Goal: Task Accomplishment & Management: Manage account settings

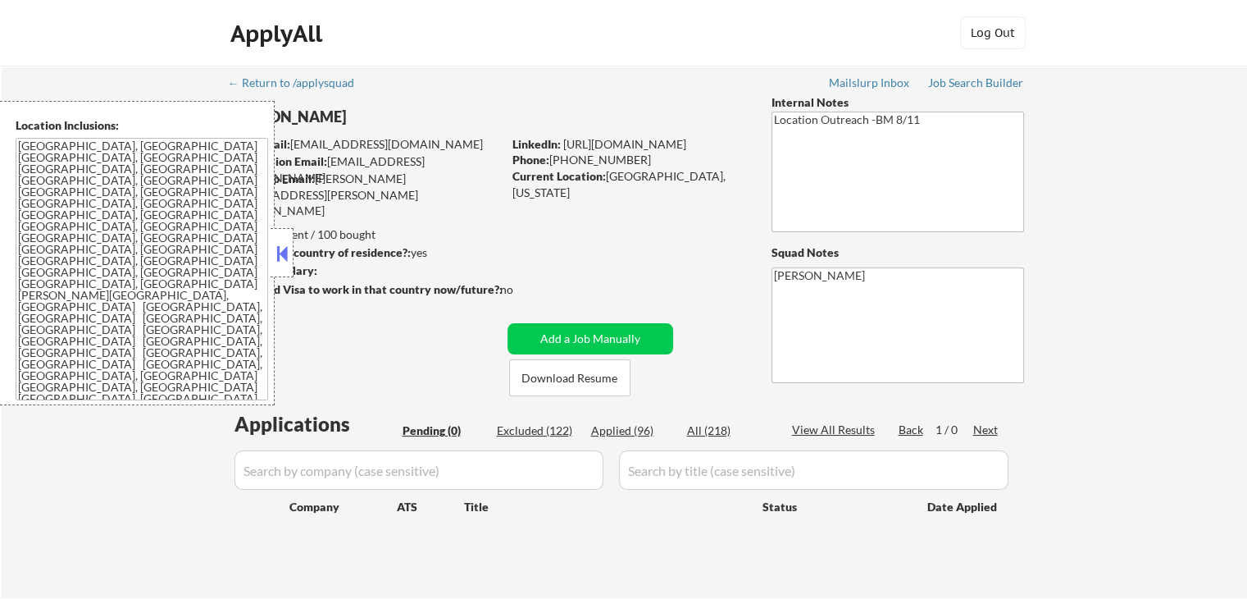
click at [1153, 230] on div "← Return to /applysquad Mailslurp Inbox Job Search Builder [PERSON_NAME] User E…" at bounding box center [625, 332] width 1246 height 532
click at [288, 257] on button at bounding box center [282, 253] width 18 height 25
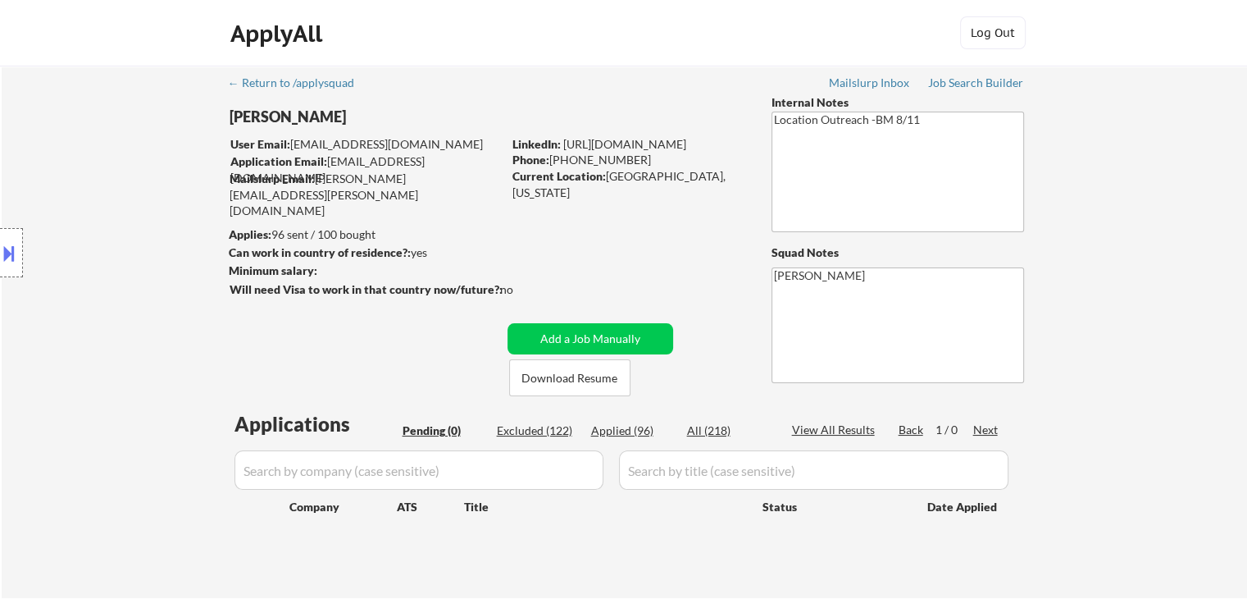
click at [145, 326] on div "Location Inclusions: [GEOGRAPHIC_DATA], [GEOGRAPHIC_DATA] [GEOGRAPHIC_DATA], [G…" at bounding box center [147, 253] width 294 height 304
click at [633, 260] on div "← Return to /applysquad Mailslurp Inbox Job Search Builder [PERSON_NAME] User E…" at bounding box center [625, 325] width 818 height 519
click at [619, 426] on div "Applied (96)" at bounding box center [632, 430] width 82 height 16
select select ""applied""
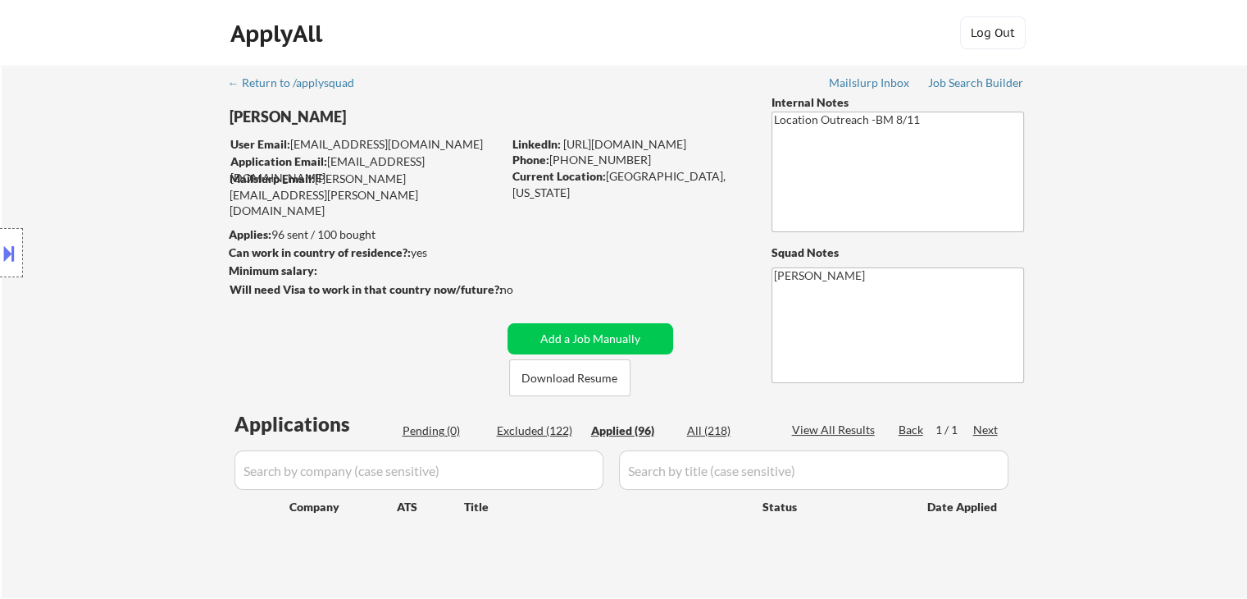
select select ""applied""
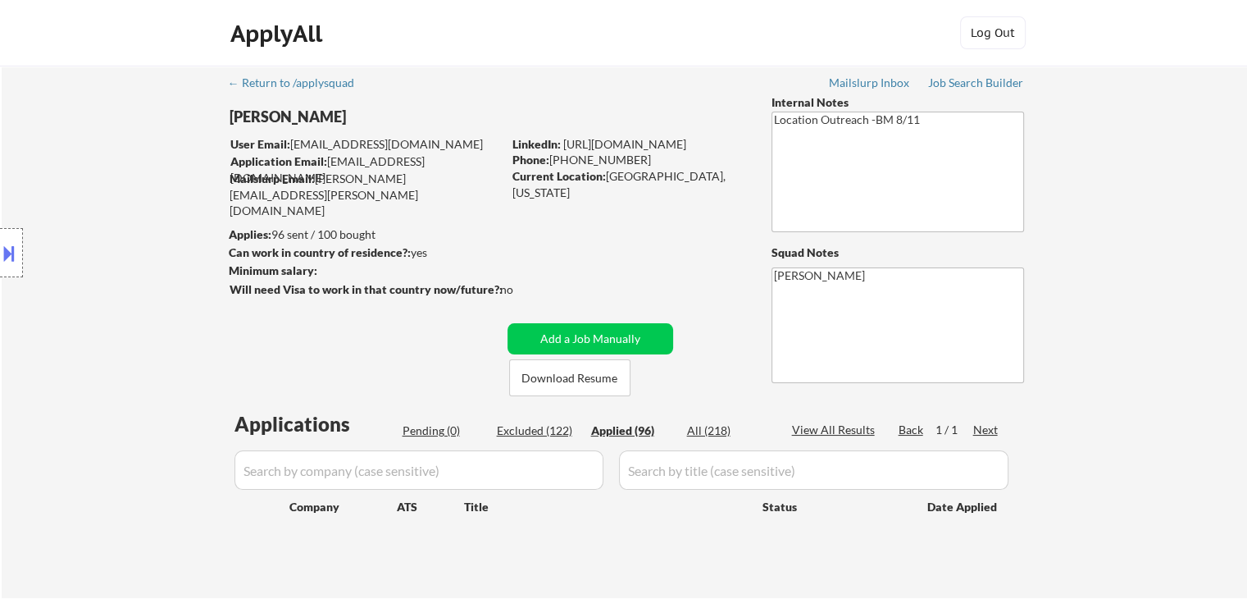
select select ""applied""
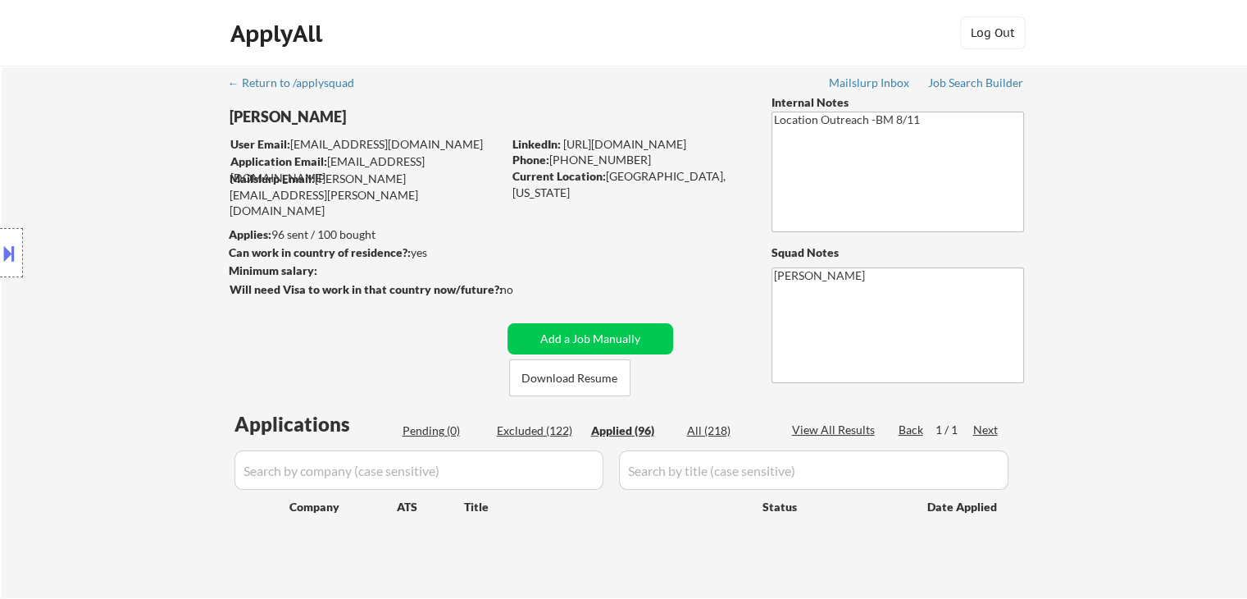
select select ""applied""
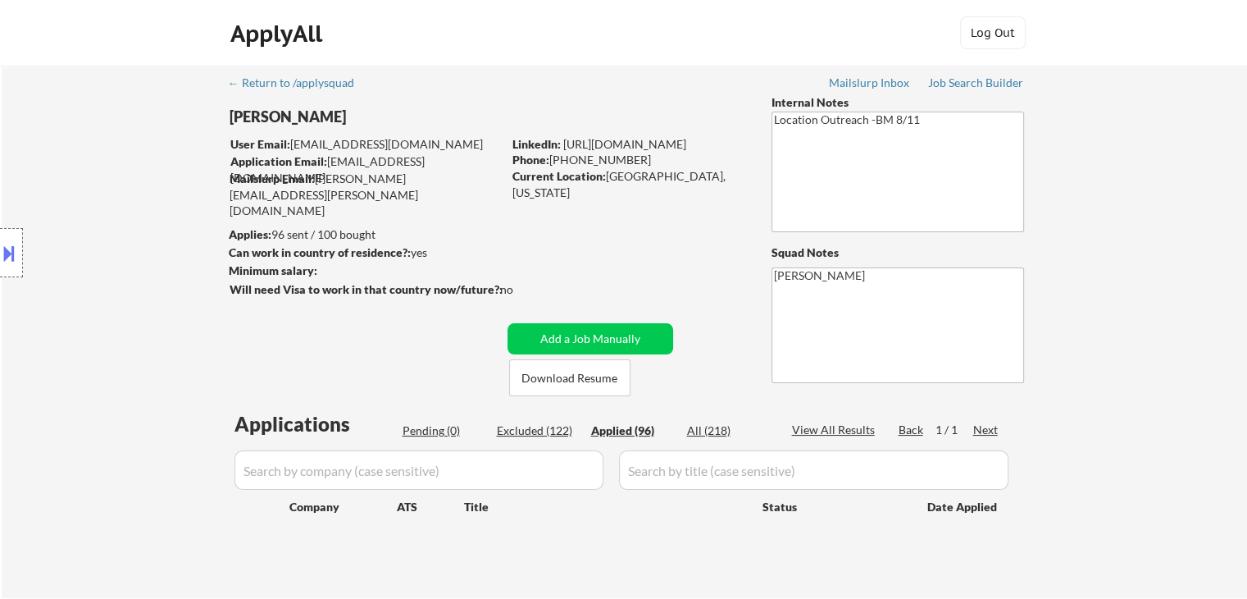
select select ""applied""
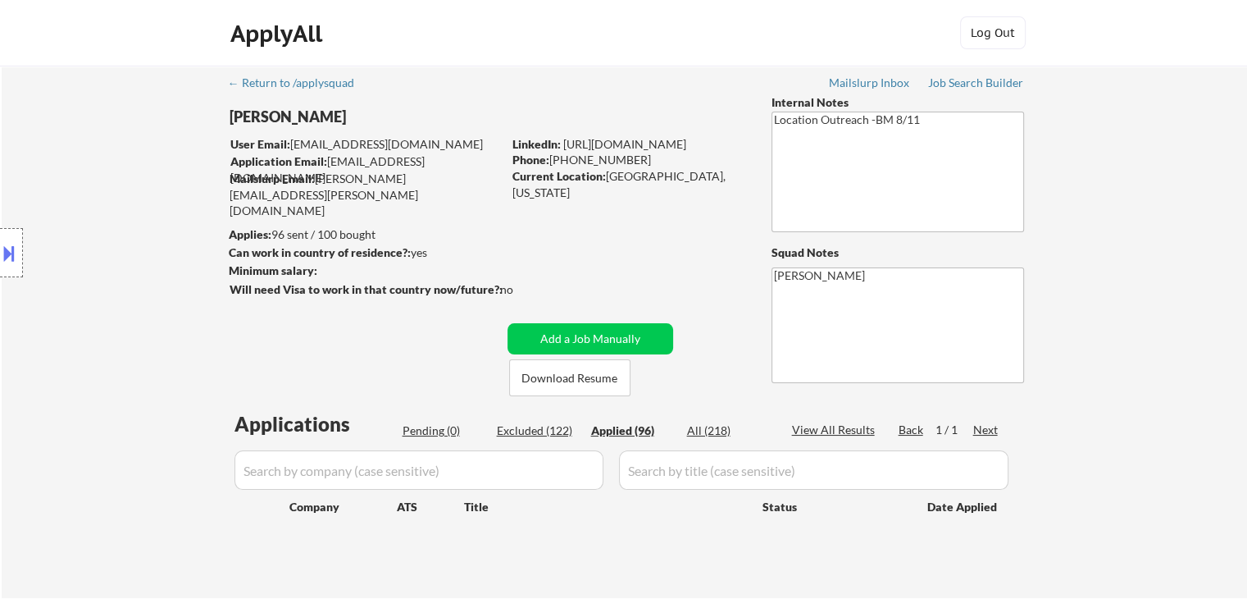
select select ""applied""
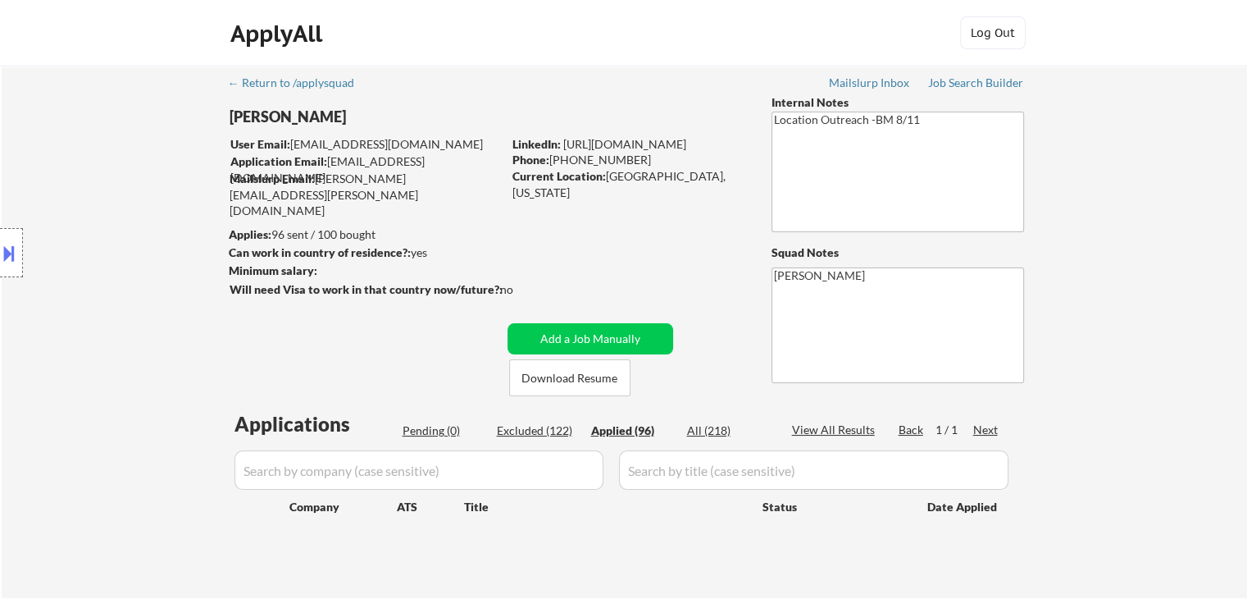
select select ""applied""
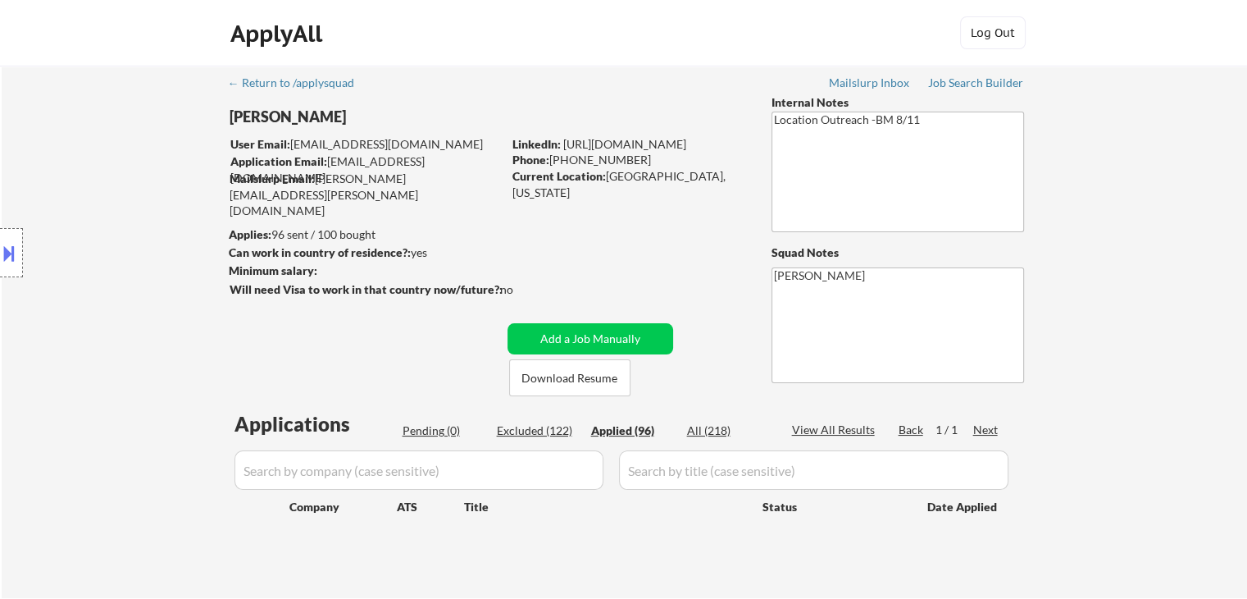
select select ""applied""
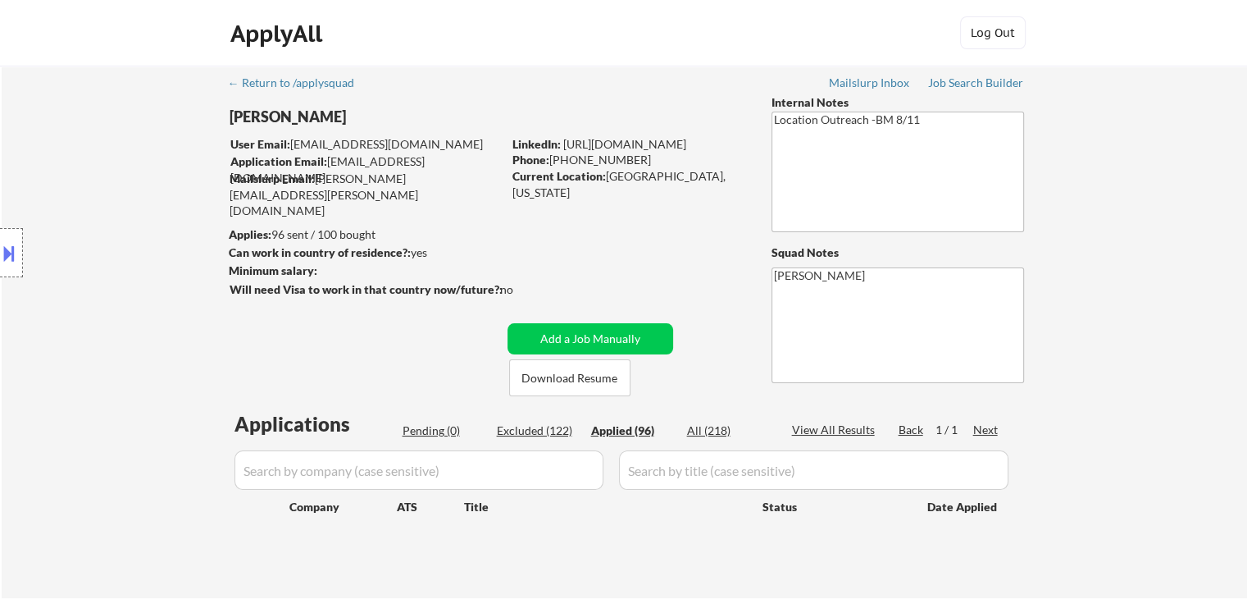
select select ""applied""
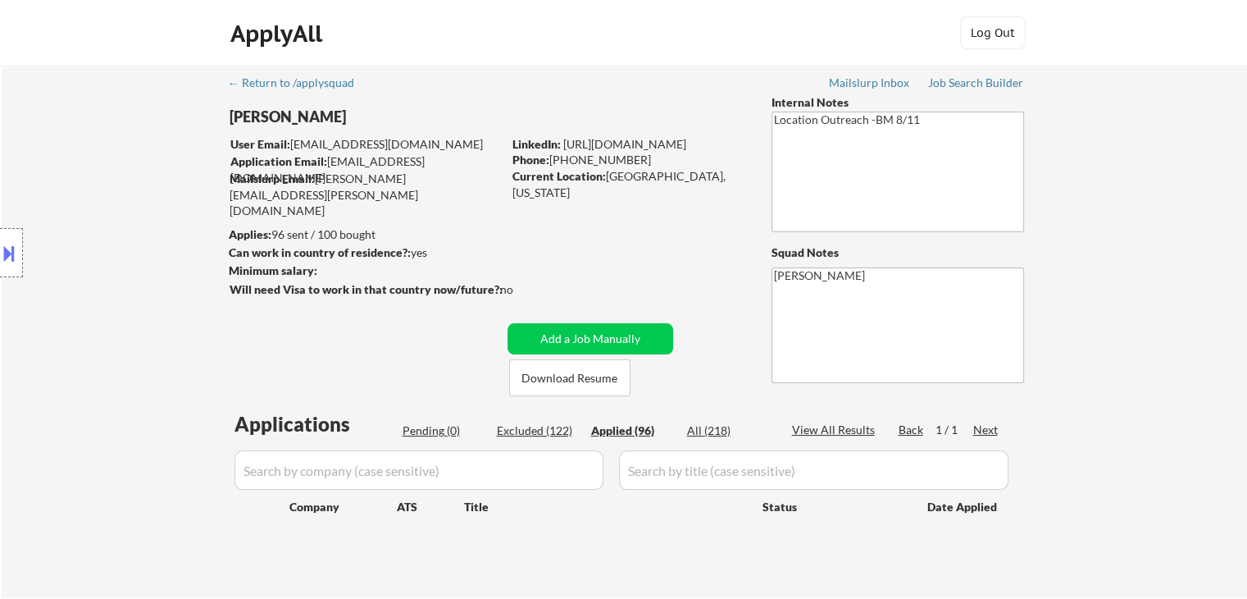
select select ""applied""
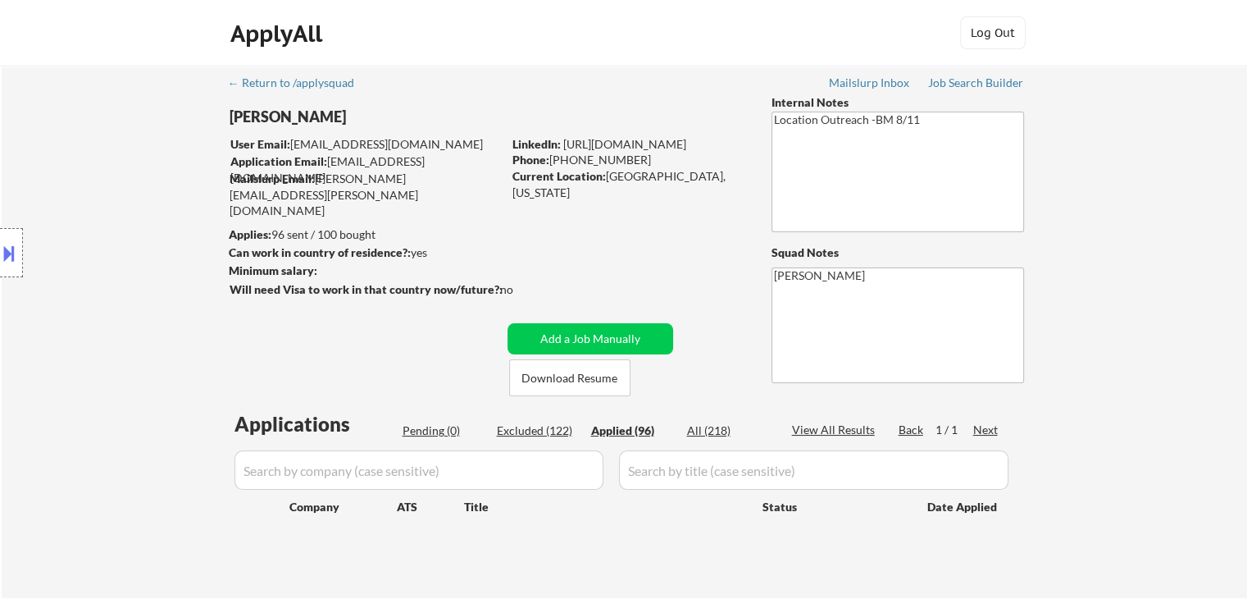
select select ""applied""
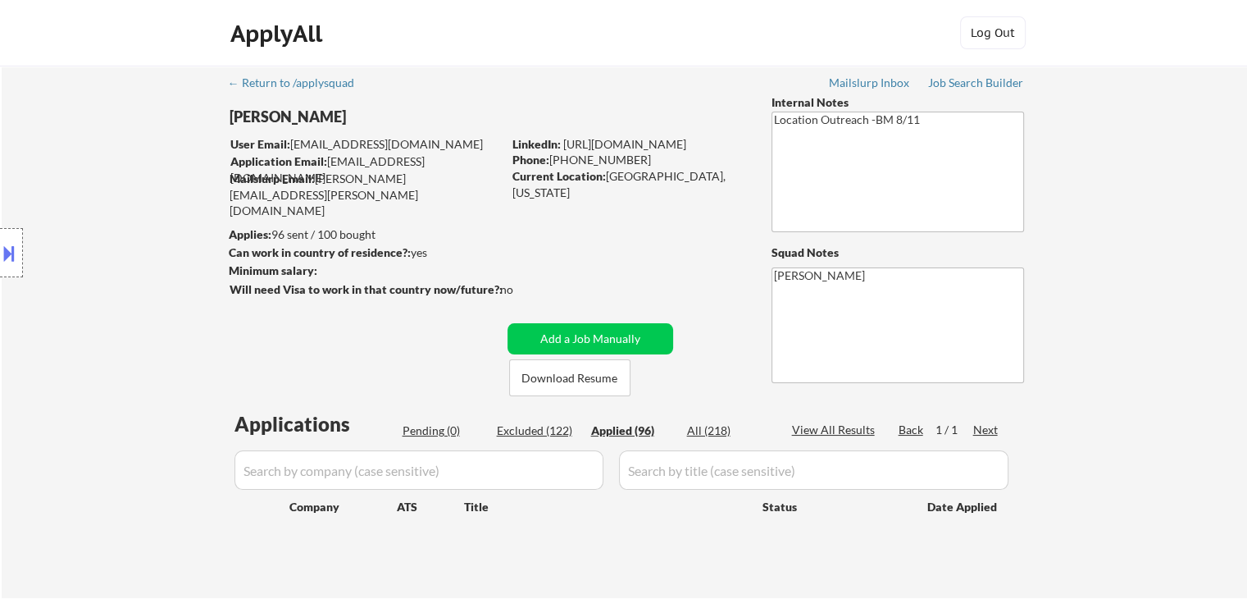
select select ""applied""
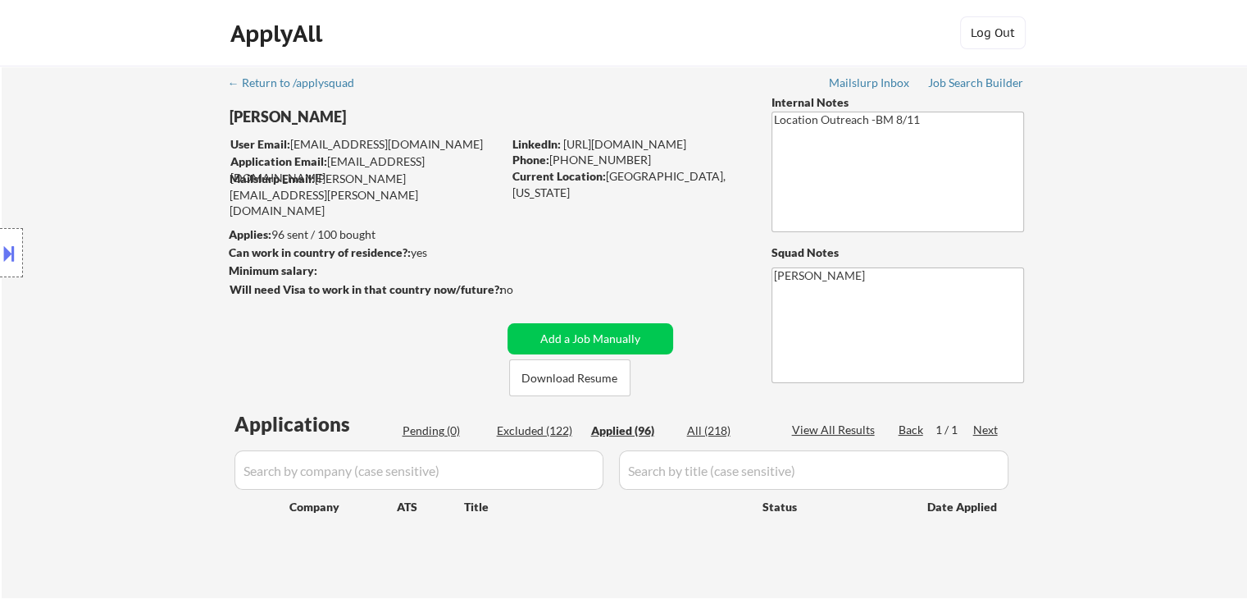
select select ""applied""
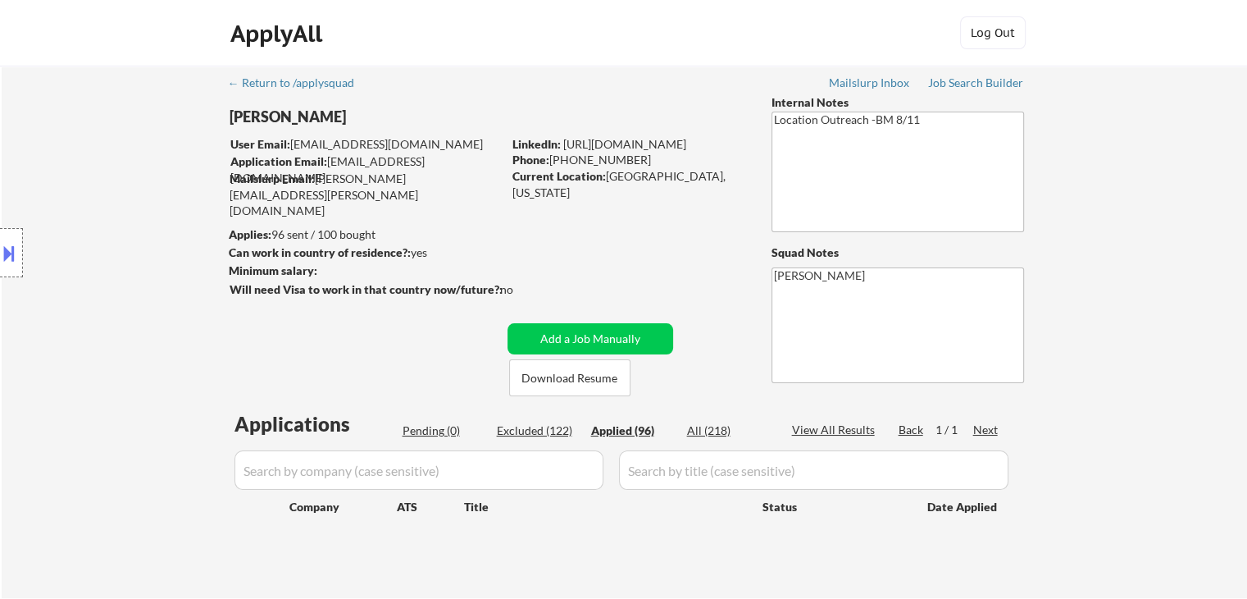
select select ""applied""
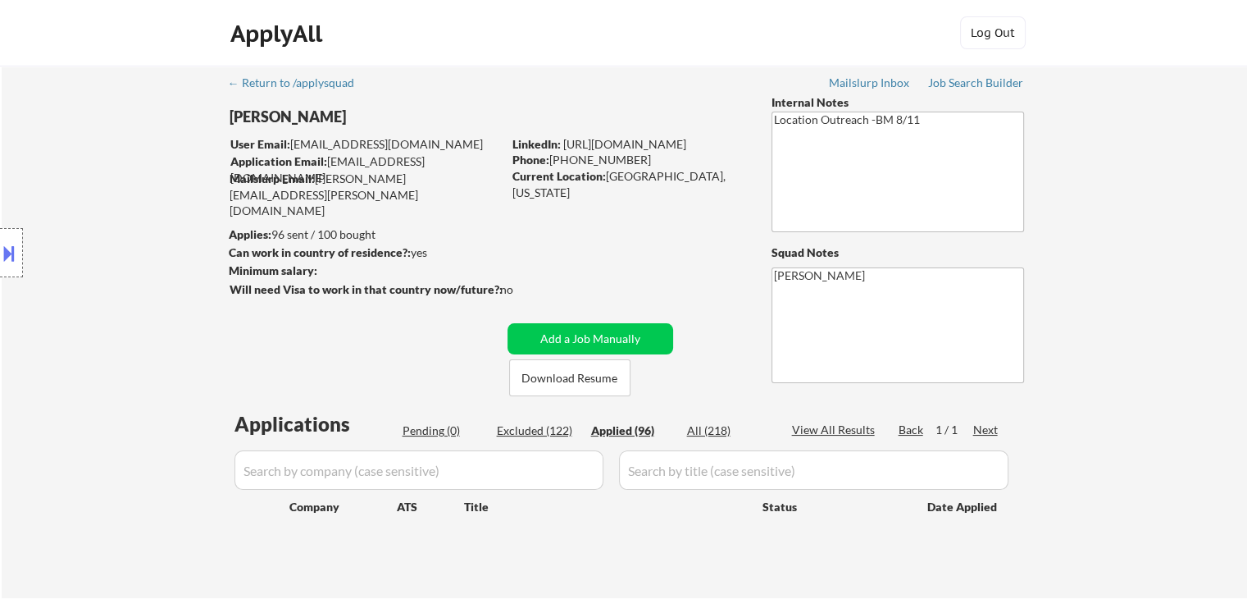
select select ""applied""
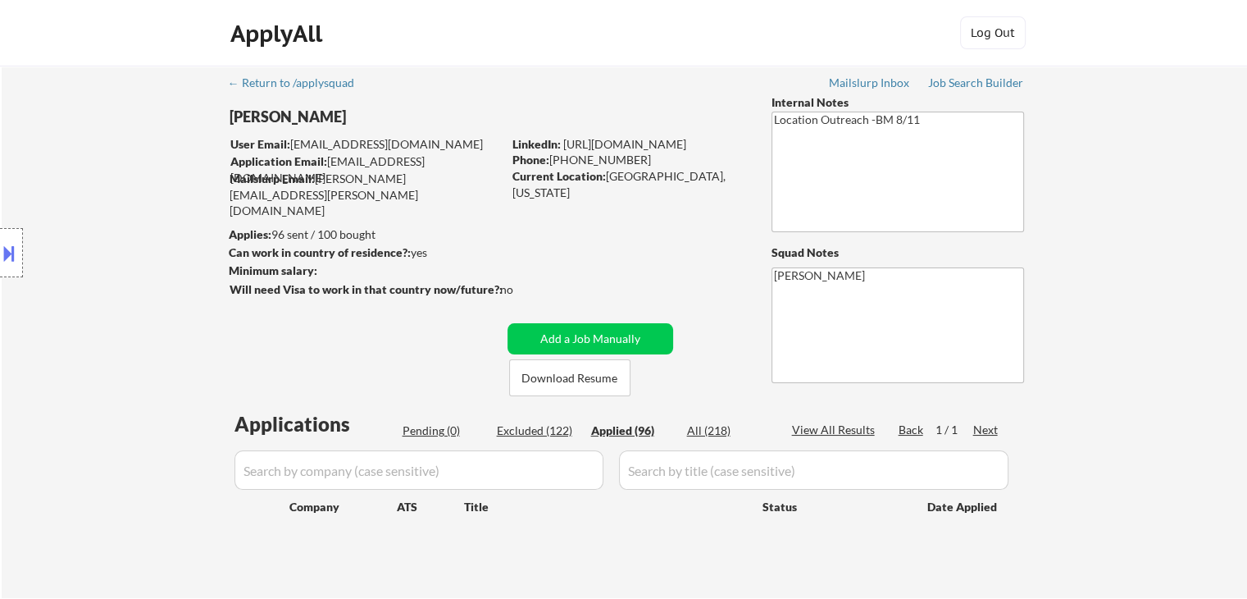
select select ""applied""
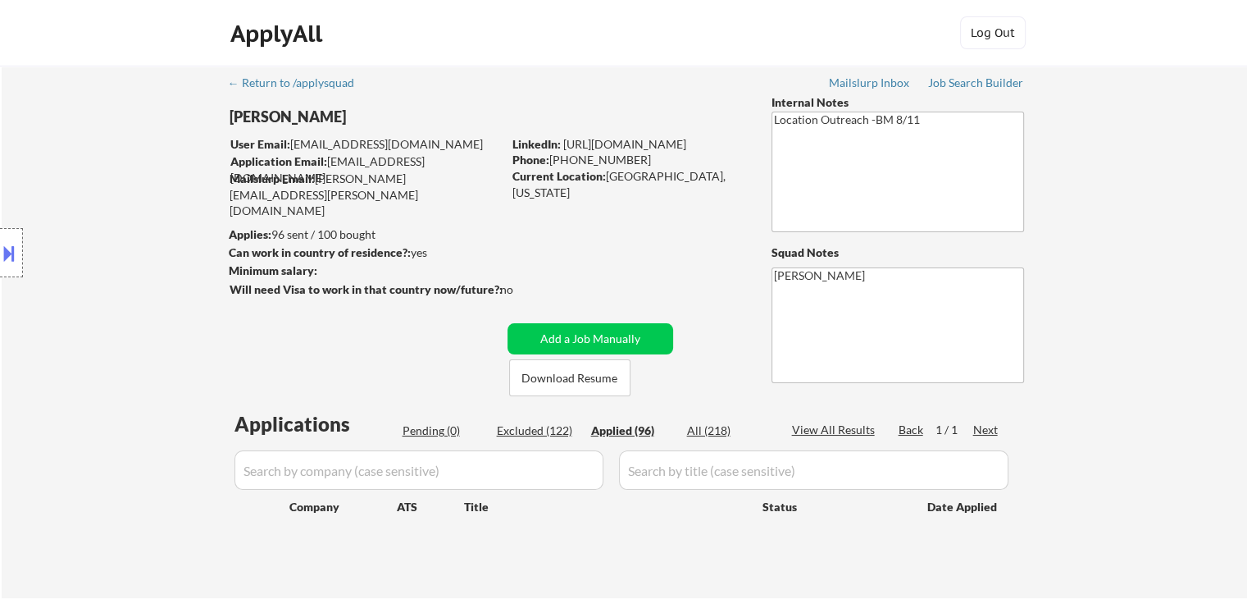
select select ""applied""
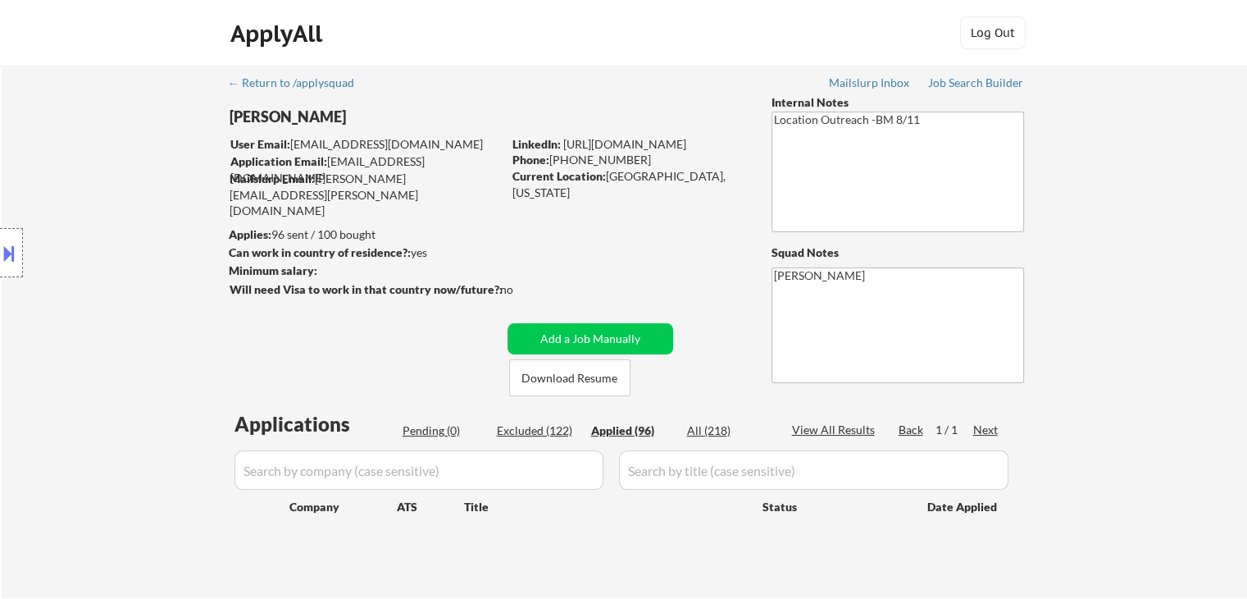
select select ""applied""
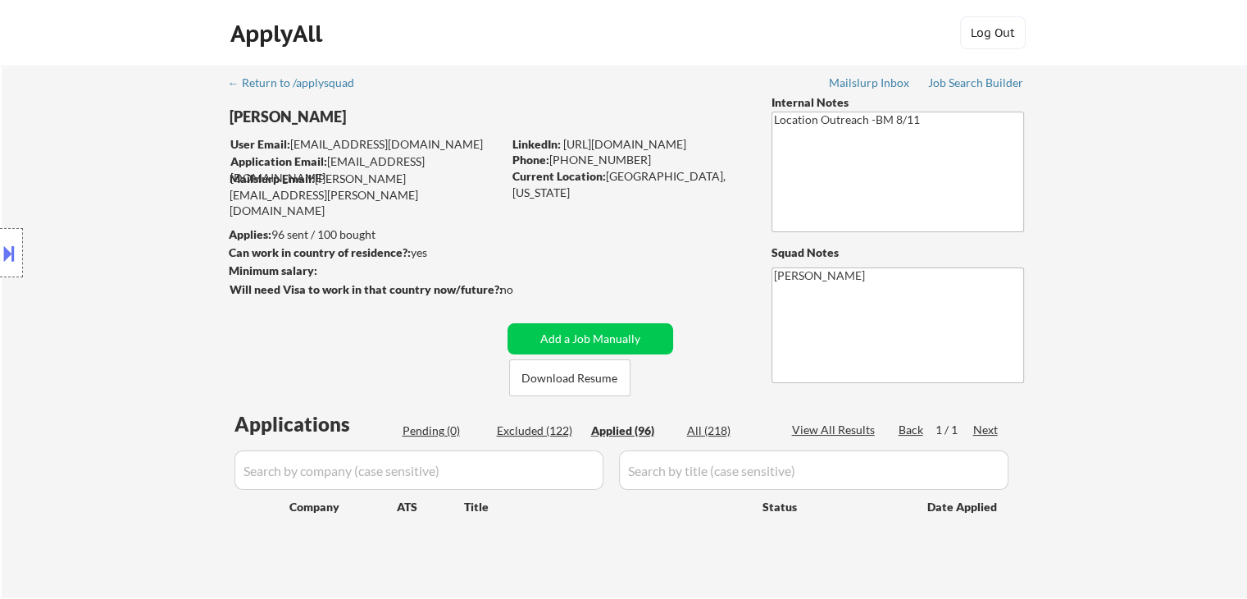
select select ""applied""
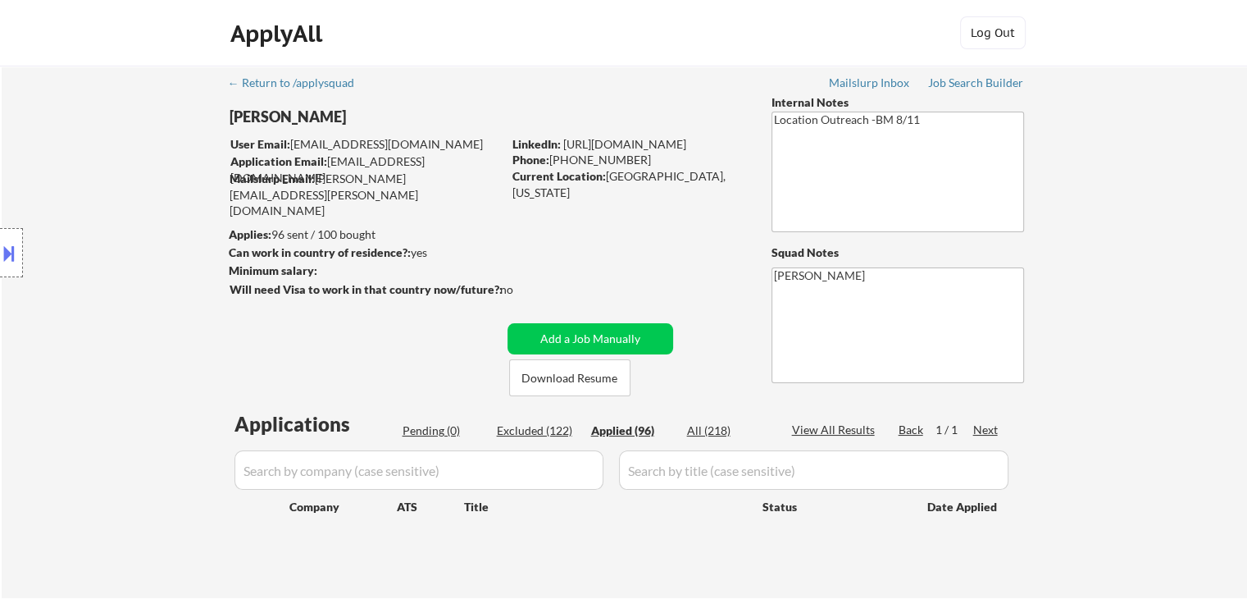
select select ""applied""
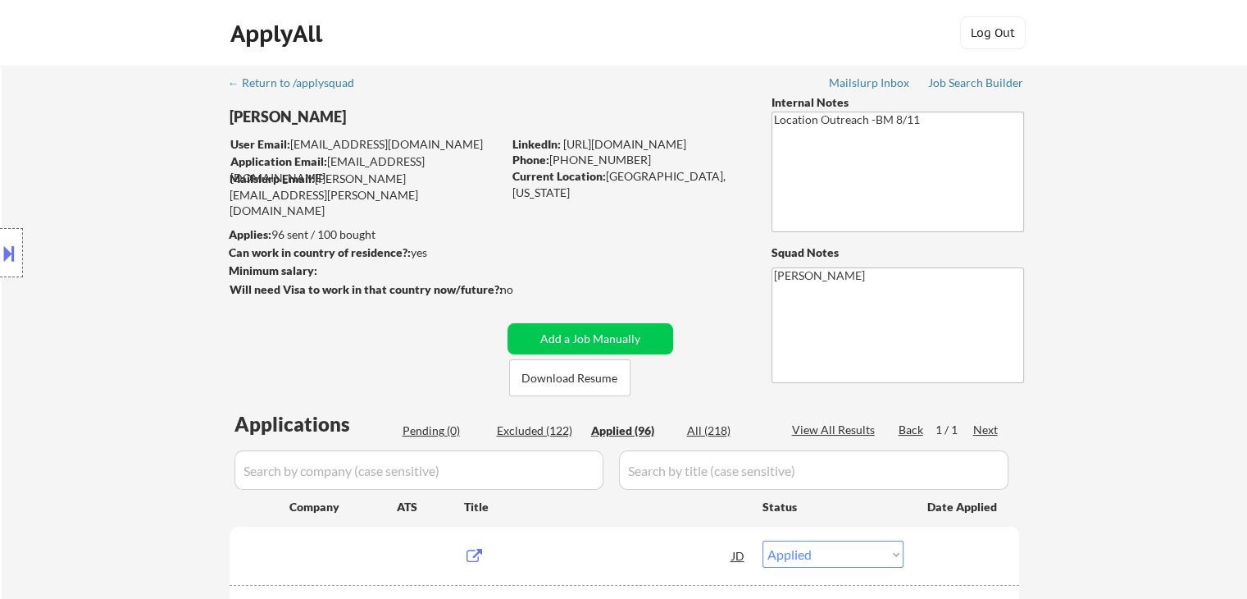
click at [12, 267] on div at bounding box center [11, 252] width 23 height 49
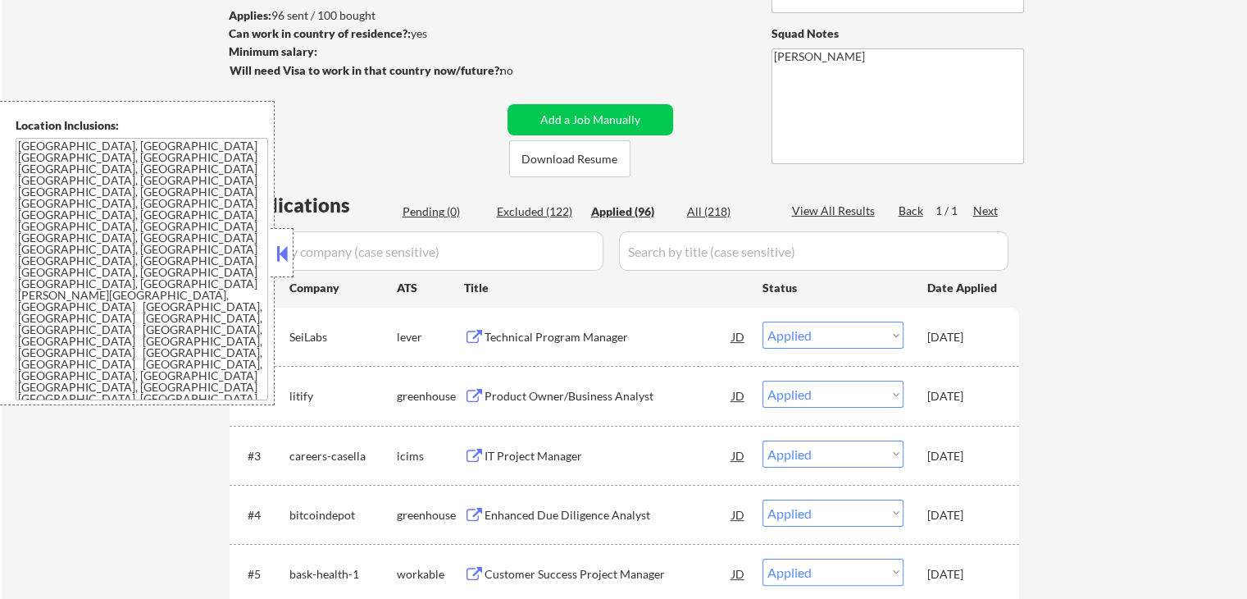
scroll to position [246, 0]
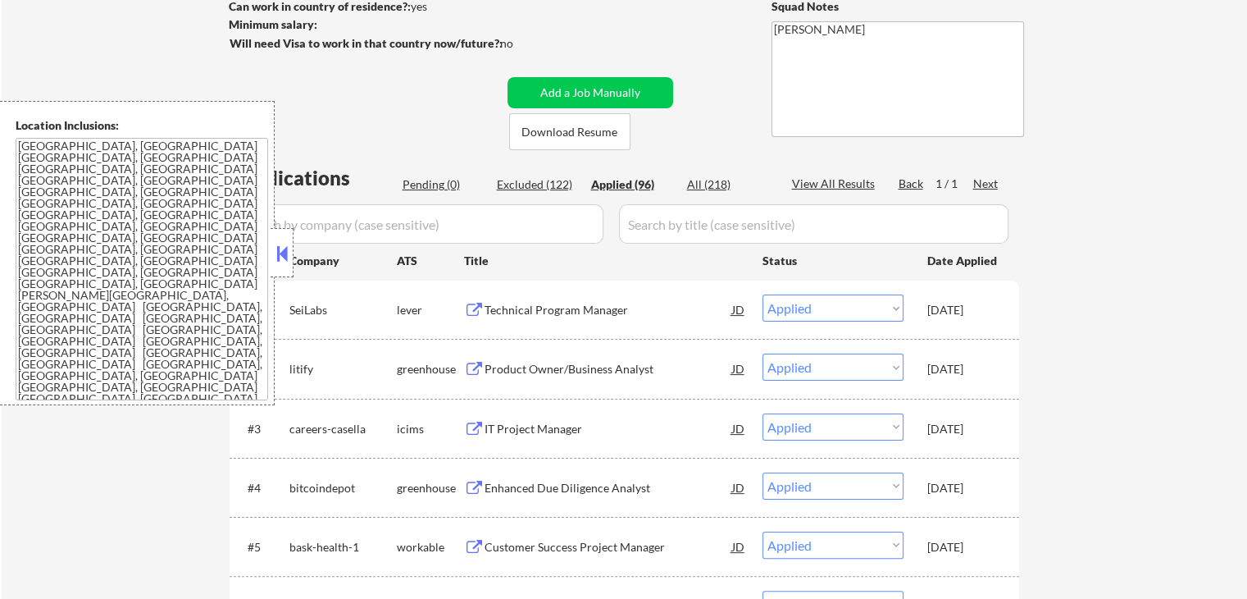
click at [282, 259] on button at bounding box center [282, 253] width 18 height 25
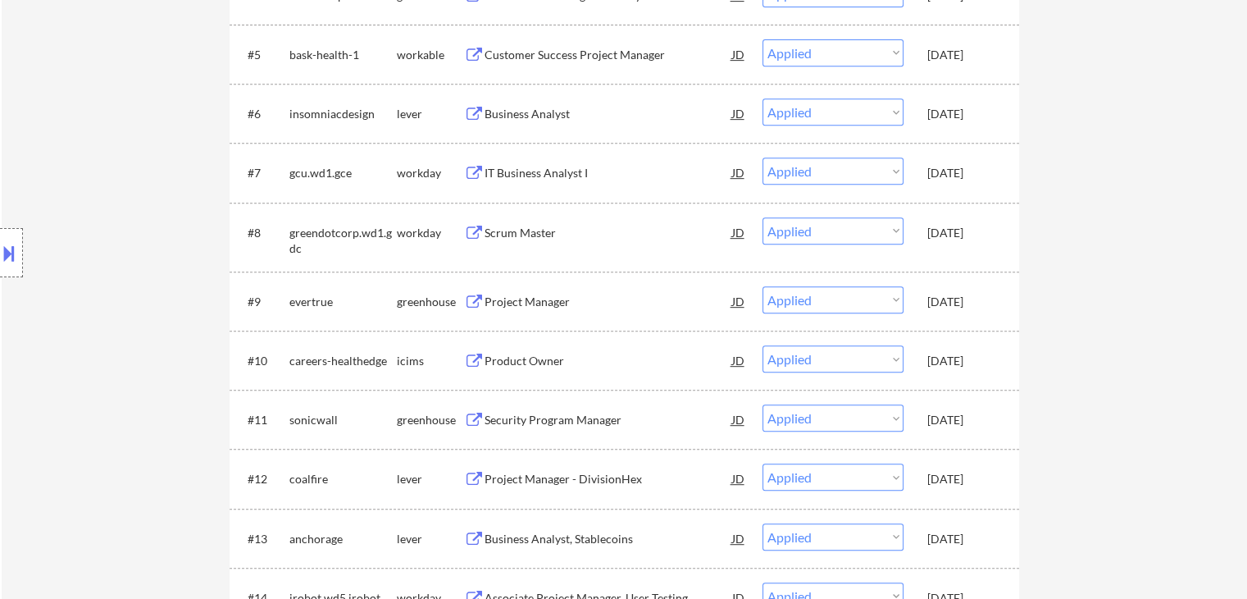
scroll to position [1066, 0]
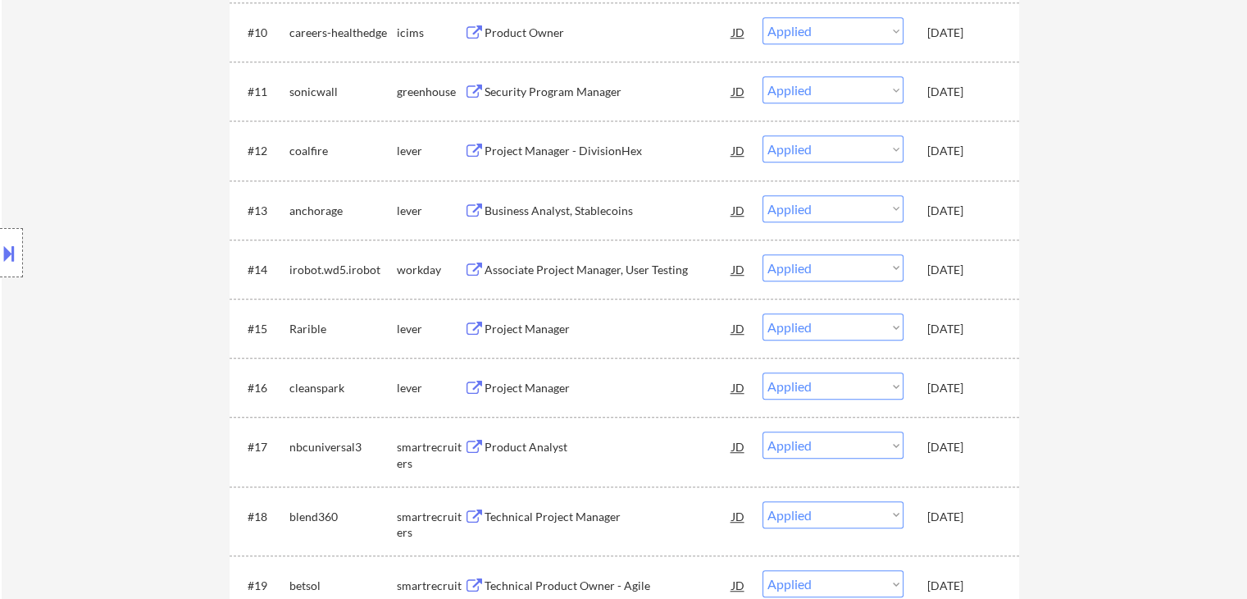
click at [11, 255] on button at bounding box center [9, 252] width 18 height 27
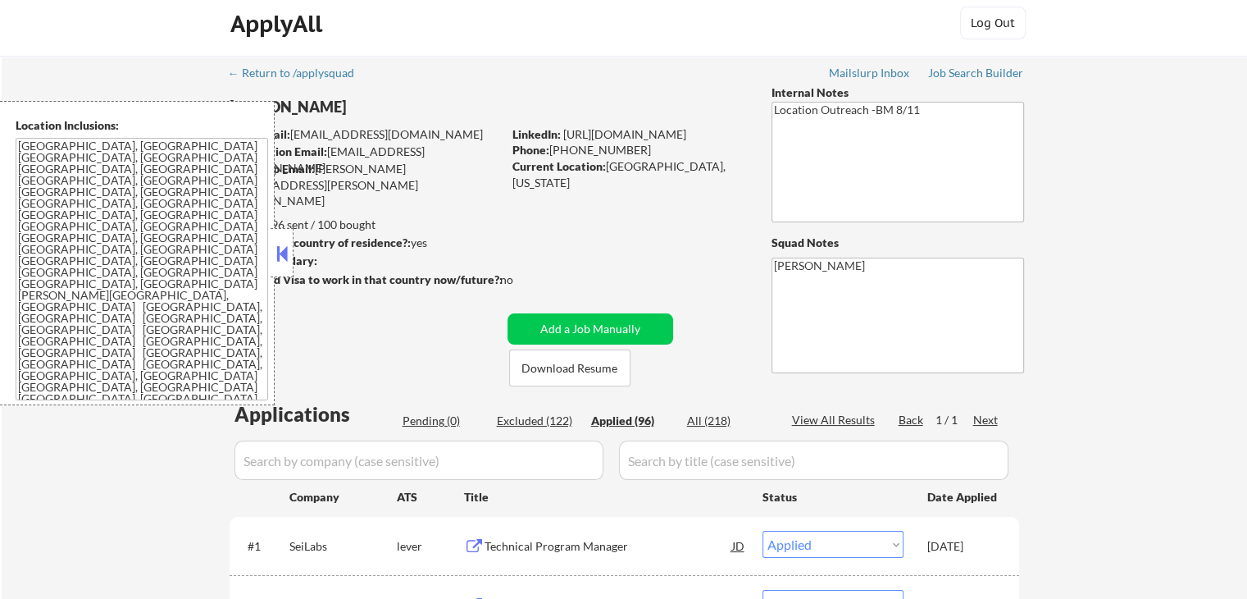
scroll to position [0, 0]
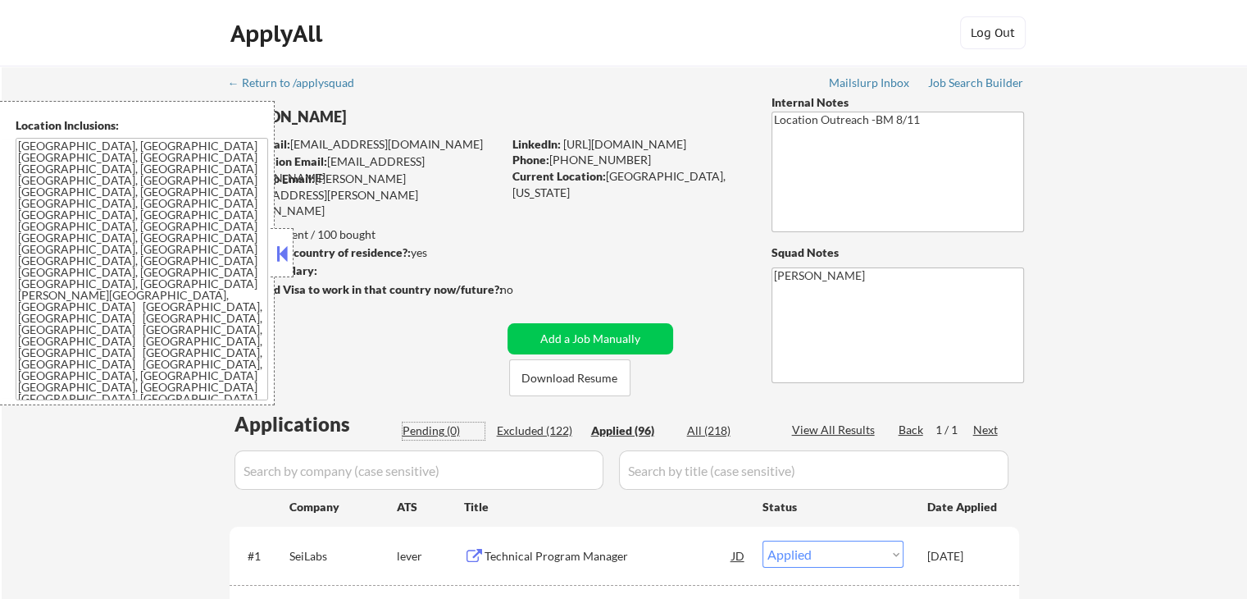
click at [430, 426] on div "Pending (0)" at bounding box center [444, 430] width 82 height 16
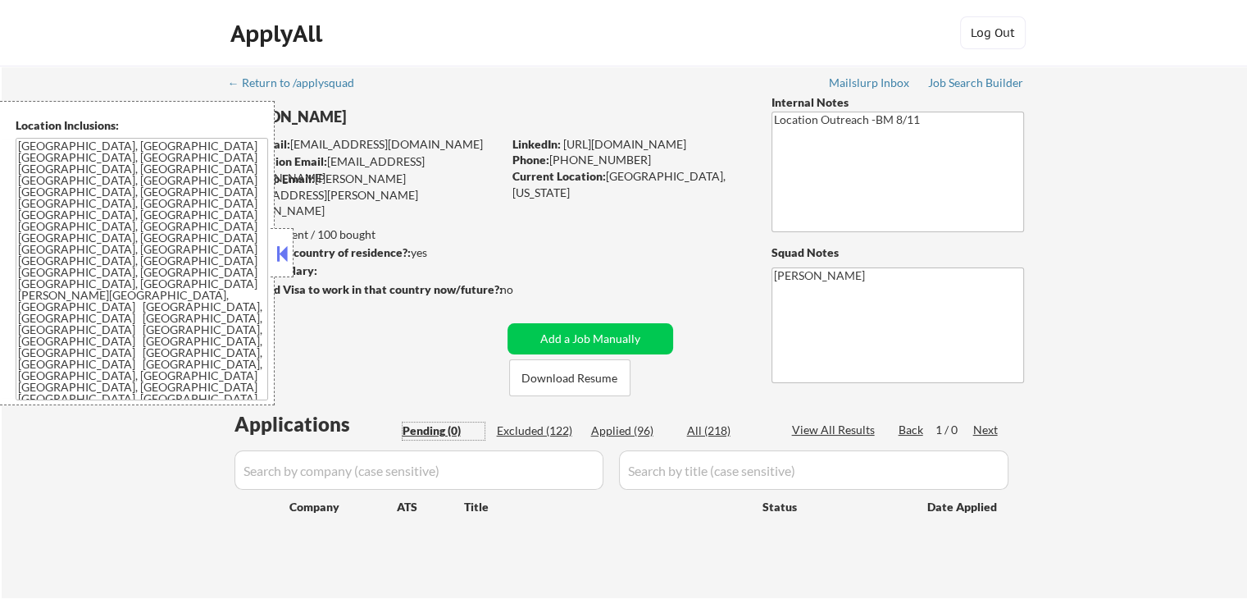
click at [282, 258] on button at bounding box center [282, 253] width 18 height 25
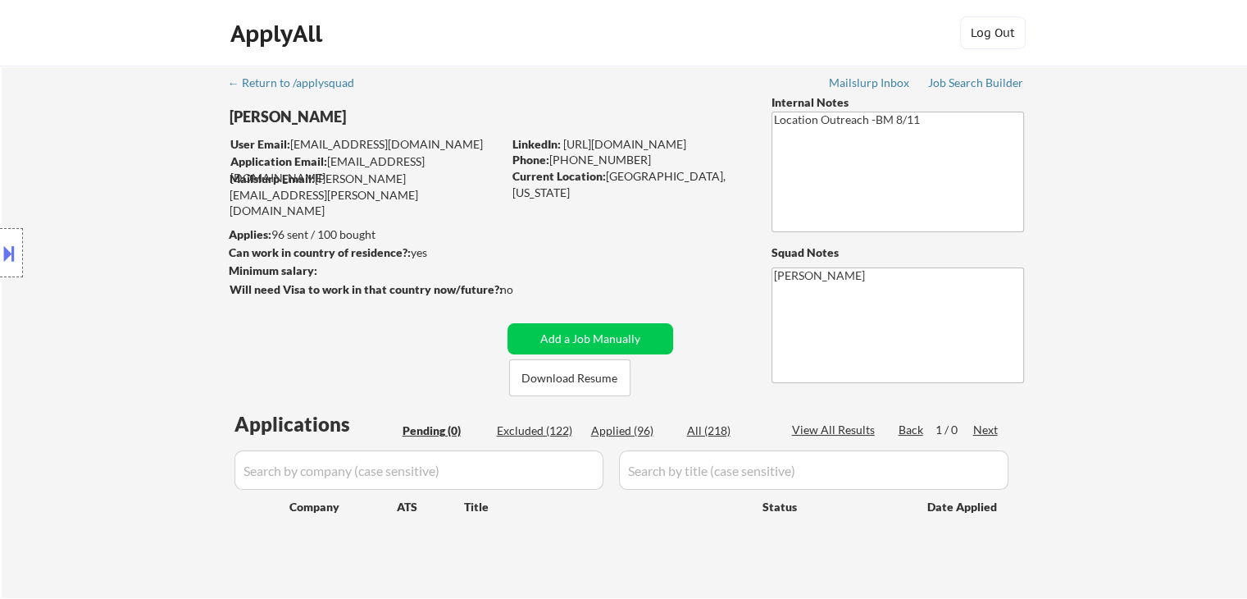
click at [337, 330] on div "← Return to /applysquad Mailslurp Inbox Job Search Builder Nicholas Leto User E…" at bounding box center [625, 325] width 818 height 519
click at [977, 84] on div "Job Search Builder" at bounding box center [976, 82] width 96 height 11
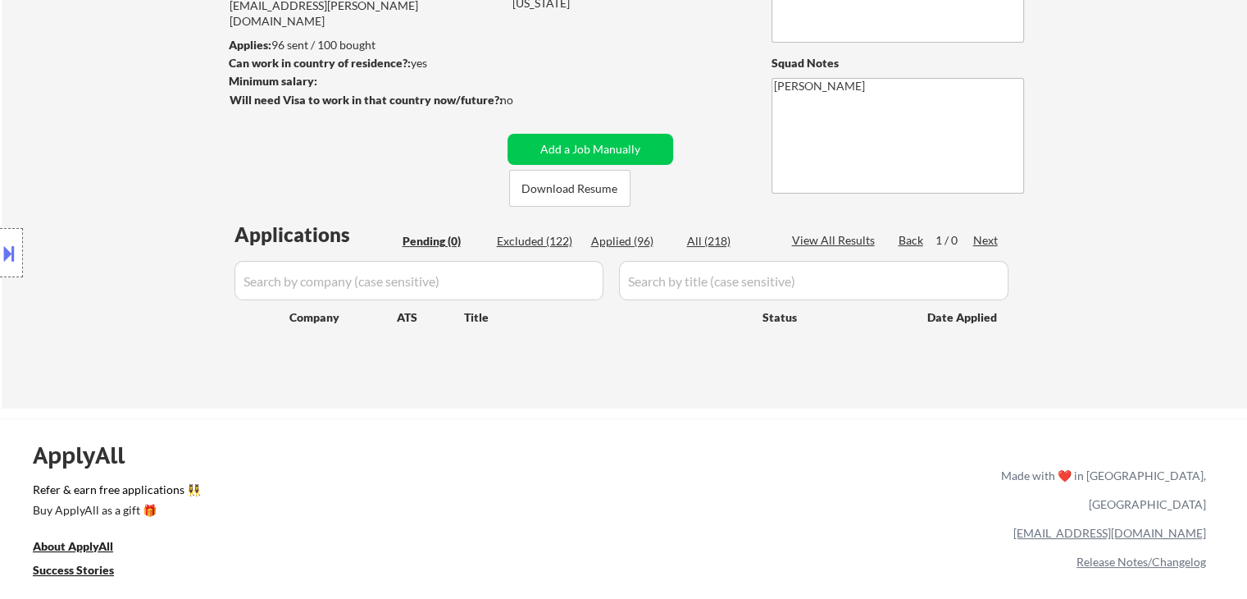
scroll to position [246, 0]
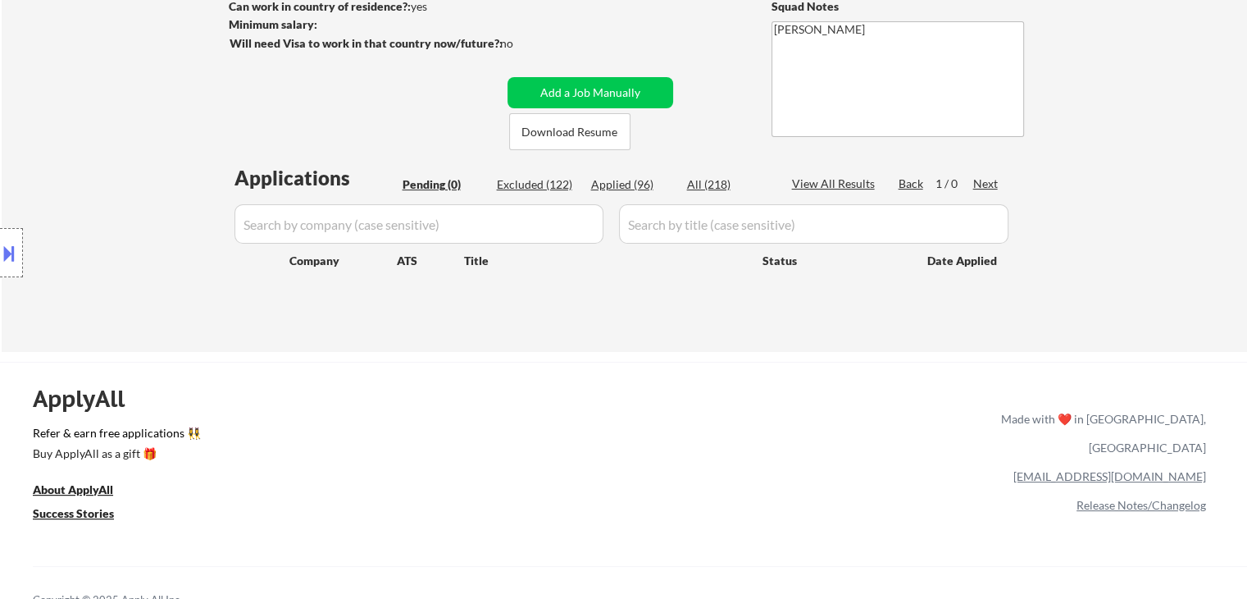
click at [613, 183] on div "Applied (96)" at bounding box center [632, 184] width 82 height 16
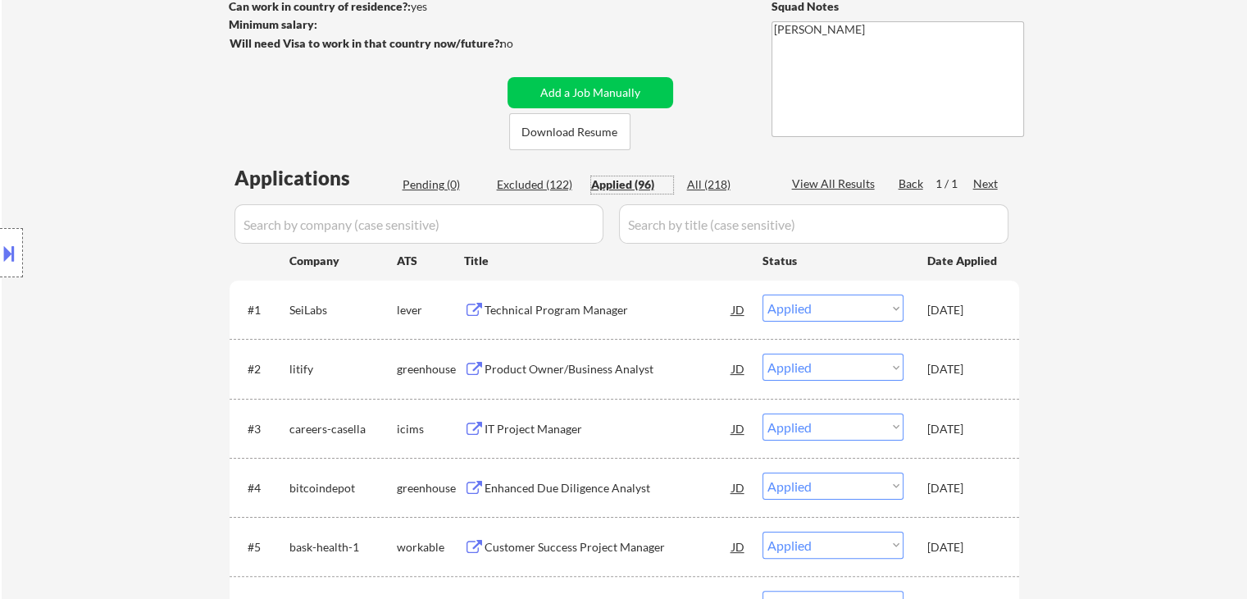
click at [608, 189] on div "Applied (96)" at bounding box center [632, 184] width 82 height 16
click at [383, 233] on input "input" at bounding box center [419, 223] width 369 height 39
paste input "avondale"
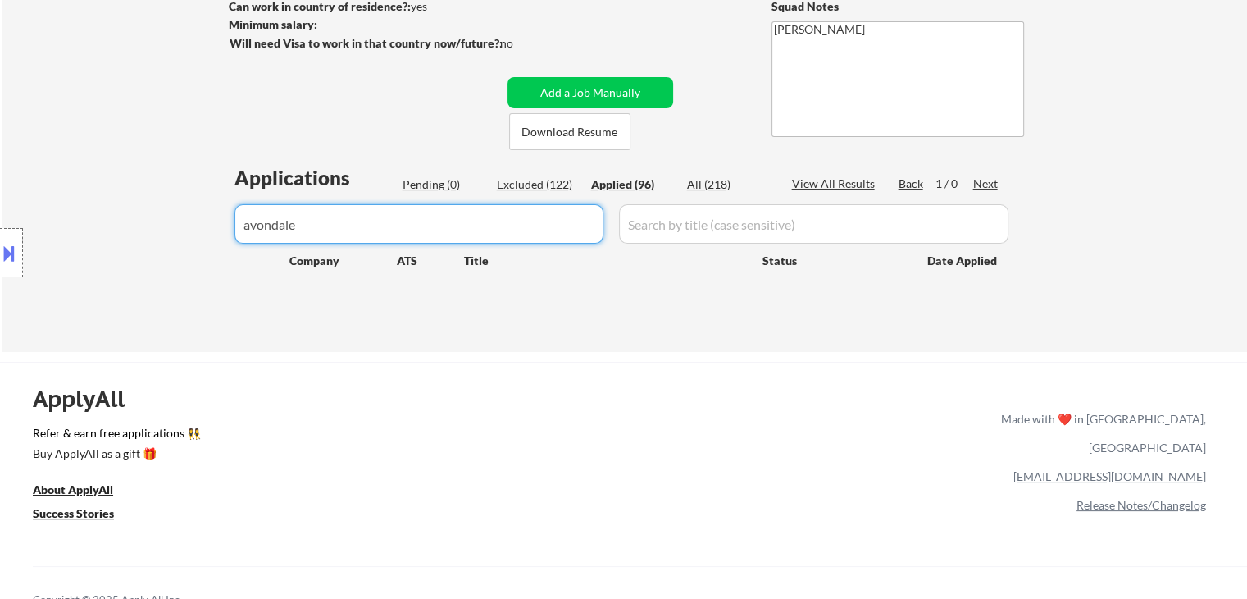
type input "avondale"
drag, startPoint x: 424, startPoint y: 228, endPoint x: 48, endPoint y: 221, distance: 375.6
click at [48, 221] on body "← Return to /applysquad Mailslurp Inbox Job Search Builder Nicholas Leto User E…" at bounding box center [623, 53] width 1247 height 599
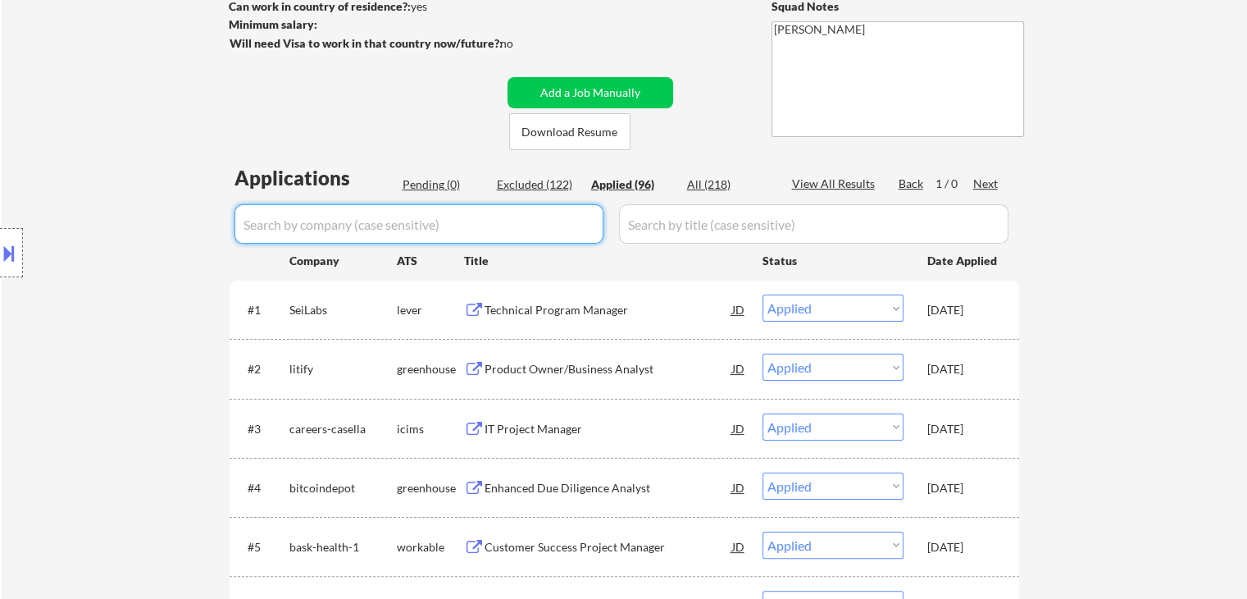
paste input "avondale"
click at [250, 221] on div "Location Inclusions: Phoenix, AZ Tempe, AZ Scottsdale, AZ Glendale, AZ Mesa, AZ…" at bounding box center [147, 253] width 294 height 304
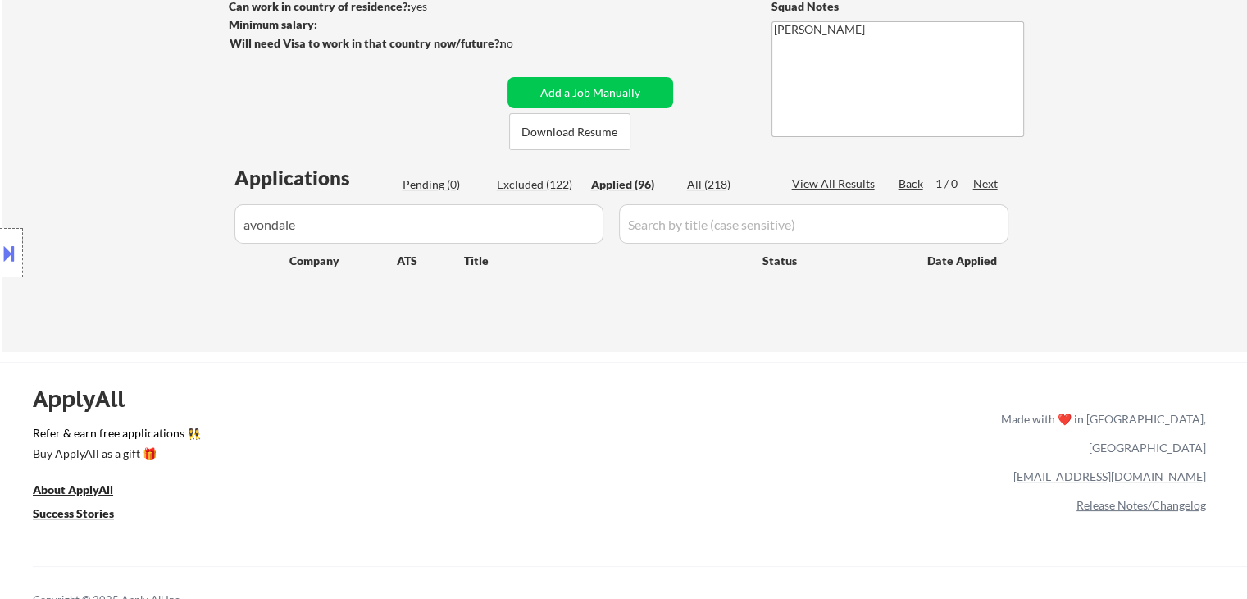
click at [246, 226] on div "Location Inclusions: Phoenix, AZ Tempe, AZ Scottsdale, AZ Glendale, AZ Mesa, AZ…" at bounding box center [147, 253] width 294 height 304
click at [315, 223] on input "input" at bounding box center [419, 223] width 369 height 39
drag, startPoint x: 94, startPoint y: 270, endPoint x: 246, endPoint y: 262, distance: 151.9
click at [93, 270] on body "← Return to /applysquad Mailslurp Inbox Job Search Builder Nicholas Leto User E…" at bounding box center [623, 53] width 1247 height 599
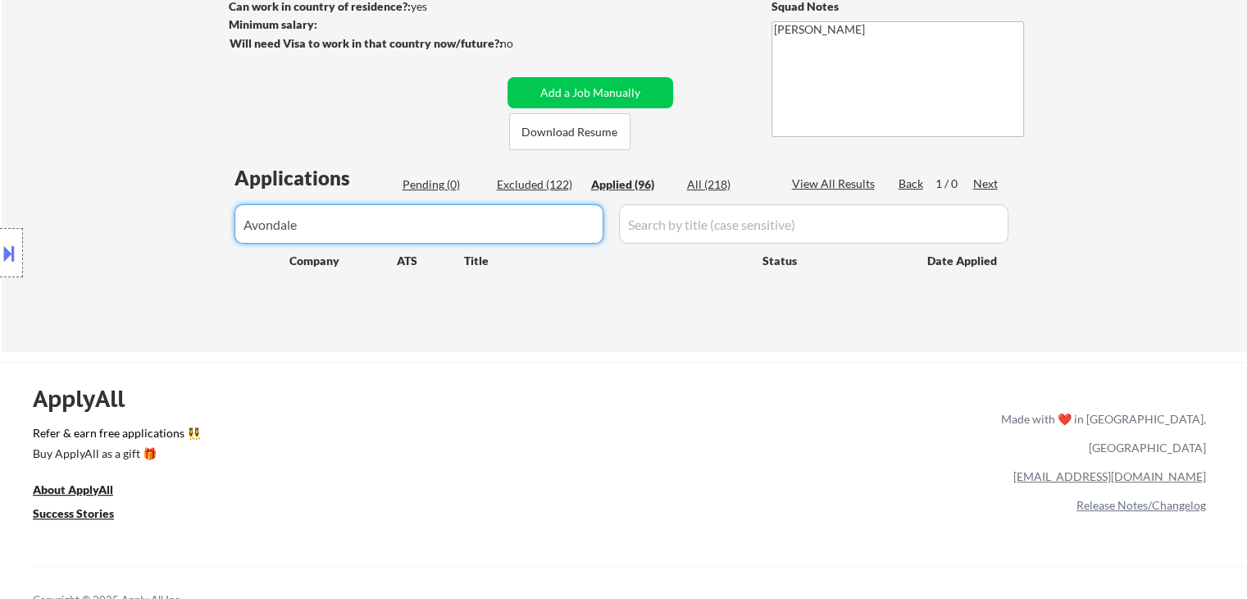
type input "Avondale"
drag, startPoint x: 330, startPoint y: 230, endPoint x: 449, endPoint y: 26, distance: 236.3
click at [5, 227] on body "← Return to /applysquad Mailslurp Inbox Job Search Builder Nicholas Leto User E…" at bounding box center [623, 53] width 1247 height 599
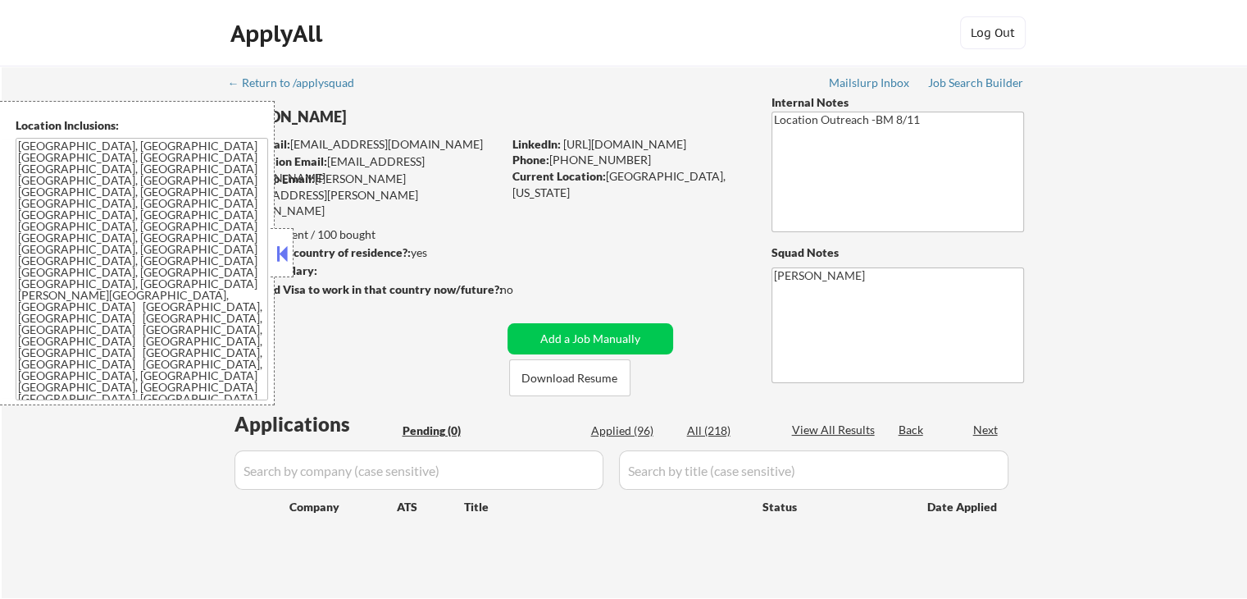
click at [283, 244] on button at bounding box center [282, 253] width 18 height 25
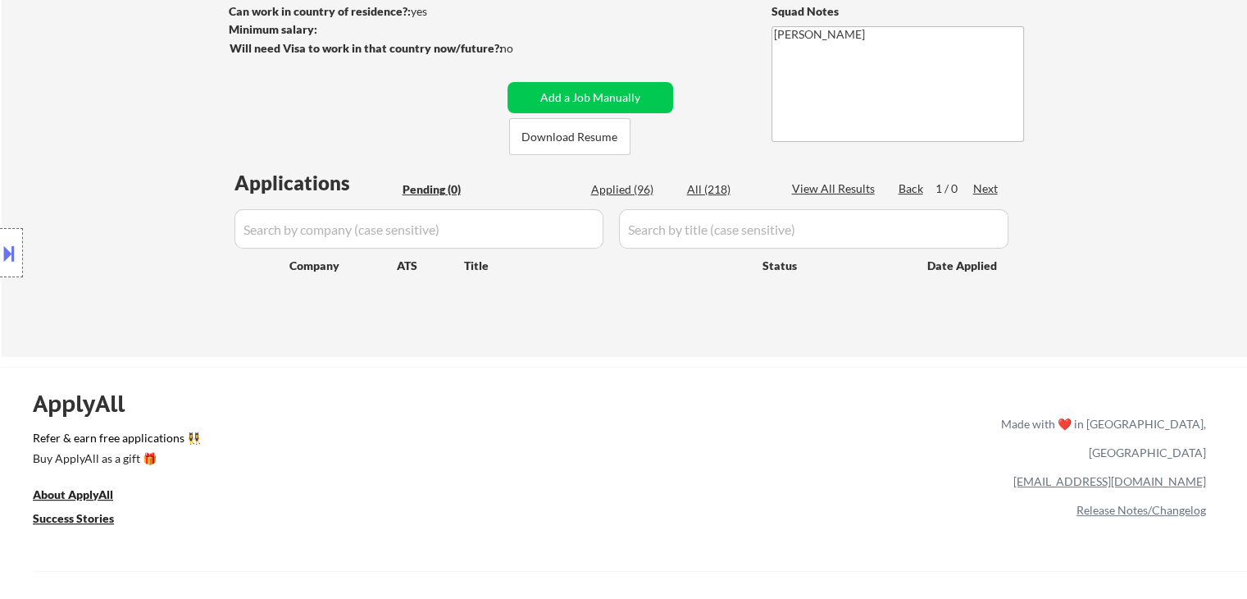
scroll to position [246, 0]
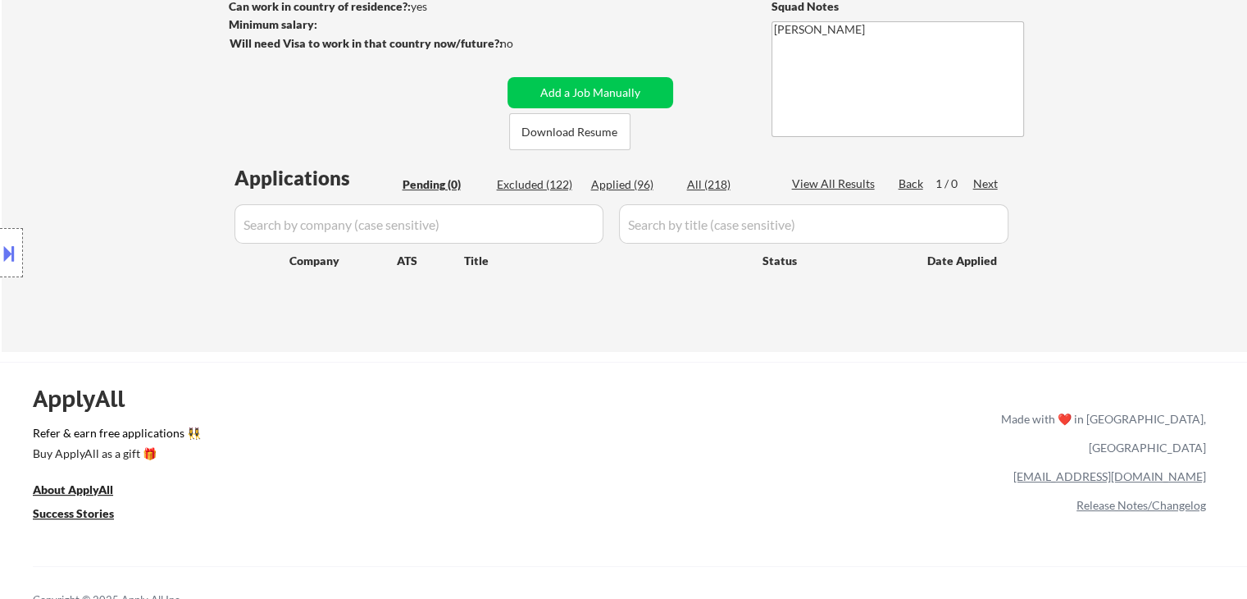
click at [626, 183] on div "Applied (96)" at bounding box center [632, 184] width 82 height 16
click at [626, 182] on div "Applied (96)" at bounding box center [632, 184] width 82 height 16
select select ""applied""
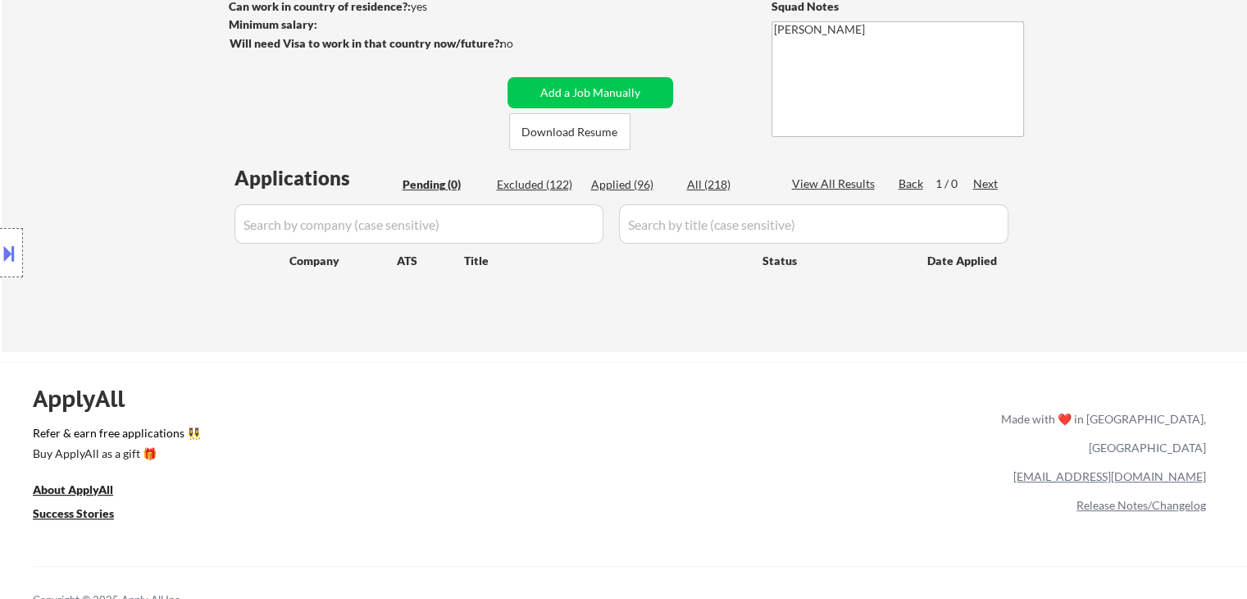
select select ""applied""
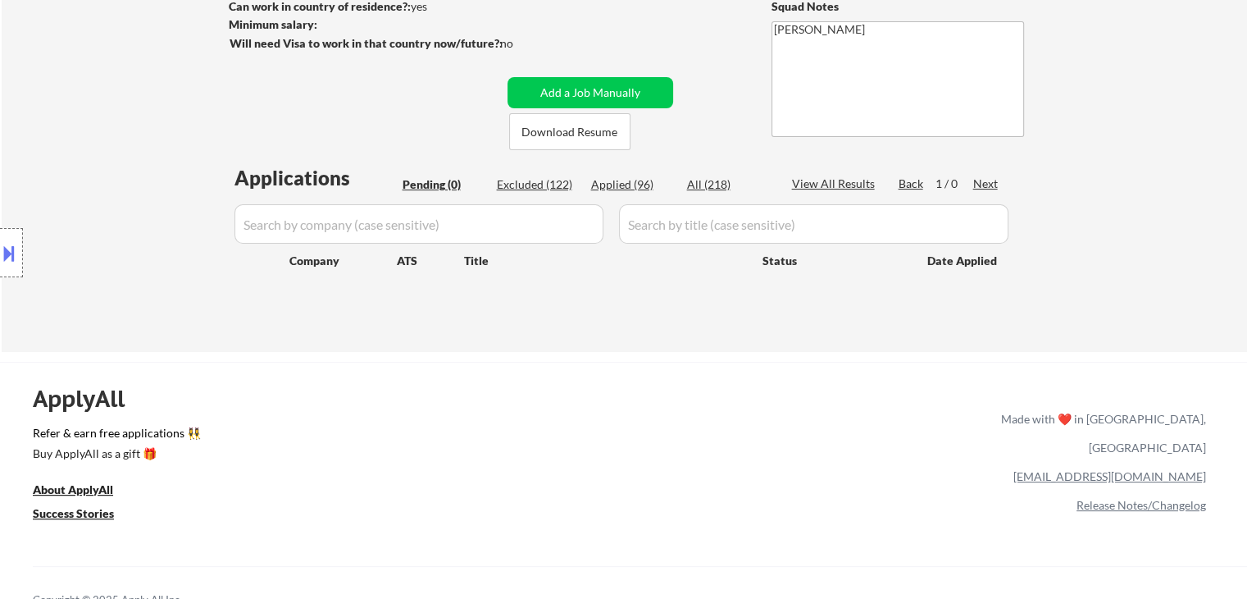
select select ""applied""
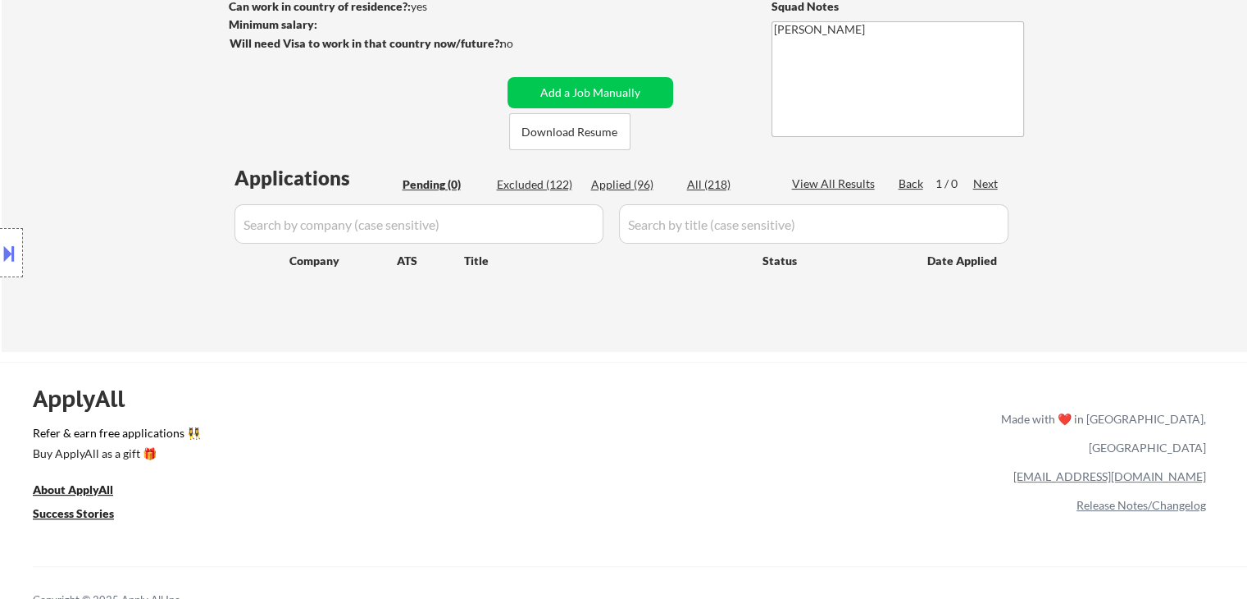
select select ""applied""
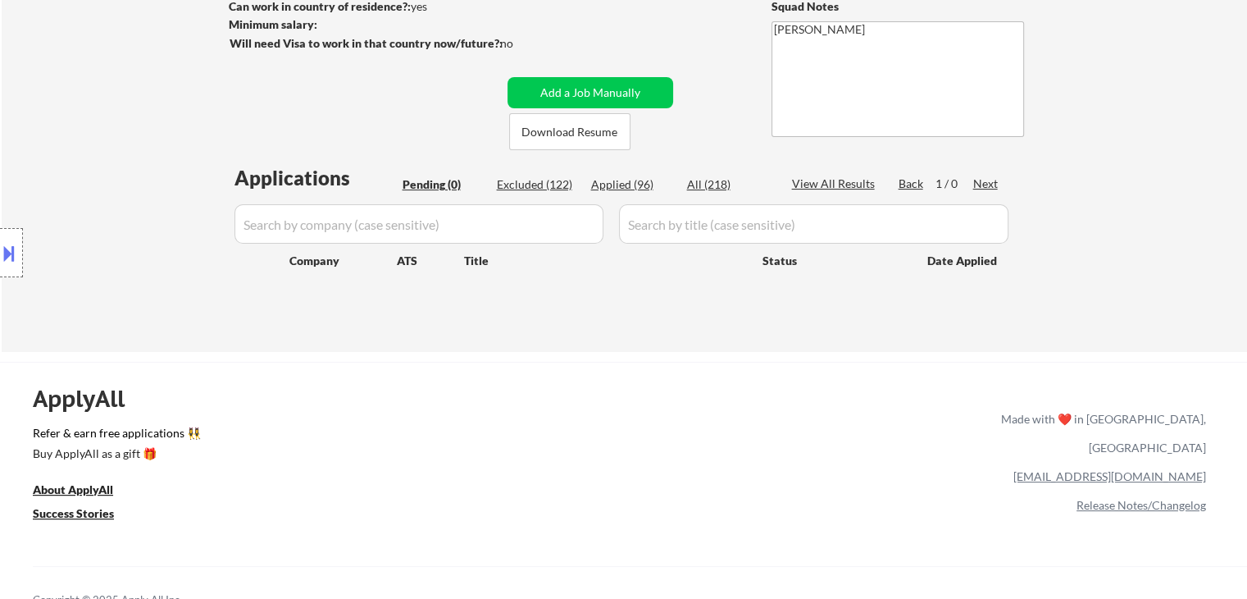
select select ""applied""
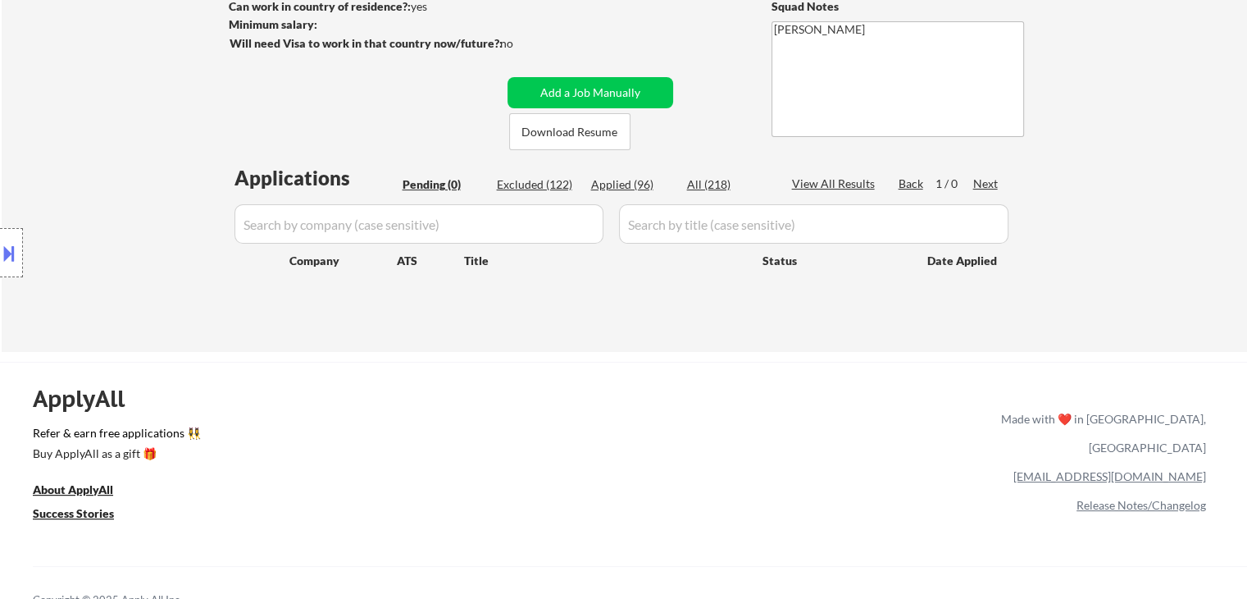
select select ""applied""
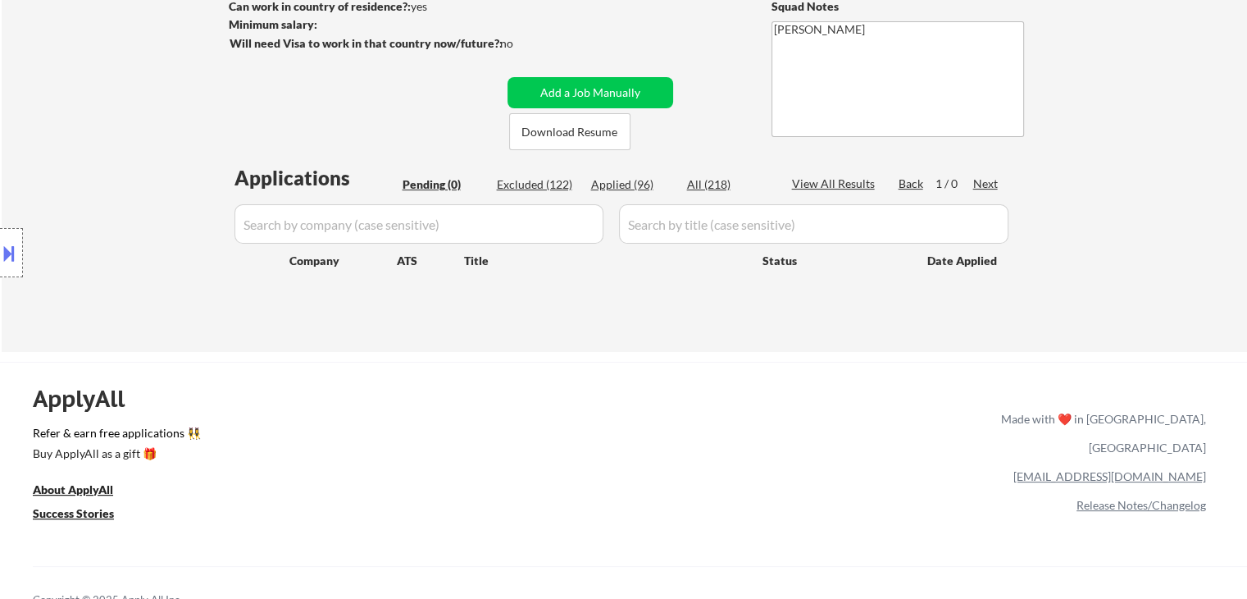
select select ""applied""
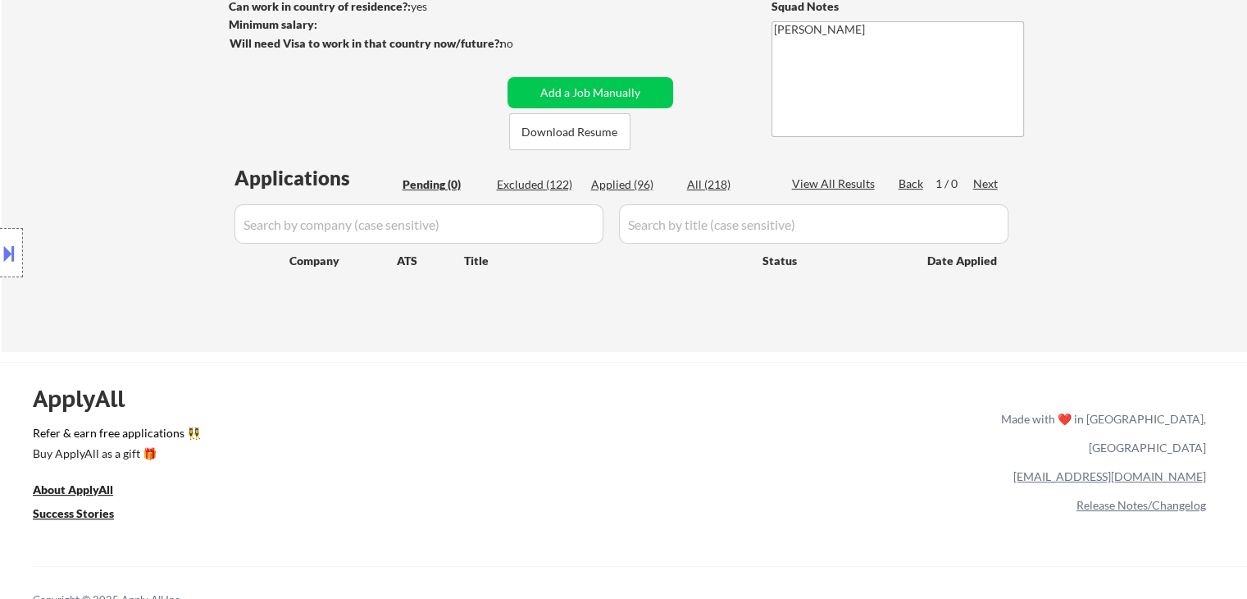
select select ""applied""
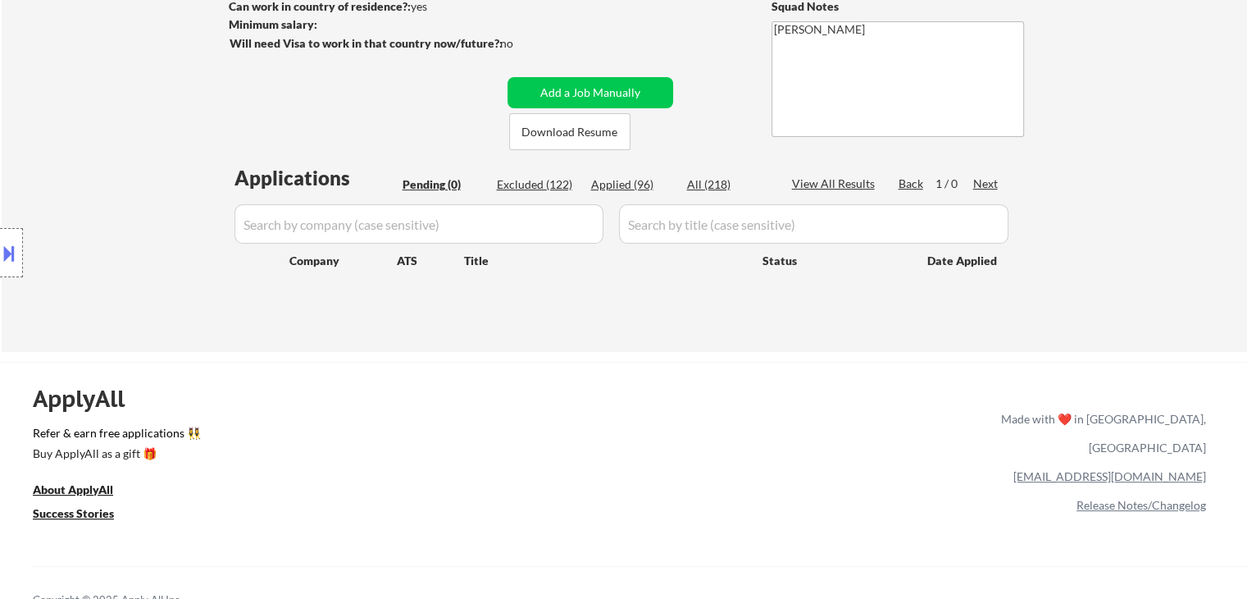
select select ""applied""
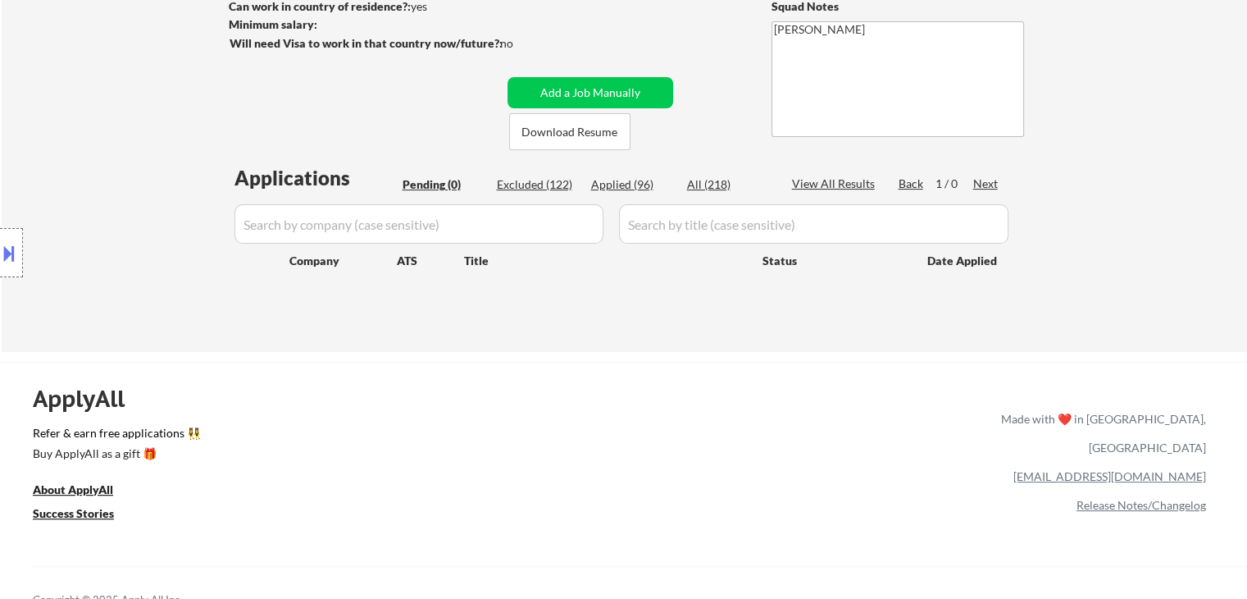
select select ""applied""
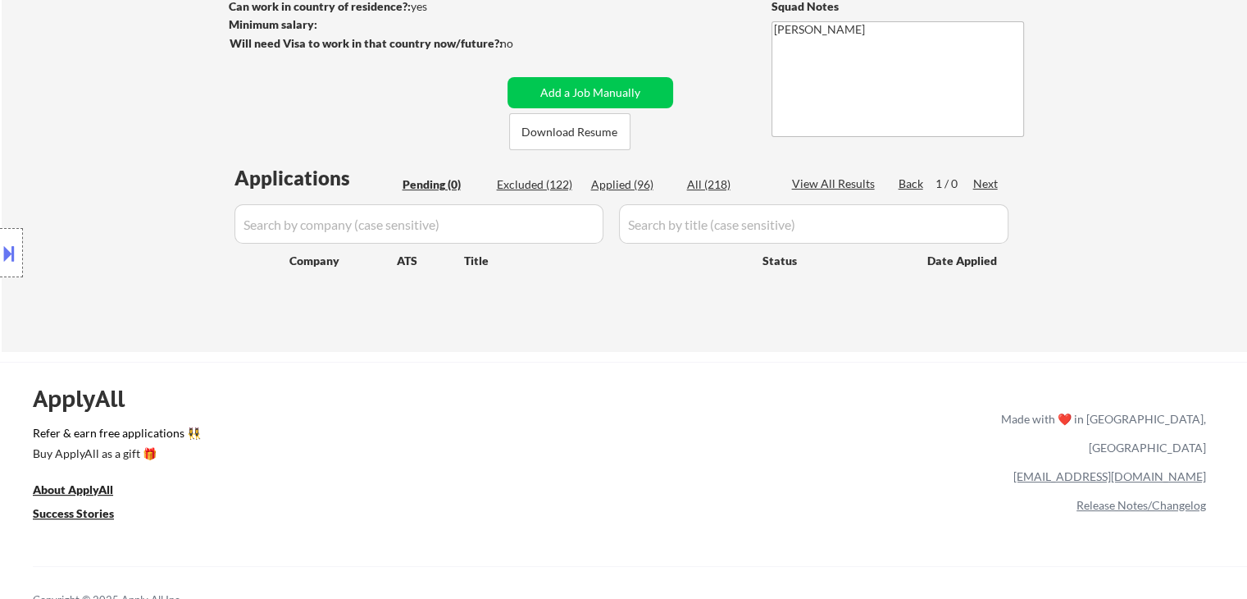
select select ""applied""
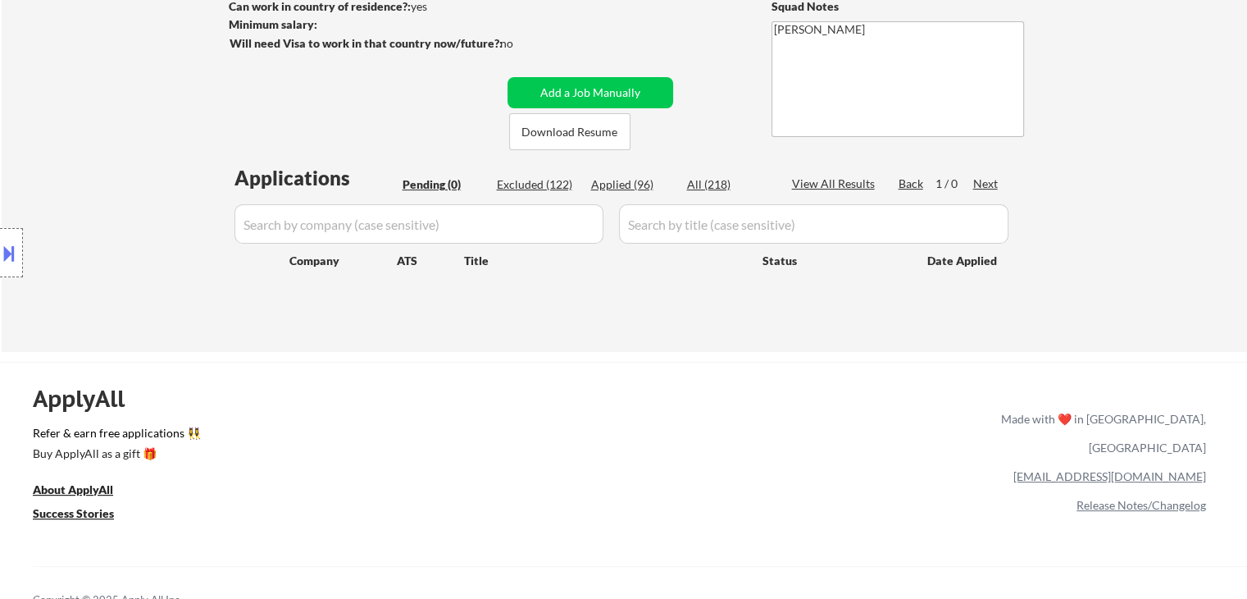
select select ""applied""
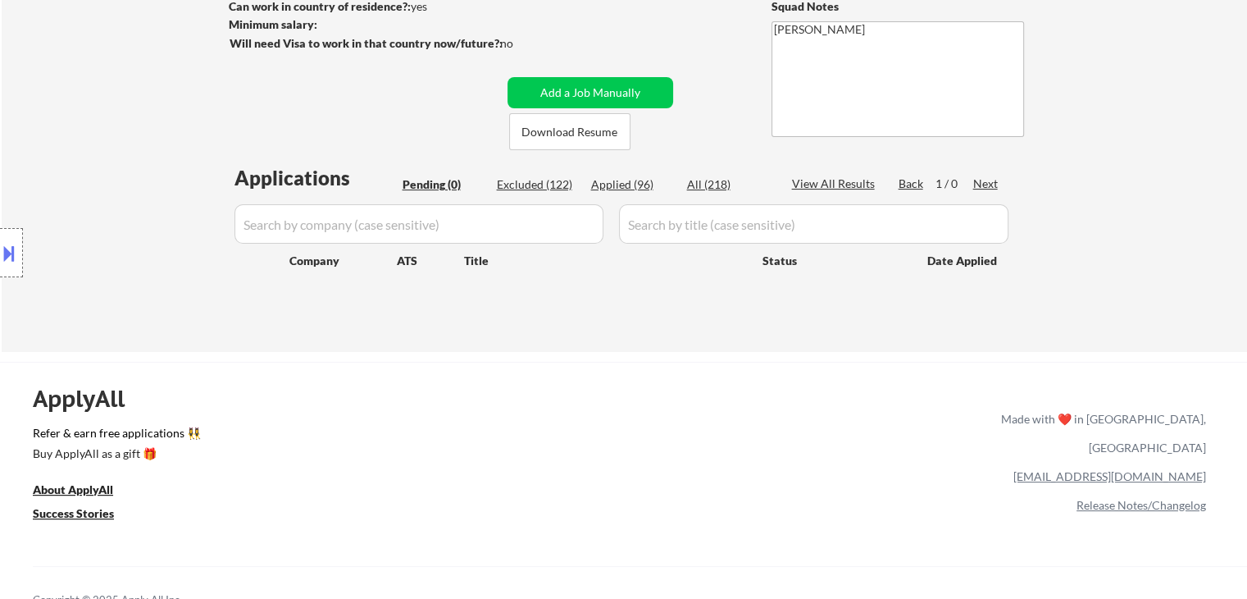
select select ""applied""
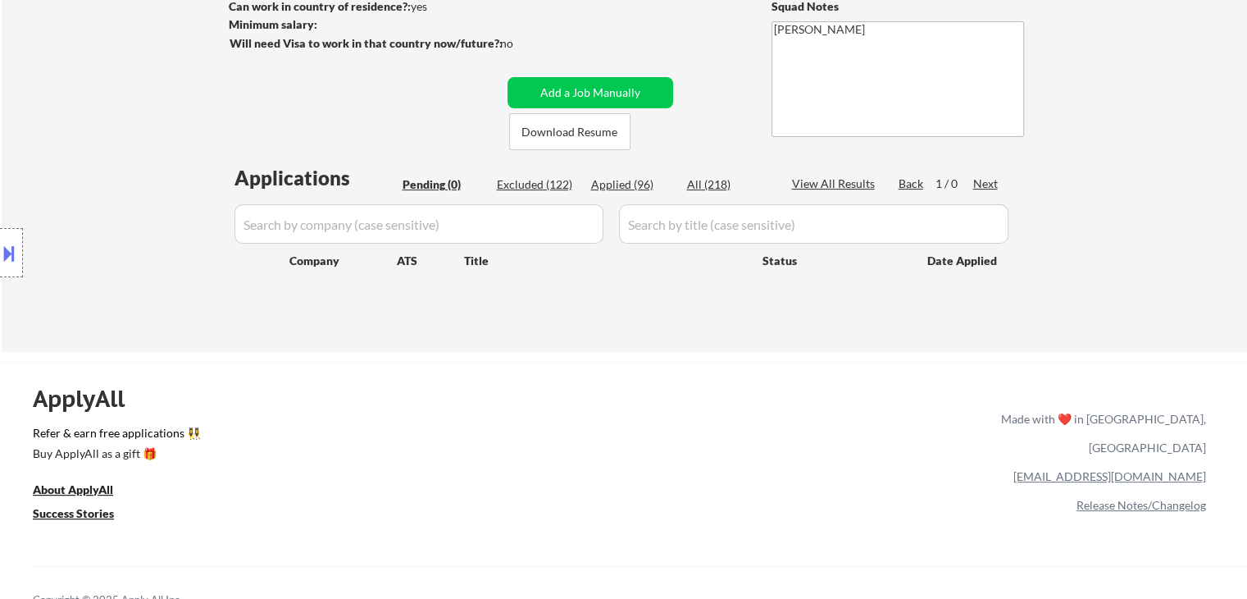
select select ""applied""
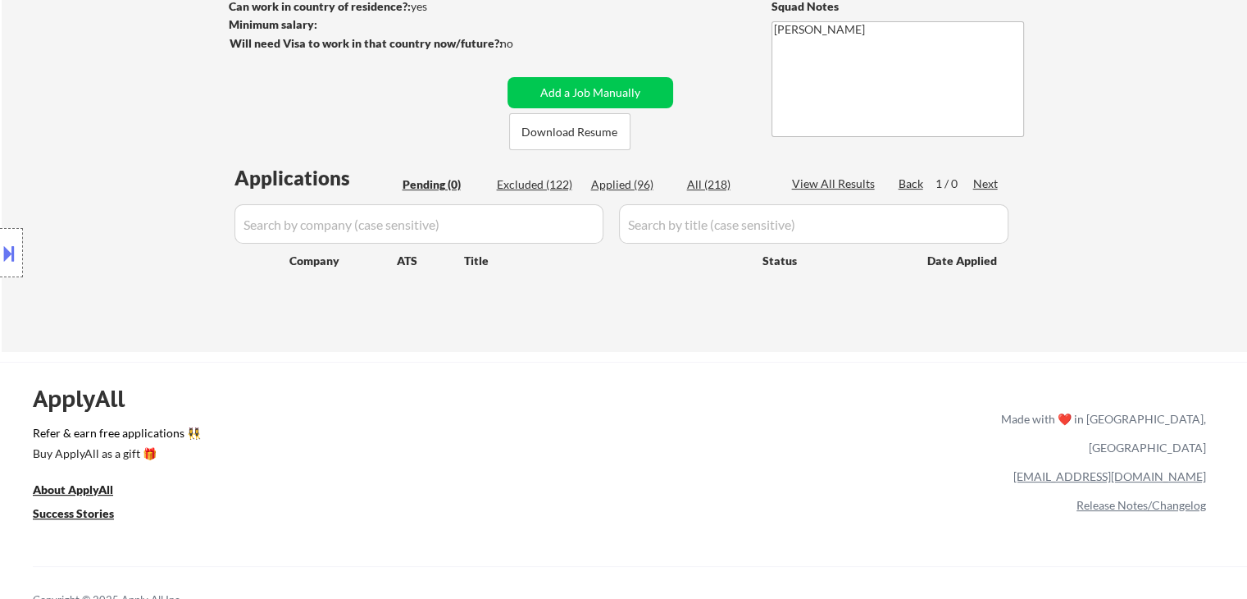
select select ""applied""
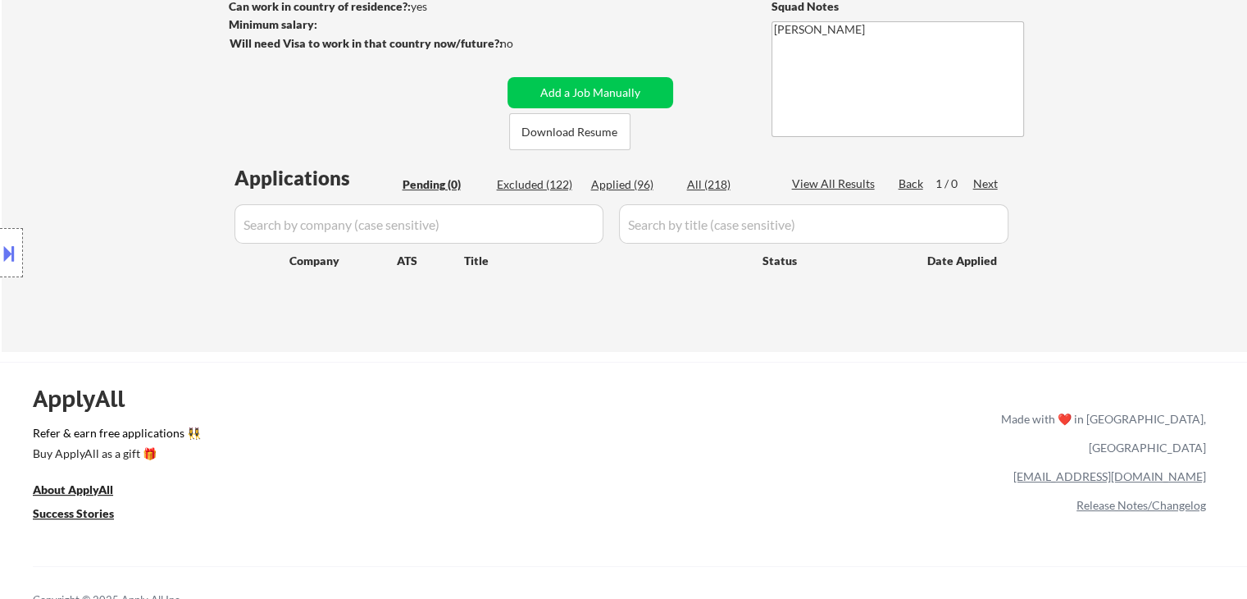
select select ""applied""
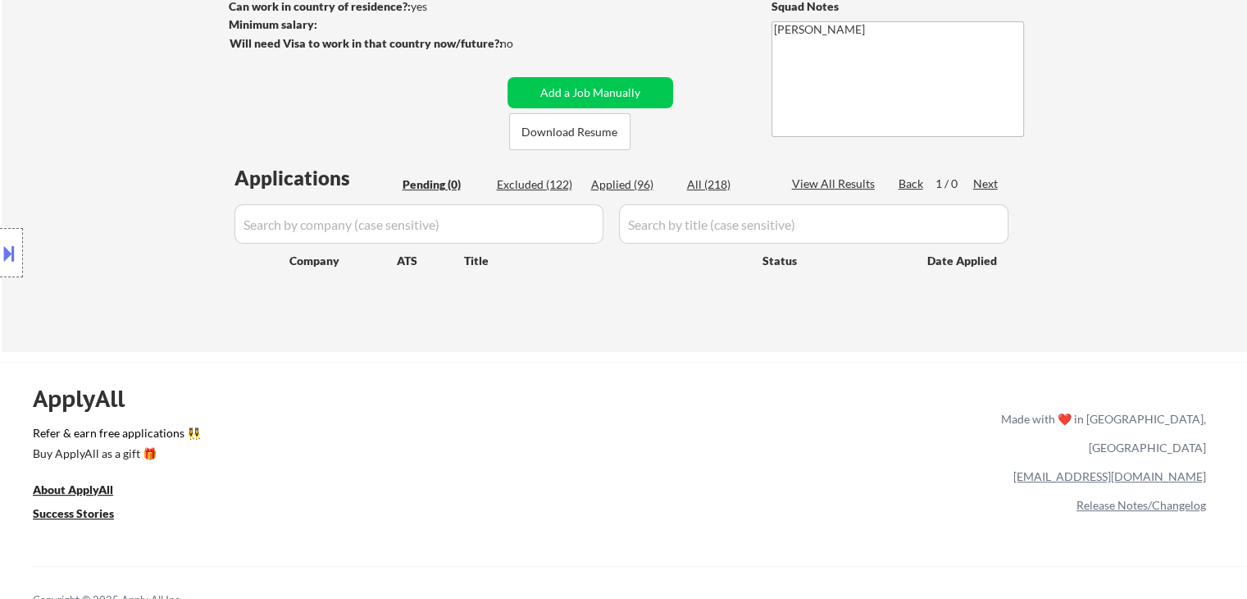
select select ""applied""
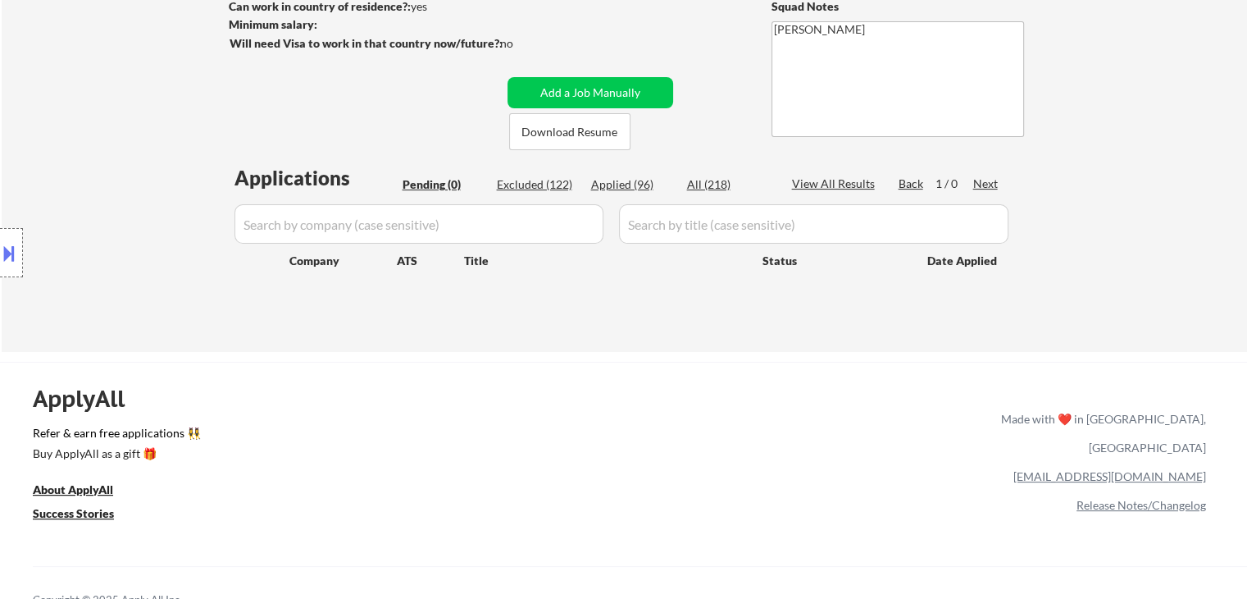
select select ""applied""
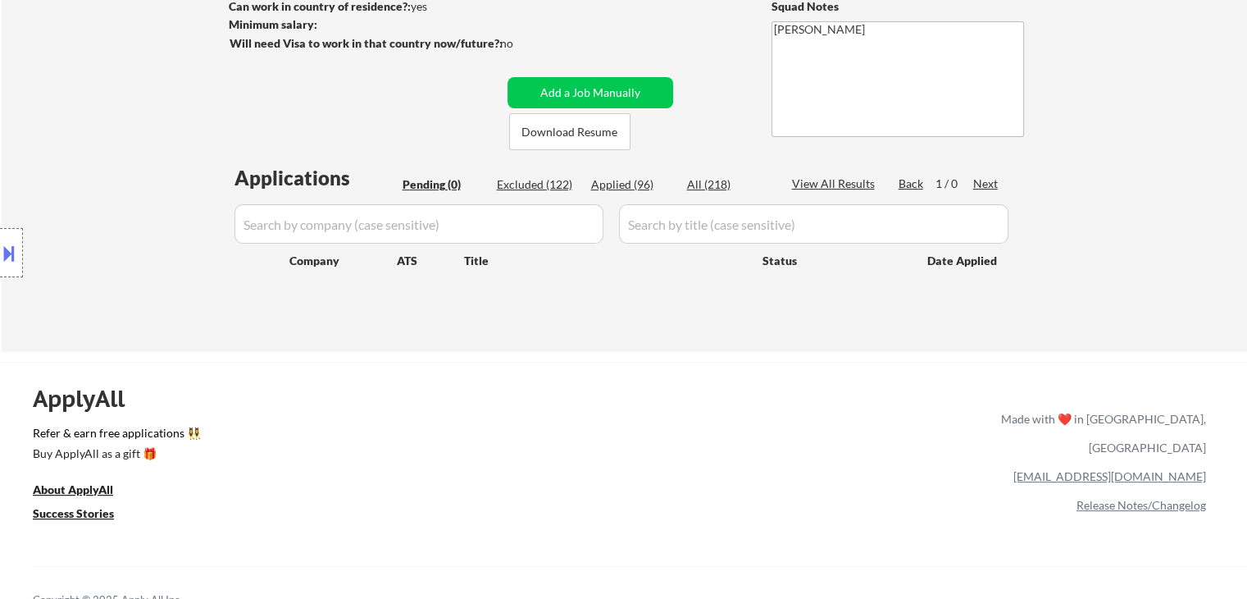
select select ""applied""
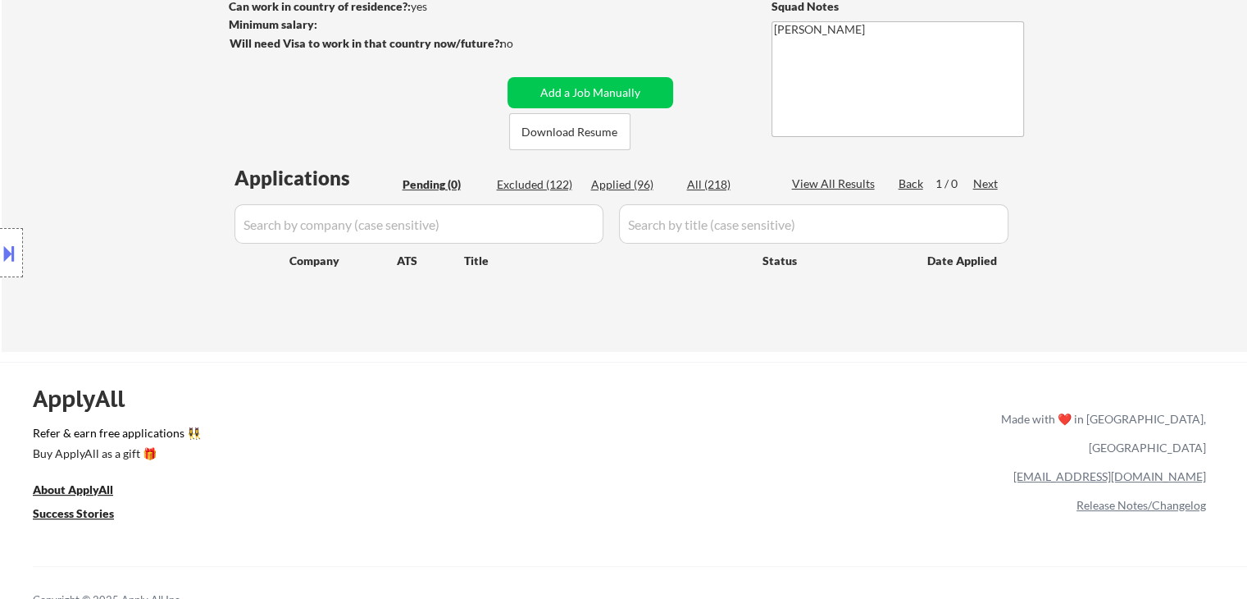
select select ""applied""
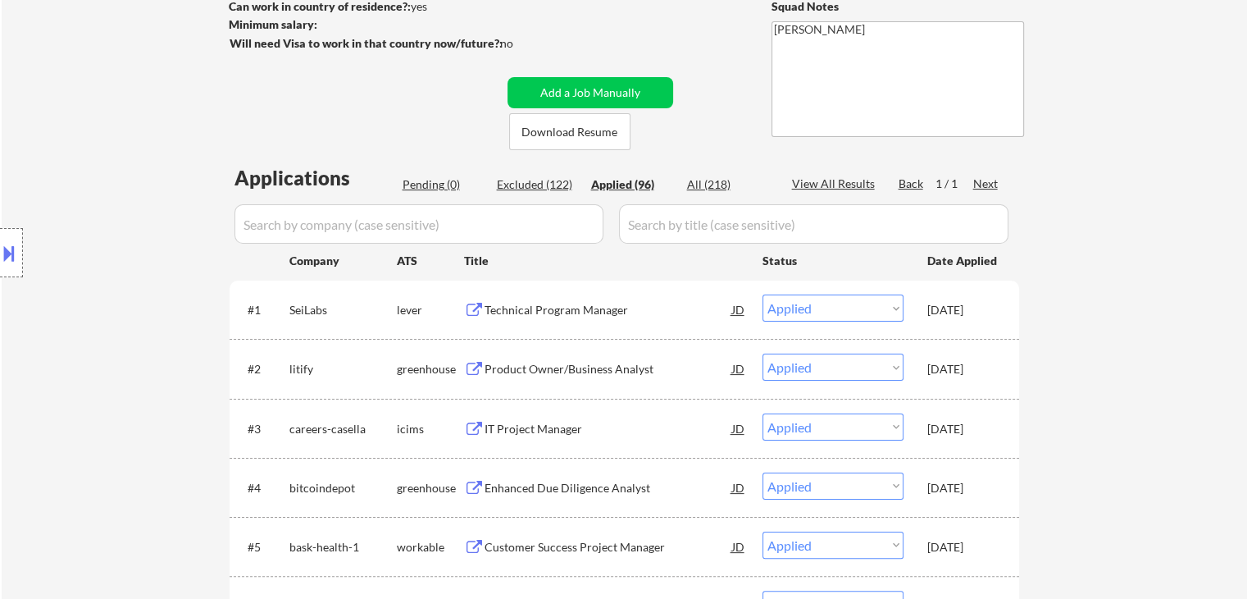
click at [375, 223] on input "input" at bounding box center [419, 223] width 369 height 39
paste input "kubra"
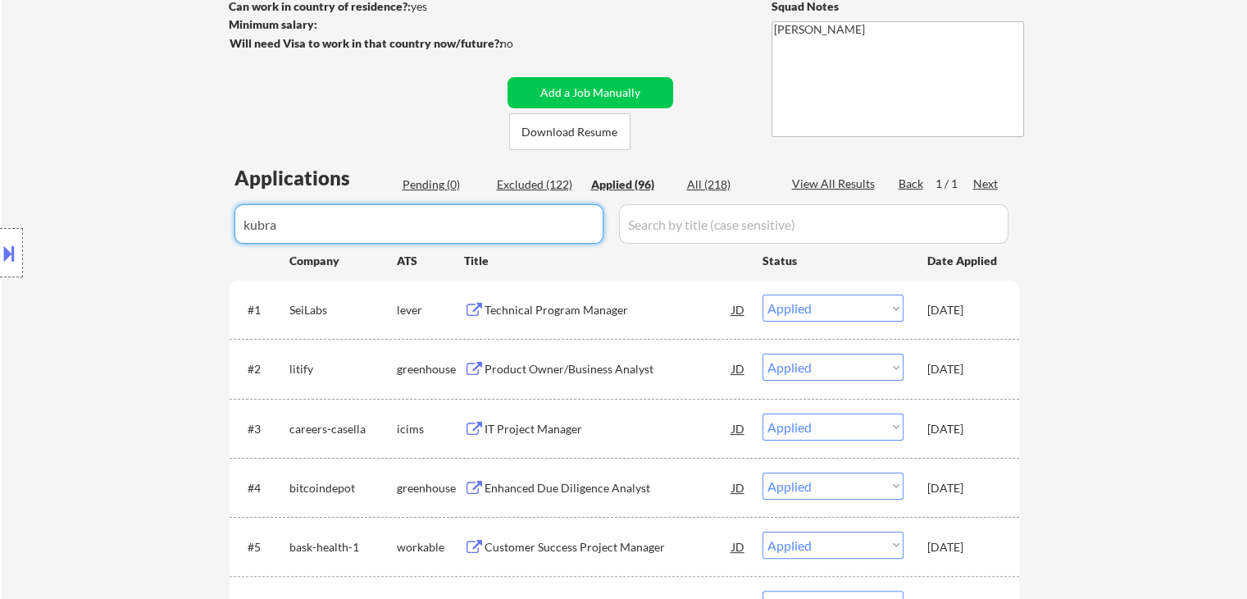
type input "kubra"
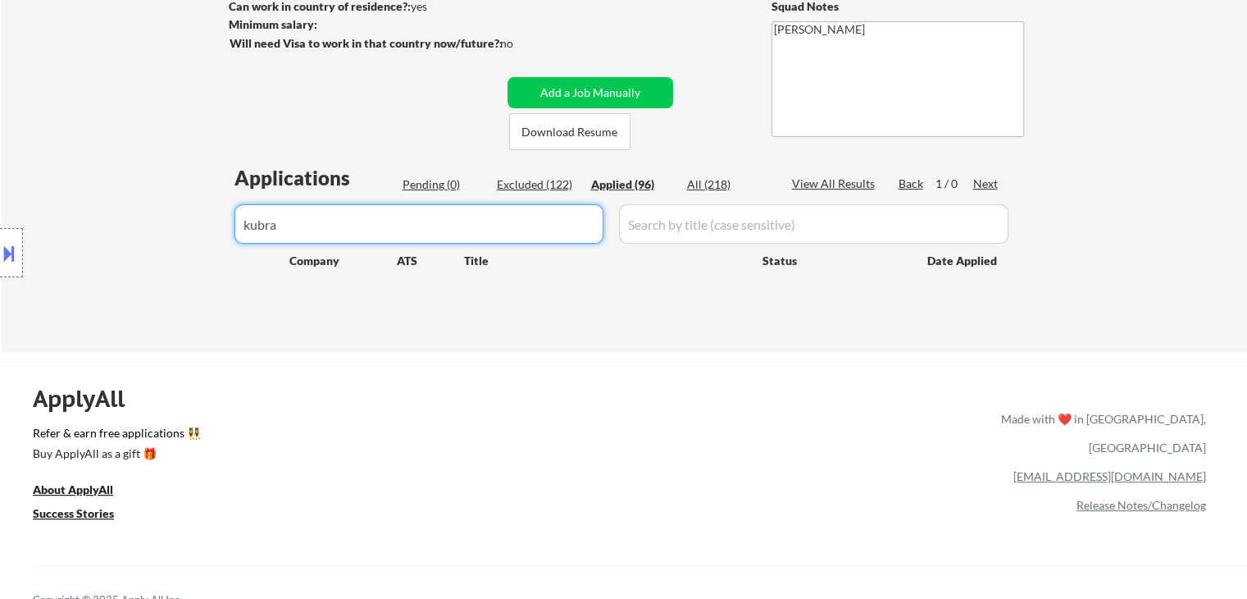
click at [318, 227] on input "input" at bounding box center [419, 223] width 369 height 39
drag, startPoint x: 316, startPoint y: 227, endPoint x: 406, endPoint y: 181, distance: 101.2
click at [108, 253] on body "← Return to /applysquad Mailslurp Inbox Job Search Builder Nicholas Leto User E…" at bounding box center [623, 53] width 1247 height 599
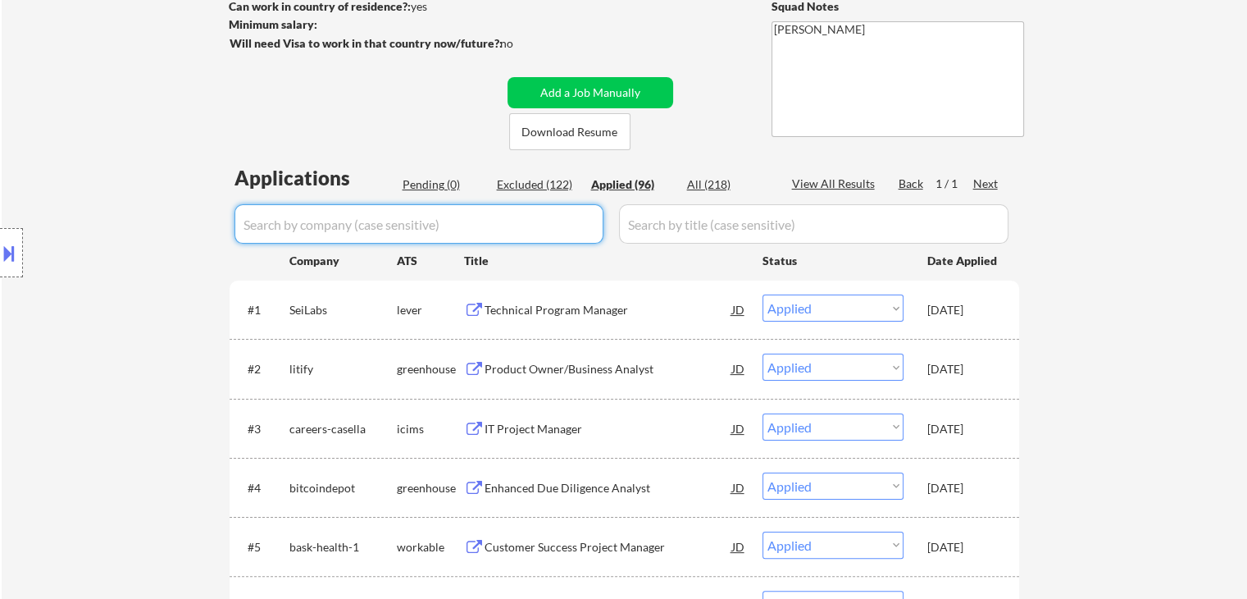
click at [360, 230] on input "input" at bounding box center [419, 223] width 369 height 39
paste input "lci1"
type input "lci1"
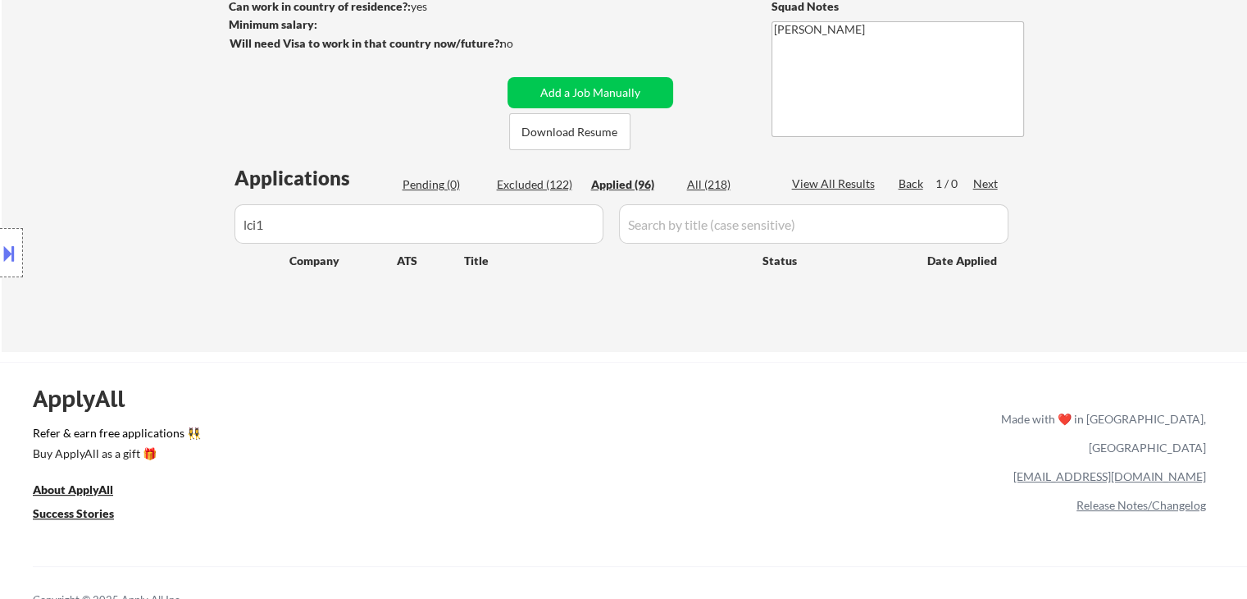
drag, startPoint x: 335, startPoint y: 228, endPoint x: 148, endPoint y: 233, distance: 187.8
click at [148, 233] on body "← Return to /applysquad Mailslurp Inbox Job Search Builder Nicholas Leto User E…" at bounding box center [623, 53] width 1247 height 599
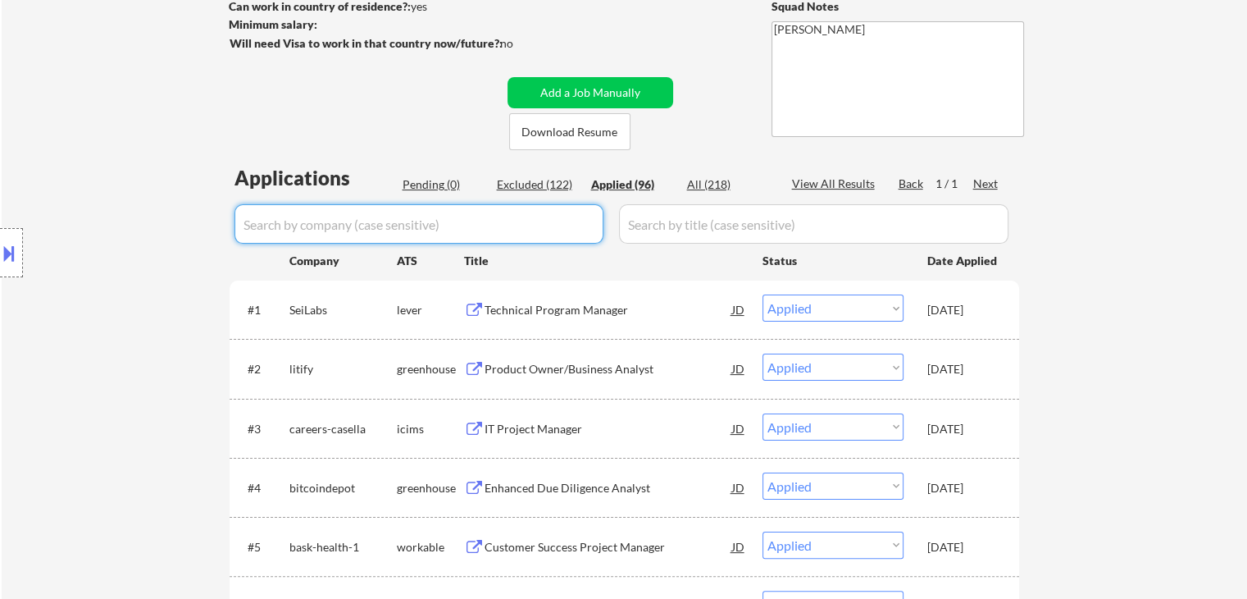
click at [371, 220] on input "input" at bounding box center [419, 223] width 369 height 39
paste input "agatesoftware"
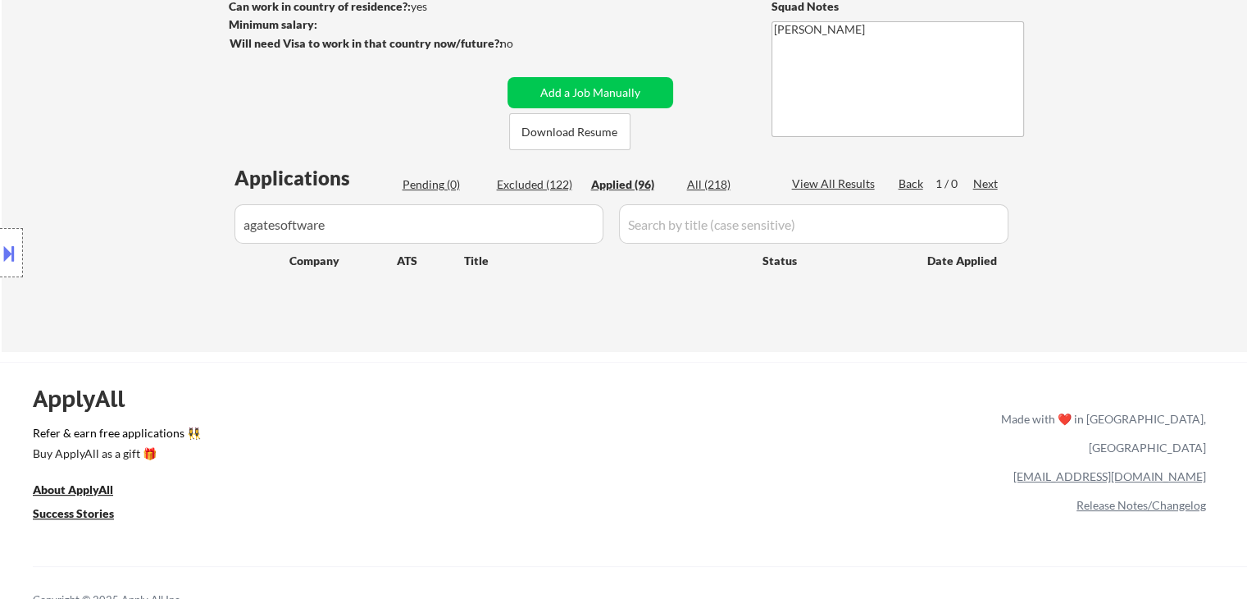
drag, startPoint x: 351, startPoint y: 212, endPoint x: 2, endPoint y: 219, distance: 348.6
click at [0, 221] on body "← Return to /applysquad Mailslurp Inbox Job Search Builder Nicholas Leto User E…" at bounding box center [623, 53] width 1247 height 599
paste input "Agate Software"
drag, startPoint x: 367, startPoint y: 224, endPoint x: 0, endPoint y: 294, distance: 374.1
click at [0, 294] on body "← Return to /applysquad Mailslurp Inbox Job Search Builder Nicholas Leto User E…" at bounding box center [623, 53] width 1247 height 599
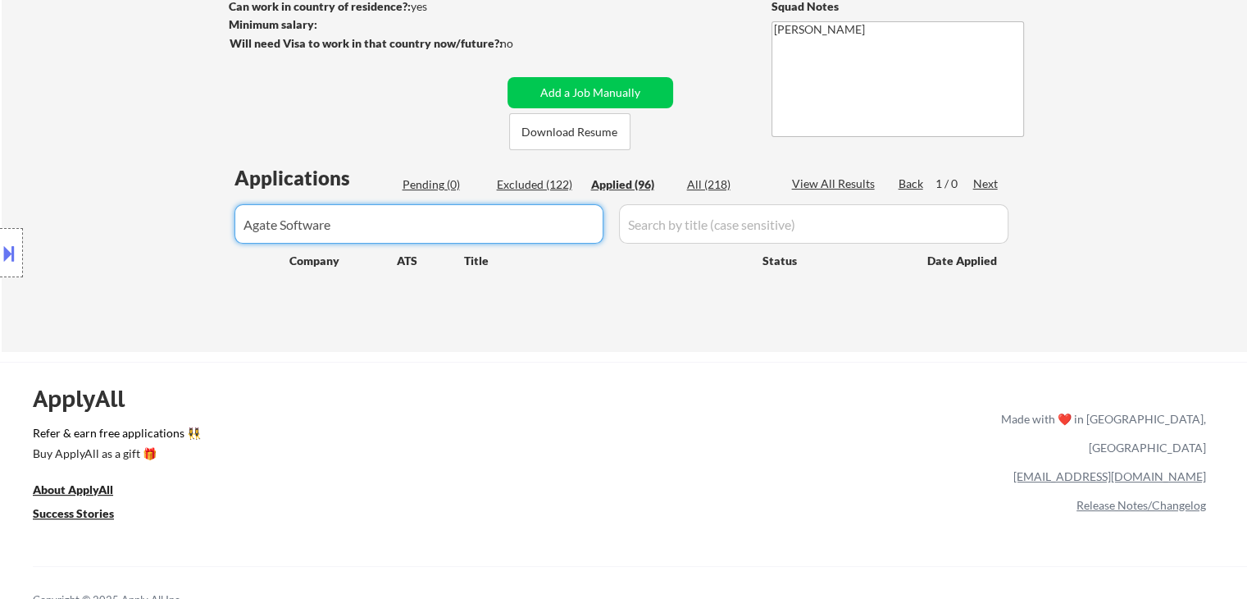
paste input "capstoneintegratedsolutions"
drag, startPoint x: 428, startPoint y: 230, endPoint x: 0, endPoint y: 235, distance: 428.1
click at [0, 235] on body "← Return to /applysquad Mailslurp Inbox Job Search Builder Nicholas Leto User E…" at bounding box center [623, 53] width 1247 height 599
paste input "Capstone Integrated Solutions"
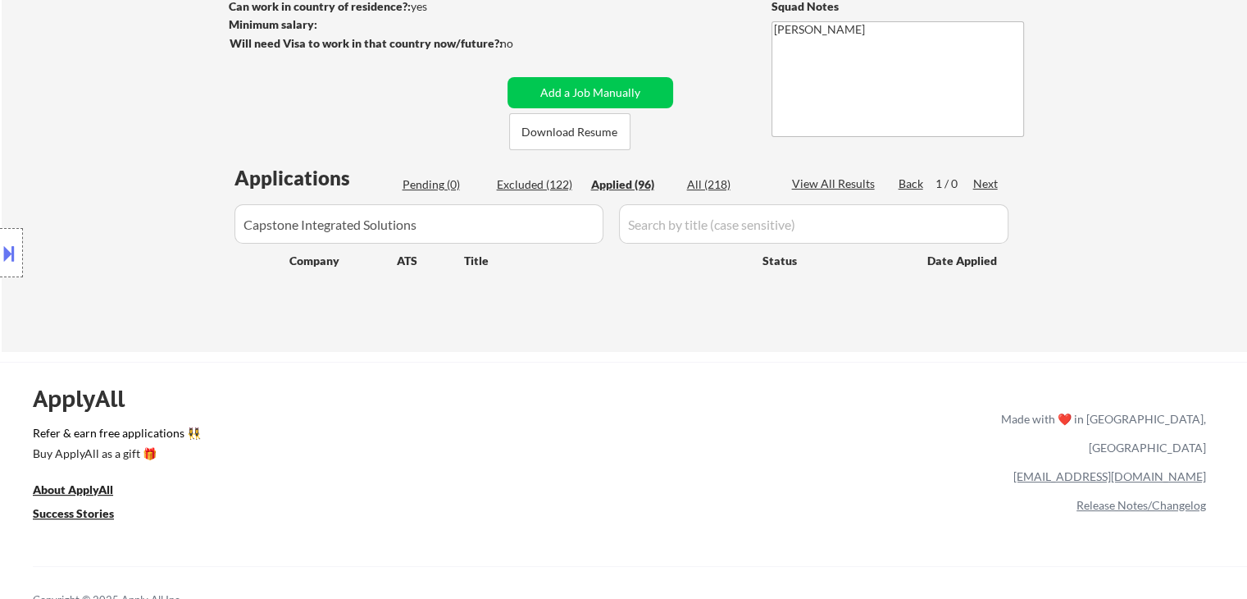
click at [160, 235] on div "Location Inclusions: Phoenix, AZ Tempe, AZ Scottsdale, AZ Glendale, AZ Mesa, AZ…" at bounding box center [147, 253] width 294 height 304
drag, startPoint x: 302, startPoint y: 226, endPoint x: 1073, endPoint y: 251, distance: 771.2
click at [1073, 252] on div "← Return to /applysquad Mailslurp Inbox Job Search Builder Nicholas Leto User E…" at bounding box center [625, 86] width 1246 height 532
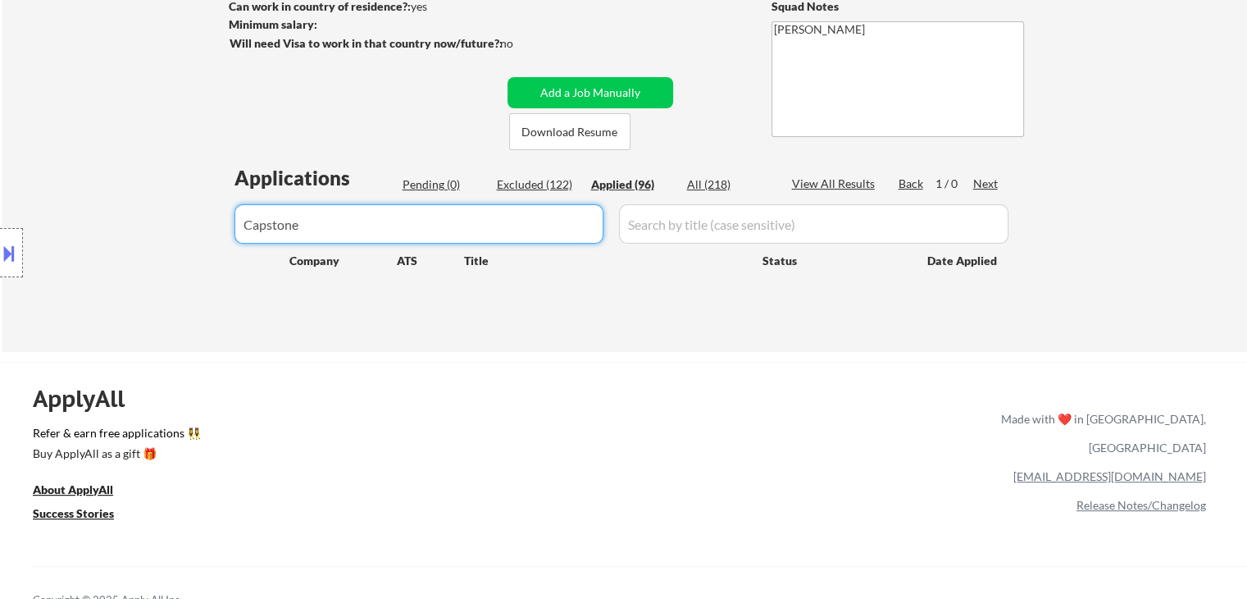
drag, startPoint x: 387, startPoint y: 225, endPoint x: 48, endPoint y: 244, distance: 339.2
click at [48, 244] on body "← Return to /applysquad Mailslurp Inbox Job Search Builder Nicholas Leto User E…" at bounding box center [623, 53] width 1247 height 599
paste input "DAS Technology"
type input "DAS Technology"
drag, startPoint x: 600, startPoint y: 350, endPoint x: 740, endPoint y: 3, distance: 373.8
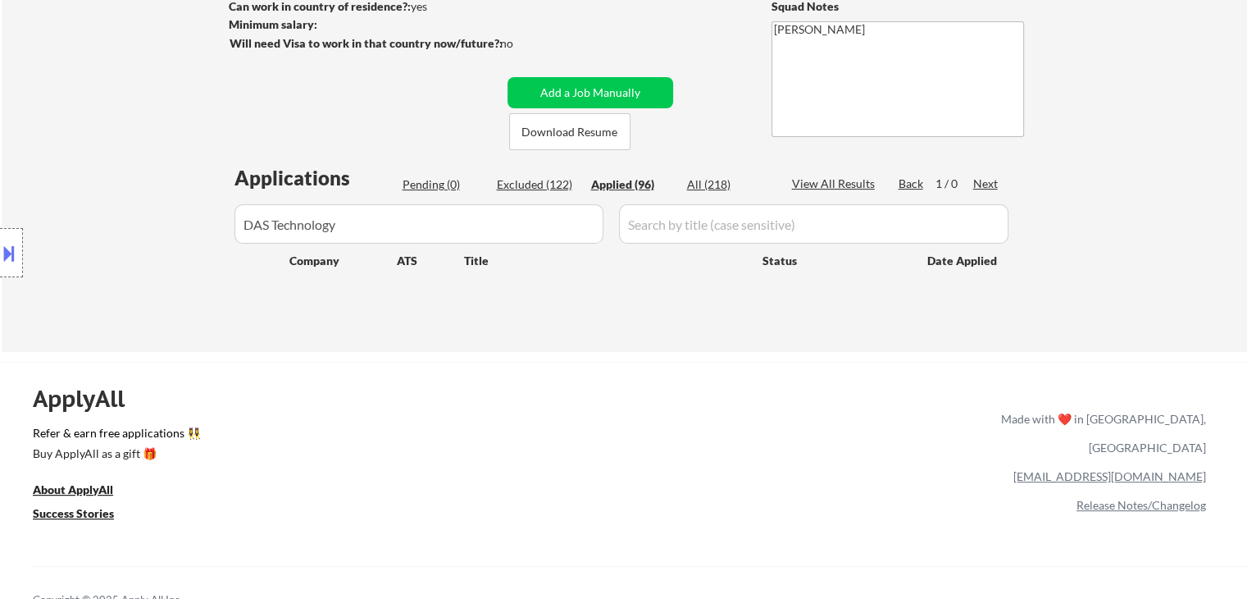
click at [600, 344] on div "← Return to /applysquad Mailslurp Inbox Job Search Builder Nicholas Leto User E…" at bounding box center [625, 86] width 1246 height 532
click at [643, 187] on div "Applied (96)" at bounding box center [632, 184] width 82 height 16
drag, startPoint x: 181, startPoint y: 247, endPoint x: 41, endPoint y: 267, distance: 141.7
click at [41, 267] on body "← Return to /applysquad Mailslurp Inbox Job Search Builder Nicholas Leto User E…" at bounding box center [623, 53] width 1247 height 599
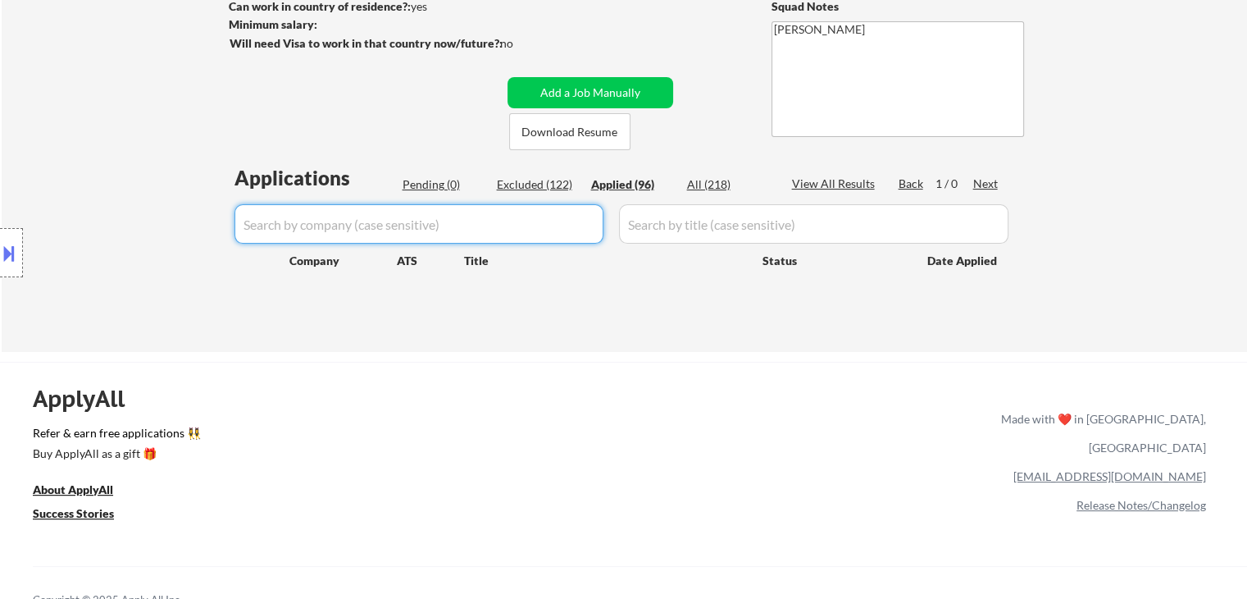
click at [93, 284] on div "Location Inclusions: Phoenix, AZ Tempe, AZ Scottsdale, AZ Glendale, AZ Mesa, AZ…" at bounding box center [147, 253] width 294 height 304
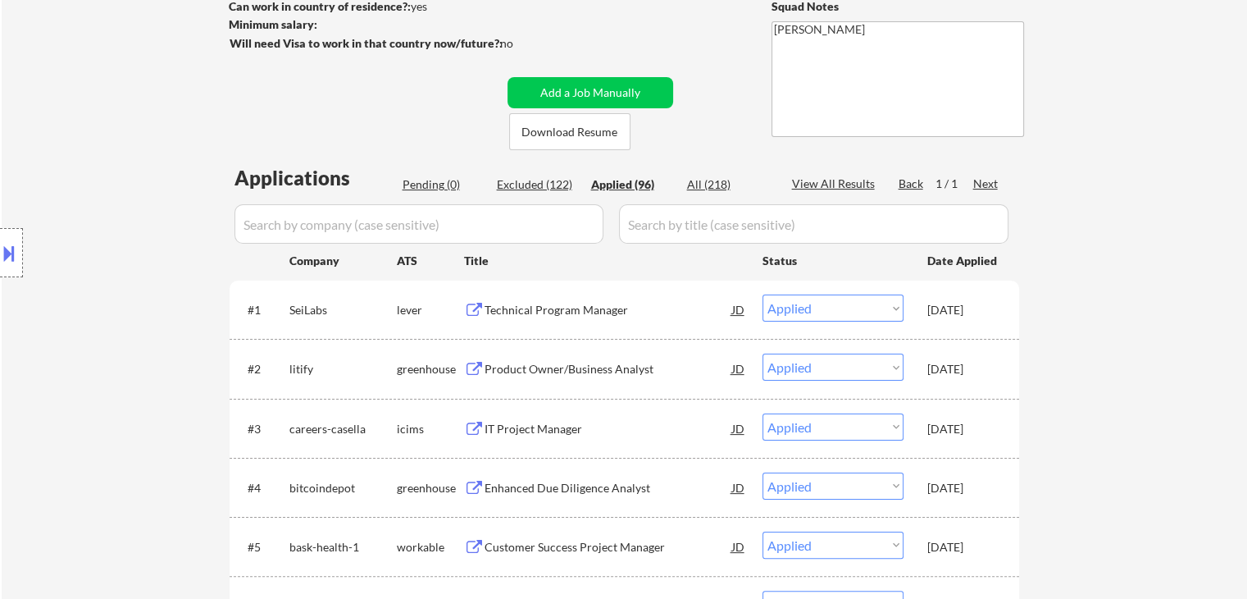
drag, startPoint x: 1082, startPoint y: 160, endPoint x: 1059, endPoint y: 160, distance: 23.0
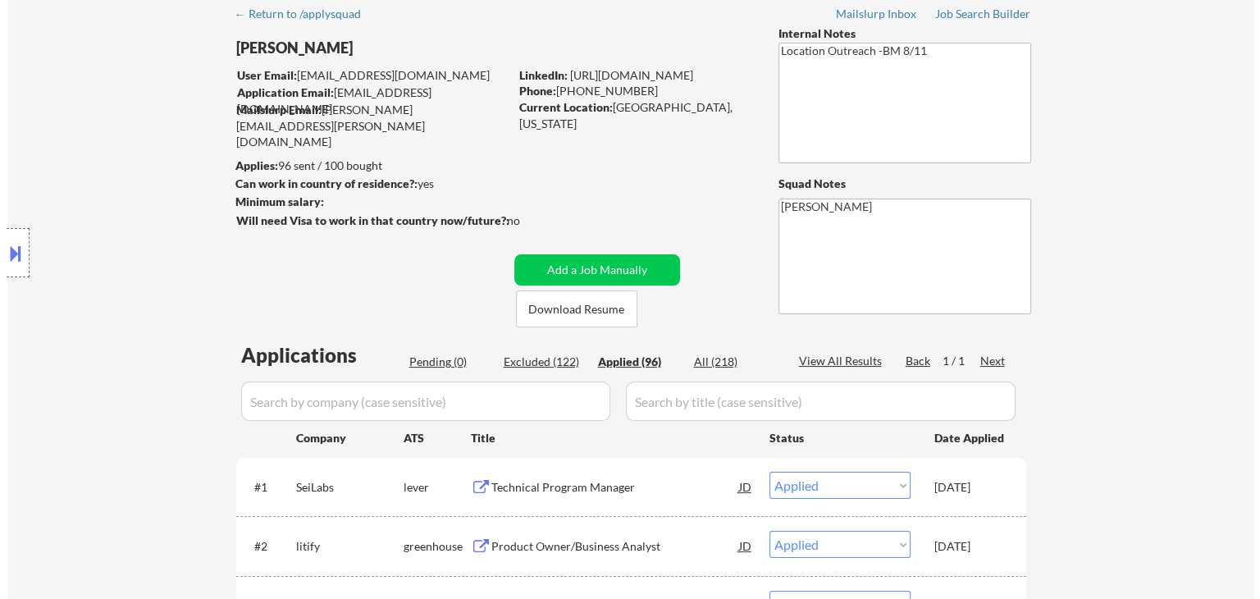
scroll to position [0, 0]
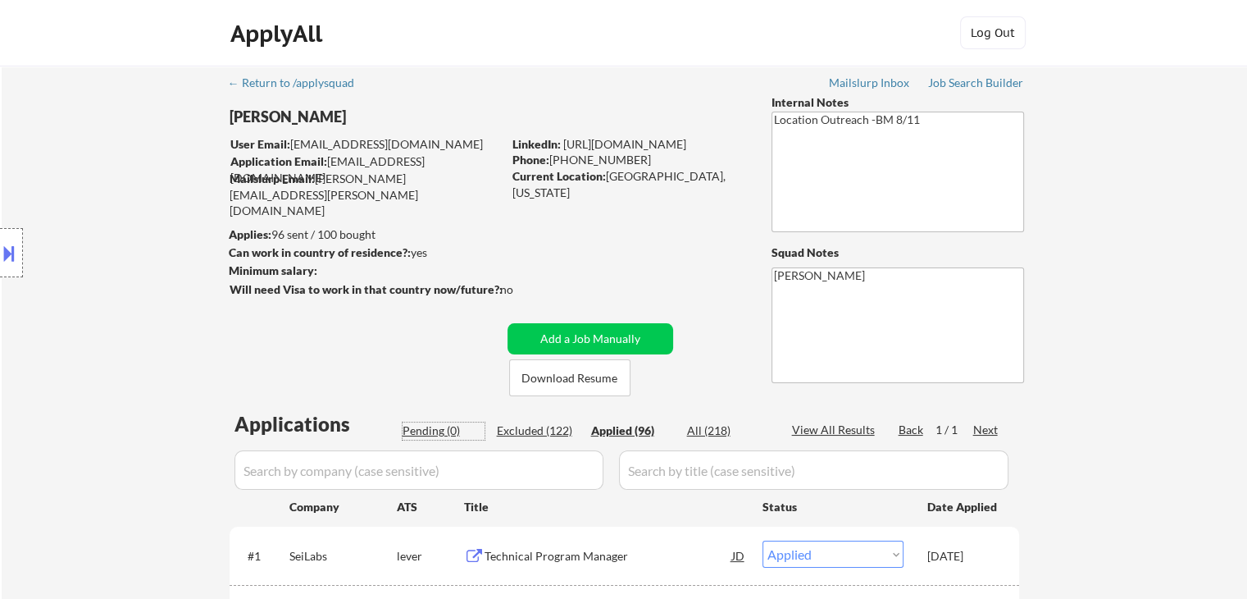
click at [435, 431] on div "Pending (0)" at bounding box center [444, 430] width 82 height 16
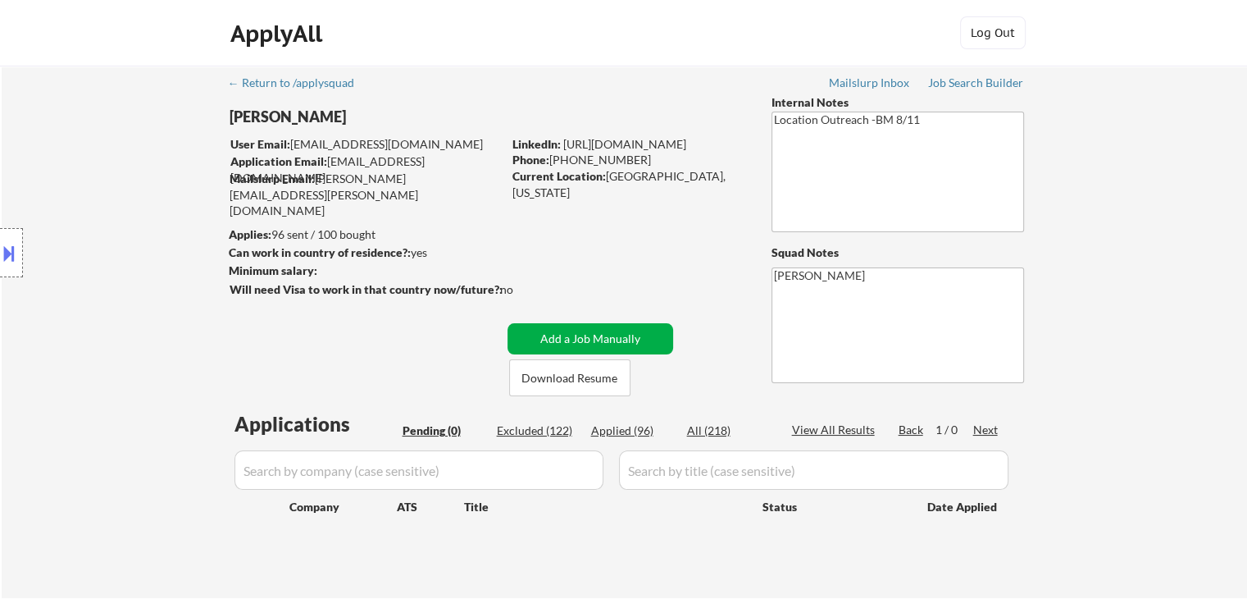
click at [595, 338] on button "Add a Job Manually" at bounding box center [591, 338] width 166 height 31
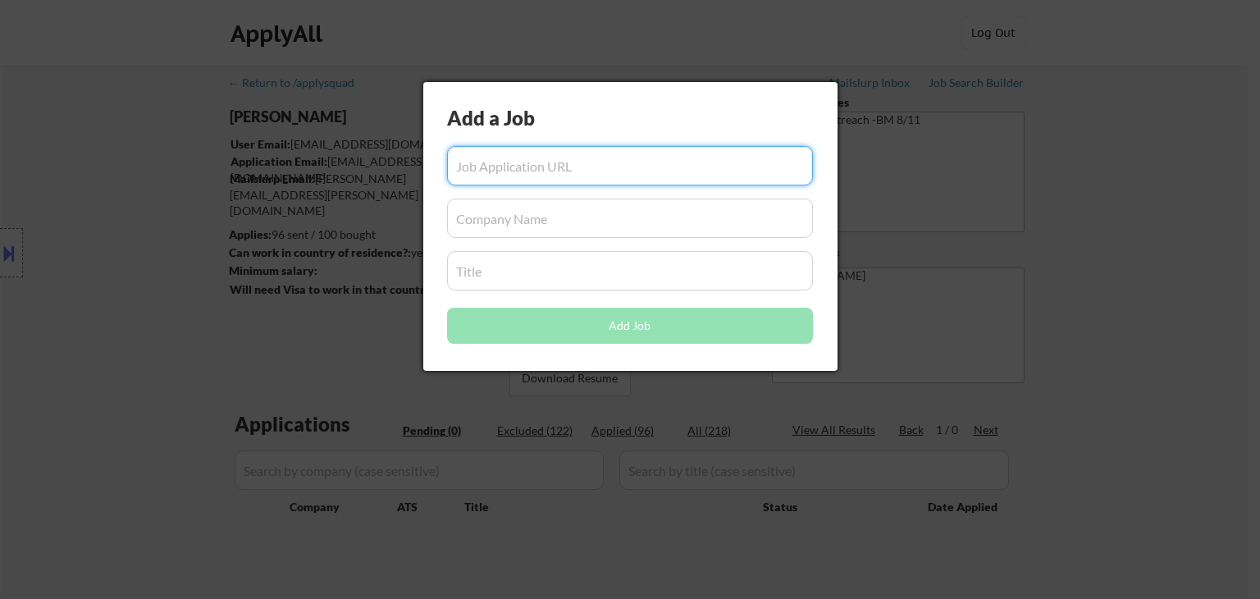
click at [607, 162] on input "input" at bounding box center [630, 165] width 366 height 39
paste input "https://careers-lci1.icims.com/jobs/15536/sr-project-manager/job"
type input "https://careers-lci1.icims.com/jobs/15536/sr-project-manager/job"
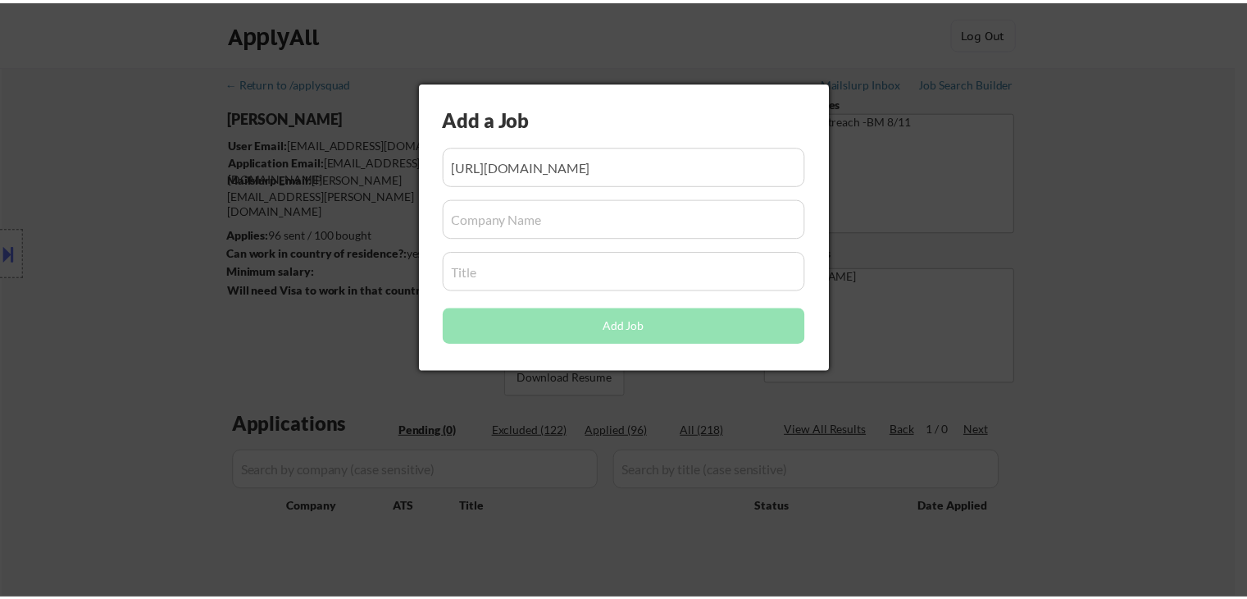
scroll to position [0, 0]
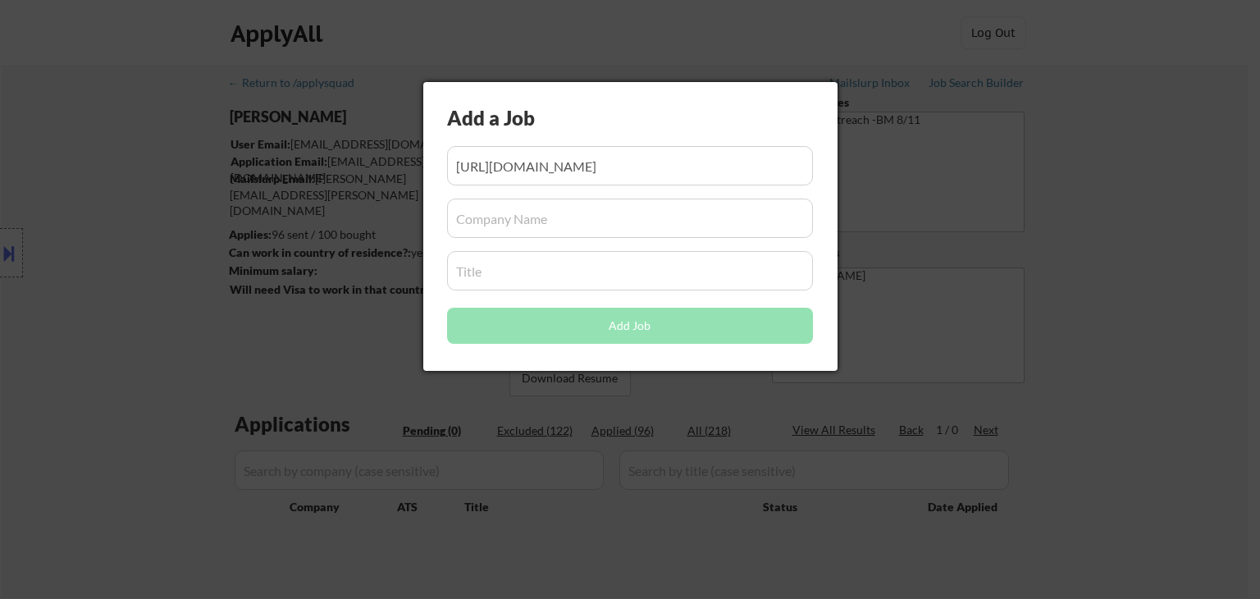
click at [1017, 261] on div at bounding box center [630, 299] width 1260 height 599
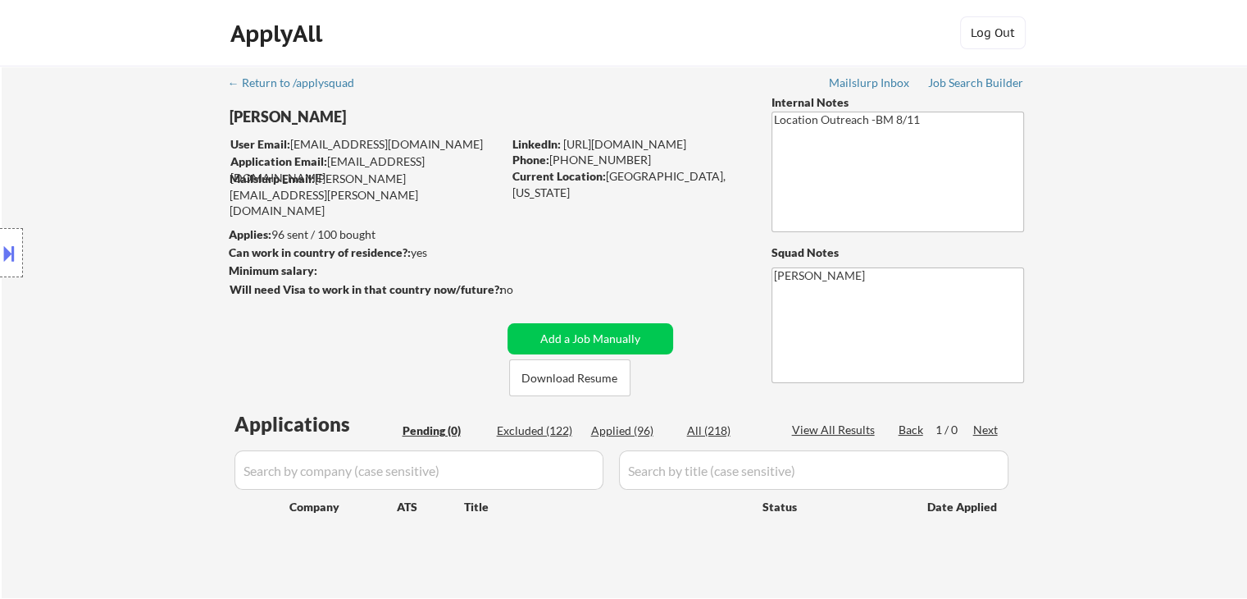
click at [625, 430] on div "Applied (96)" at bounding box center [632, 430] width 82 height 16
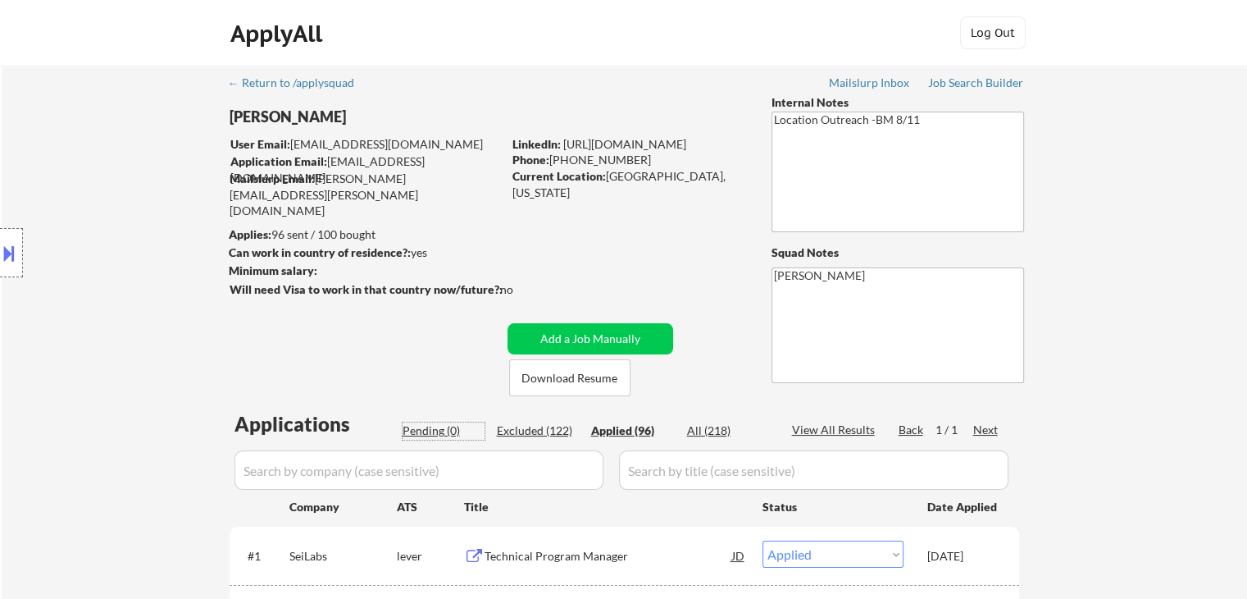
click at [426, 424] on div "Pending (0)" at bounding box center [444, 430] width 82 height 16
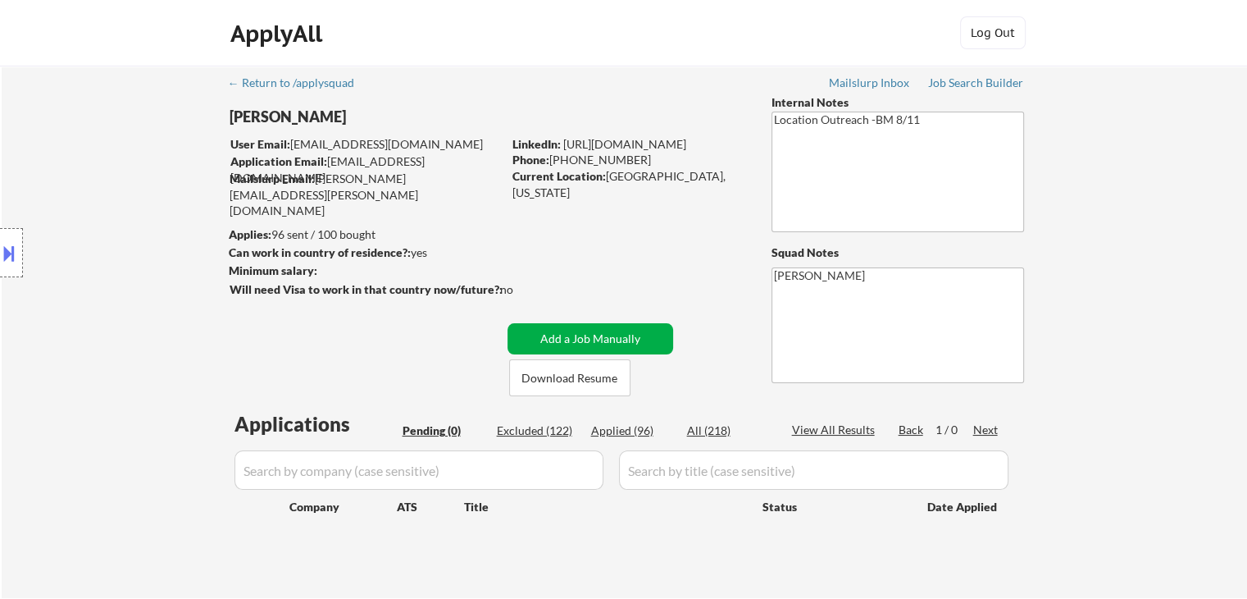
click at [601, 339] on button "Add a Job Manually" at bounding box center [591, 338] width 166 height 31
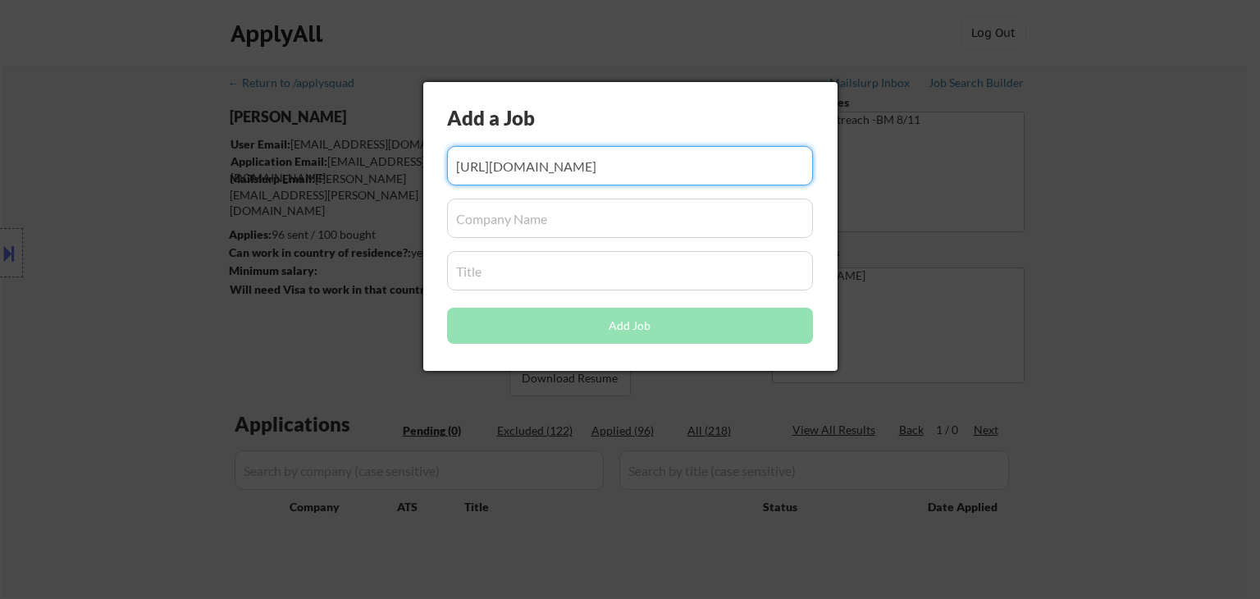
scroll to position [0, 30]
click at [667, 168] on input "input" at bounding box center [630, 165] width 366 height 39
click at [668, 168] on input "input" at bounding box center [630, 165] width 366 height 39
click at [670, 168] on input "input" at bounding box center [630, 165] width 366 height 39
click at [659, 170] on input "input" at bounding box center [630, 165] width 366 height 39
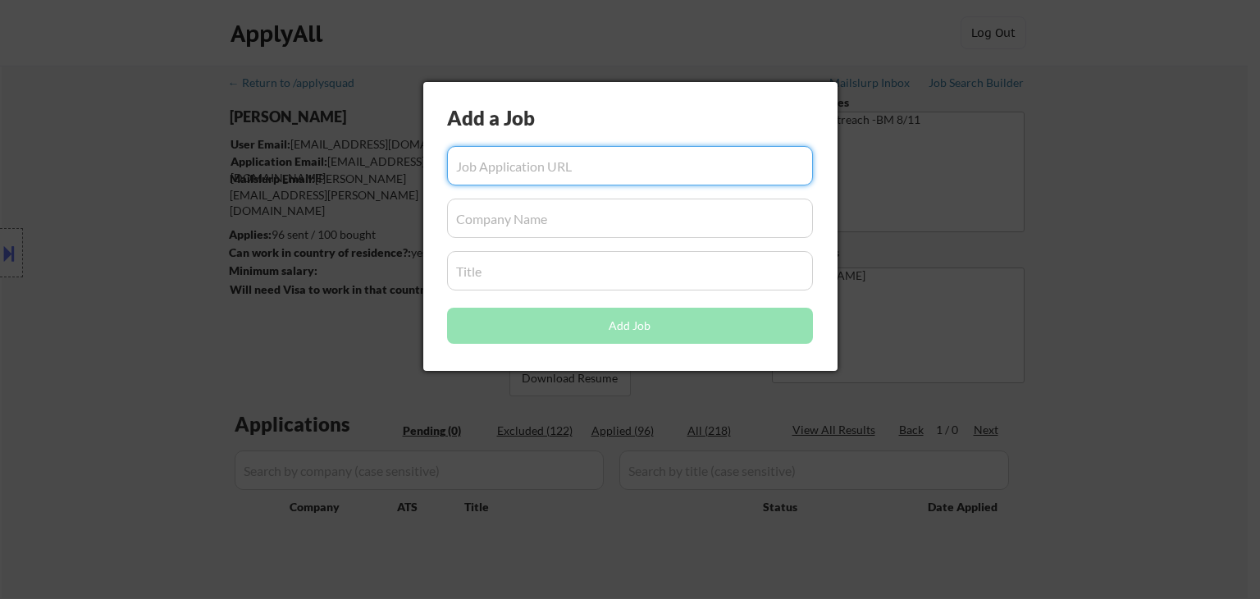
scroll to position [0, 0]
paste input "https://jobs.lever.co/kubra/cb1b6158-dea6-46d8-914d-184b1cbd8969/"
type input "https://jobs.lever.co/kubra/cb1b6158-dea6-46d8-914d-184b1cbd8969/"
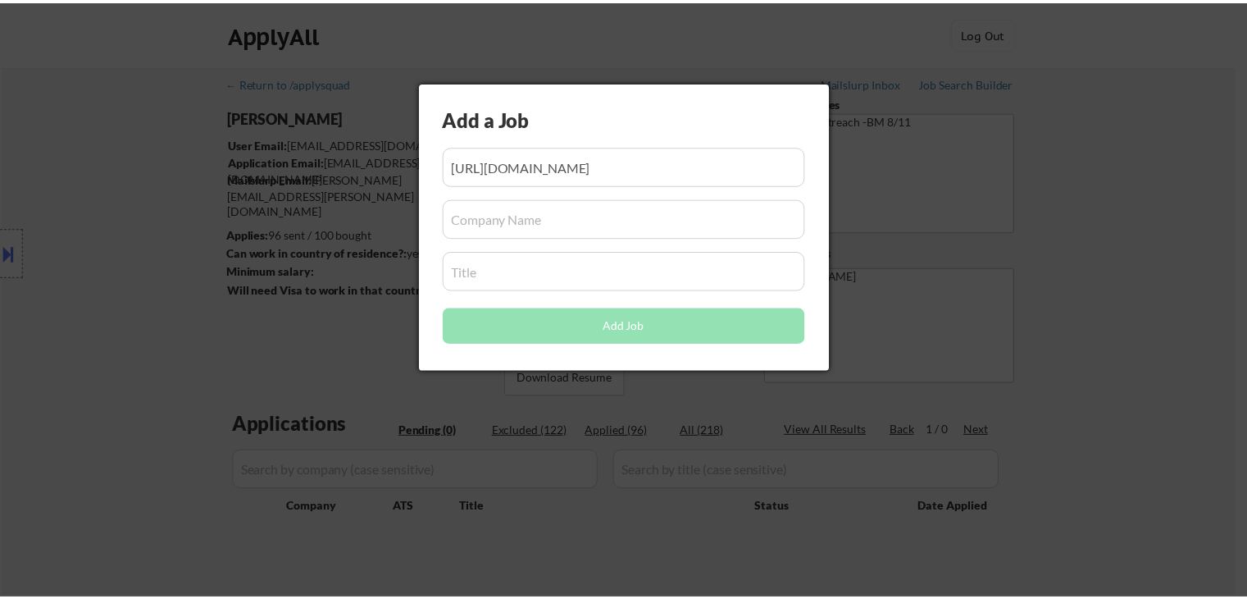
scroll to position [0, 0]
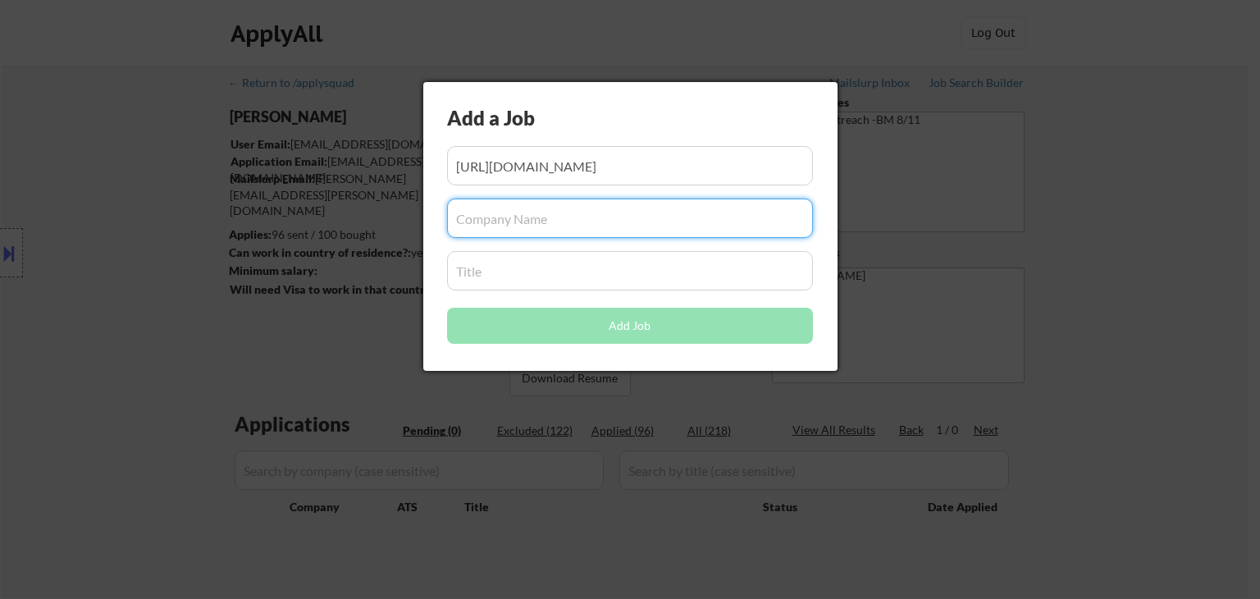
click at [516, 212] on input "input" at bounding box center [630, 217] width 366 height 39
paste input "kubra"
type input "kubra"
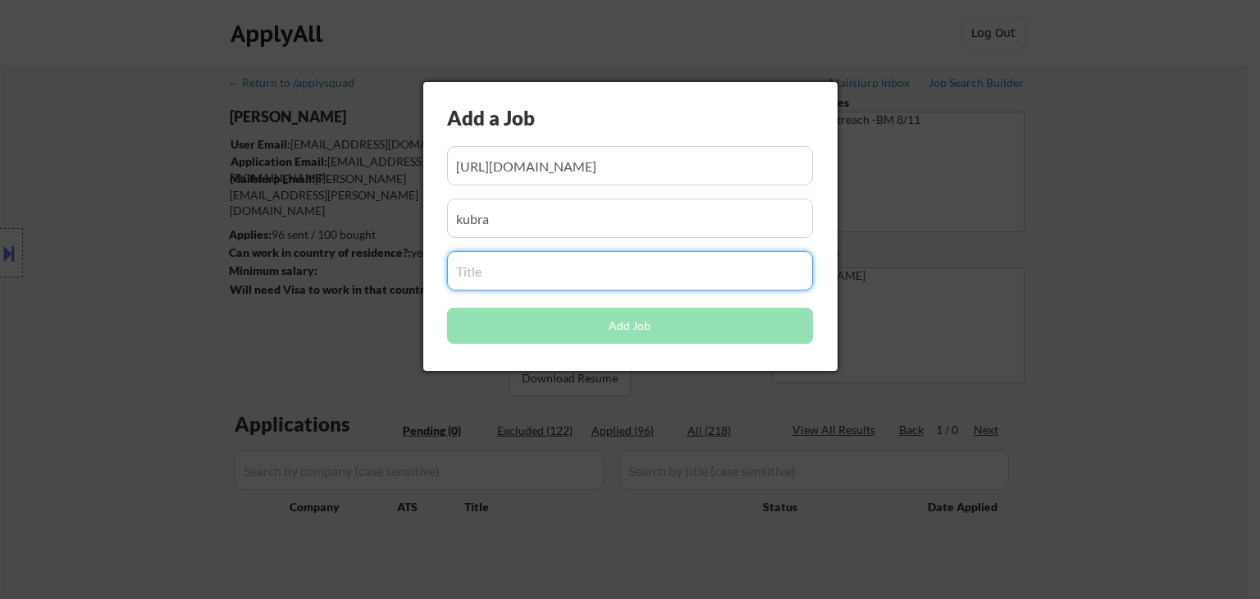
click at [512, 259] on input "input" at bounding box center [630, 270] width 366 height 39
paste input "Product Manager"
type input "Product Manager"
click at [627, 214] on input "input" at bounding box center [630, 217] width 366 height 39
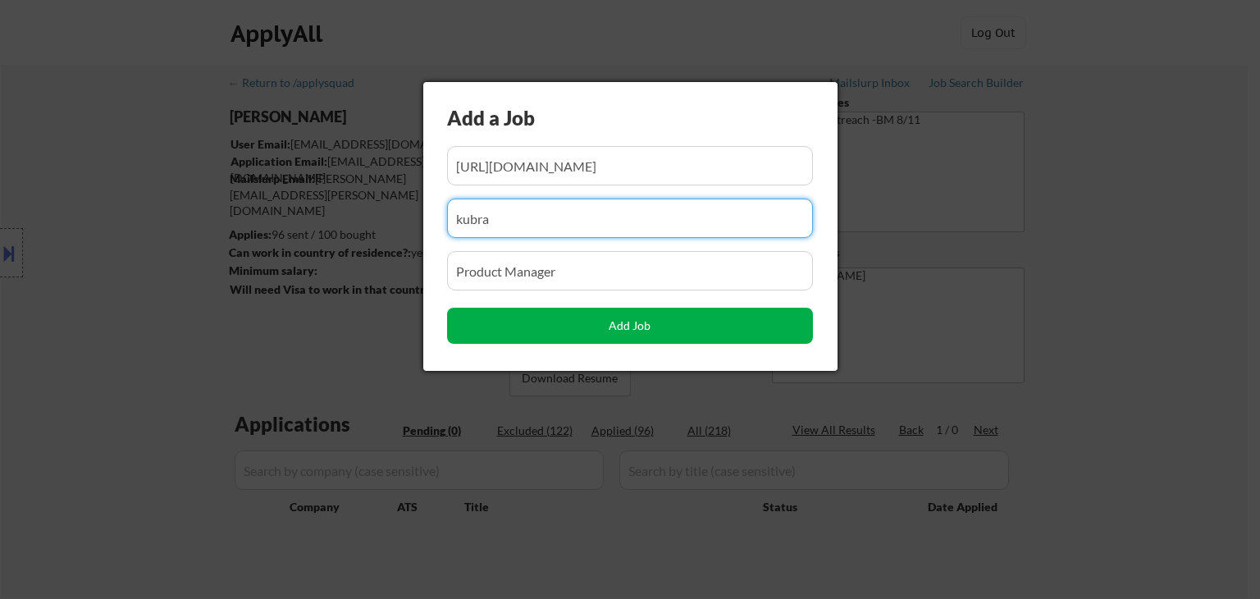
click at [636, 325] on button "Add Job" at bounding box center [630, 326] width 366 height 36
select select ""pending""
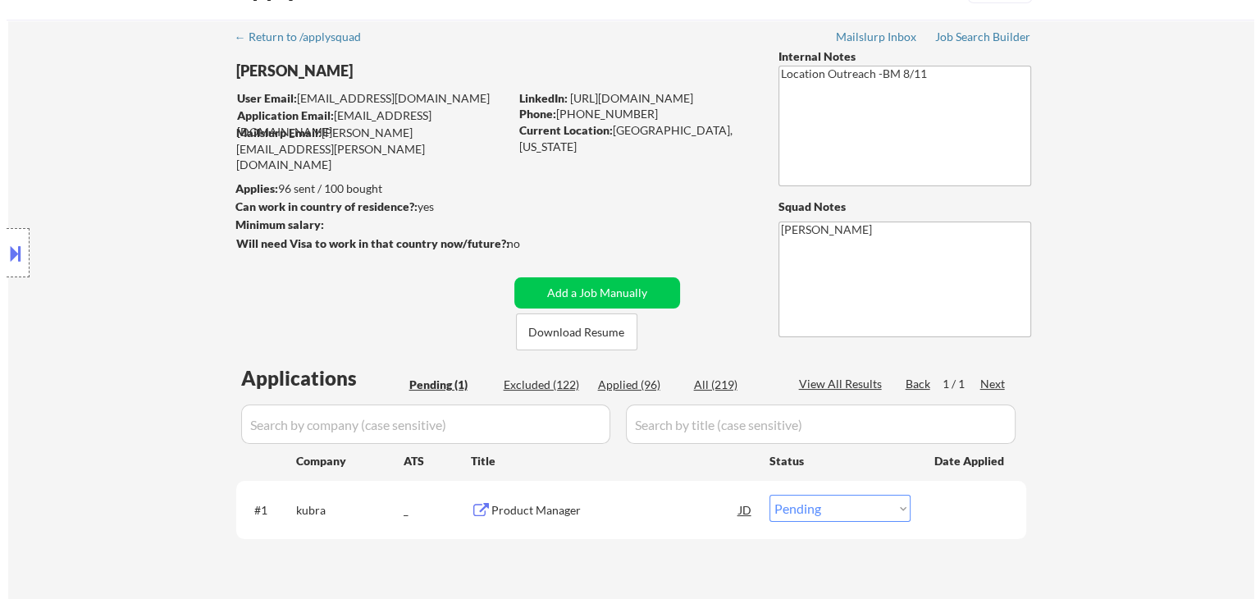
scroll to position [82, 0]
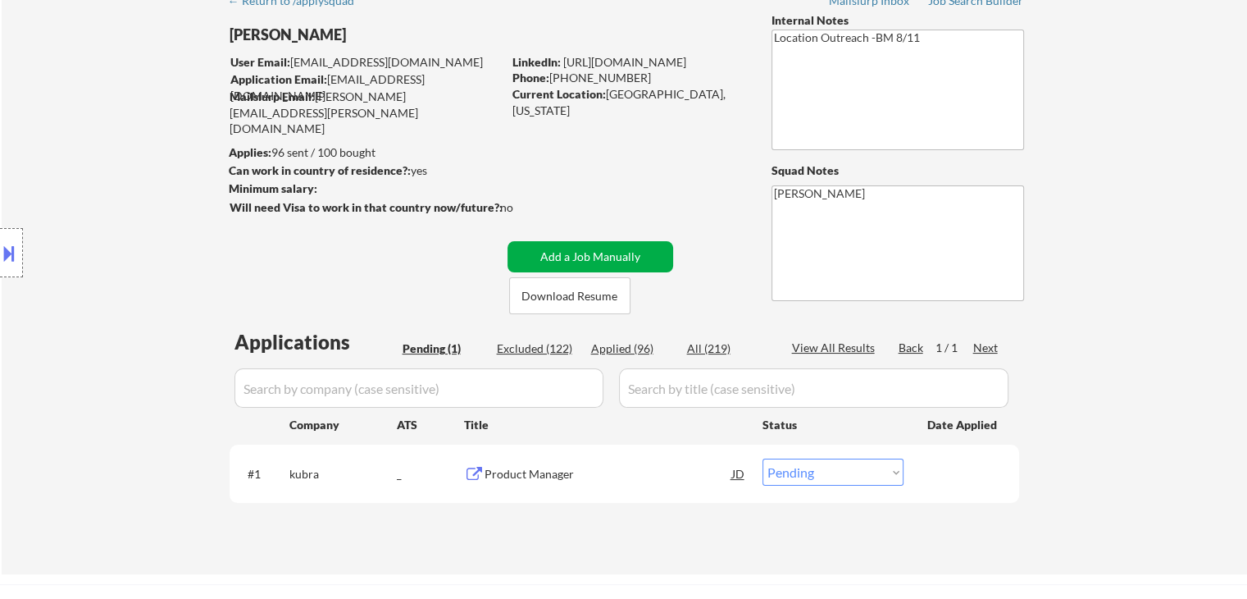
drag, startPoint x: 622, startPoint y: 252, endPoint x: 599, endPoint y: 257, distance: 23.5
click at [622, 250] on button "Add a Job Manually" at bounding box center [591, 256] width 166 height 31
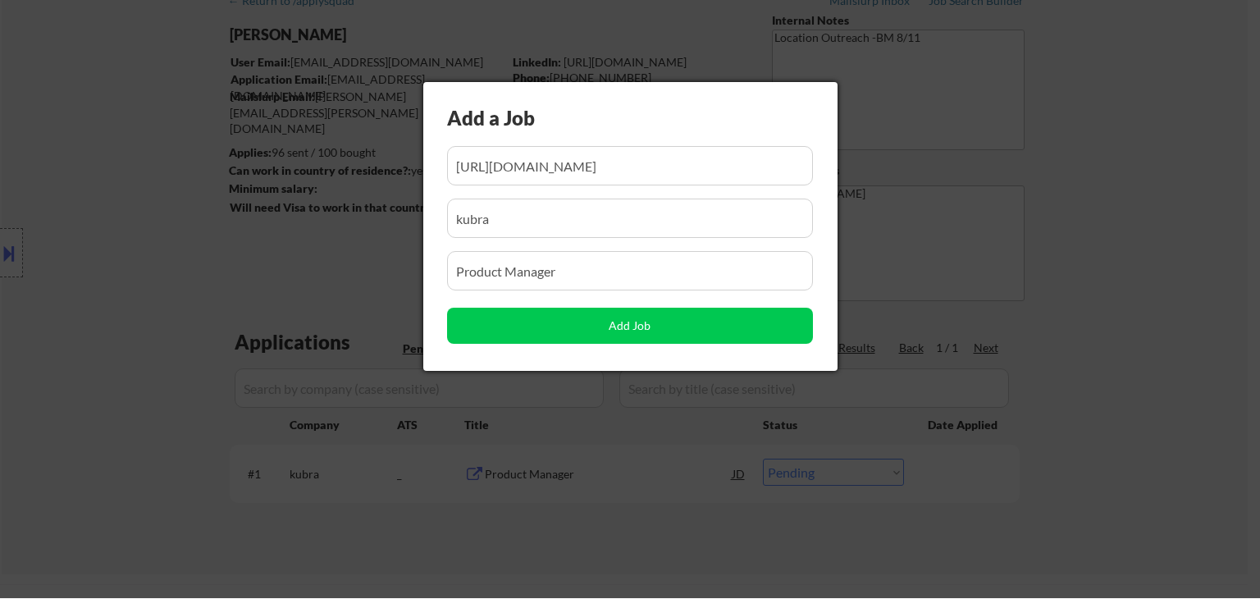
scroll to position [0, 66]
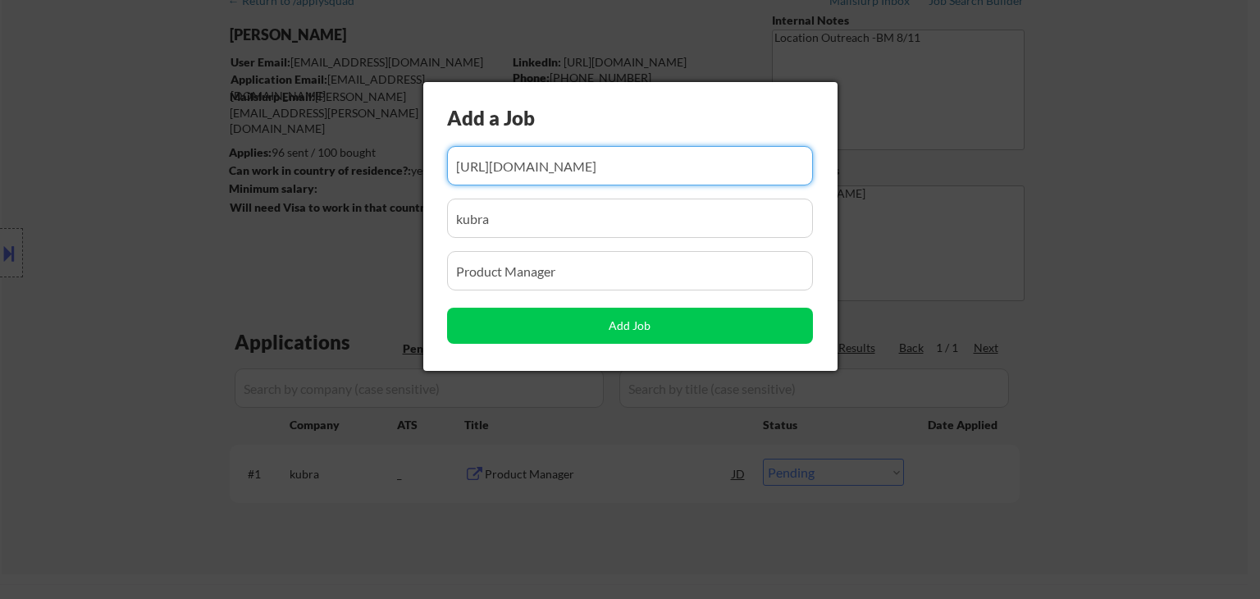
click at [665, 168] on input "input" at bounding box center [630, 165] width 366 height 39
click at [666, 167] on input "input" at bounding box center [630, 165] width 366 height 39
click at [671, 166] on input "input" at bounding box center [630, 165] width 366 height 39
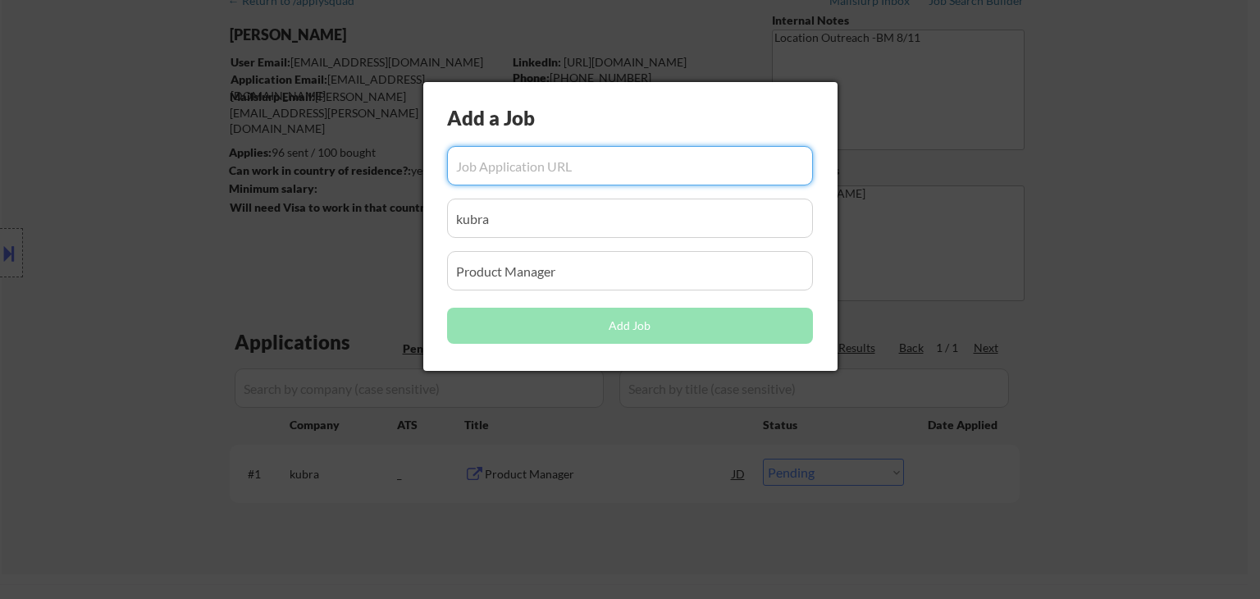
paste input "https://jobs.lever.co/agatesoftware/94dd5f3a-33ca-4fc0-a1c5-2822268491af/"
type input "https://jobs.lever.co/agatesoftware/94dd5f3a-33ca-4fc0-a1c5-2822268491af/"
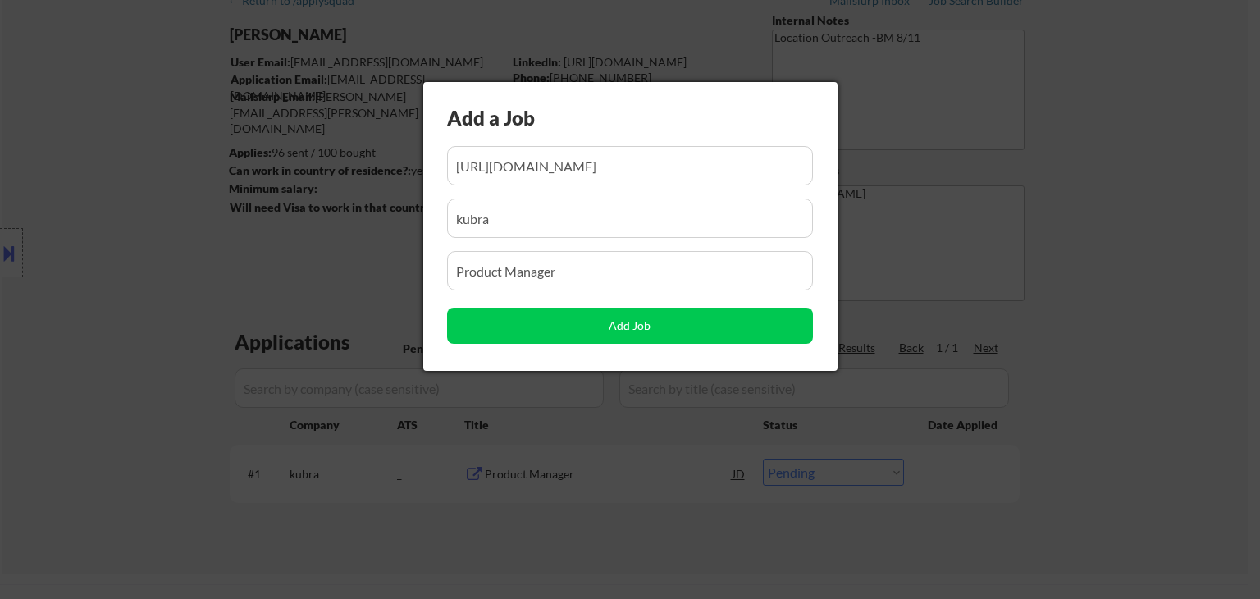
scroll to position [0, 0]
drag, startPoint x: 554, startPoint y: 221, endPoint x: 184, endPoint y: 232, distance: 370.0
click at [184, 227] on body "← Return to /applysquad Mailslurp Inbox Job Search Builder Nicholas Leto User E…" at bounding box center [630, 217] width 1260 height 599
paste input "Agate Software"
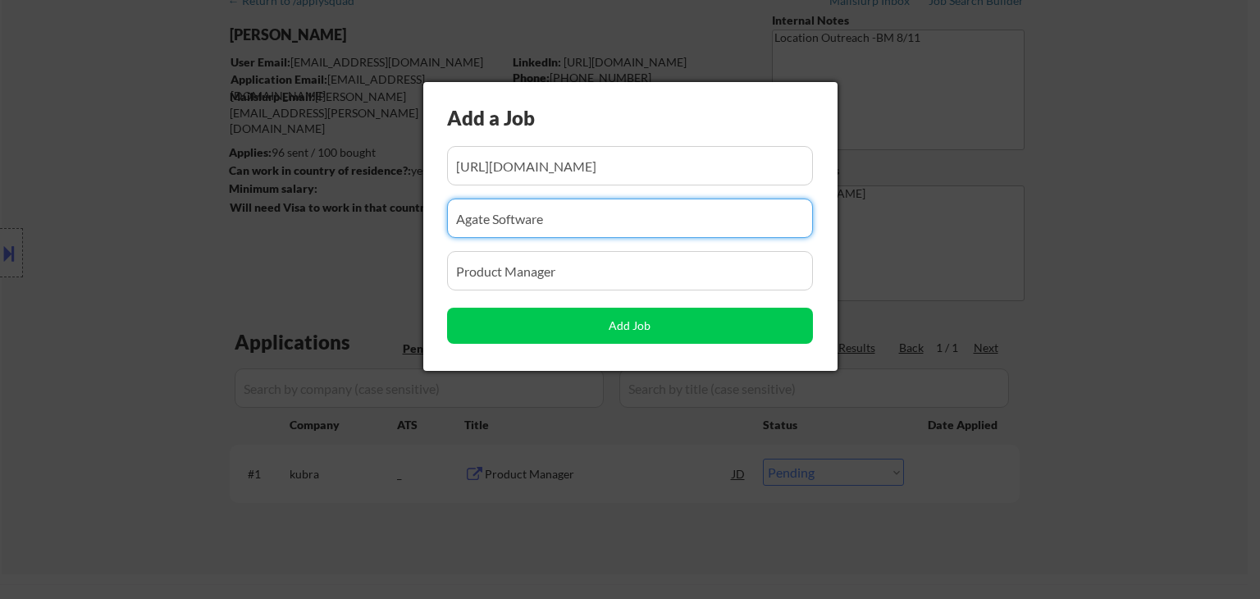
type input "Agate Software"
drag, startPoint x: 507, startPoint y: 264, endPoint x: 90, endPoint y: 303, distance: 418.4
click at [61, 299] on body "← Return to /applysquad Mailslurp Inbox Job Search Builder Nicholas Leto User E…" at bounding box center [630, 217] width 1260 height 599
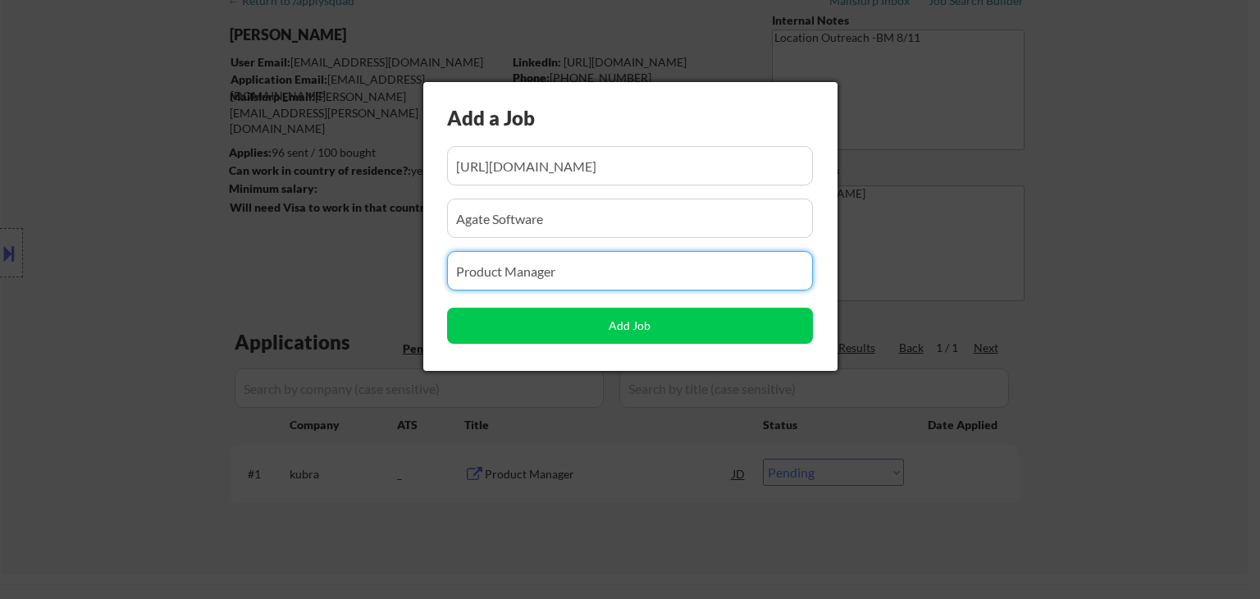
paste input "Business Analyst"
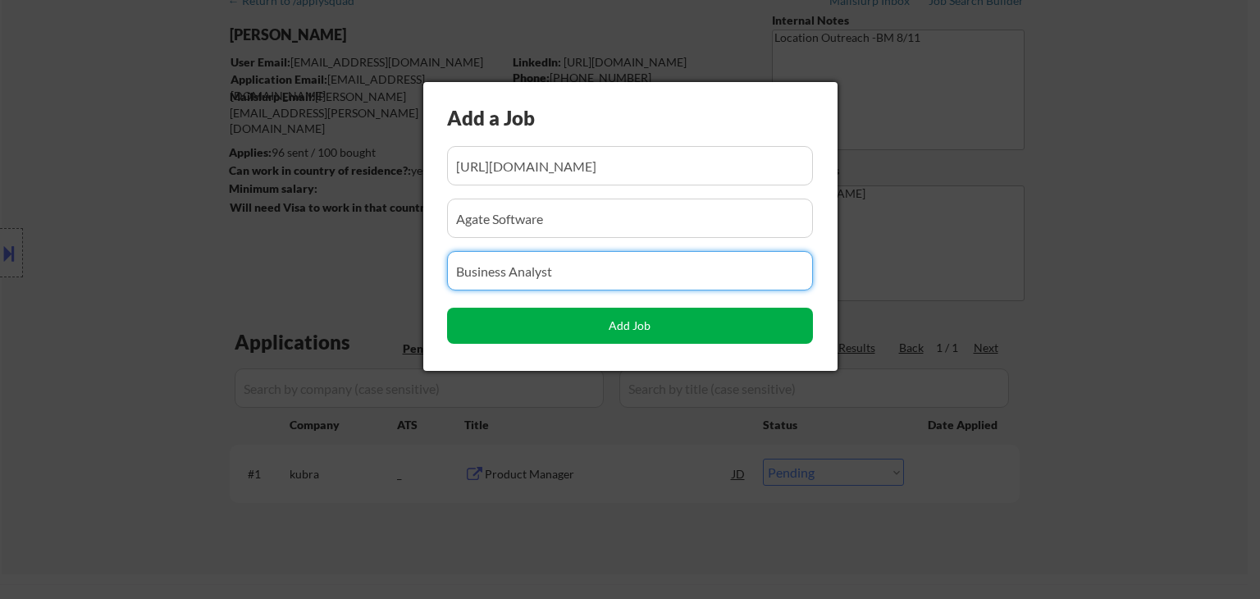
type input "Business Analyst"
click at [603, 330] on button "Add Job" at bounding box center [630, 326] width 366 height 36
select select ""pending""
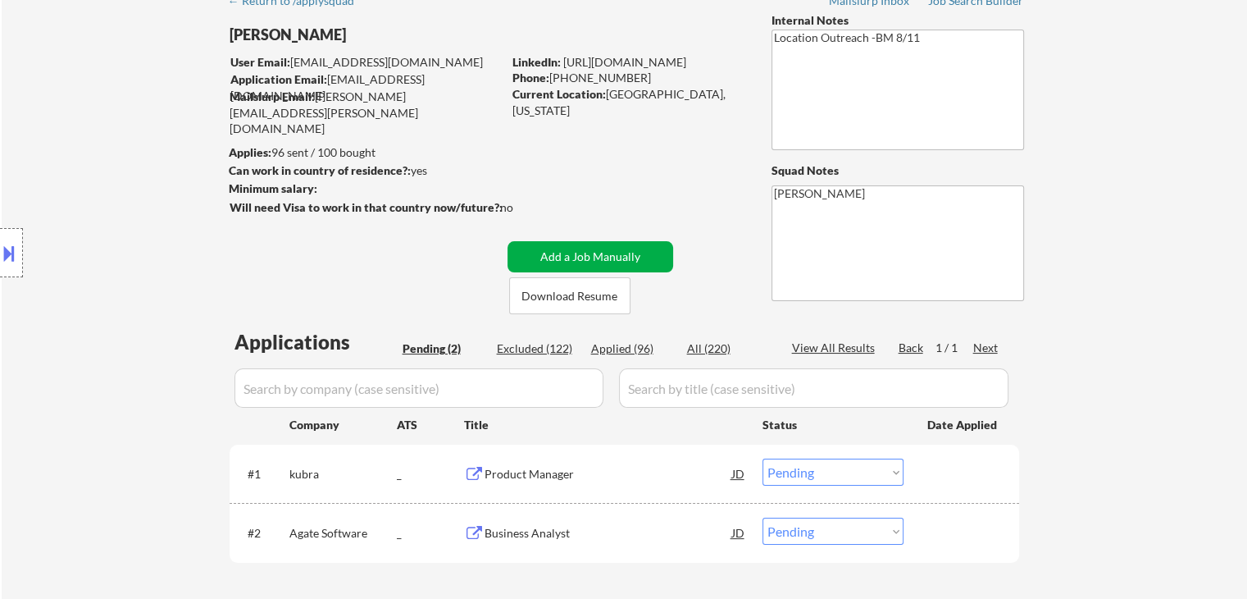
click at [617, 254] on button "Add a Job Manually" at bounding box center [591, 256] width 166 height 31
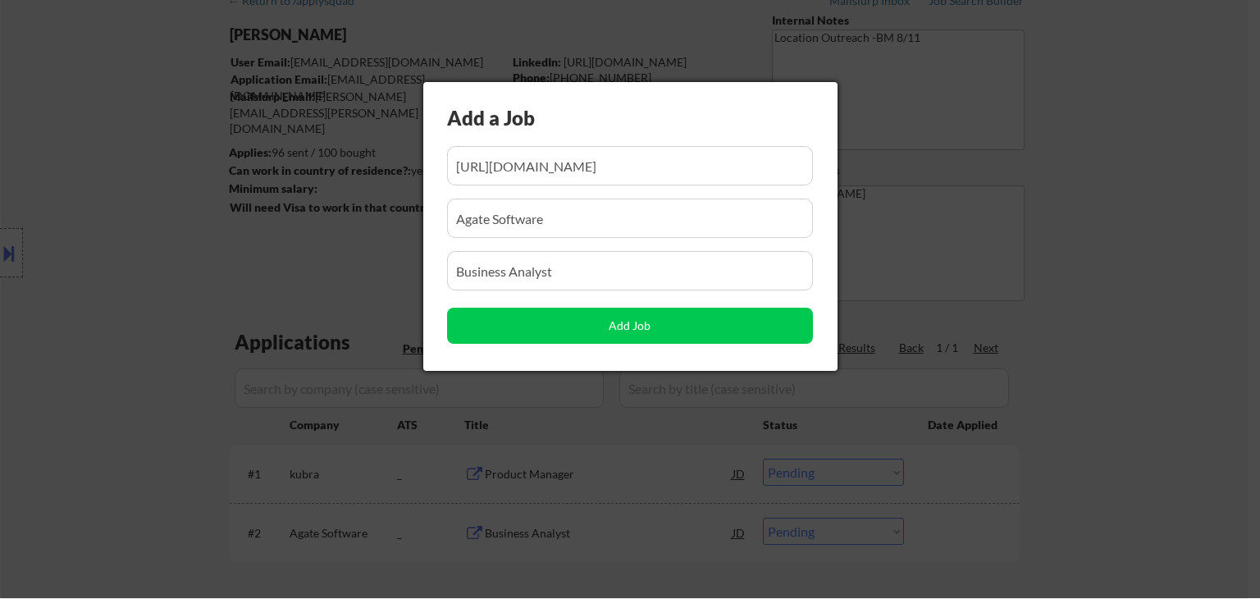
scroll to position [0, 104]
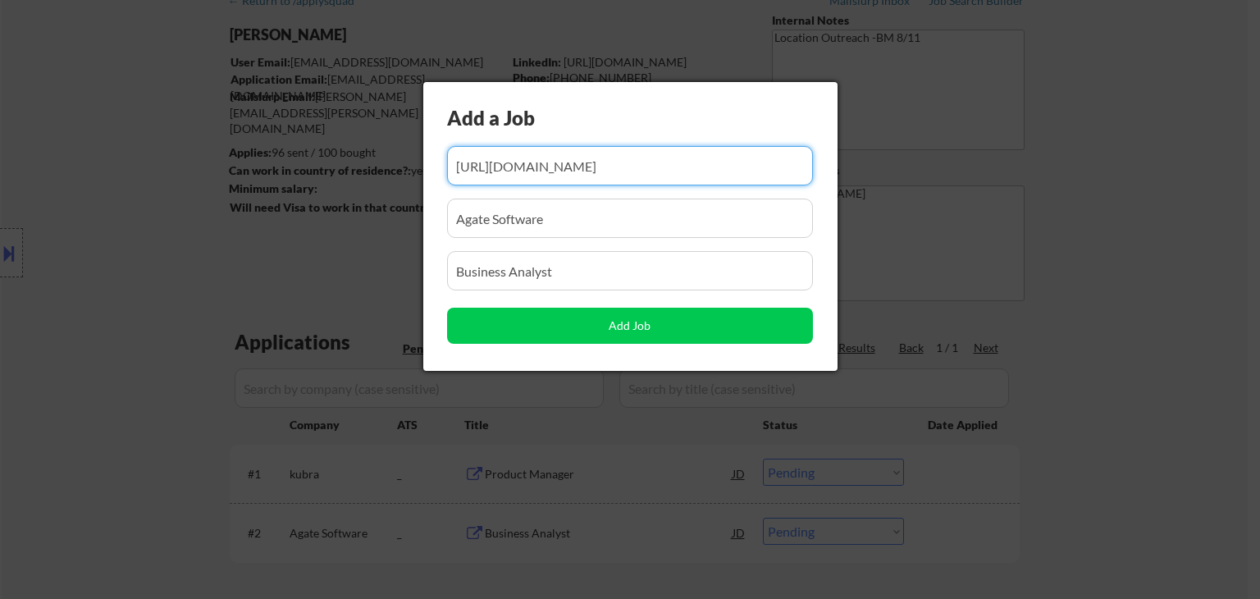
click at [610, 166] on input "input" at bounding box center [630, 165] width 366 height 39
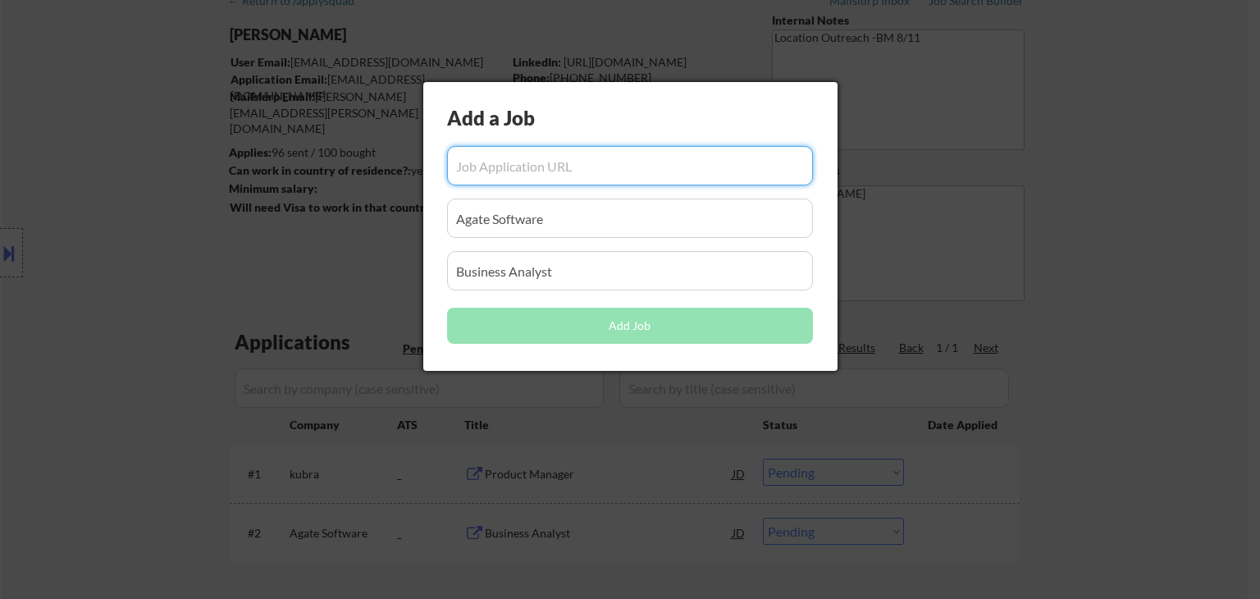
paste input "https://job-boards.greenhouse.io/capstoneintegratedsolutions/jobs/4919043007/"
type input "https://job-boards.greenhouse.io/capstoneintegratedsolutions/jobs/4919043007/"
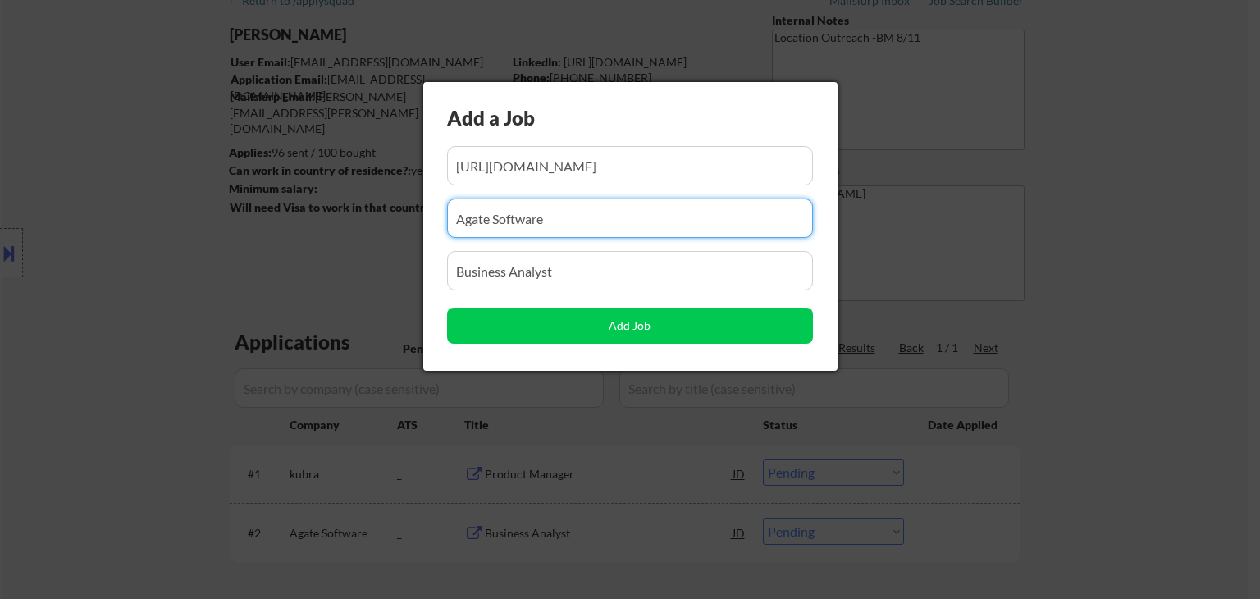
scroll to position [0, 0]
drag, startPoint x: 235, startPoint y: 257, endPoint x: 454, endPoint y: 33, distance: 313.7
click at [234, 257] on body "← Return to /applysquad Mailslurp Inbox Job Search Builder Nicholas Leto User E…" at bounding box center [630, 217] width 1260 height 599
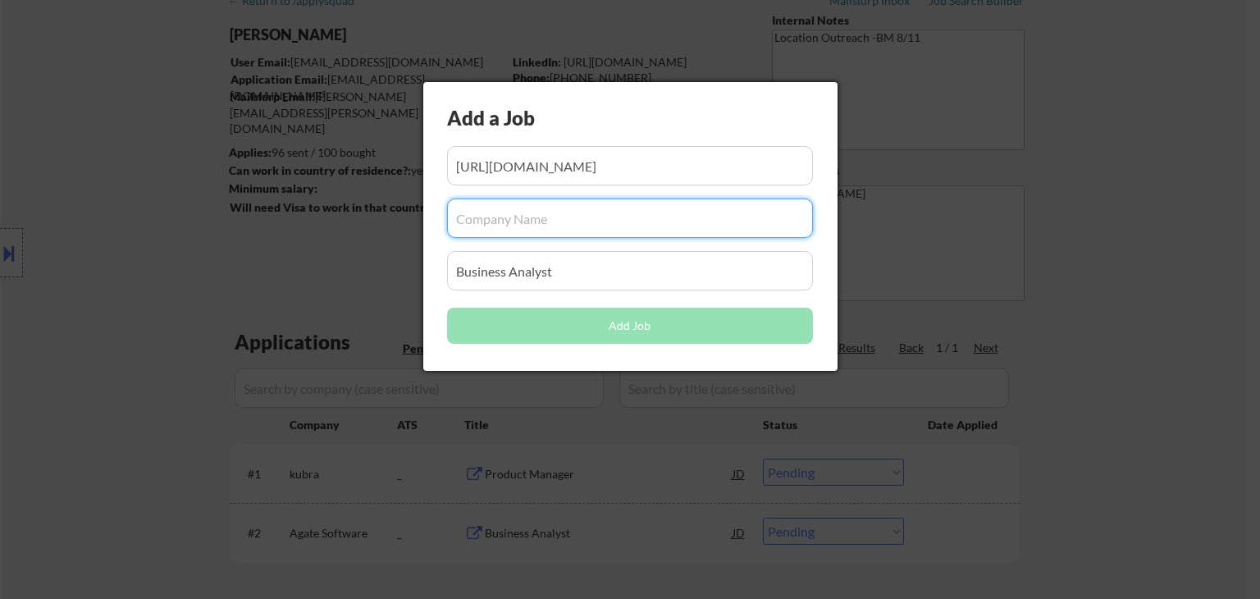
click at [584, 209] on input "input" at bounding box center [630, 217] width 366 height 39
paste input "Capstone Integrated Solutions"
type input "Capstone Integrated Solutions"
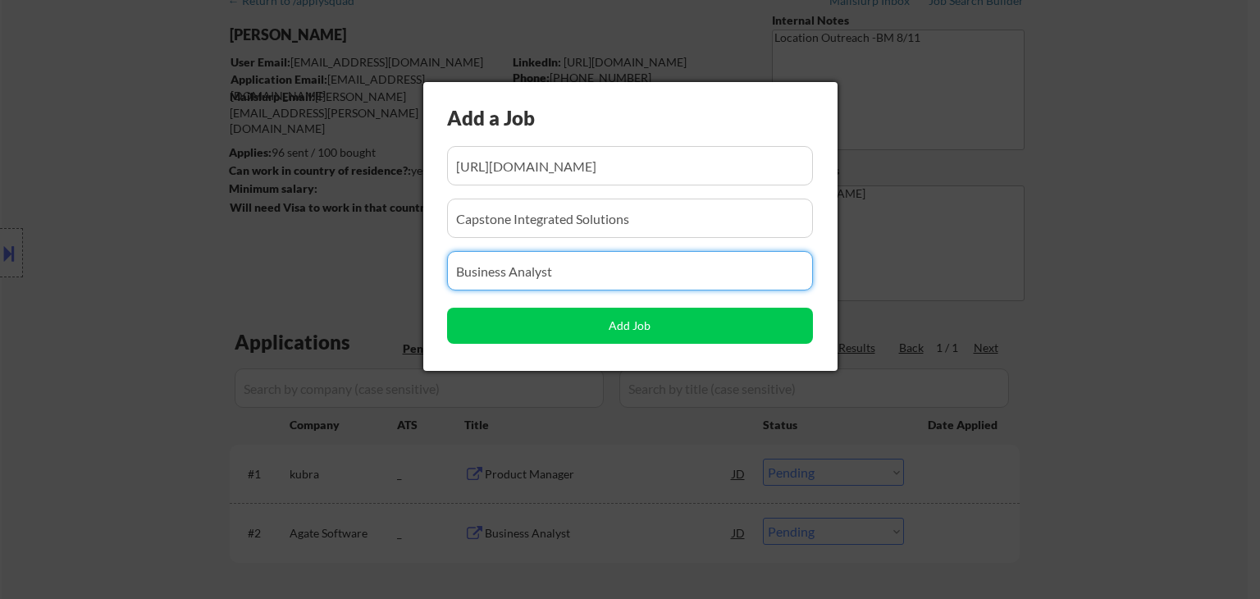
drag, startPoint x: 582, startPoint y: 272, endPoint x: 229, endPoint y: 294, distance: 354.1
click at [230, 294] on body "← Return to /applysquad Mailslurp Inbox Job Search Builder Nicholas Leto User E…" at bounding box center [630, 217] width 1260 height 599
paste input "Scrum Master"
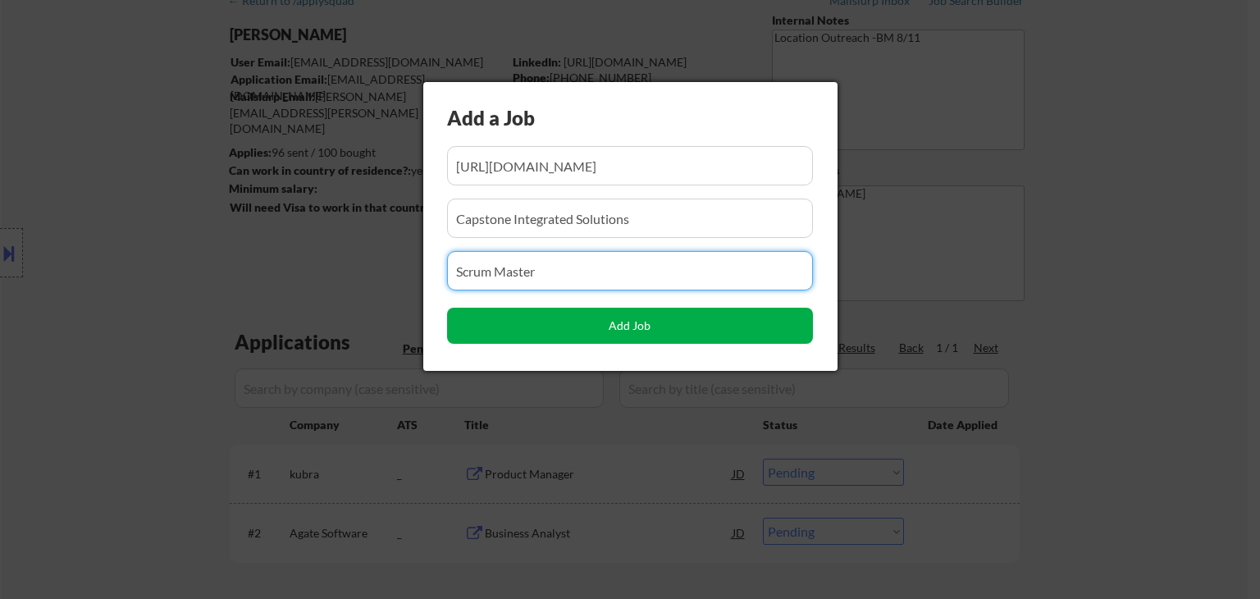
type input "Scrum Master"
drag, startPoint x: 588, startPoint y: 326, endPoint x: 567, endPoint y: 334, distance: 22.8
click at [588, 322] on button "Add Job" at bounding box center [630, 326] width 366 height 36
select select ""pending""
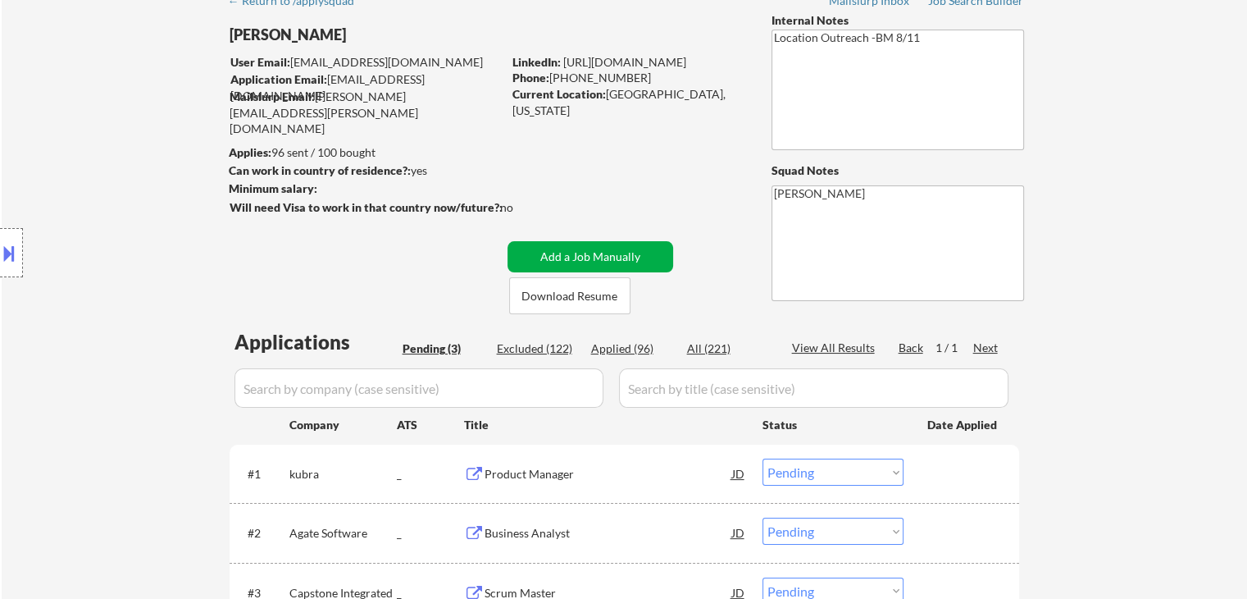
click at [613, 259] on button "Add a Job Manually" at bounding box center [591, 256] width 166 height 31
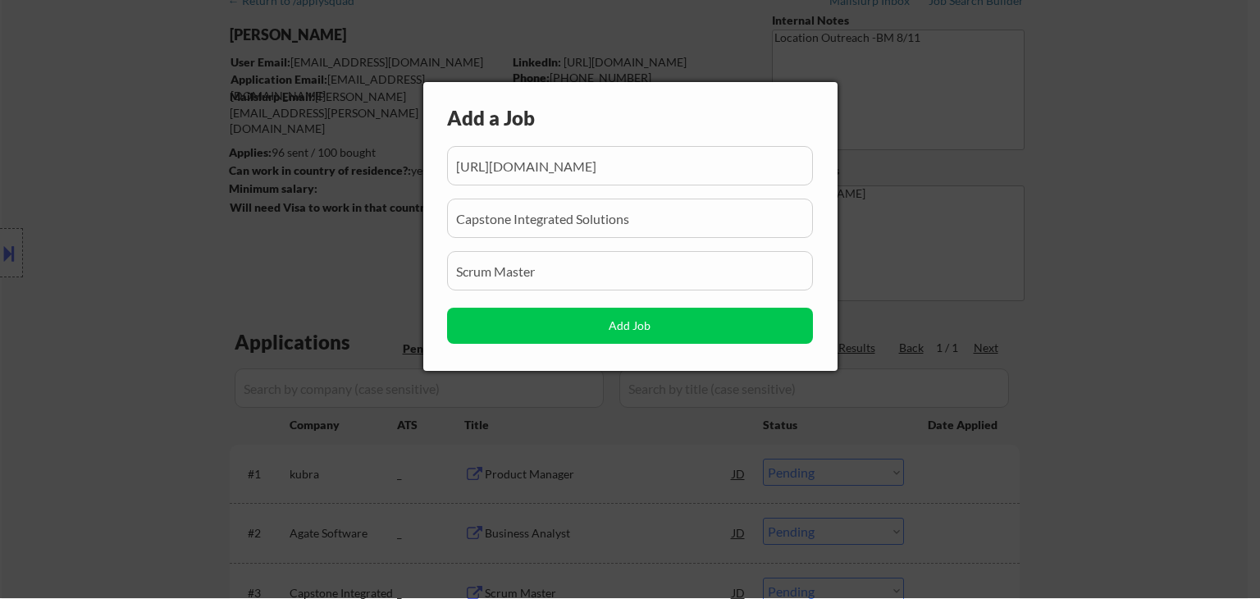
scroll to position [0, 122]
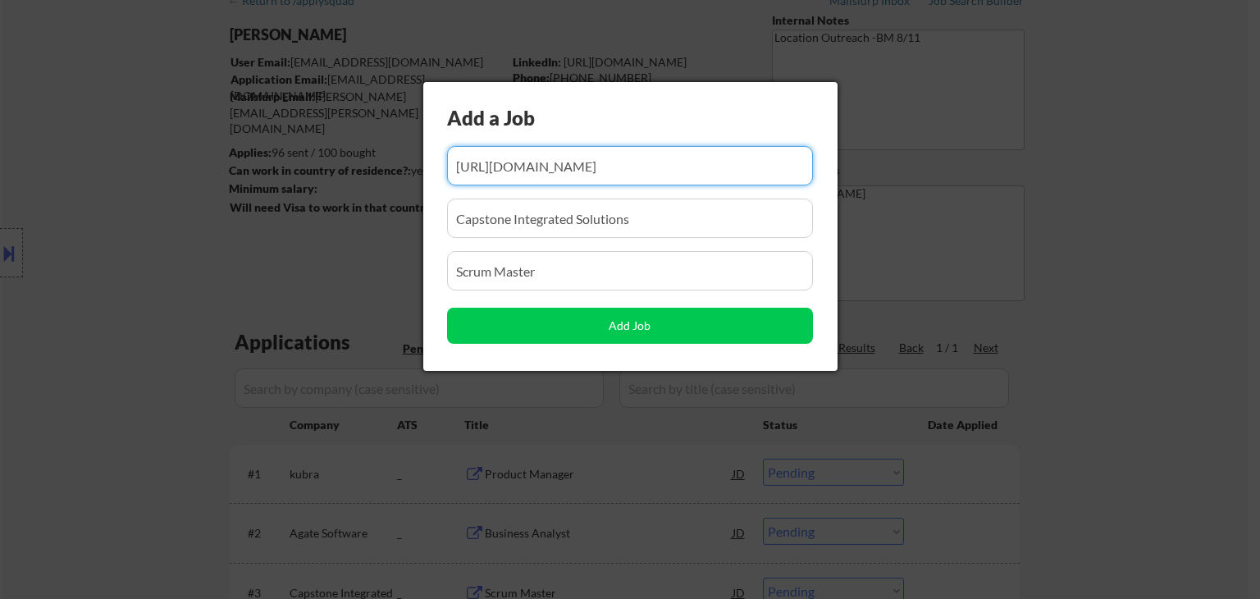
click at [678, 160] on input "input" at bounding box center [630, 165] width 366 height 39
paste input "https://jobs.lever.co/avalerehealth/f60b9504-c32e-4df3-8a53-a155af8275ba/"
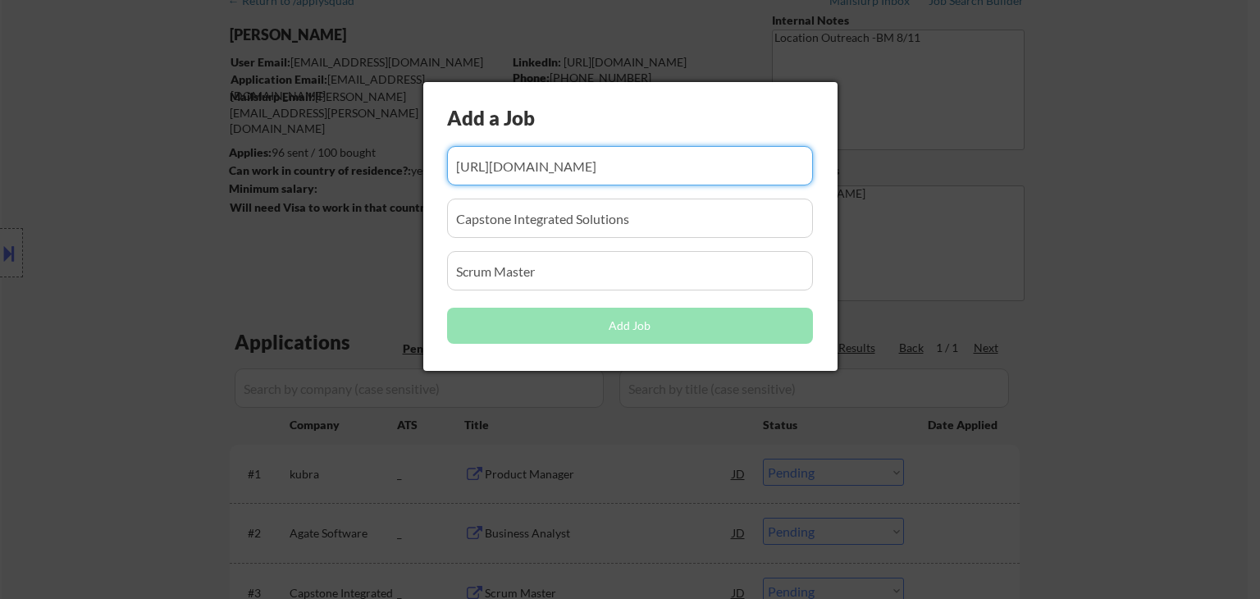
scroll to position [0, 102]
type input "https://jobs.lever.co/avalerehealth/f60b9504-c32e-4df3-8a53-a155af8275ba/"
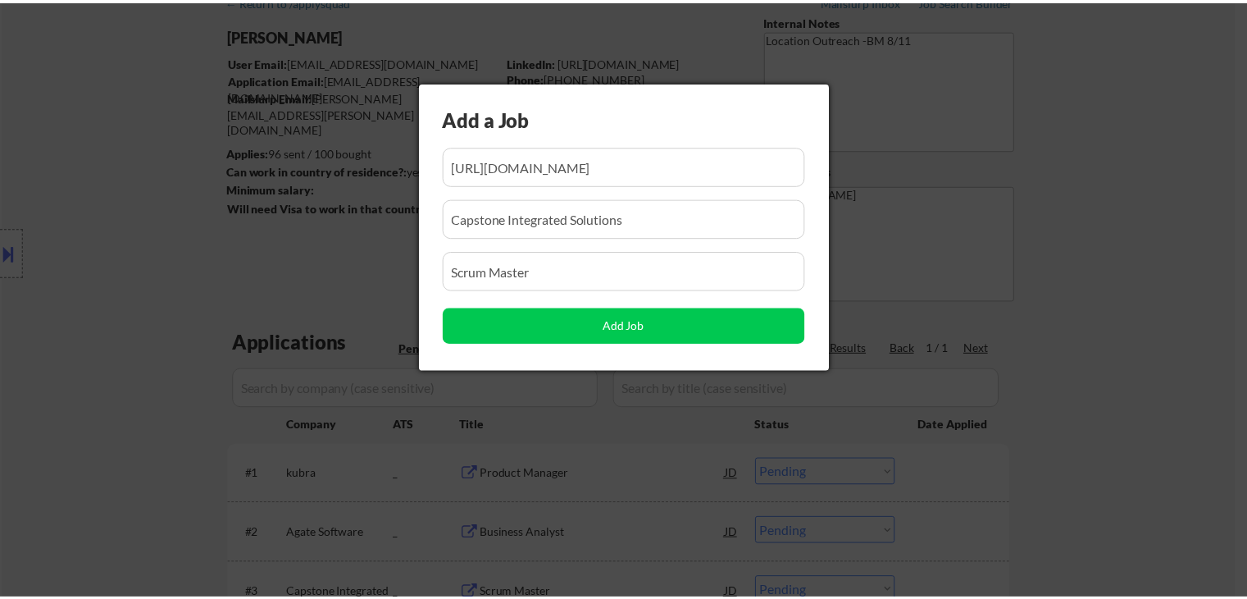
scroll to position [0, 0]
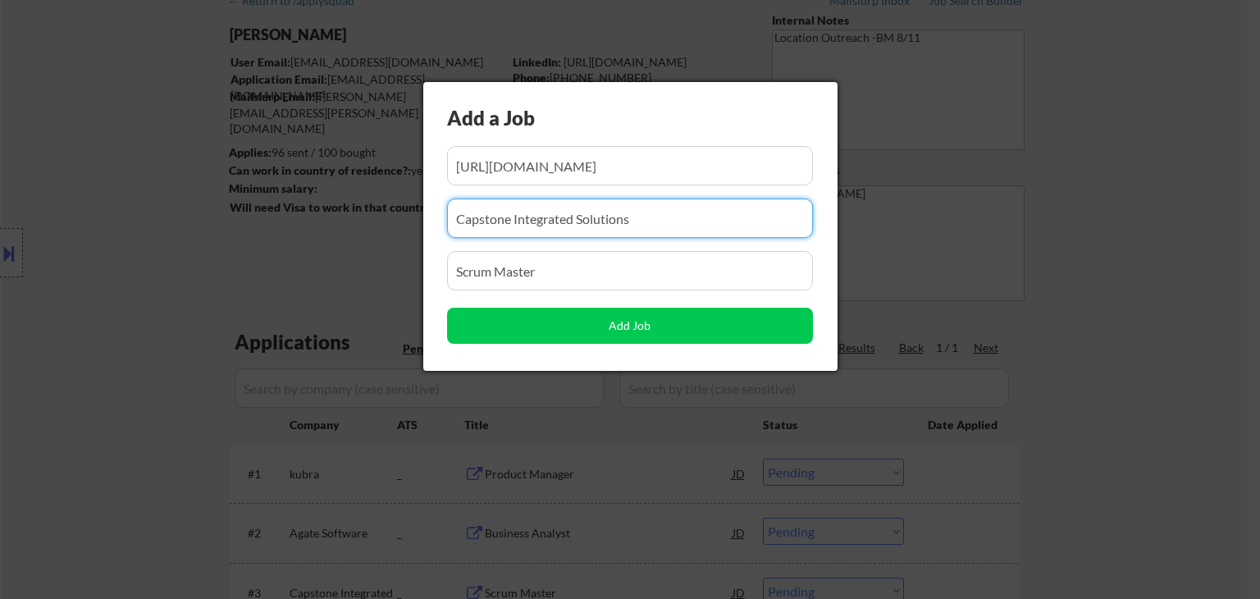
drag, startPoint x: 677, startPoint y: 221, endPoint x: 99, endPoint y: 283, distance: 581.5
click at [99, 283] on body "← Return to /applysquad Mailslurp Inbox Job Search Builder Nicholas Leto User E…" at bounding box center [630, 217] width 1260 height 599
paste input "Avalere Health"
type input "Avalere Health"
drag, startPoint x: 303, startPoint y: 319, endPoint x: 326, endPoint y: 303, distance: 28.9
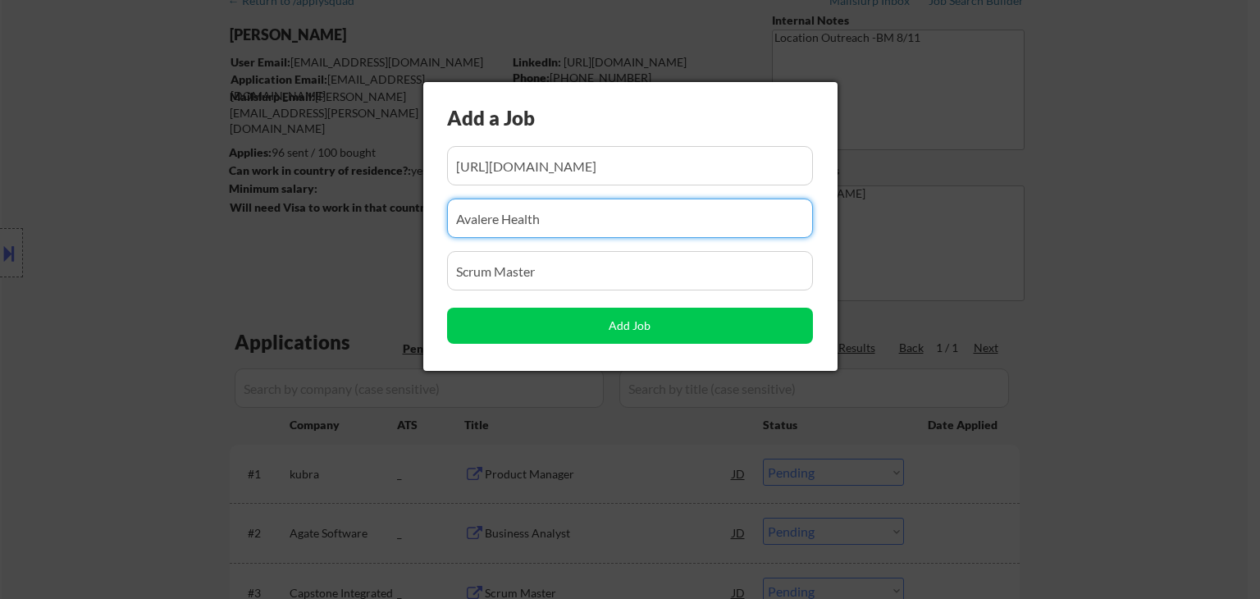
click at [295, 321] on body "← Return to /applysquad Mailslurp Inbox Job Search Builder Nicholas Leto User E…" at bounding box center [630, 217] width 1260 height 599
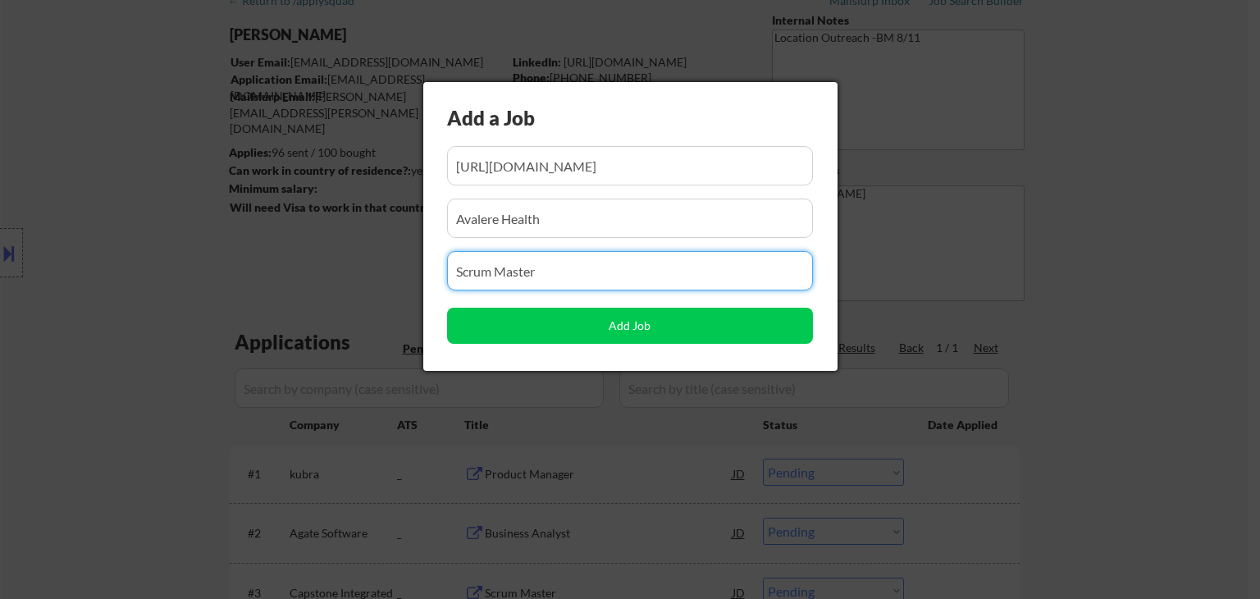
paste input "Project Manager"
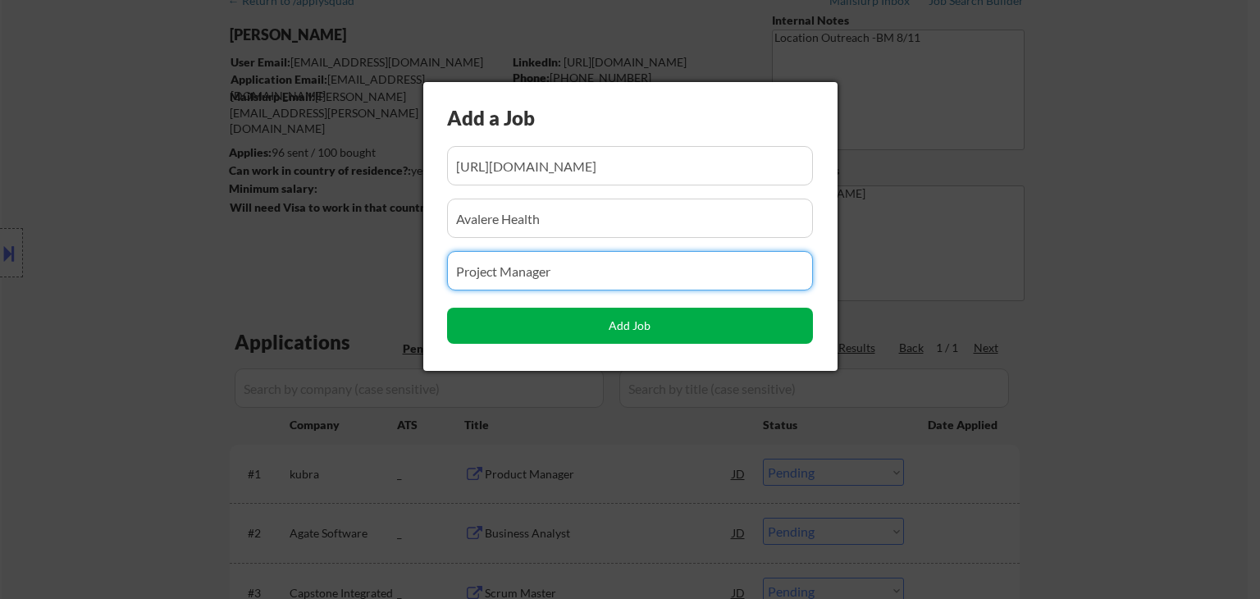
type input "Project Manager"
click at [653, 322] on button "Add Job" at bounding box center [630, 326] width 366 height 36
select select ""pending""
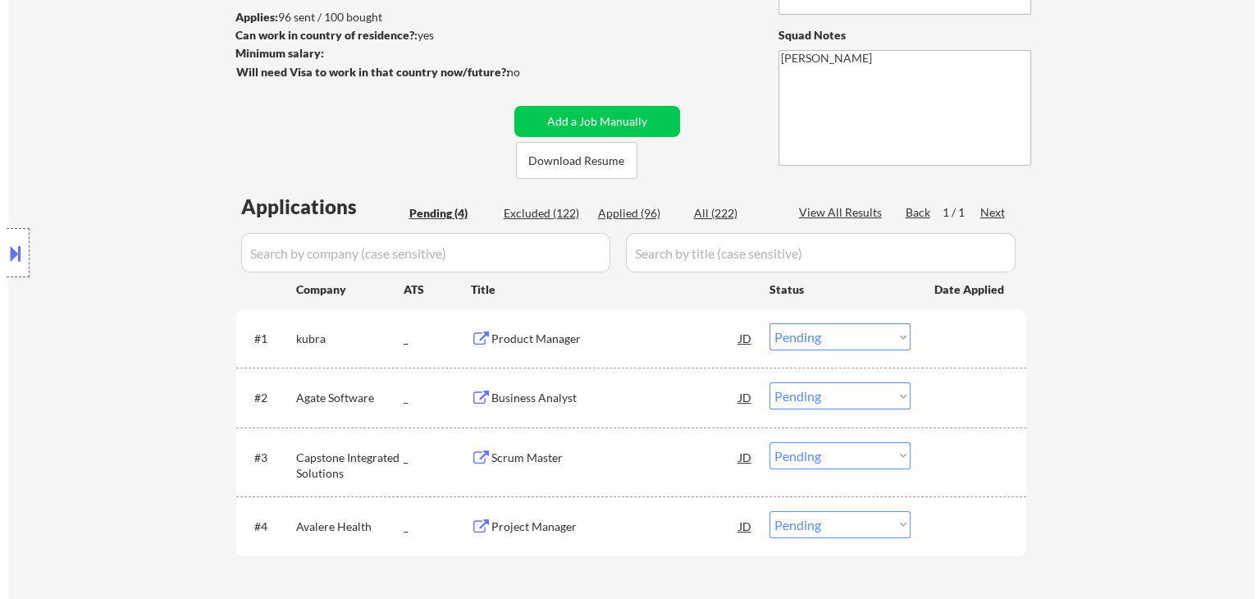
scroll to position [82, 0]
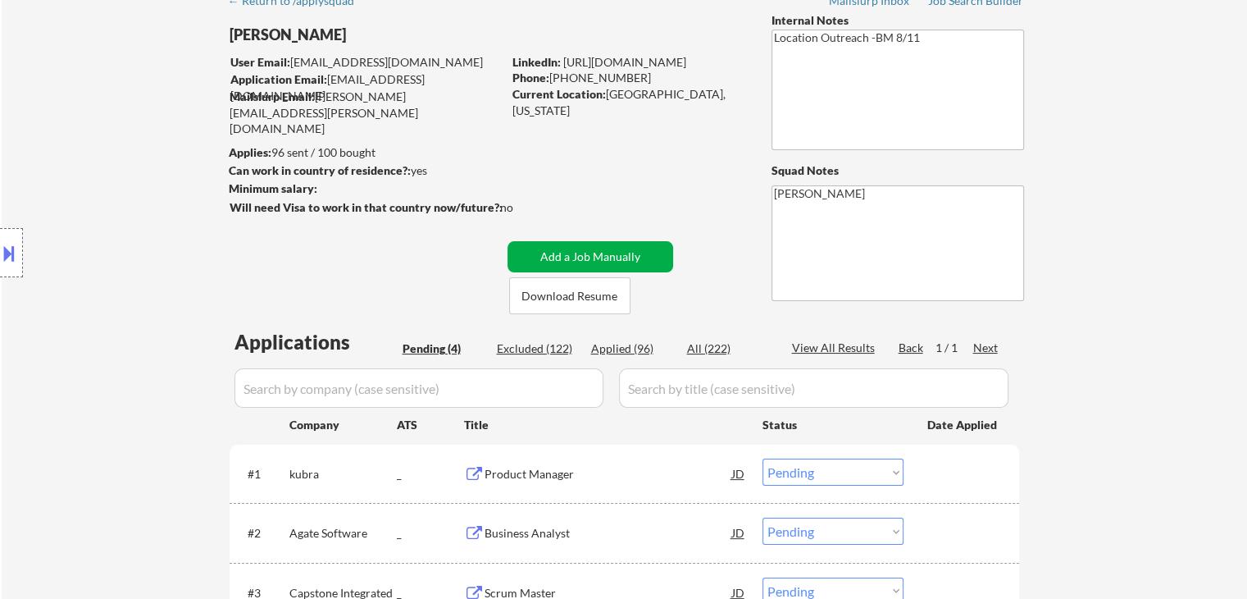
click at [632, 257] on button "Add a Job Manually" at bounding box center [591, 256] width 166 height 31
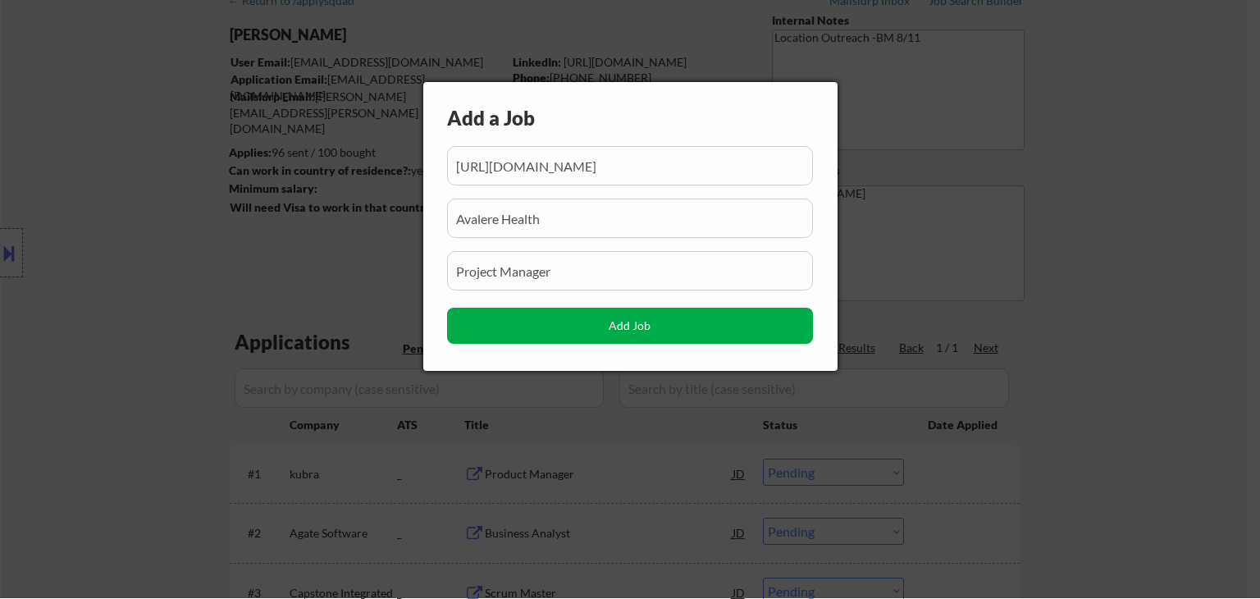
scroll to position [0, 102]
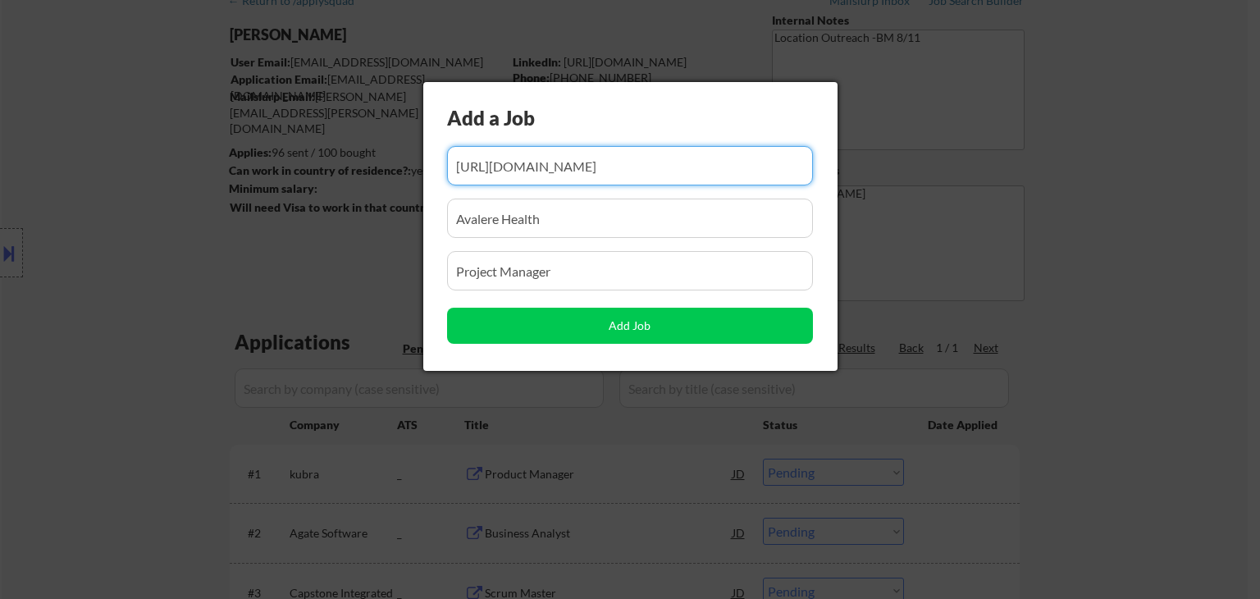
click at [687, 168] on input "input" at bounding box center [630, 165] width 366 height 39
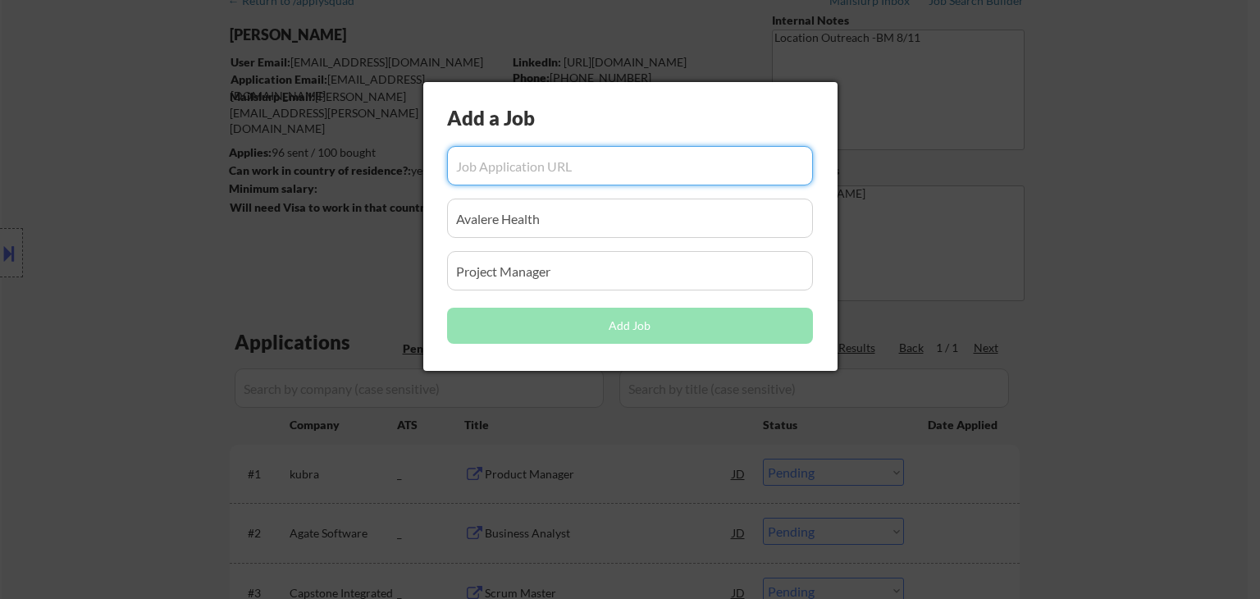
paste input "https://job-boards.greenhouse.io/eclinicalsolutions/jobs/4919683007"
type input "https://job-boards.greenhouse.io/eclinicalsolutions/jobs/4919683007"
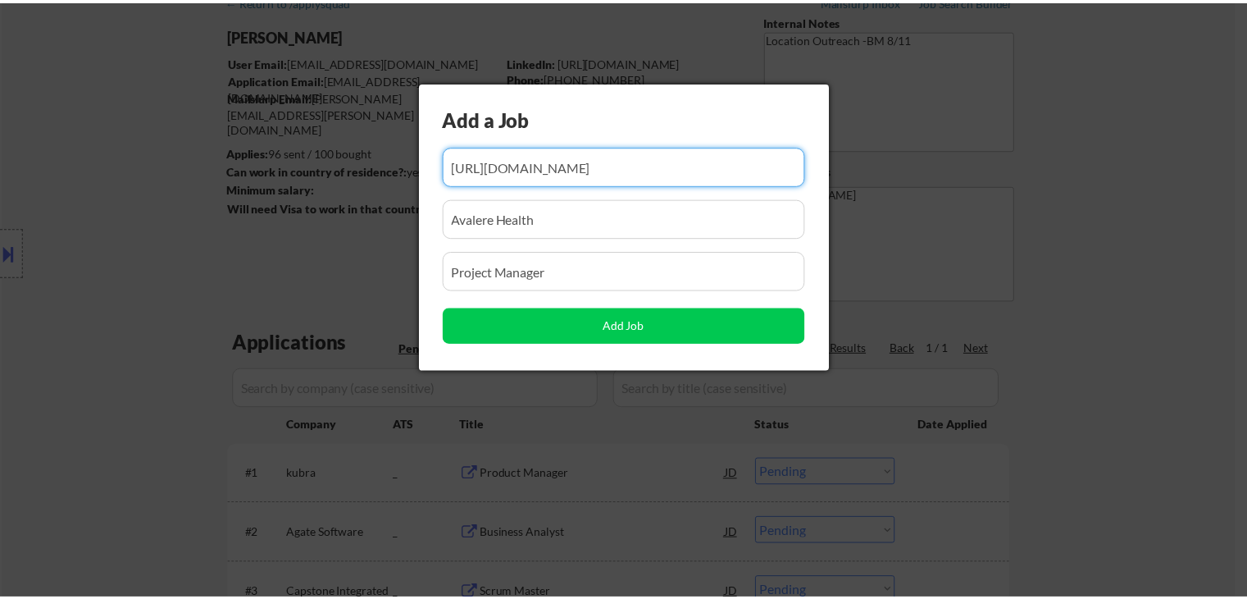
scroll to position [0, 0]
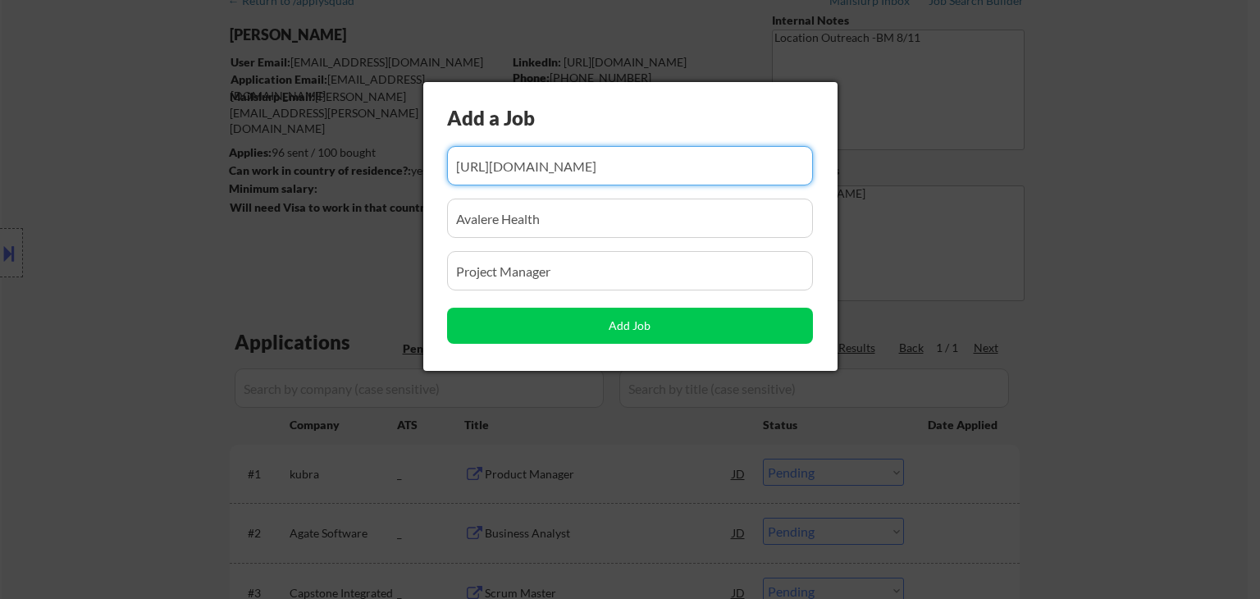
drag, startPoint x: 590, startPoint y: 207, endPoint x: 0, endPoint y: 247, distance: 591.7
click at [0, 247] on body "← Return to /applysquad Mailslurp Inbox Job Search Builder Nicholas Leto User E…" at bounding box center [630, 217] width 1260 height 599
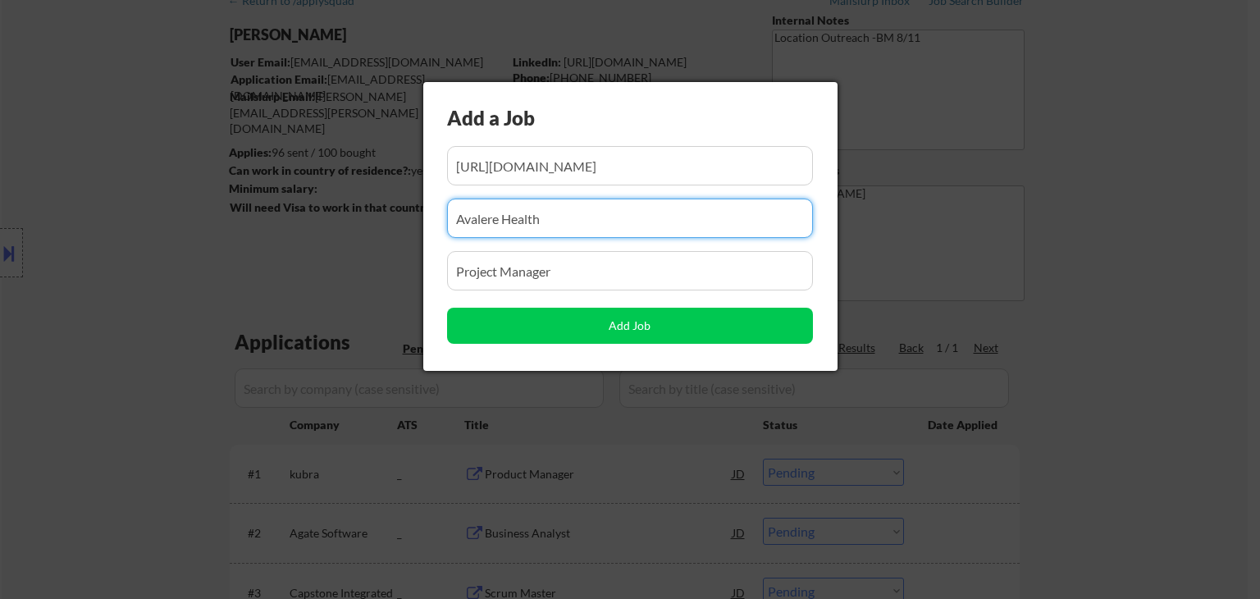
paste input "eClinical Solutions"
type input "eClinical Solutions"
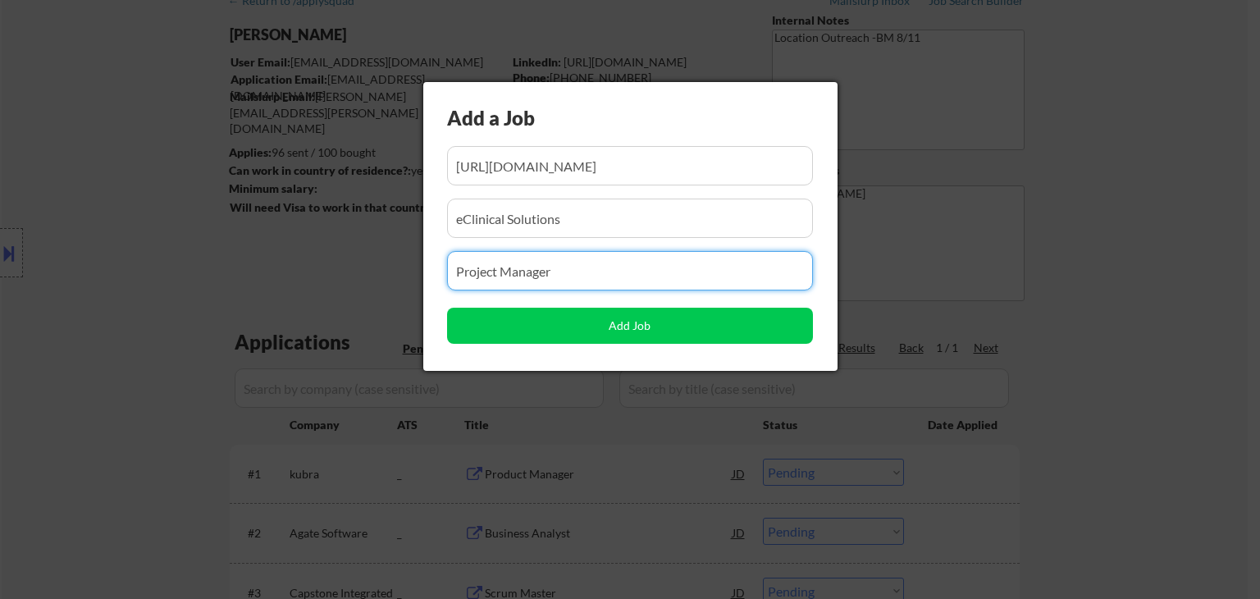
drag, startPoint x: 413, startPoint y: 294, endPoint x: 130, endPoint y: 376, distance: 295.3
click at [130, 376] on body "← Return to /applysquad Mailslurp Inbox Job Search Builder Nicholas Leto User E…" at bounding box center [630, 217] width 1260 height 599
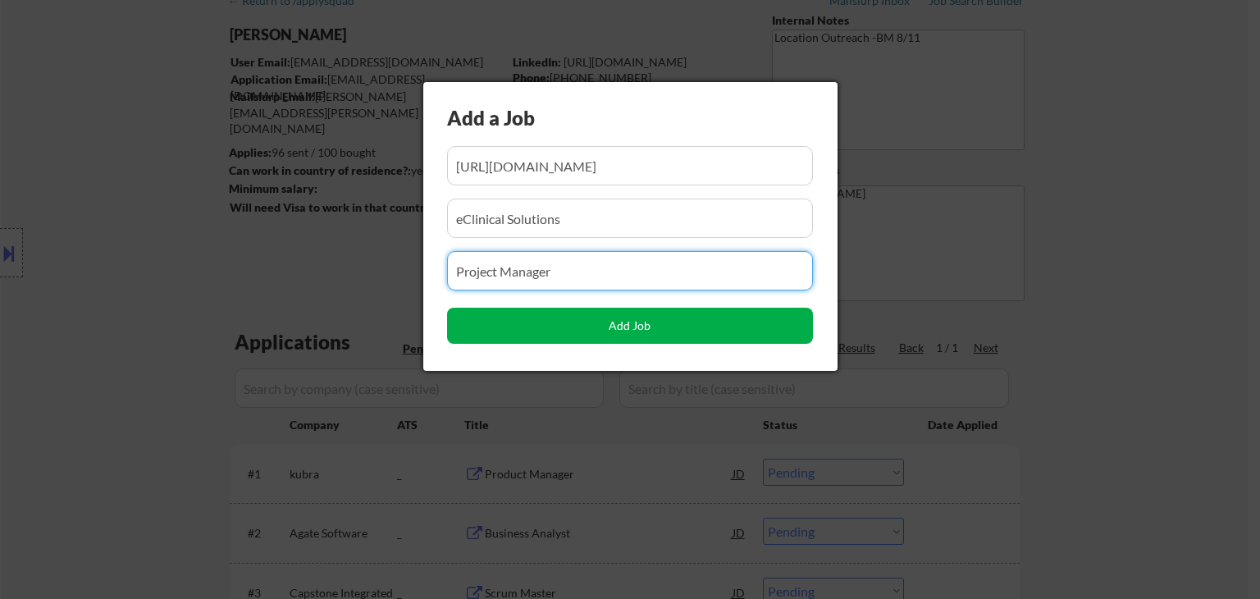
drag, startPoint x: 606, startPoint y: 321, endPoint x: 587, endPoint y: 321, distance: 18.9
click at [608, 321] on button "Add Job" at bounding box center [630, 326] width 366 height 36
select select ""pending""
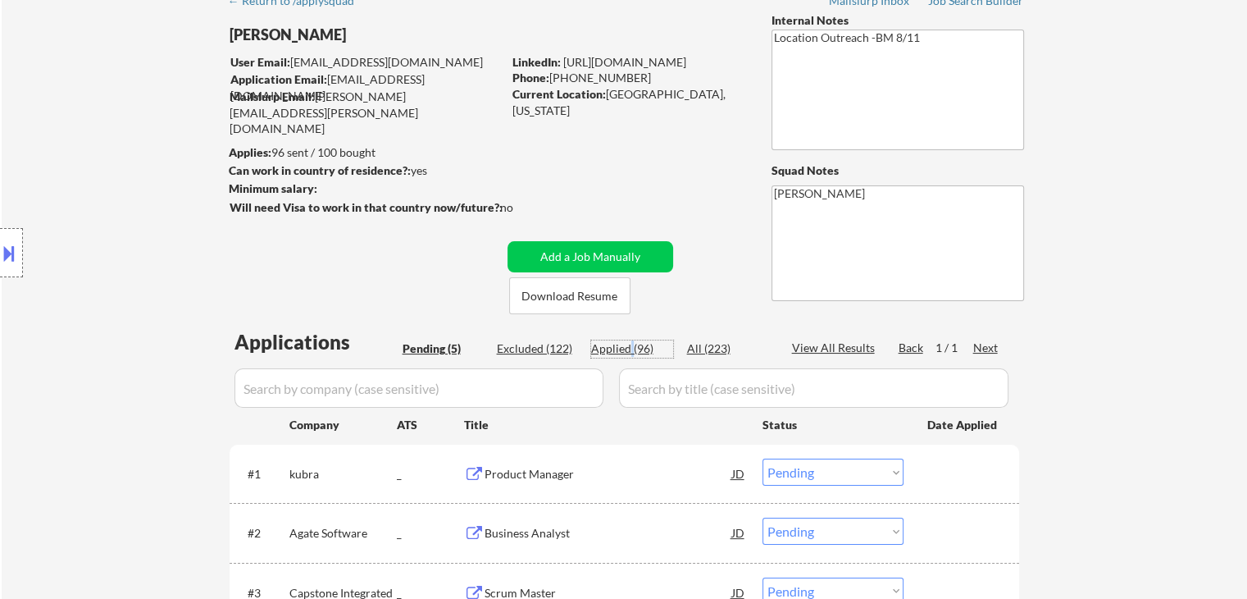
click at [631, 345] on div "Applied (96)" at bounding box center [632, 348] width 82 height 16
select select ""applied""
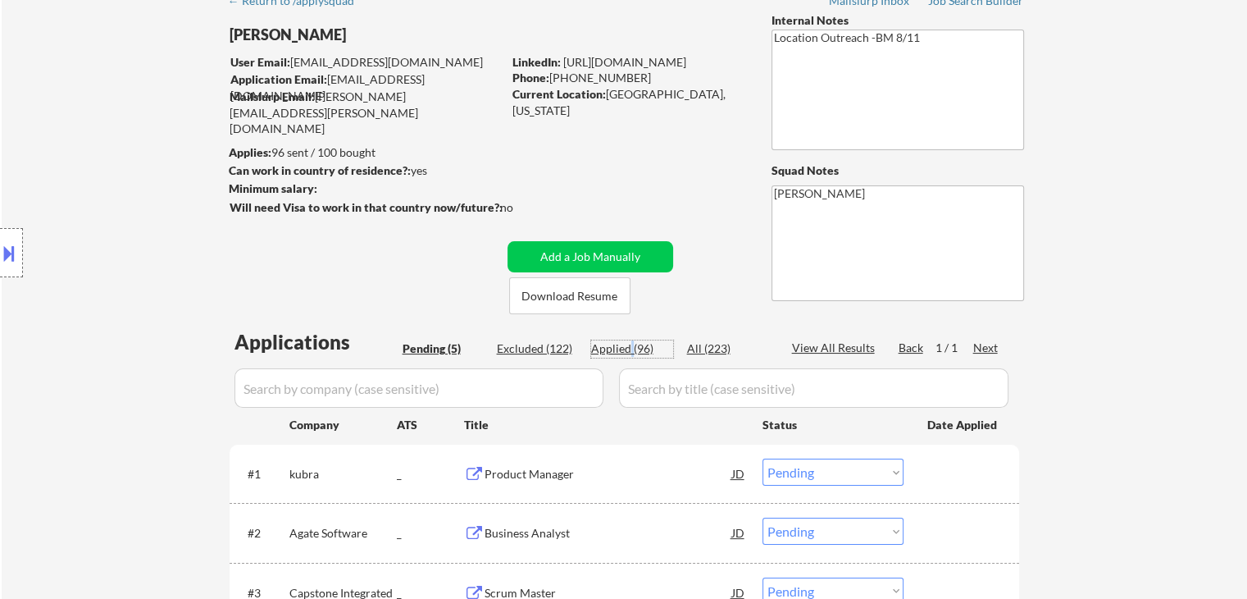
select select ""applied""
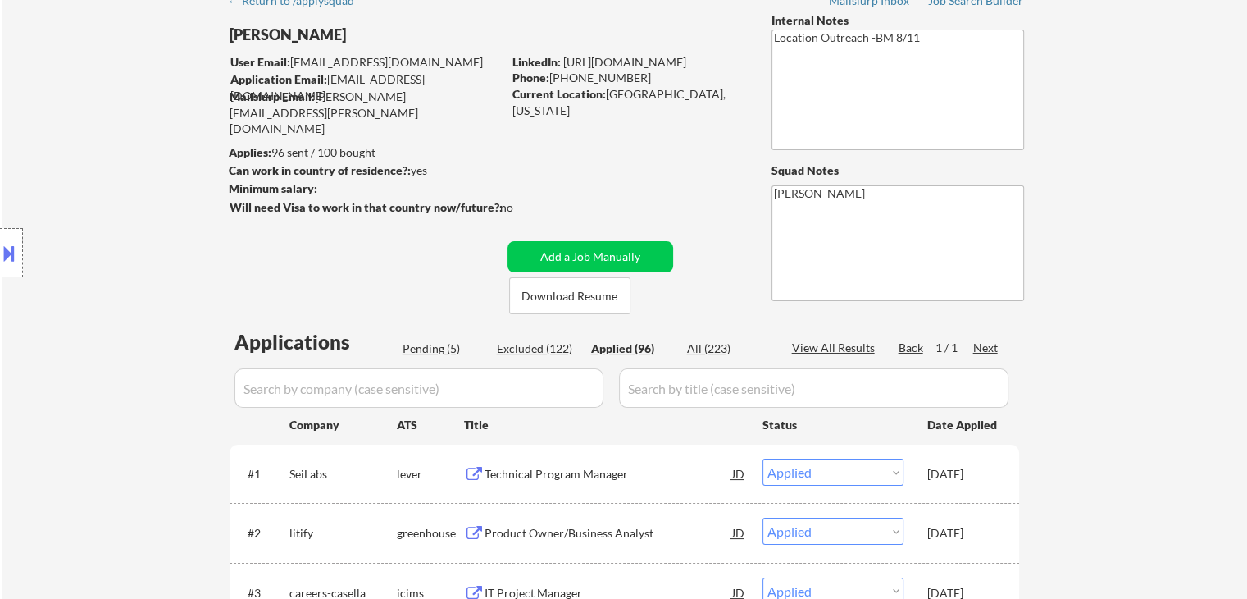
click at [421, 392] on input "input" at bounding box center [419, 387] width 369 height 39
paste input "Avalere Health"
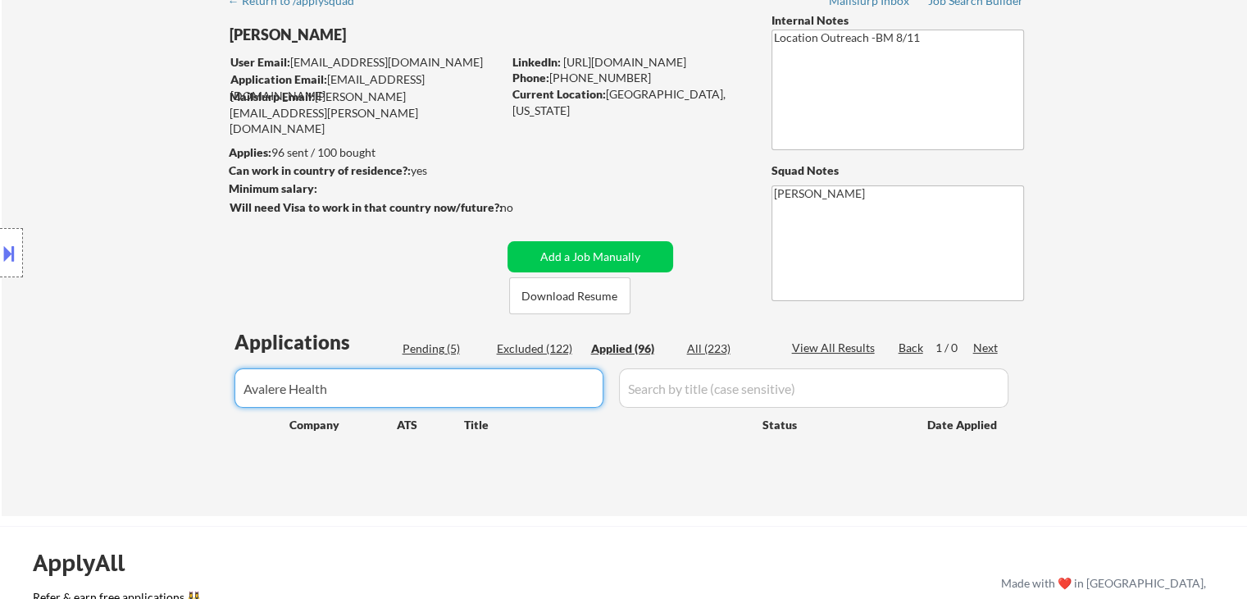
drag, startPoint x: 295, startPoint y: 387, endPoint x: 780, endPoint y: 399, distance: 484.8
click at [780, 399] on div at bounding box center [625, 387] width 790 height 39
type input "Avalere"
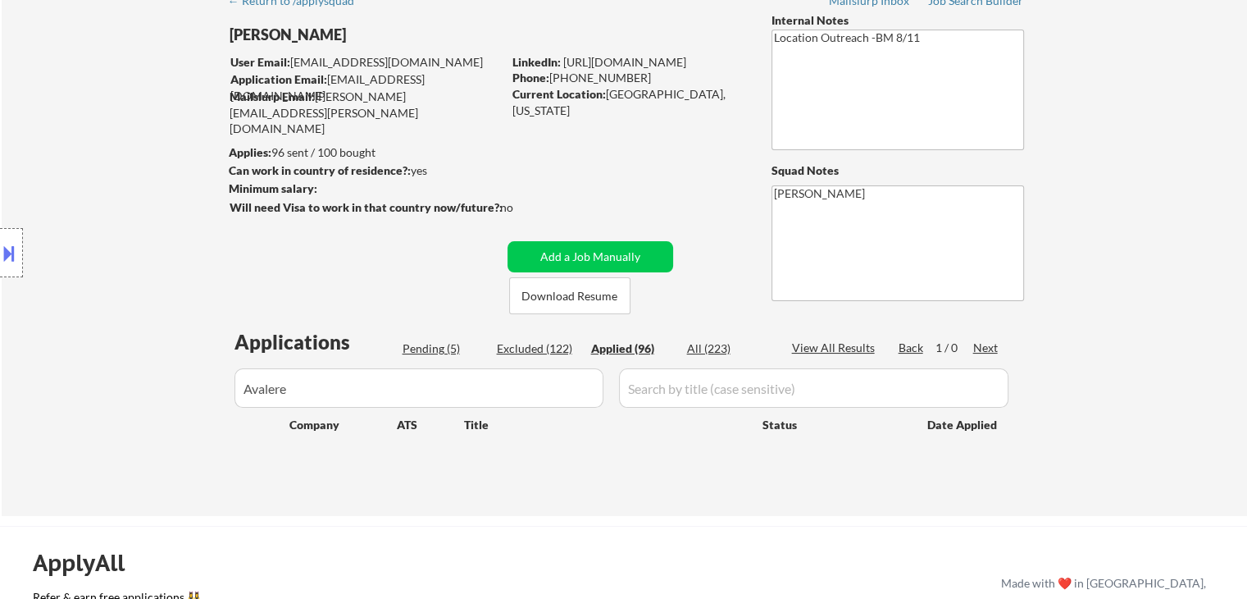
click at [1091, 319] on div "← Return to /applysquad Mailslurp Inbox Job Search Builder Nicholas Leto User E…" at bounding box center [625, 250] width 1246 height 532
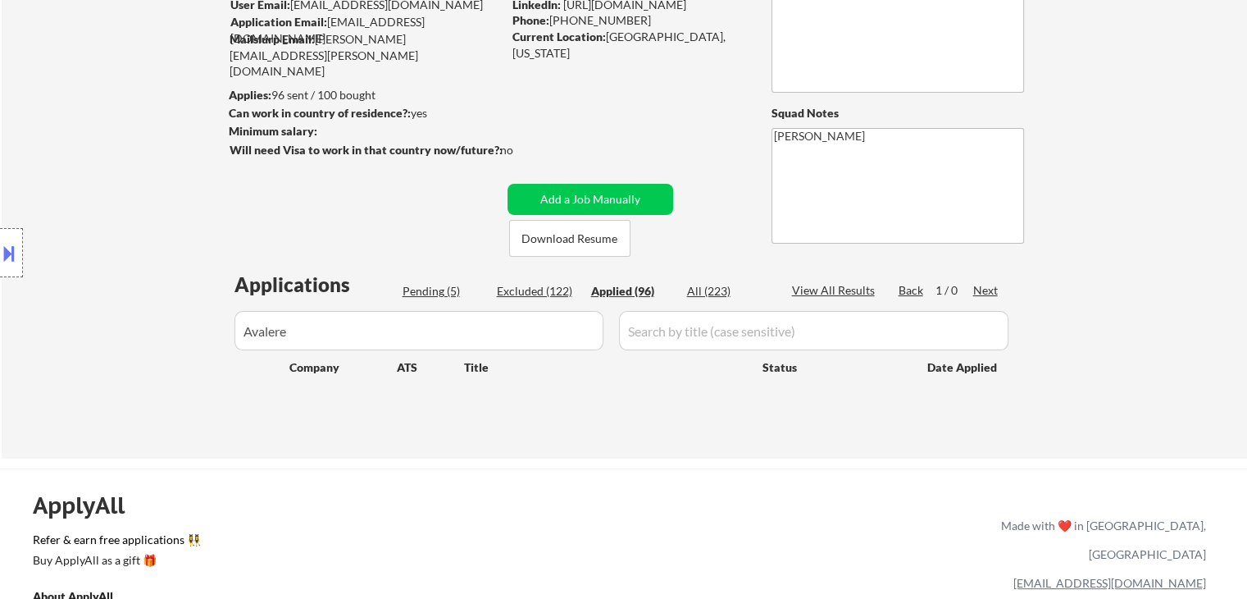
scroll to position [164, 0]
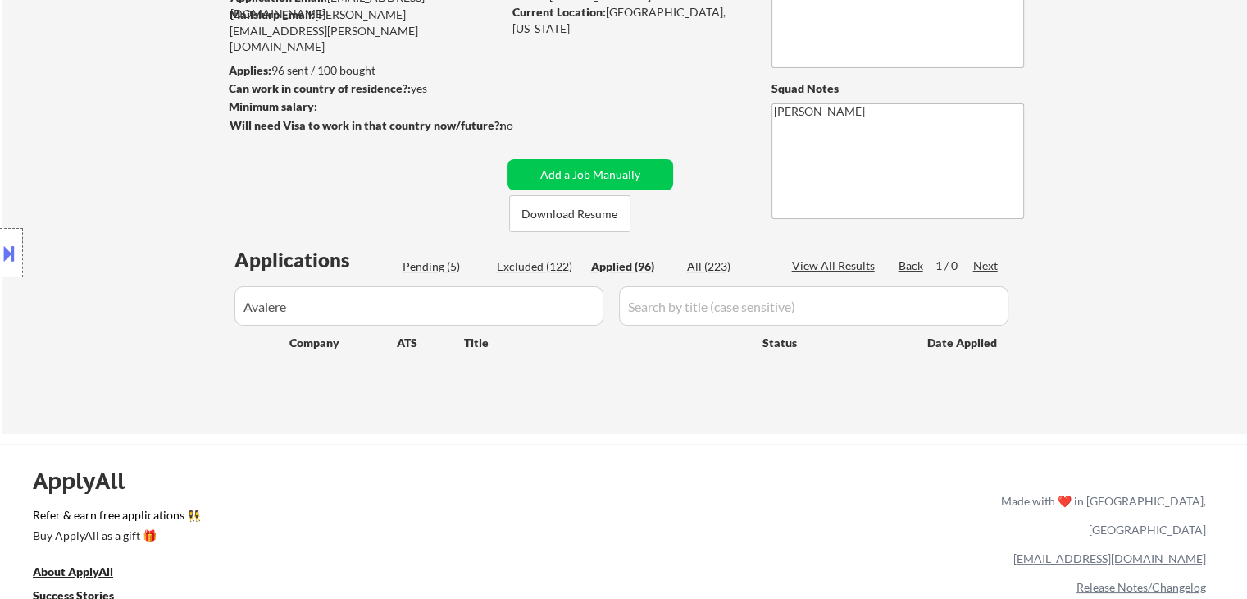
click at [434, 267] on div "Pending (5)" at bounding box center [444, 266] width 82 height 16
select select ""pending""
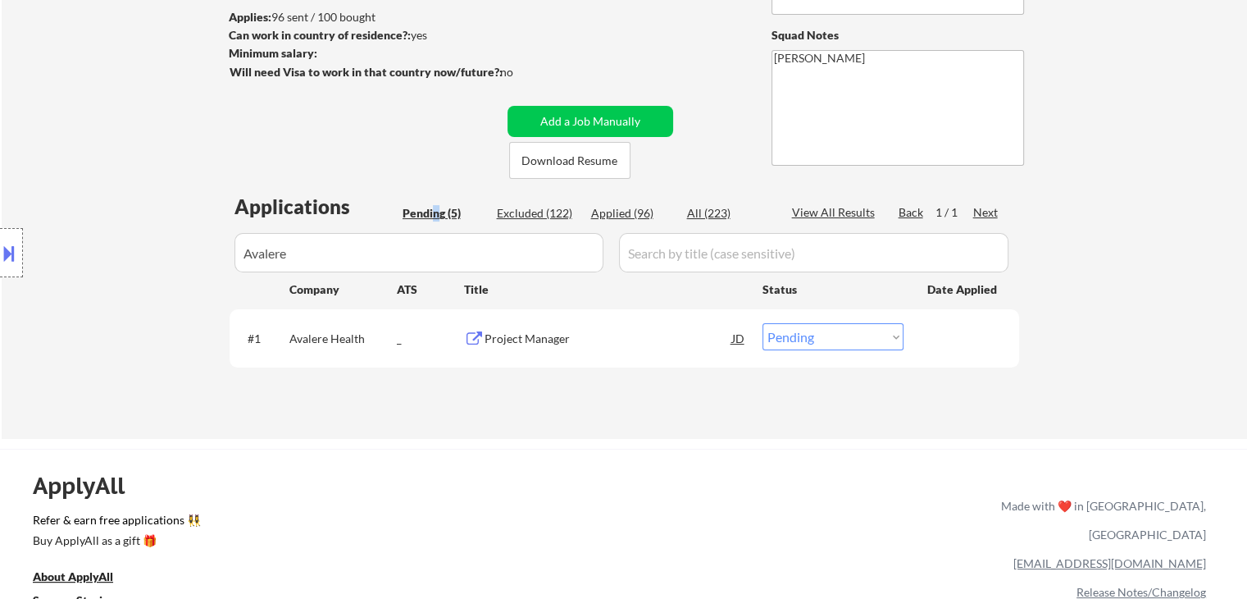
scroll to position [246, 0]
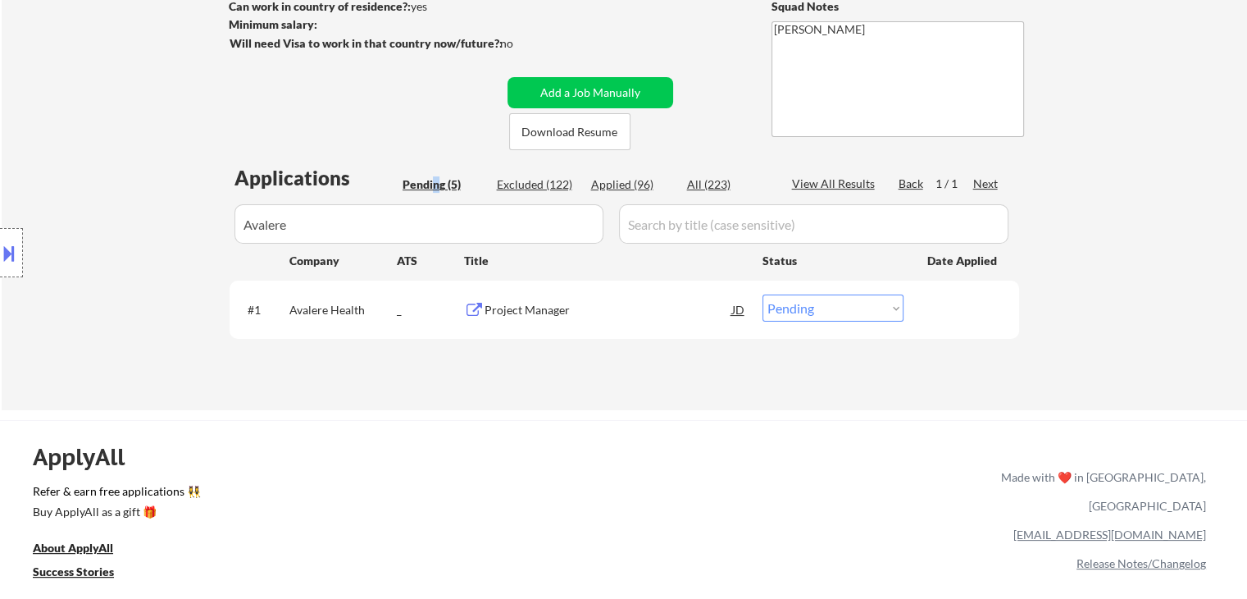
click at [435, 185] on div "Pending (5)" at bounding box center [444, 184] width 82 height 16
click at [37, 237] on body "← Return to /applysquad Mailslurp Inbox Job Search Builder Nicholas Leto User E…" at bounding box center [623, 53] width 1247 height 599
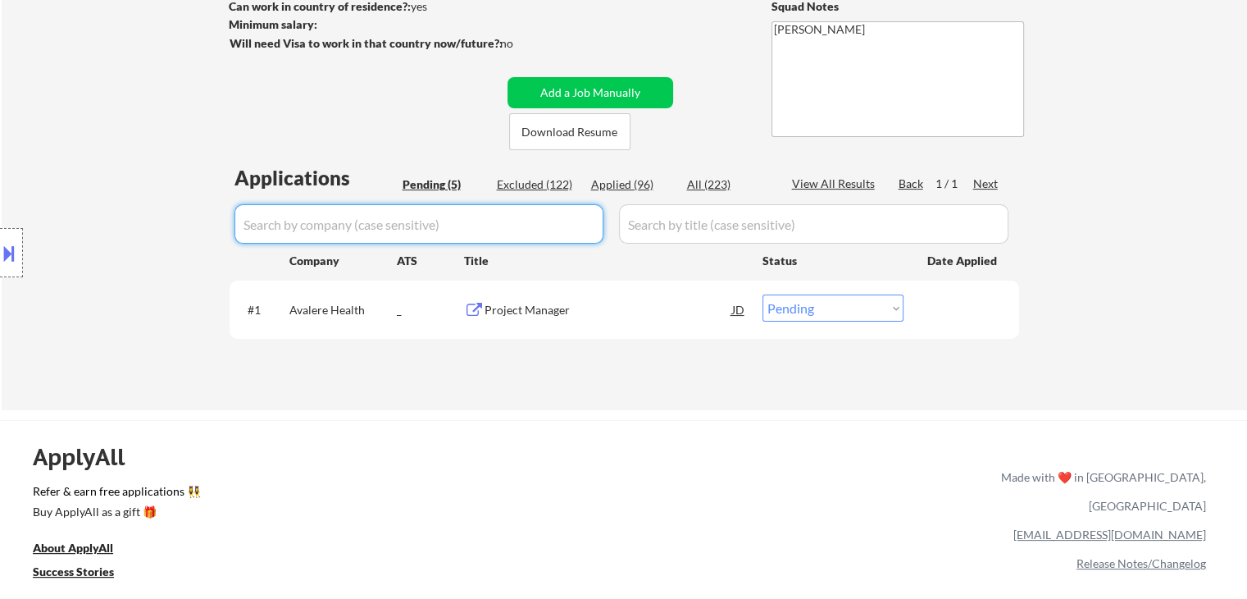
select select ""pending""
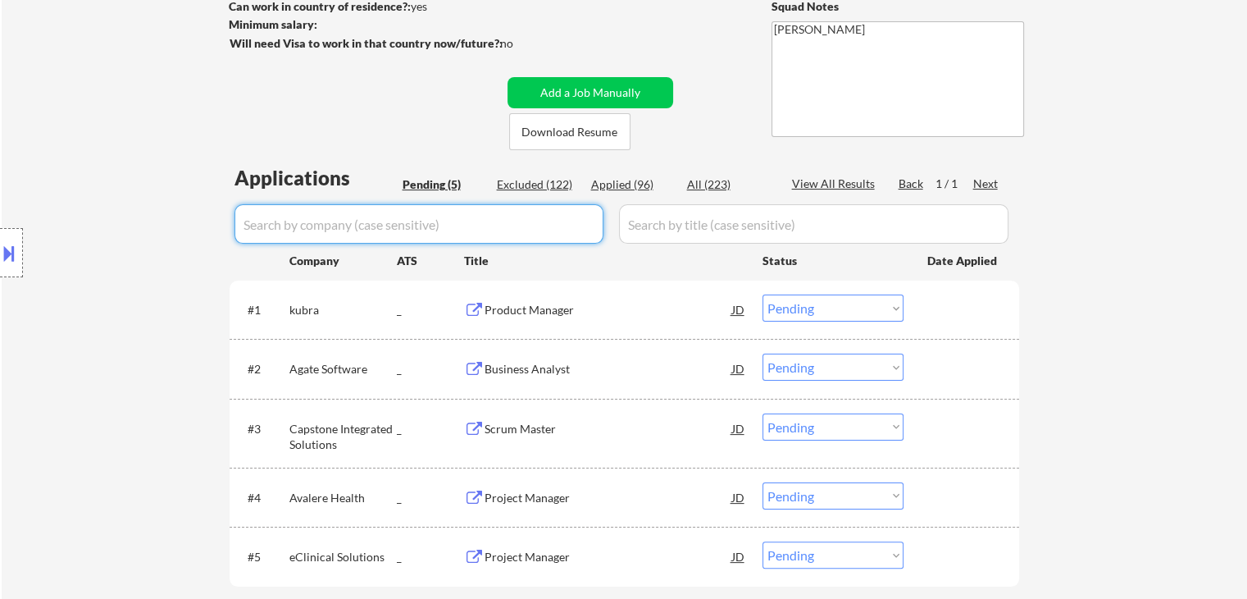
click at [75, 227] on div "Location Inclusions: Phoenix, AZ Tempe, AZ Scottsdale, AZ Glendale, AZ Mesa, AZ…" at bounding box center [147, 253] width 294 height 304
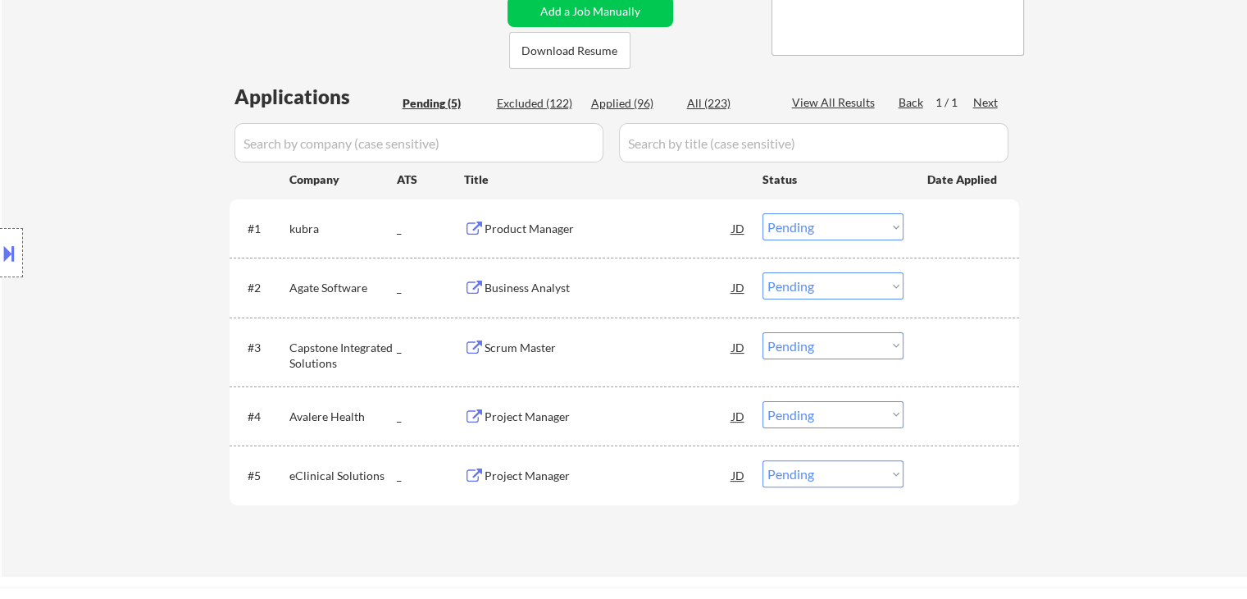
scroll to position [328, 0]
drag, startPoint x: 864, startPoint y: 221, endPoint x: 842, endPoint y: 221, distance: 22.1
click at [867, 221] on select "Choose an option... Pending Applied Excluded (Questions) Excluded (Expired) Exc…" at bounding box center [833, 225] width 141 height 27
click at [763, 212] on select "Choose an option... Pending Applied Excluded (Questions) Excluded (Expired) Exc…" at bounding box center [833, 225] width 141 height 27
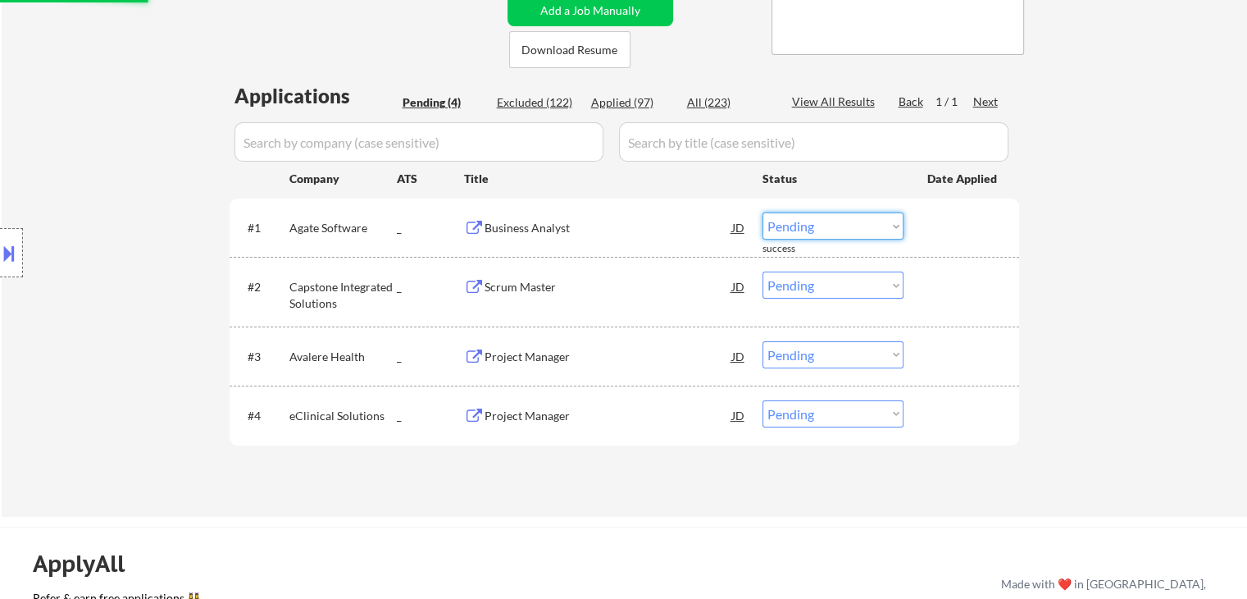
drag, startPoint x: 813, startPoint y: 228, endPoint x: 814, endPoint y: 237, distance: 9.2
click at [813, 228] on select "Choose an option... Pending Applied Excluded (Questions) Excluded (Expired) Exc…" at bounding box center [833, 225] width 141 height 27
select select ""applied""
click at [763, 212] on select "Choose an option... Pending Applied Excluded (Questions) Excluded (Expired) Exc…" at bounding box center [833, 225] width 141 height 27
click at [853, 294] on select "Choose an option... Pending Applied Excluded (Questions) Excluded (Expired) Exc…" at bounding box center [833, 284] width 141 height 27
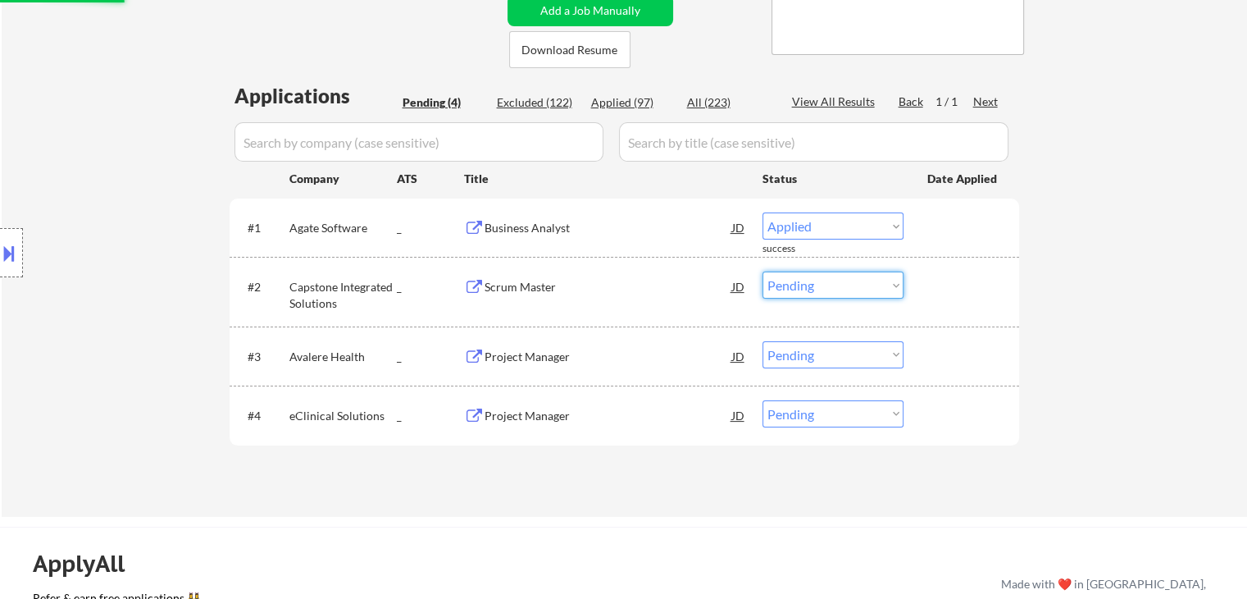
select select ""applied""
click at [763, 271] on select "Choose an option... Pending Applied Excluded (Questions) Excluded (Expired) Exc…" at bounding box center [833, 284] width 141 height 27
select select ""pending""
drag, startPoint x: 1153, startPoint y: 244, endPoint x: 1020, endPoint y: 283, distance: 138.6
click at [1153, 243] on div "← Return to /applysquad Mailslurp Inbox Job Search Builder Nicholas Leto User E…" at bounding box center [625, 127] width 1246 height 779
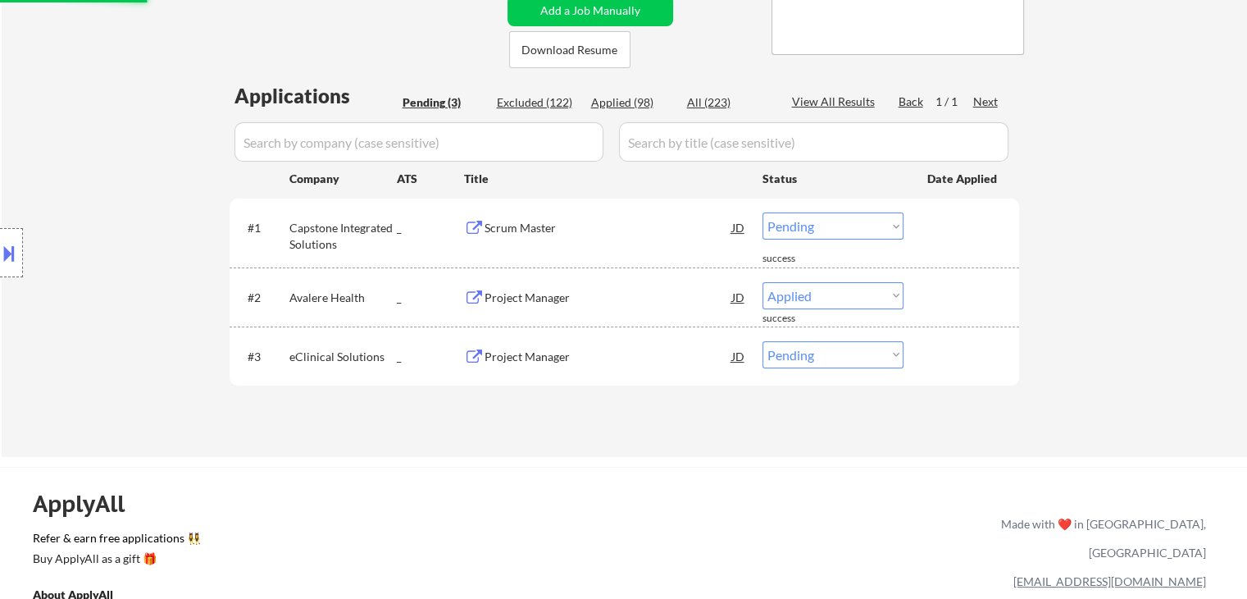
click at [825, 216] on select "Choose an option... Pending Applied Excluded (Questions) Excluded (Expired) Exc…" at bounding box center [833, 225] width 141 height 27
select select ""pending""
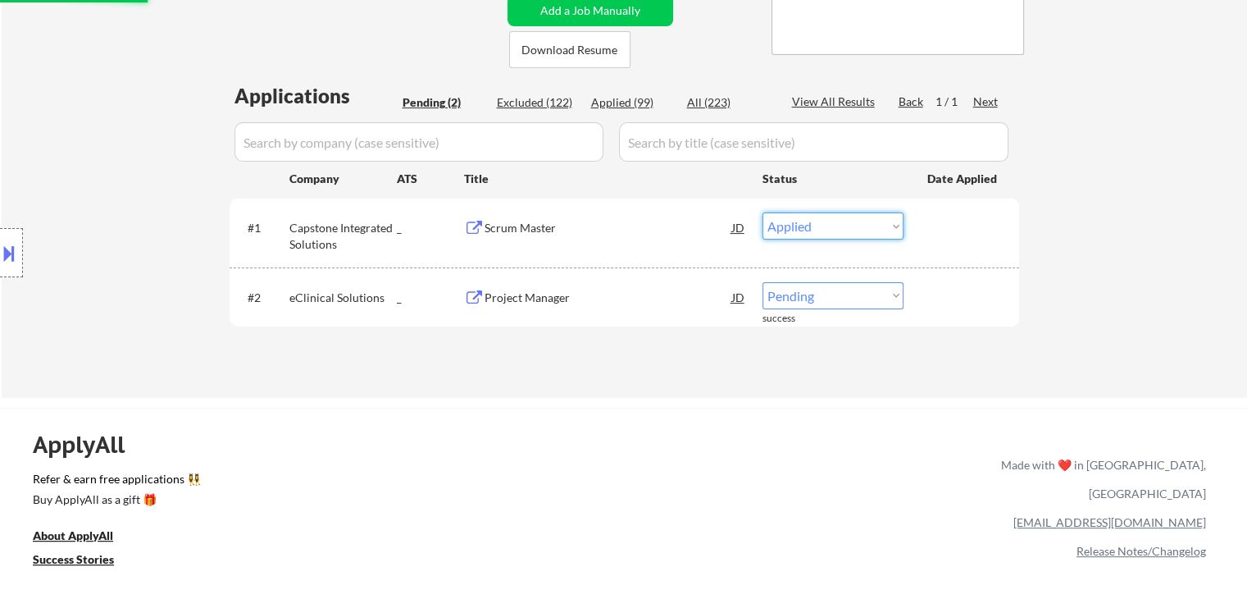
click at [763, 212] on select "Choose an option... Pending Applied Excluded (Questions) Excluded (Expired) Exc…" at bounding box center [833, 225] width 141 height 27
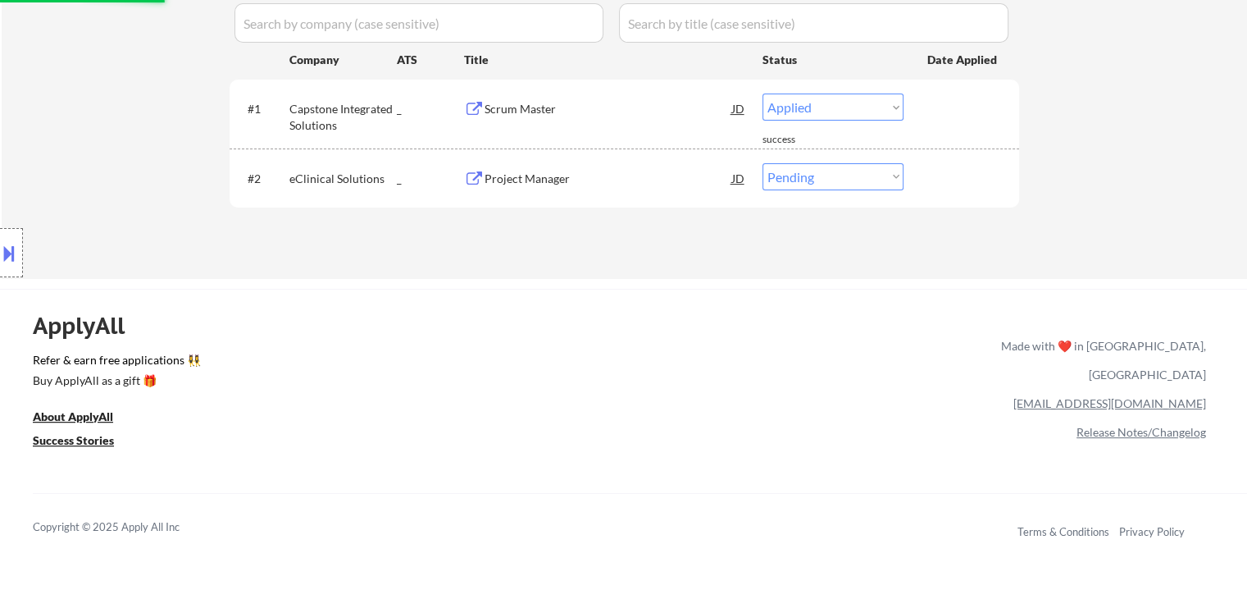
scroll to position [410, 0]
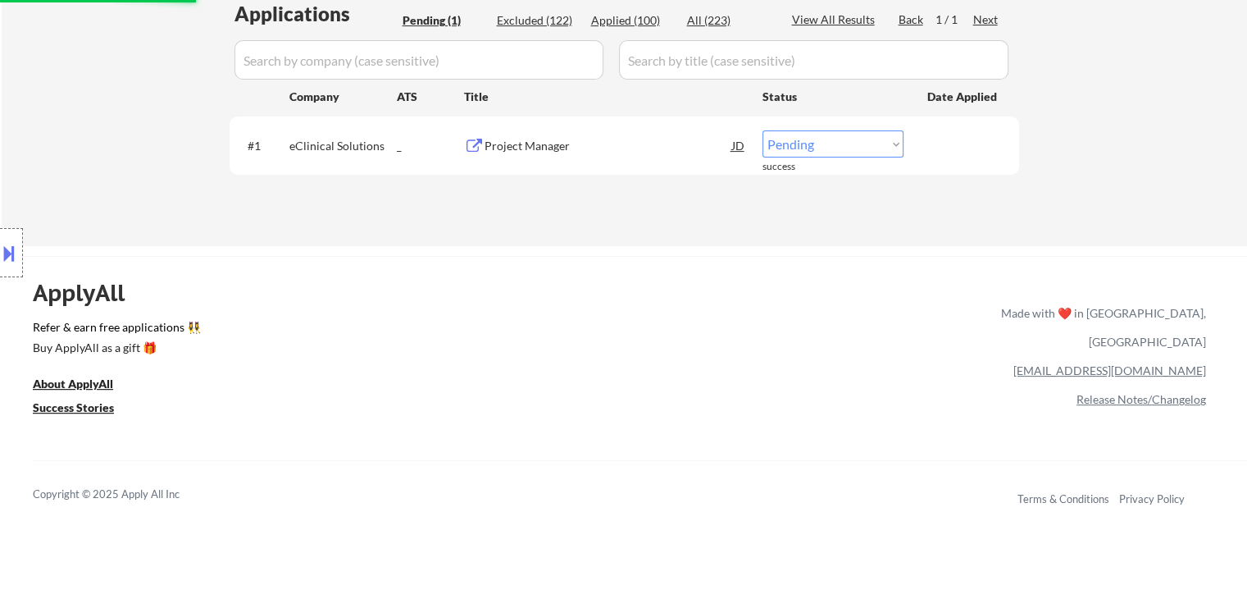
click at [837, 148] on select "Choose an option... Pending Applied Excluded (Questions) Excluded (Expired) Exc…" at bounding box center [833, 143] width 141 height 27
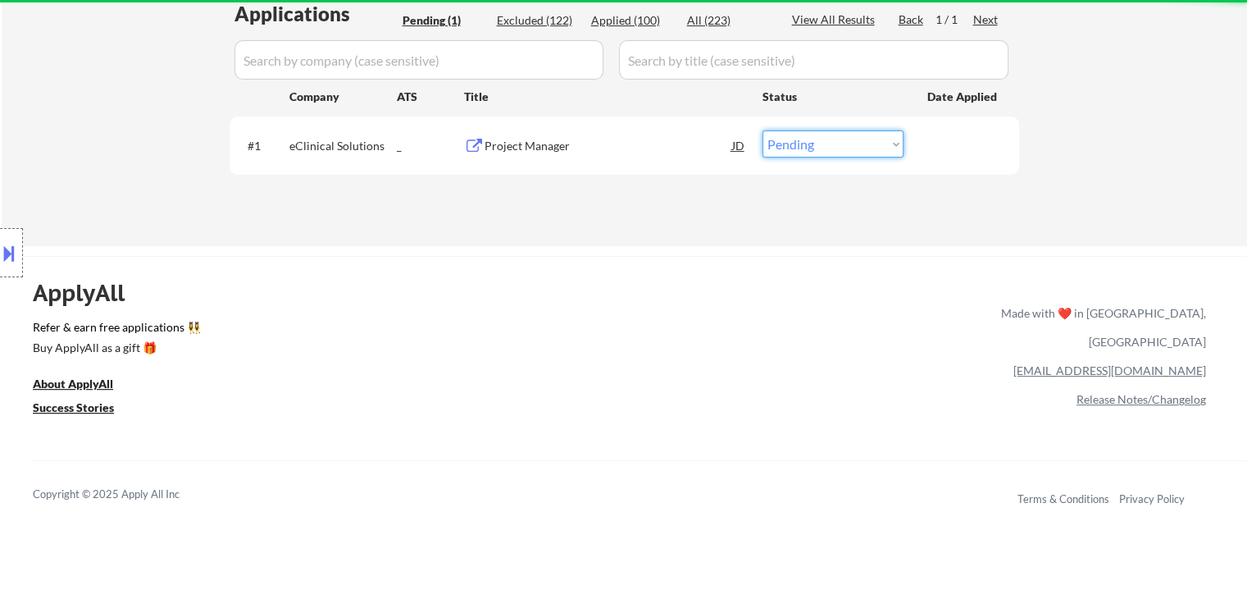
select select ""applied""
click at [763, 130] on select "Choose an option... Pending Applied Excluded (Questions) Excluded (Expired) Exc…" at bounding box center [833, 143] width 141 height 27
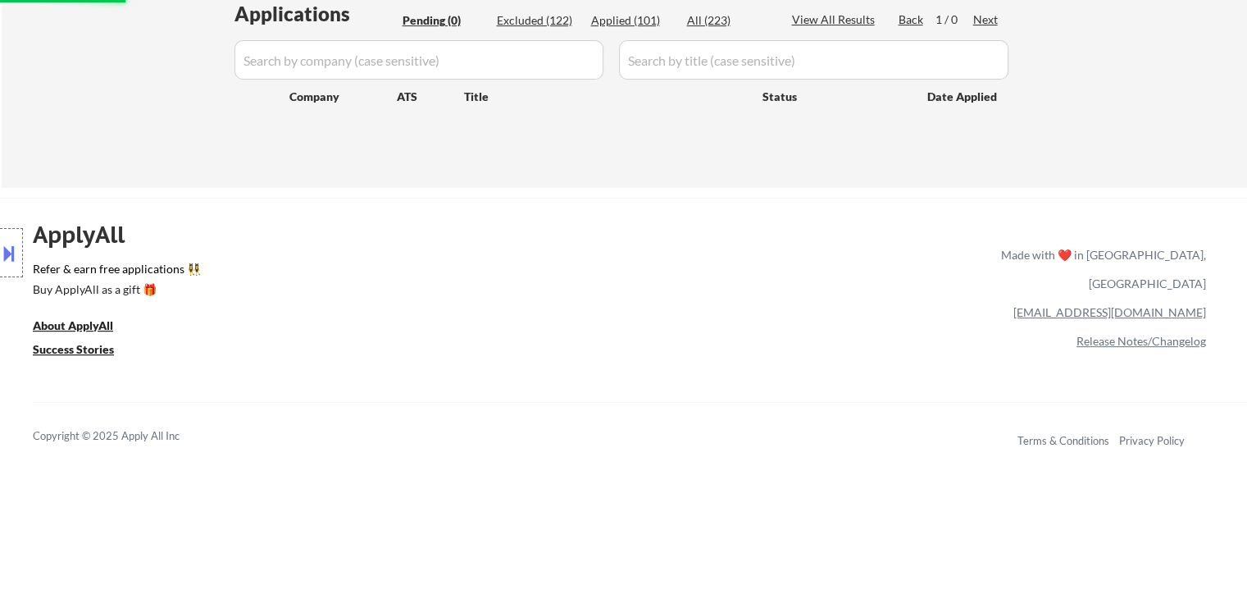
scroll to position [164, 0]
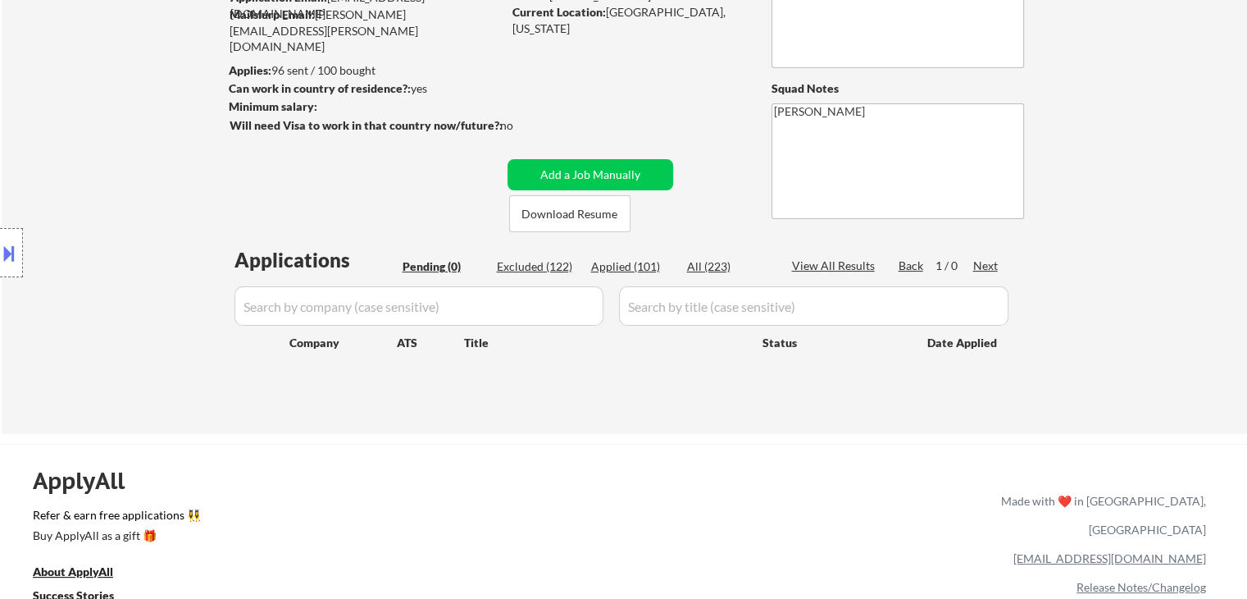
click at [8, 252] on button at bounding box center [9, 252] width 18 height 27
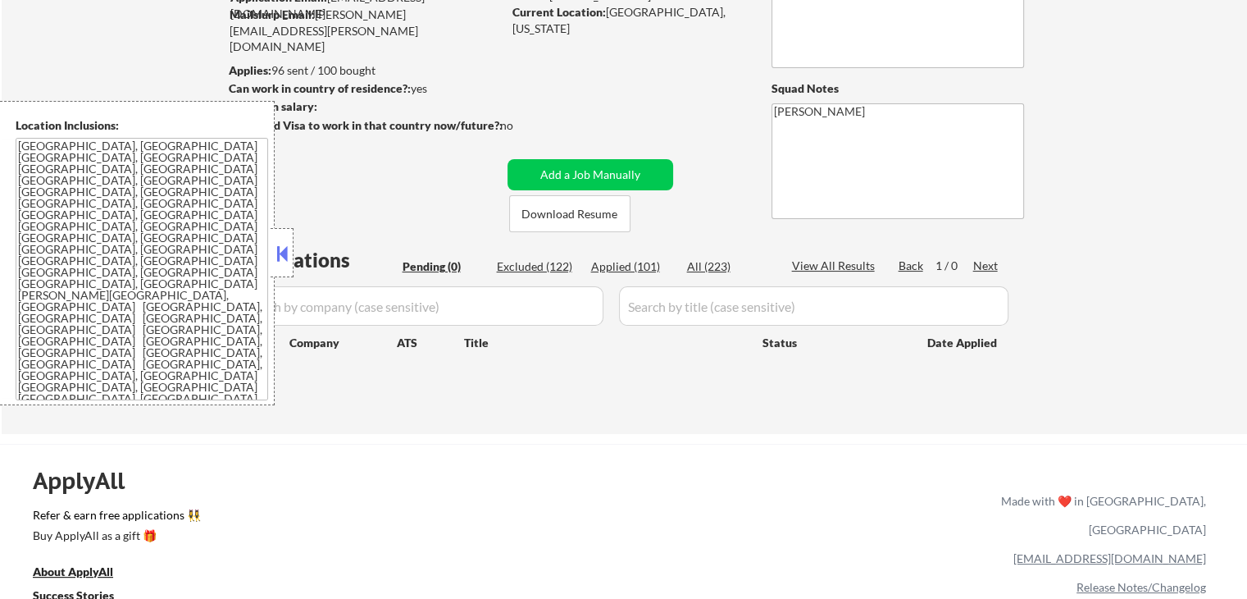
click at [147, 279] on textarea "[GEOGRAPHIC_DATA], [GEOGRAPHIC_DATA] [GEOGRAPHIC_DATA], [GEOGRAPHIC_DATA] [GEOG…" at bounding box center [142, 269] width 253 height 262
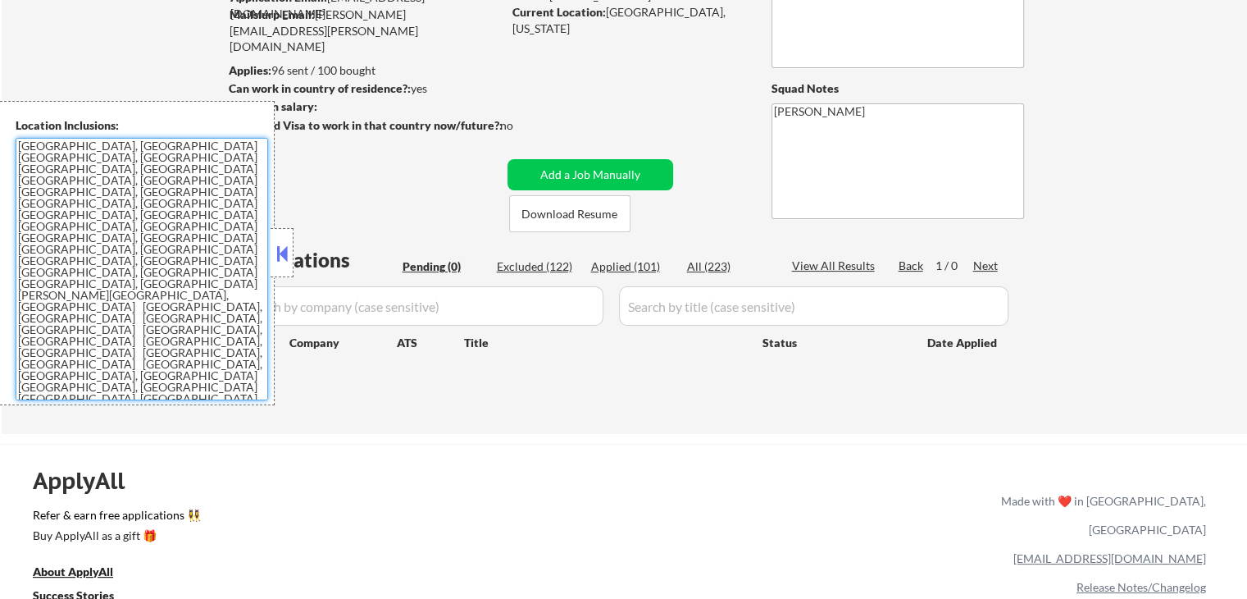
drag, startPoint x: 367, startPoint y: 380, endPoint x: 548, endPoint y: 57, distance: 370.0
click at [367, 378] on div "Applications Pending (0) Excluded (122) Applied (101) All (223) View All Result…" at bounding box center [625, 324] width 790 height 157
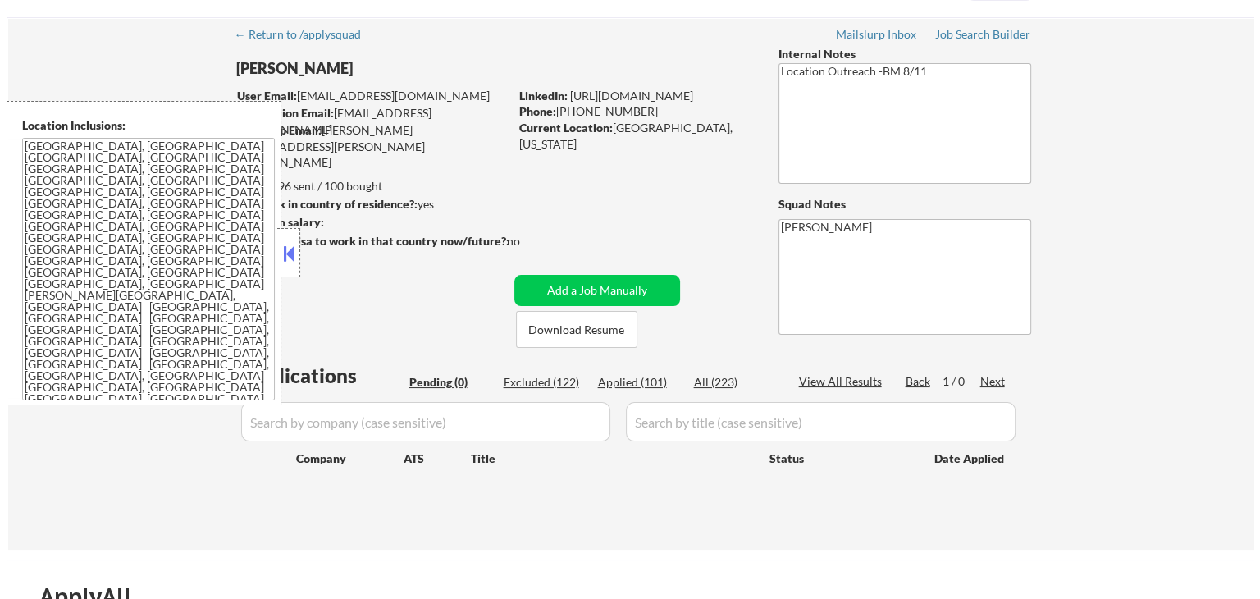
scroll to position [0, 0]
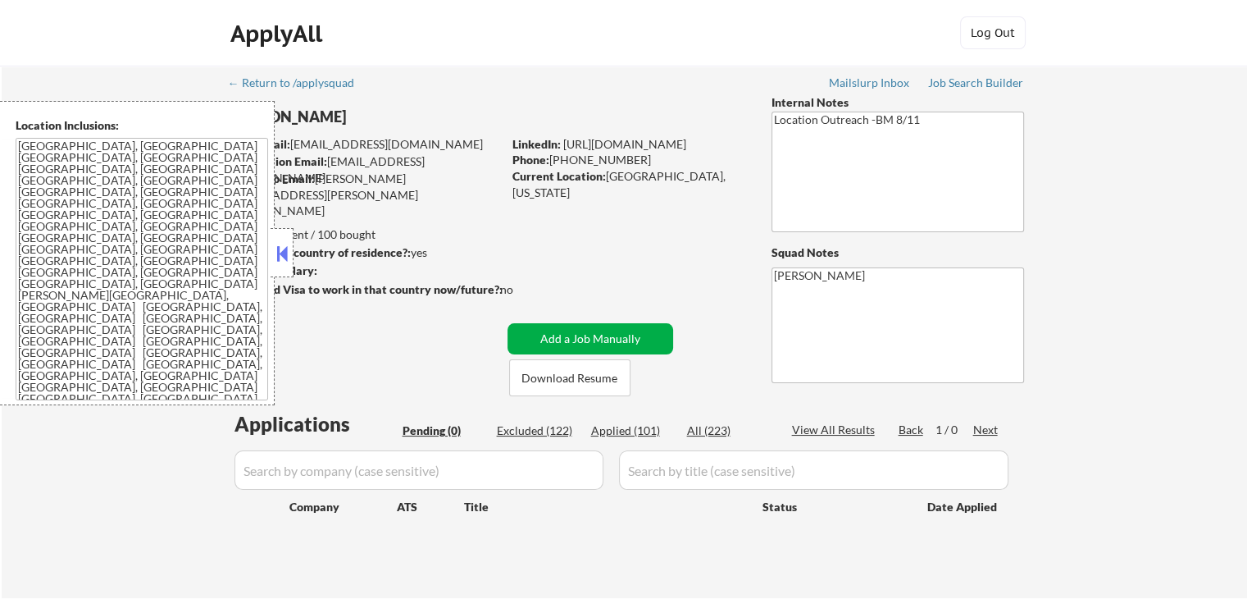
drag, startPoint x: 596, startPoint y: 347, endPoint x: 580, endPoint y: 345, distance: 16.5
click at [597, 346] on button "Add a Job Manually" at bounding box center [591, 338] width 166 height 31
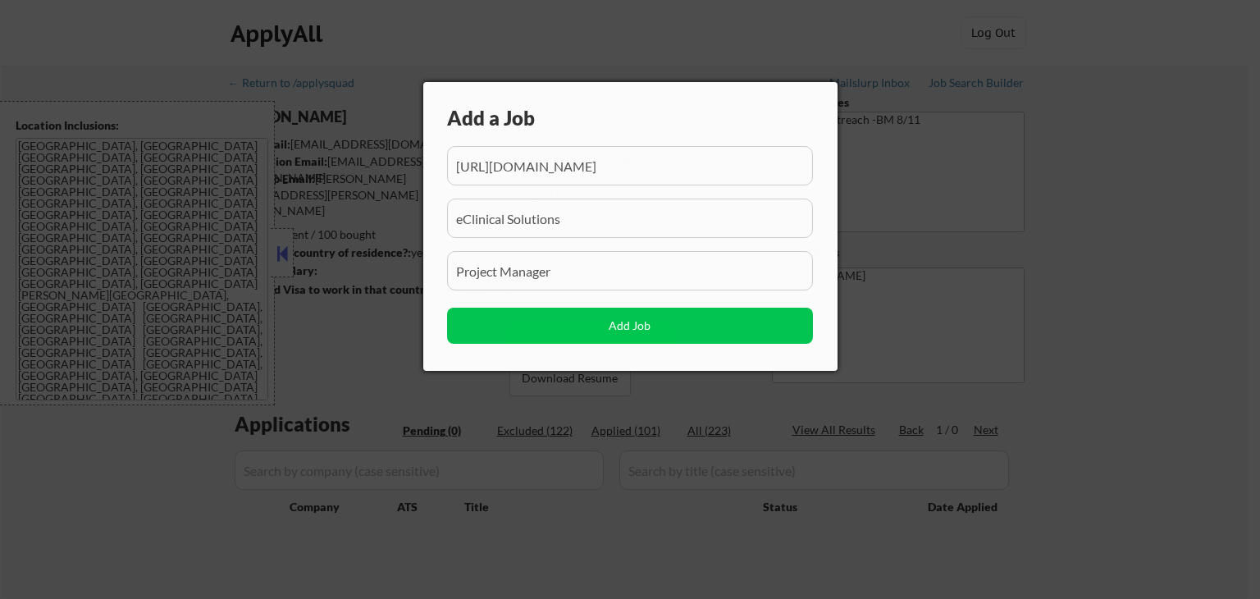
scroll to position [0, 52]
click at [638, 171] on input "input" at bounding box center [630, 165] width 366 height 39
click at [640, 171] on input "input" at bounding box center [630, 165] width 366 height 39
paste input "https://digital-air-strike.breezy.hr/p/c30cb2b157b2-jr-scrum-master/"
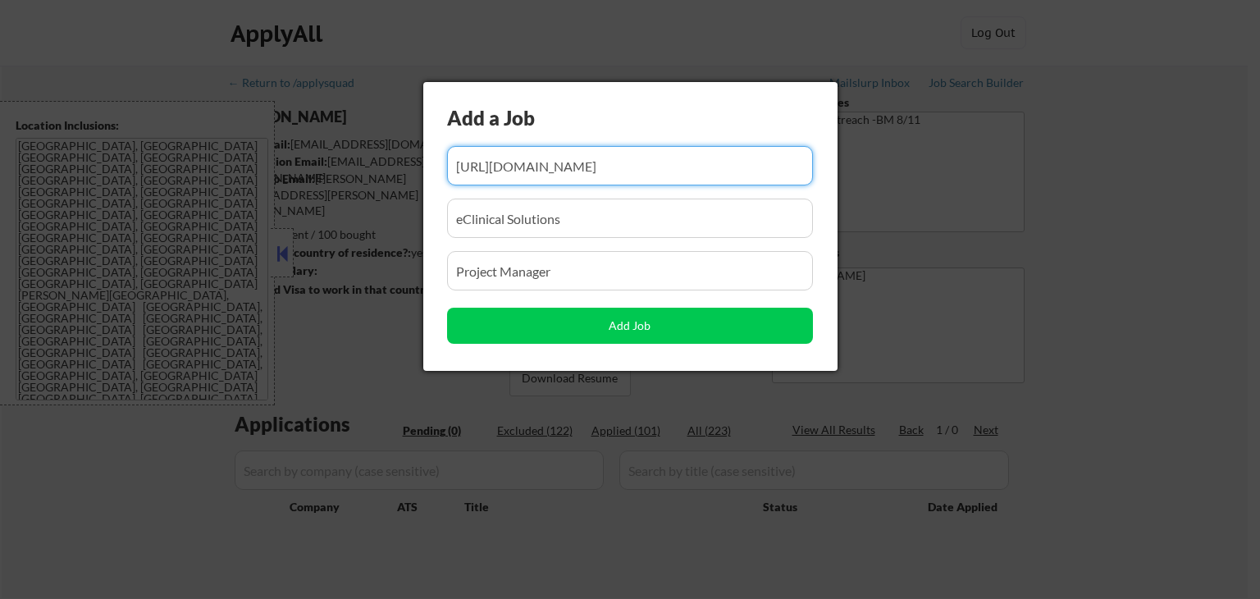
type input "https://digital-air-strike.breezy.hr/p/c30cb2b157b2-jr-scrum-master/"
click at [728, 168] on input "input" at bounding box center [630, 165] width 366 height 39
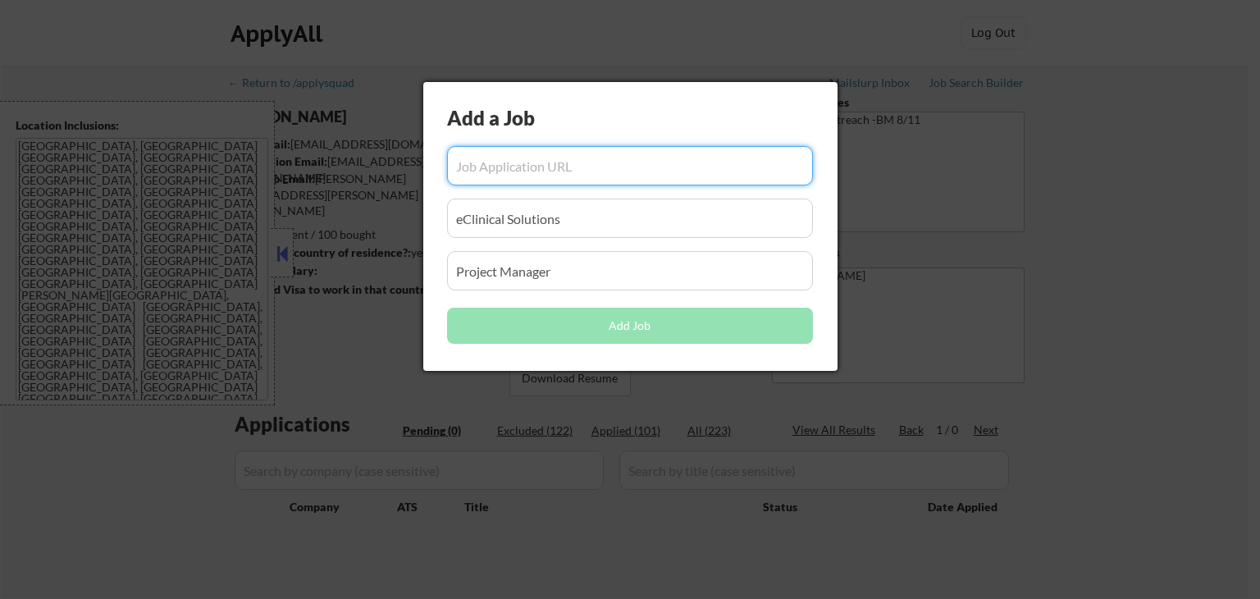
paste input "https://digital-air-strike.breezy.hr/p/c30cb2b157b2-jr-scrum-master/"
type input "https://digital-air-strike.breezy.hr/p/c30cb2b157b2-jr-scrum-master/"
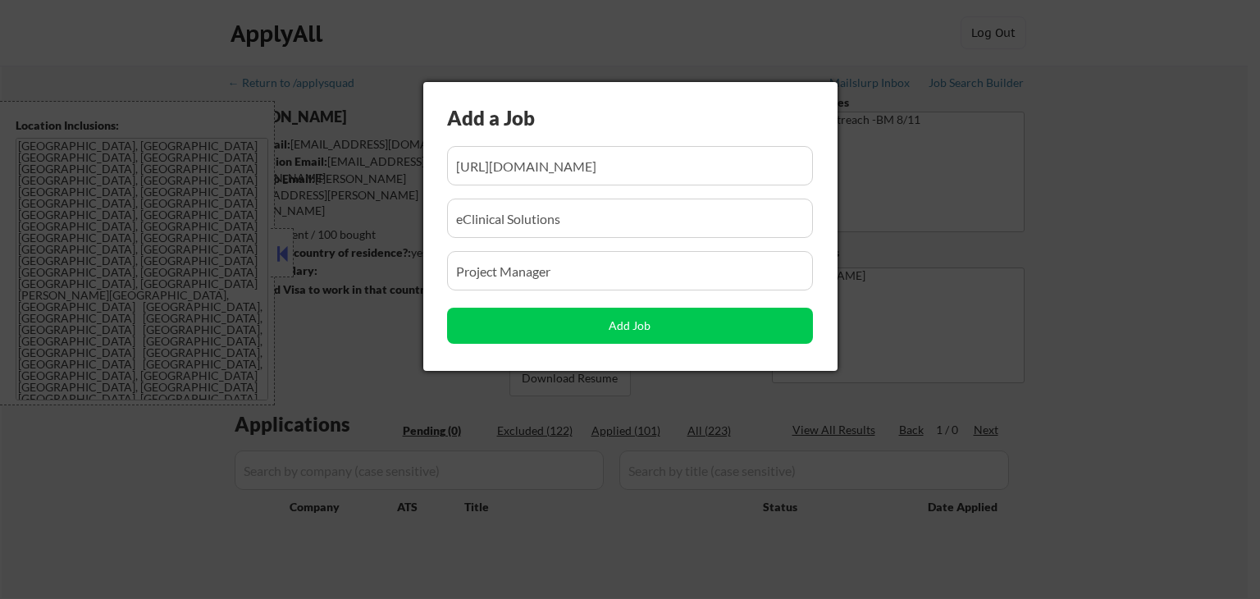
scroll to position [0, 0]
drag, startPoint x: 604, startPoint y: 213, endPoint x: 105, endPoint y: 276, distance: 502.6
click at [105, 276] on body "← Return to /applysquad Mailslurp Inbox Job Search Builder Nicholas Leto User E…" at bounding box center [630, 299] width 1260 height 599
paste input "Jr Scrum Master"
type input "Jr Scrum Master"
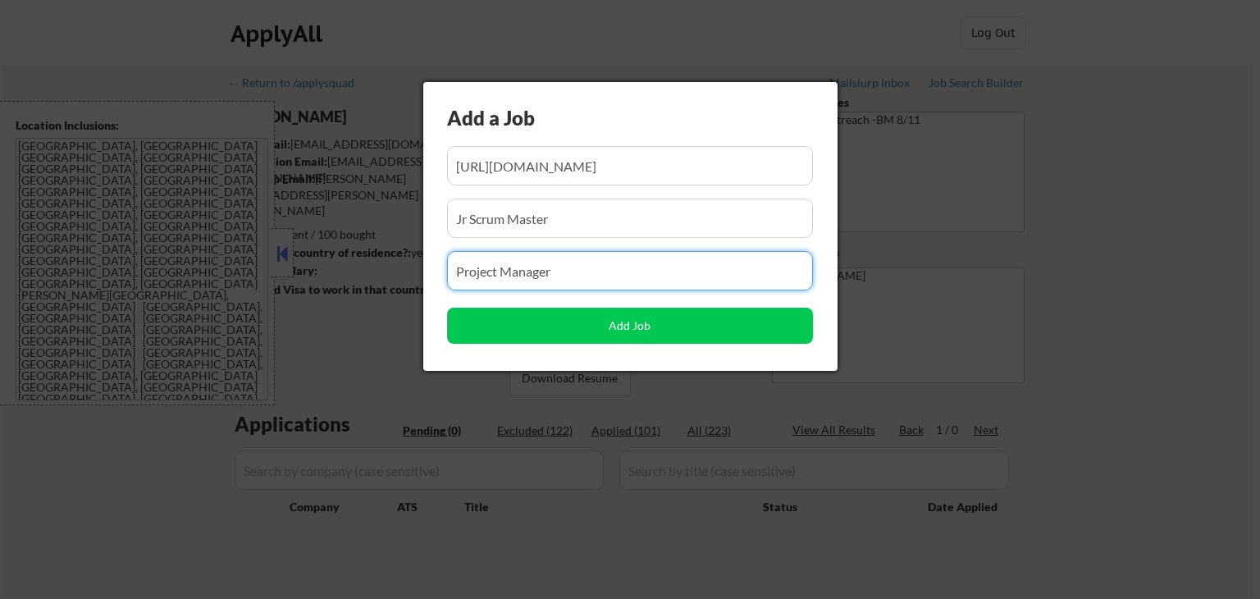
drag, startPoint x: 588, startPoint y: 277, endPoint x: 27, endPoint y: 342, distance: 564.6
click at [0, 335] on body "← Return to /applysquad Mailslurp Inbox Job Search Builder Nicholas Leto User E…" at bounding box center [630, 299] width 1260 height 599
paste input "Jr Scrum Master"
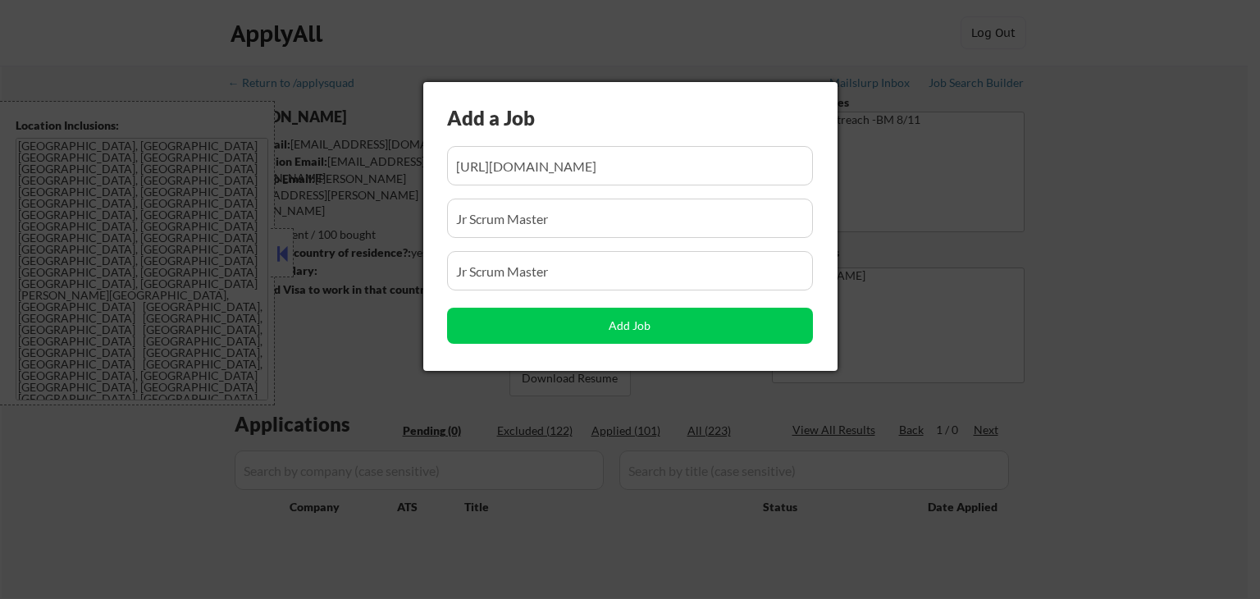
drag, startPoint x: 197, startPoint y: 281, endPoint x: 0, endPoint y: 296, distance: 197.4
click at [0, 296] on body "← Return to /applysquad Mailslurp Inbox Job Search Builder Nicholas Leto User E…" at bounding box center [630, 299] width 1260 height 599
paste input "DAS Technology"
type input "DAS Technology"
drag, startPoint x: 280, startPoint y: 254, endPoint x: 614, endPoint y: 360, distance: 350.1
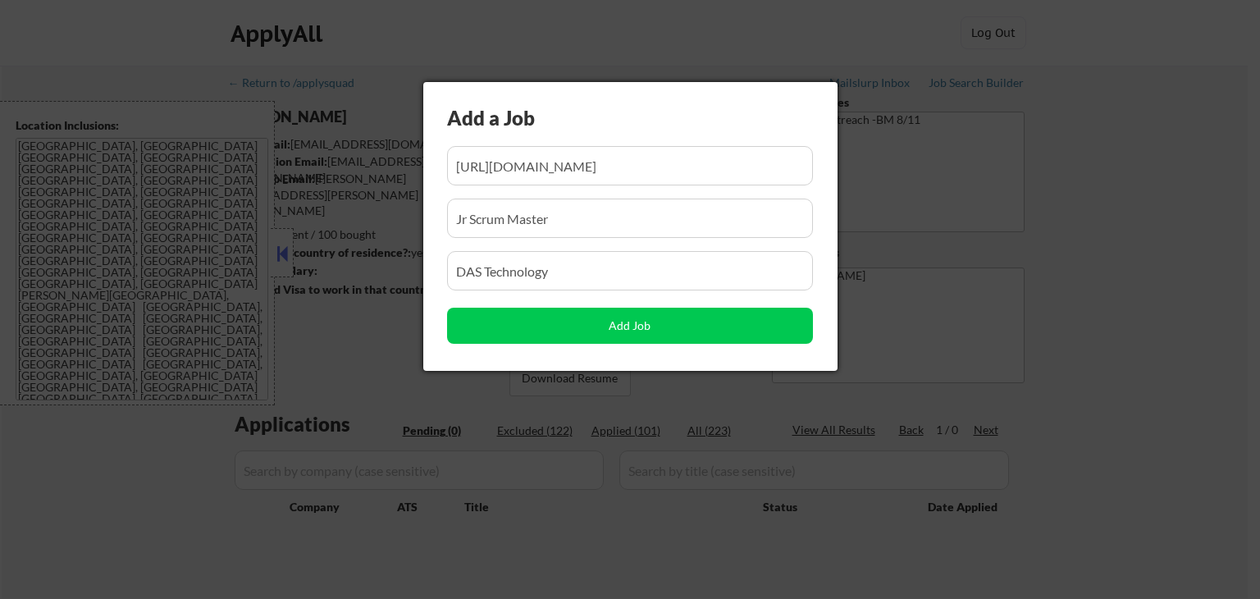
click at [280, 253] on div at bounding box center [630, 299] width 1260 height 599
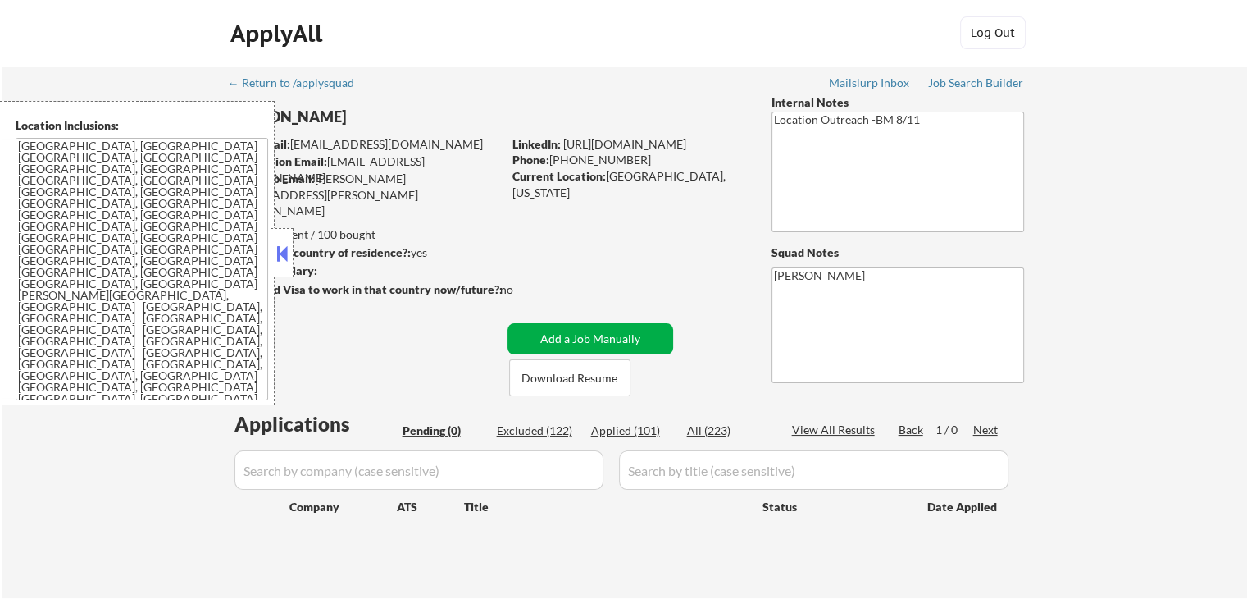
drag, startPoint x: 611, startPoint y: 344, endPoint x: 603, endPoint y: 346, distance: 8.6
click at [612, 342] on button "Add a Job Manually" at bounding box center [591, 338] width 166 height 31
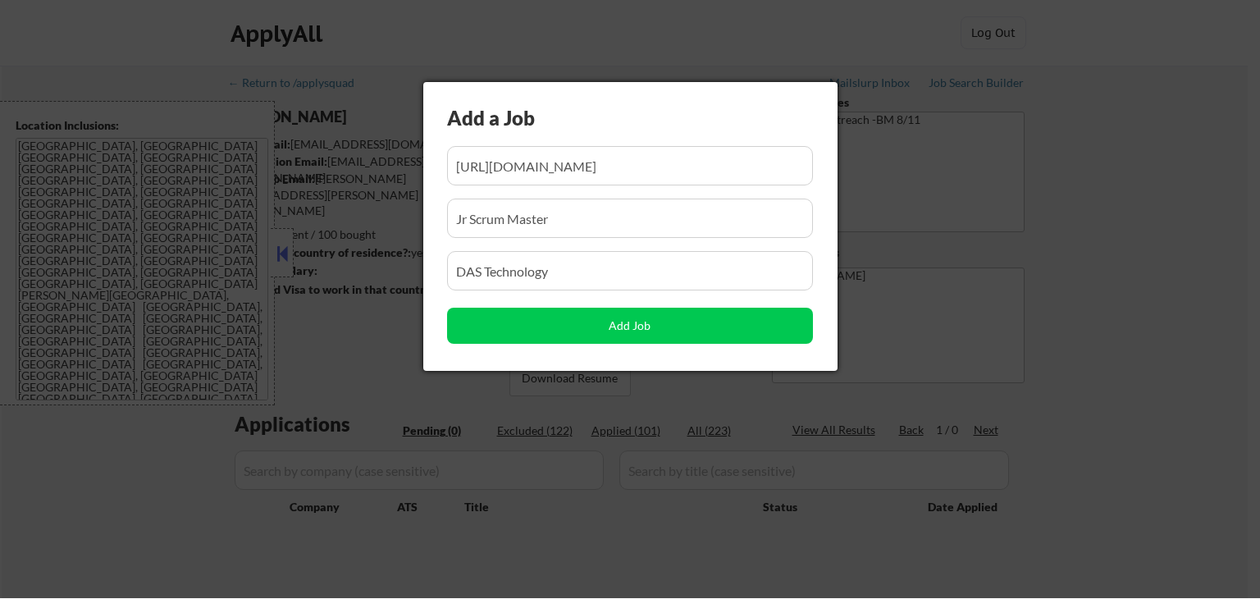
scroll to position [0, 48]
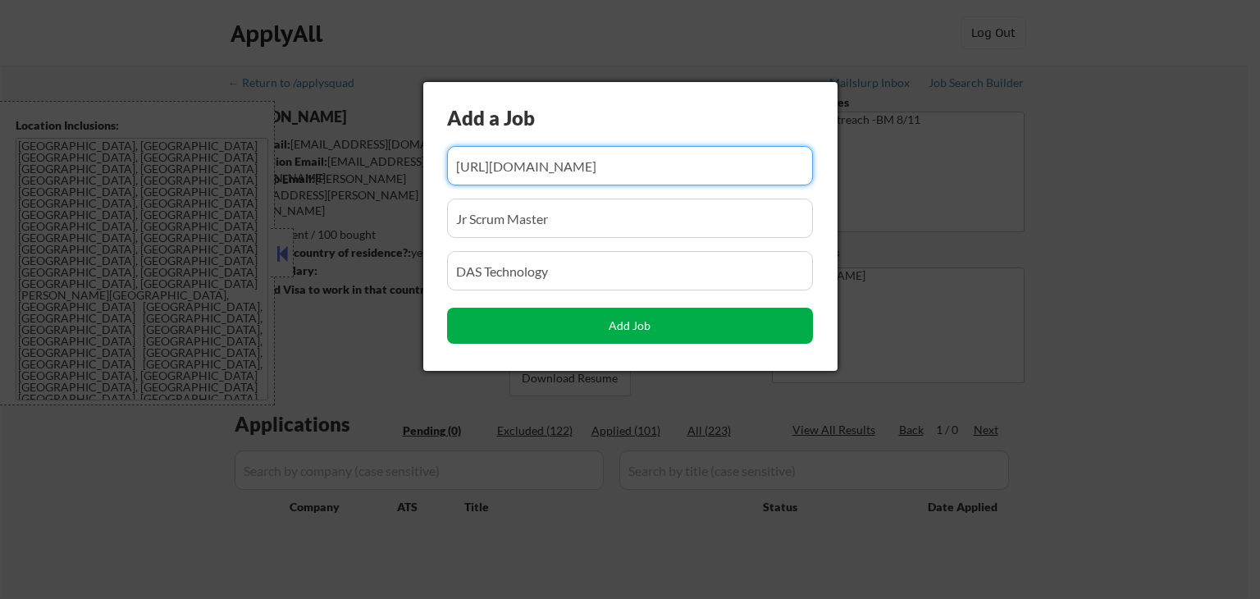
click at [642, 318] on button "Add Job" at bounding box center [630, 326] width 366 height 36
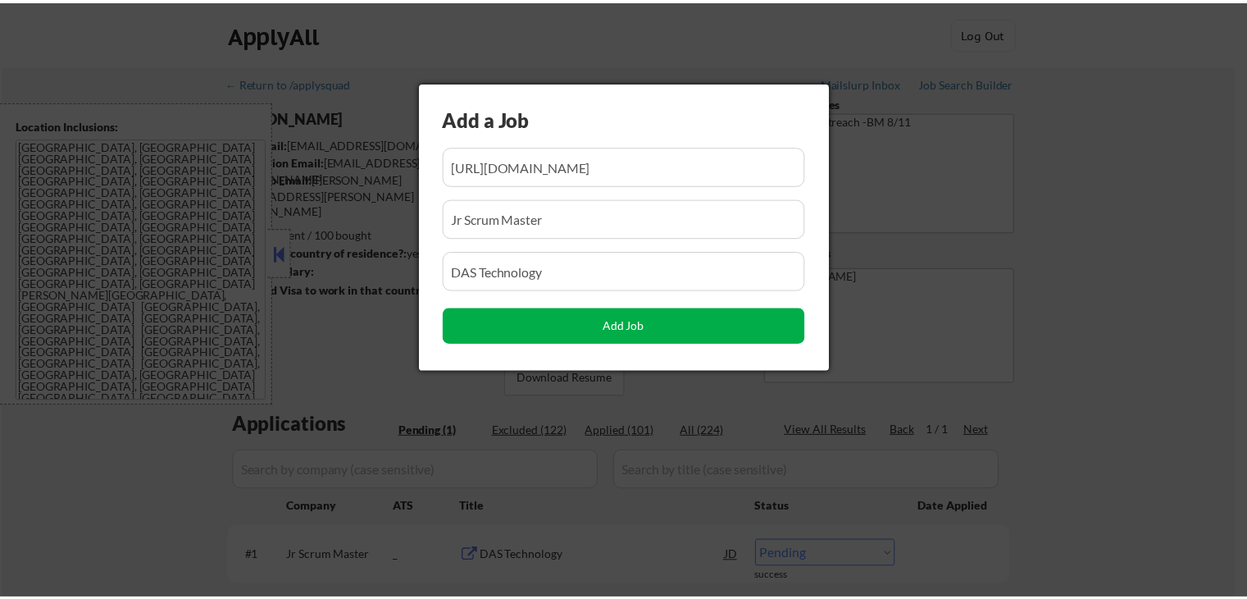
scroll to position [0, 0]
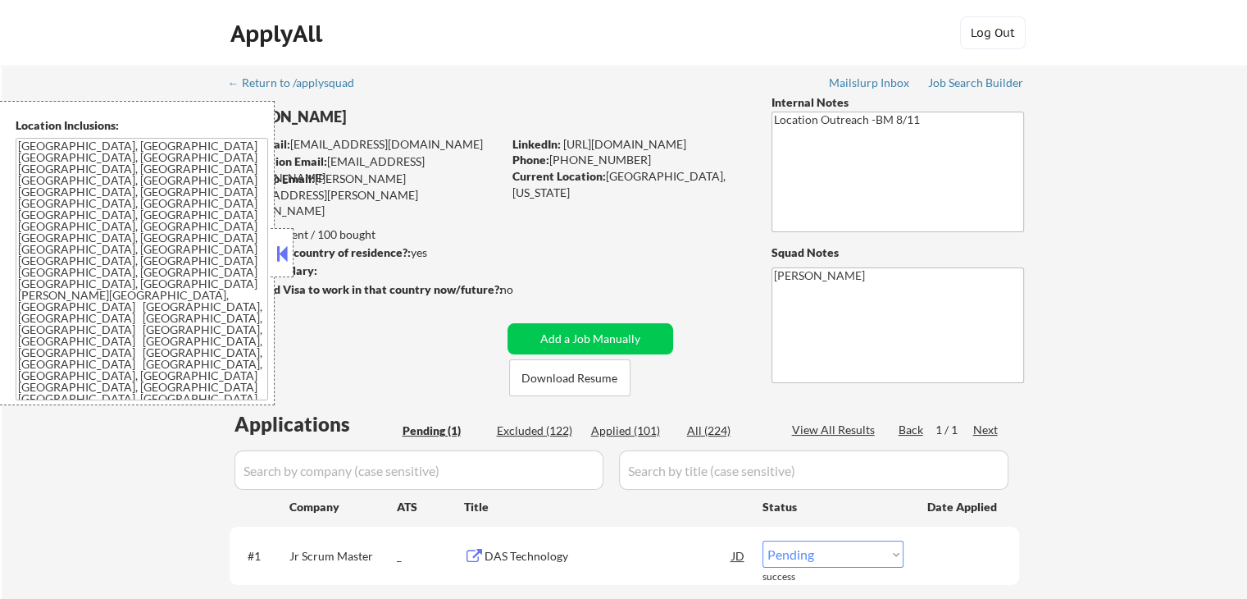
drag, startPoint x: 285, startPoint y: 257, endPoint x: 295, endPoint y: 251, distance: 11.4
click at [285, 253] on button at bounding box center [282, 253] width 18 height 25
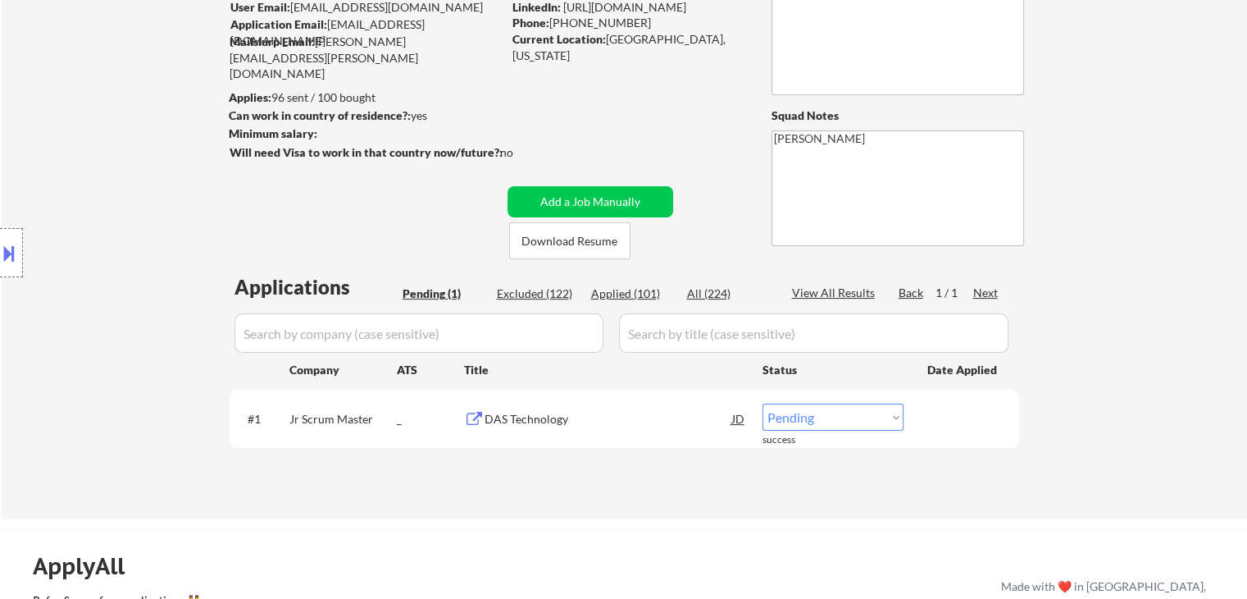
scroll to position [164, 0]
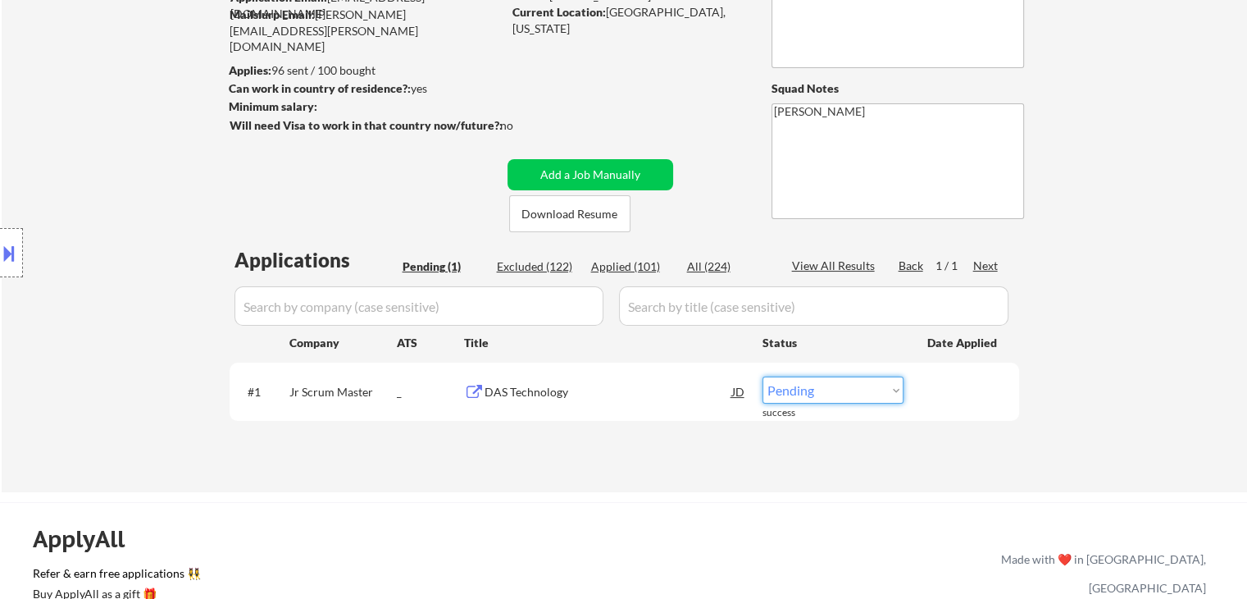
click at [882, 390] on select "Choose an option... Pending Applied Excluded (Questions) Excluded (Expired) Exc…" at bounding box center [833, 389] width 141 height 27
select select ""applied""
click at [763, 376] on select "Choose an option... Pending Applied Excluded (Questions) Excluded (Expired) Exc…" at bounding box center [833, 389] width 141 height 27
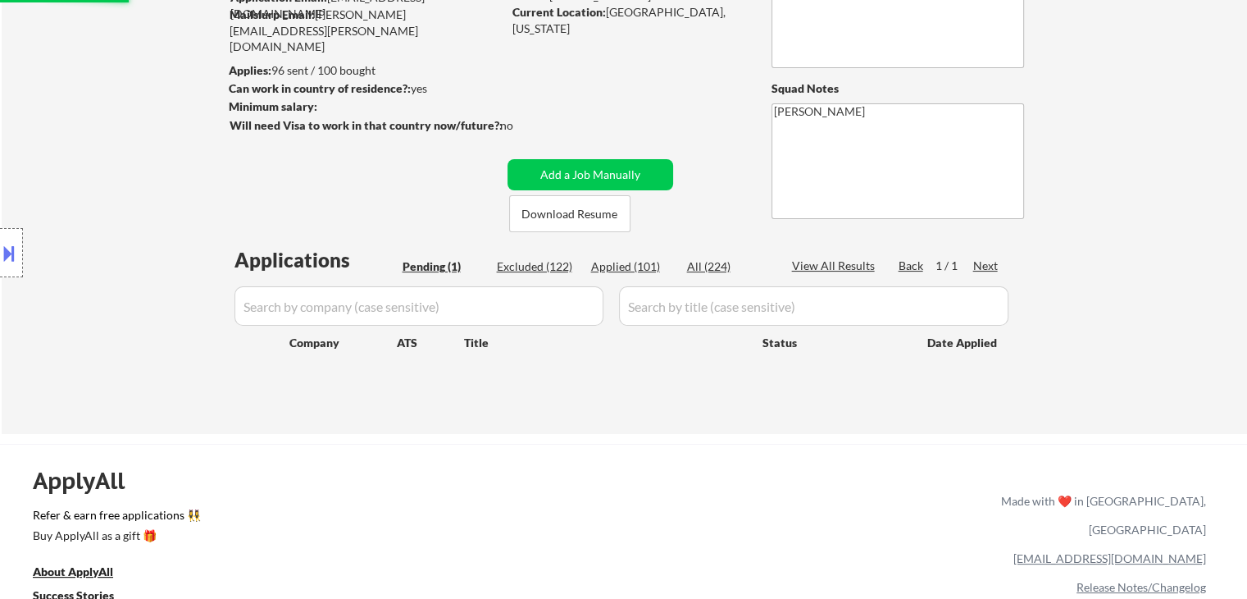
scroll to position [0, 0]
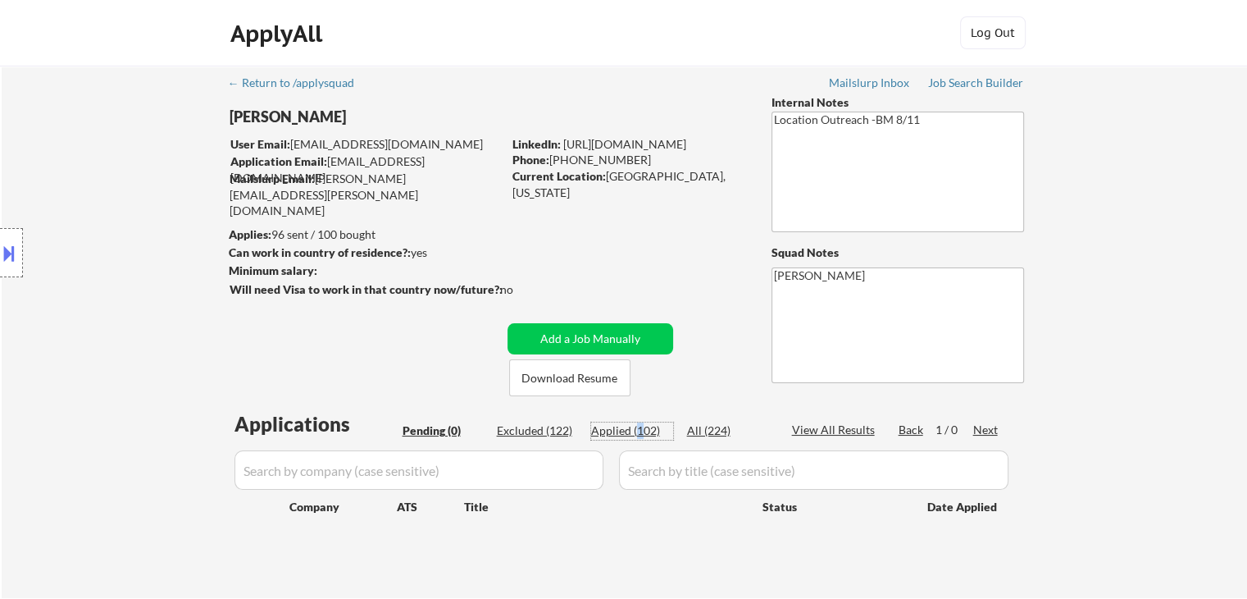
click at [642, 431] on div "Applied (102)" at bounding box center [632, 430] width 82 height 16
select select ""applied""
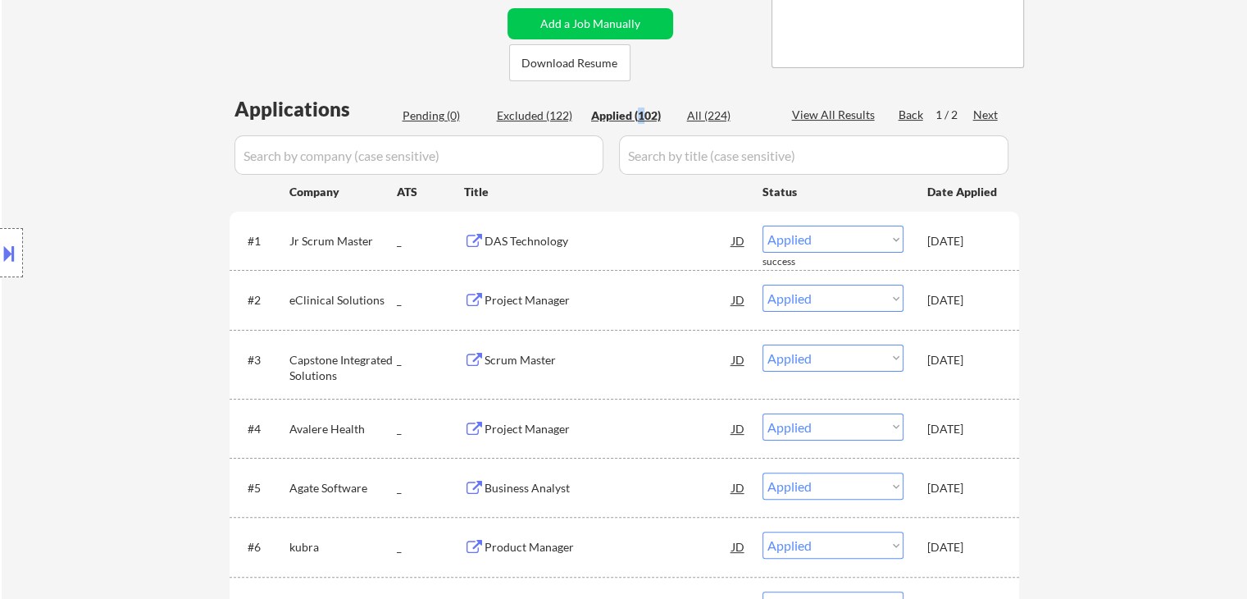
scroll to position [328, 0]
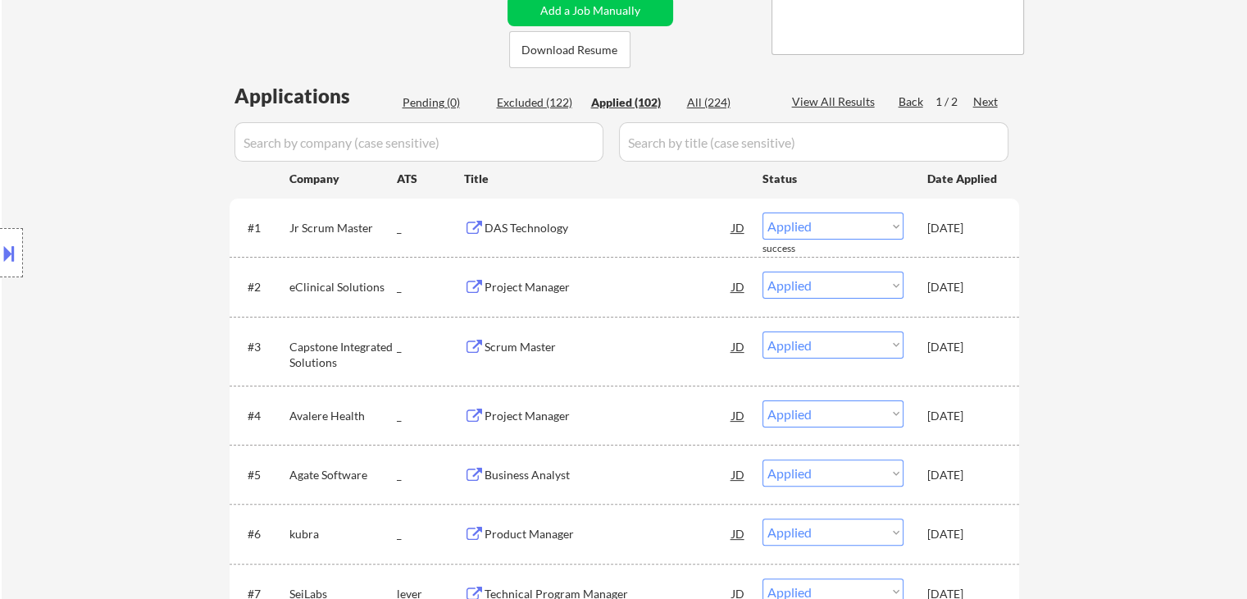
click at [97, 360] on div "Location Inclusions: Phoenix, AZ Tempe, AZ Scottsdale, AZ Glendale, AZ Mesa, AZ…" at bounding box center [147, 253] width 294 height 304
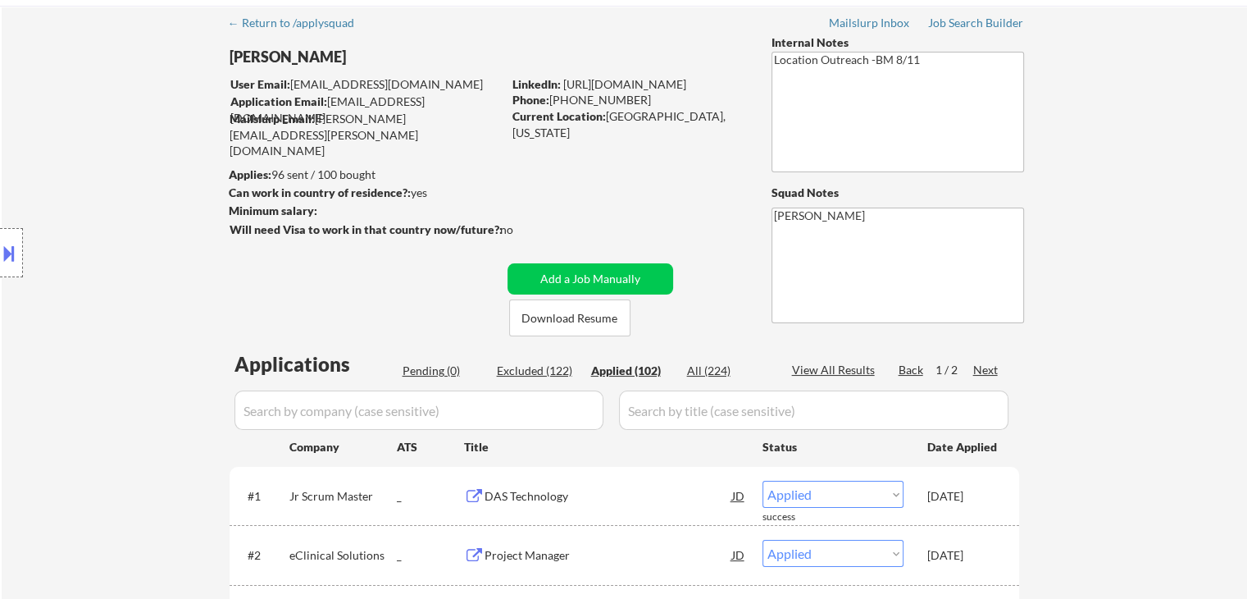
scroll to position [0, 0]
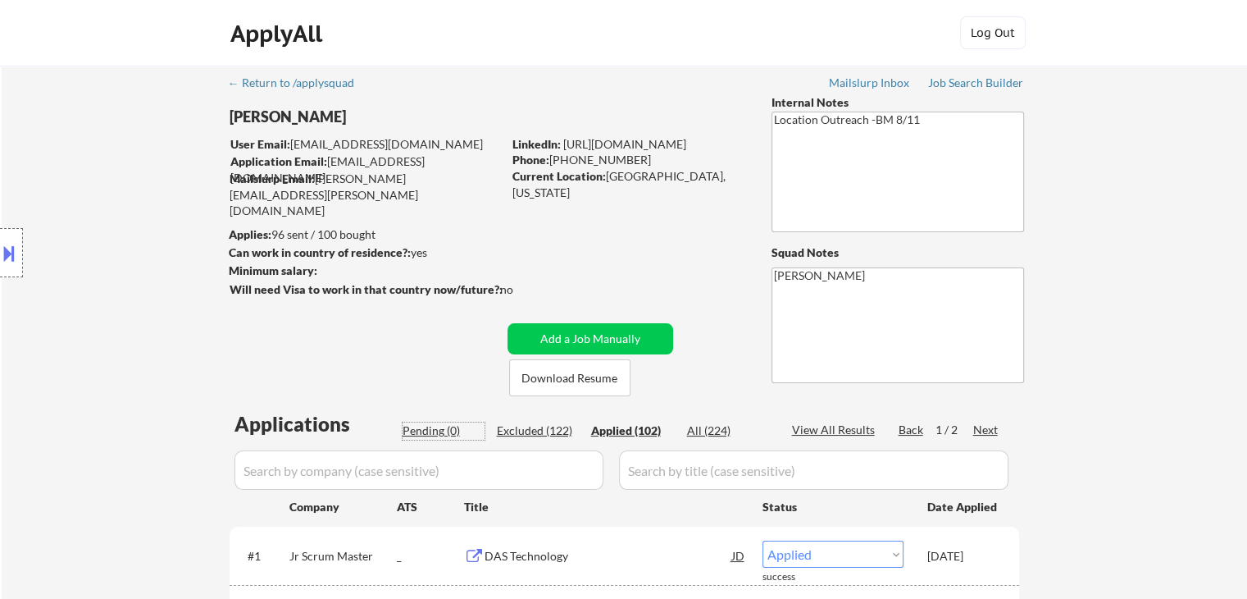
click at [434, 428] on div "Pending (0)" at bounding box center [444, 430] width 82 height 16
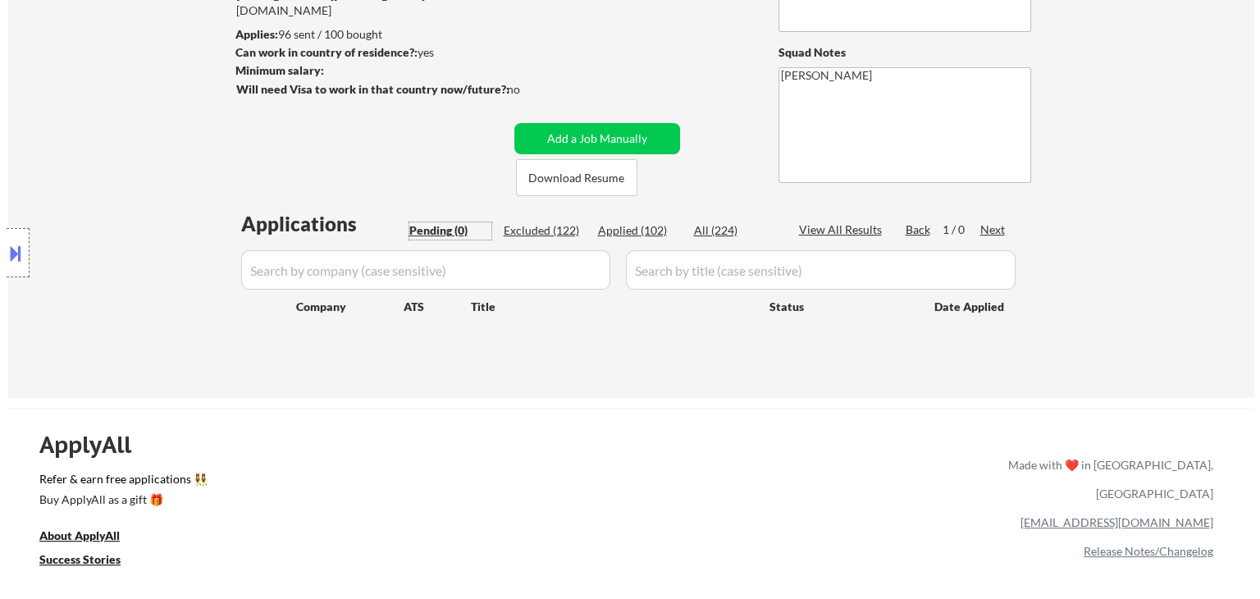
scroll to position [246, 0]
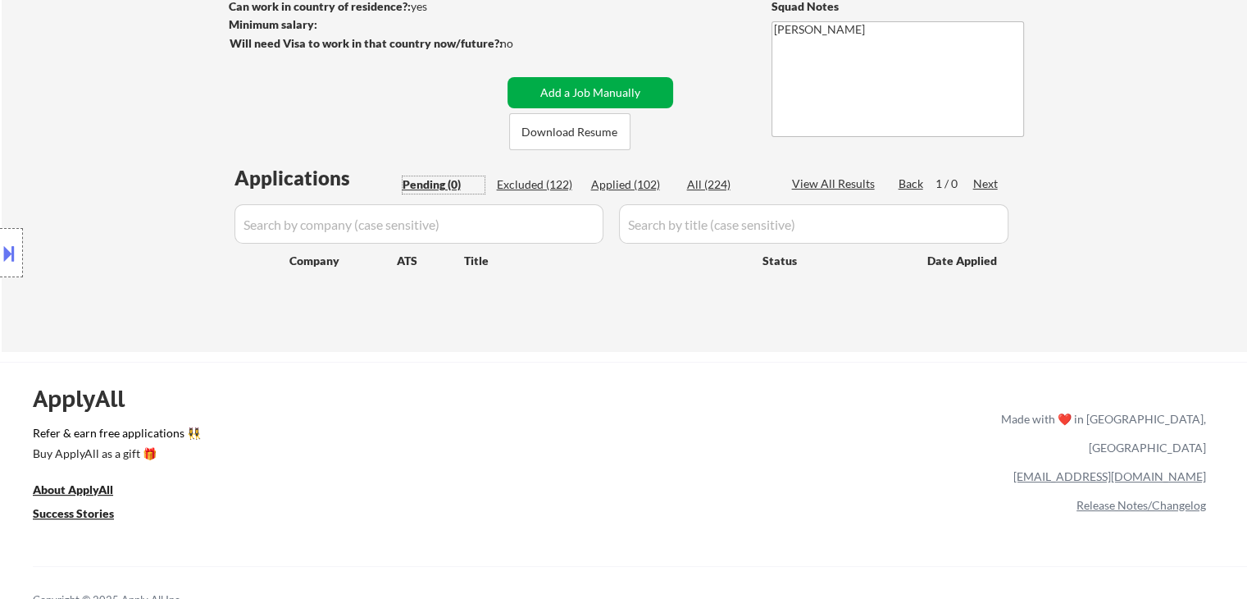
click at [607, 86] on button "Add a Job Manually" at bounding box center [591, 92] width 166 height 31
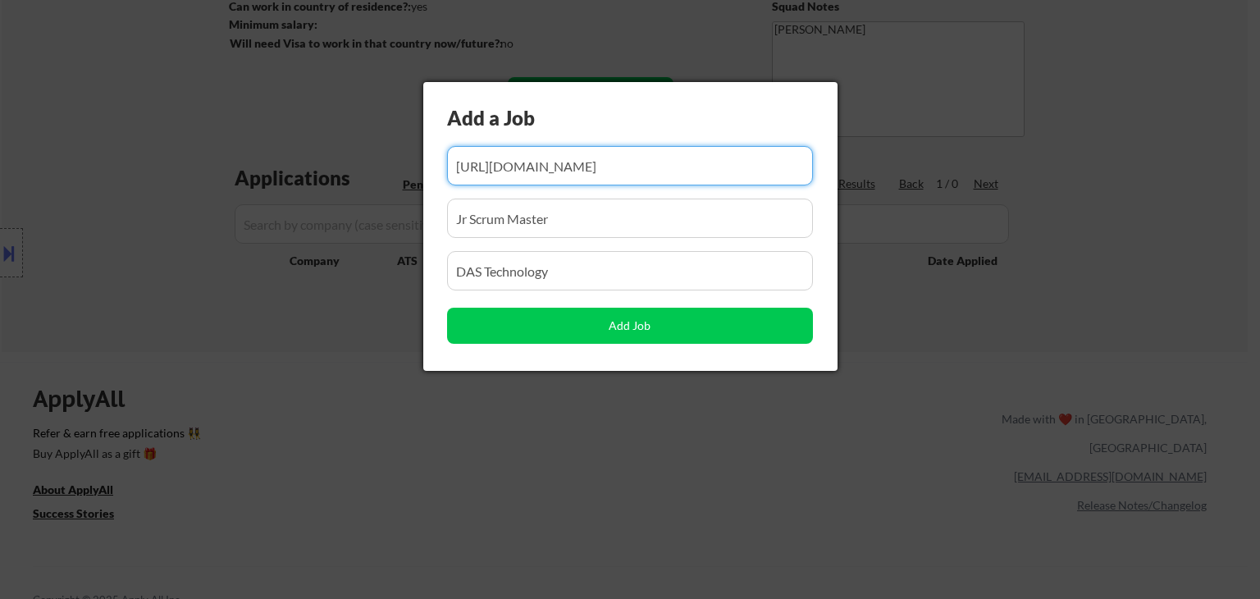
scroll to position [0, 48]
click at [671, 162] on input "input" at bounding box center [630, 165] width 366 height 39
paste input "https://careers-lci1.icims.com/jobs/15536/sr-project-manager/job"
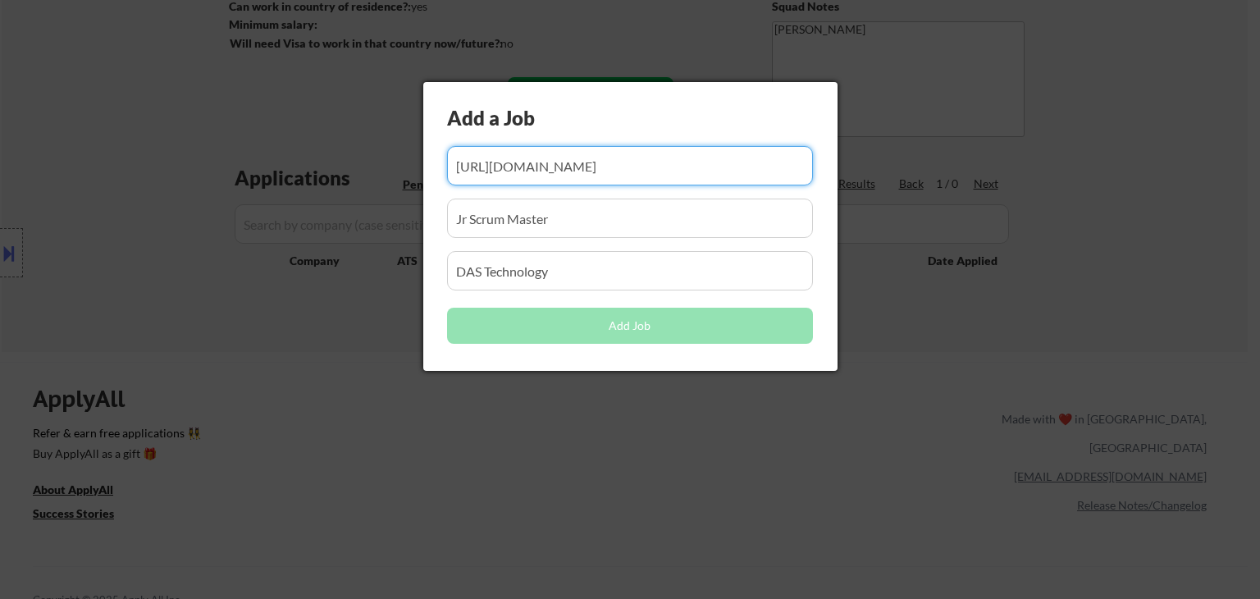
scroll to position [0, 30]
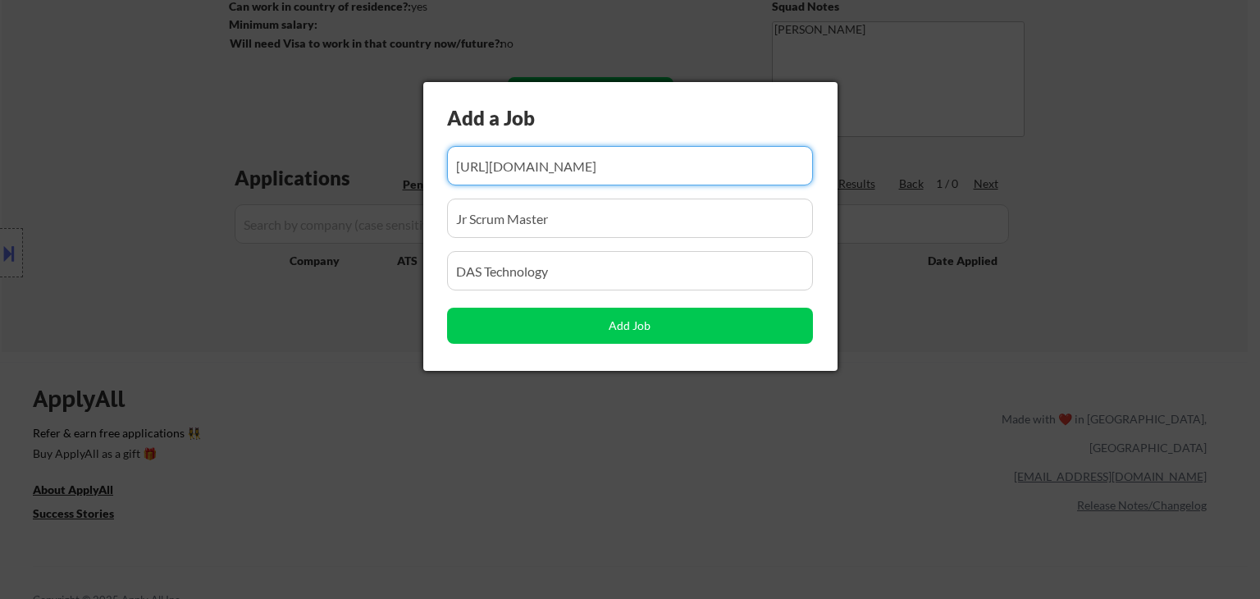
type input "https://careers-lci1.icims.com/jobs/15536/sr-project-manager/job"
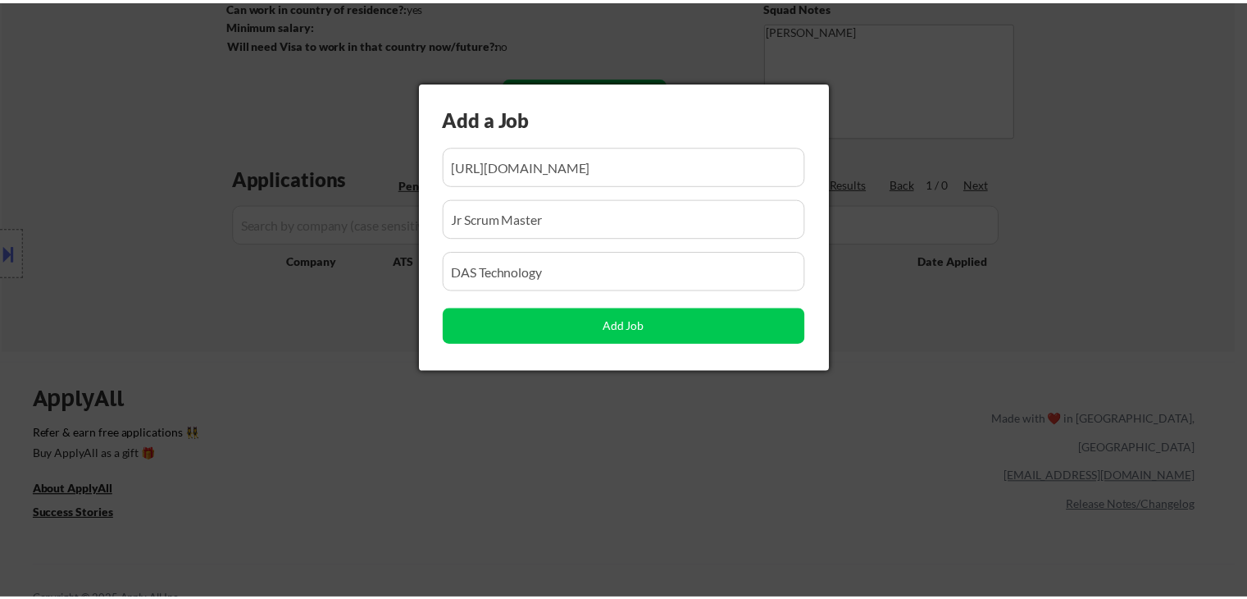
scroll to position [0, 0]
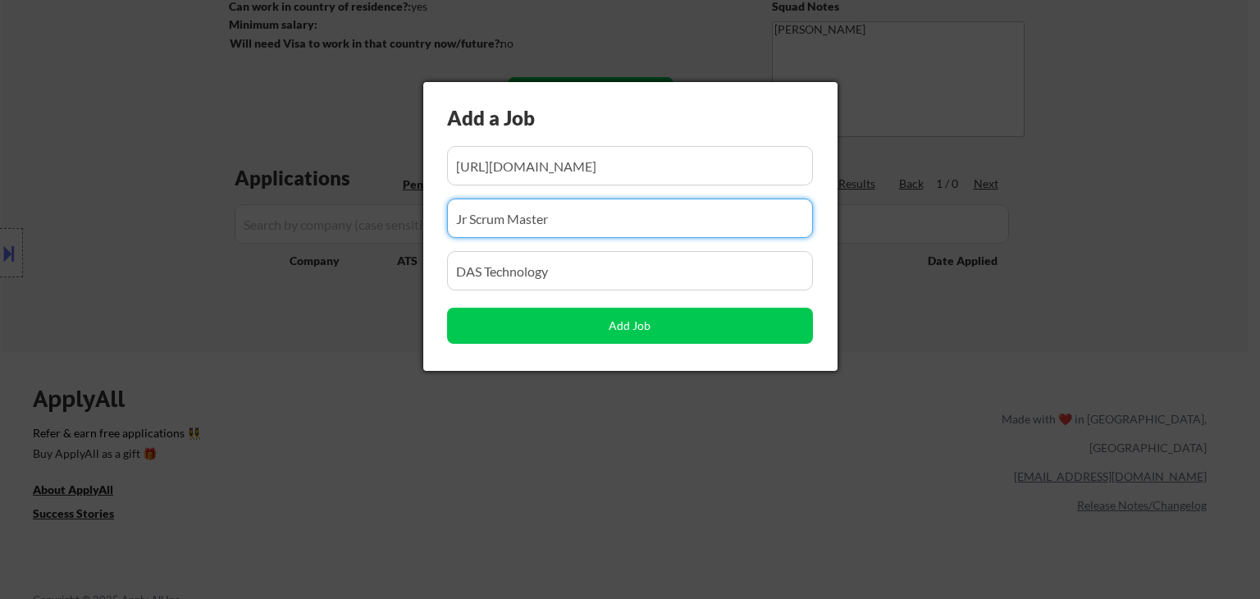
drag, startPoint x: 583, startPoint y: 218, endPoint x: 138, endPoint y: 267, distance: 448.0
click at [138, 254] on body "← Return to /applysquad Mailslurp Inbox Job Search Builder Nicholas Leto User E…" at bounding box center [630, 53] width 1260 height 599
paste input "[PERSON_NAME]"
type input "[PERSON_NAME]"
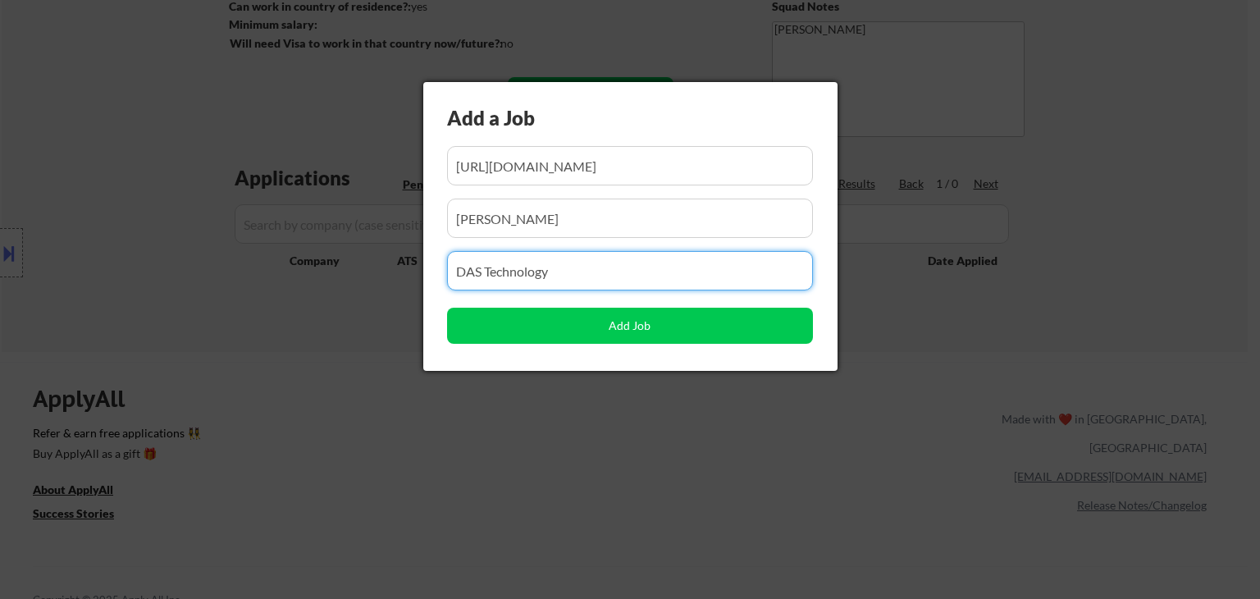
drag, startPoint x: 292, startPoint y: 285, endPoint x: 299, endPoint y: 400, distance: 115.0
click at [225, 297] on body "← Return to /applysquad Mailslurp Inbox Job Search Builder Nicholas Leto User E…" at bounding box center [630, 53] width 1260 height 599
paste input "Sr Project Manager"
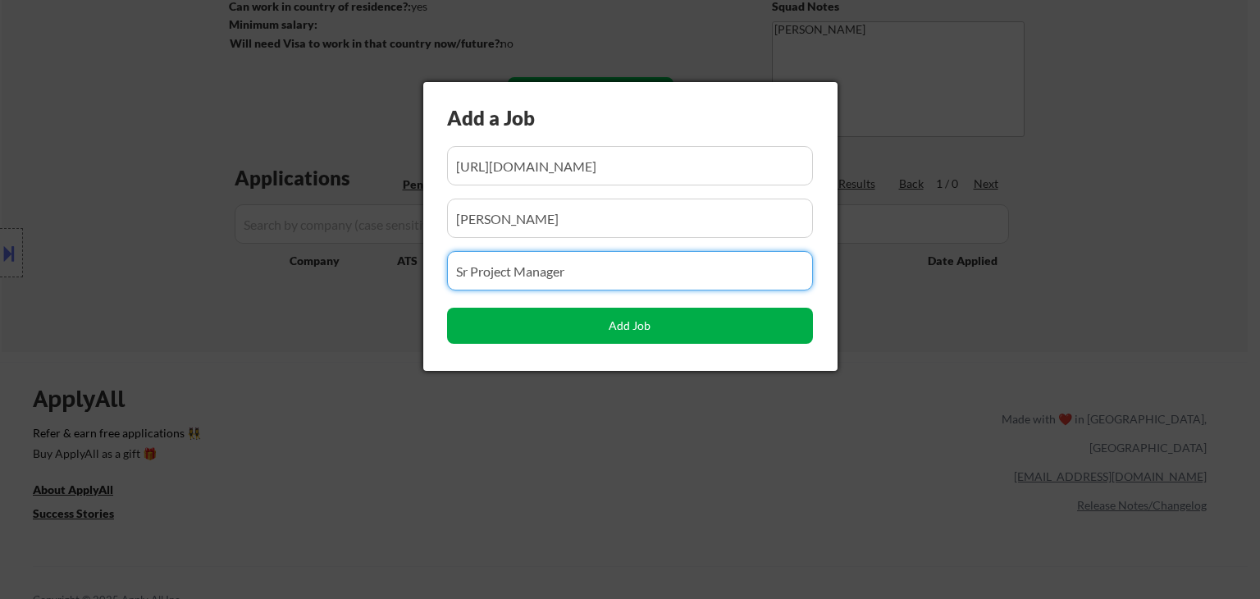
type input "Sr Project Manager"
click at [617, 324] on button "Add Job" at bounding box center [630, 326] width 366 height 36
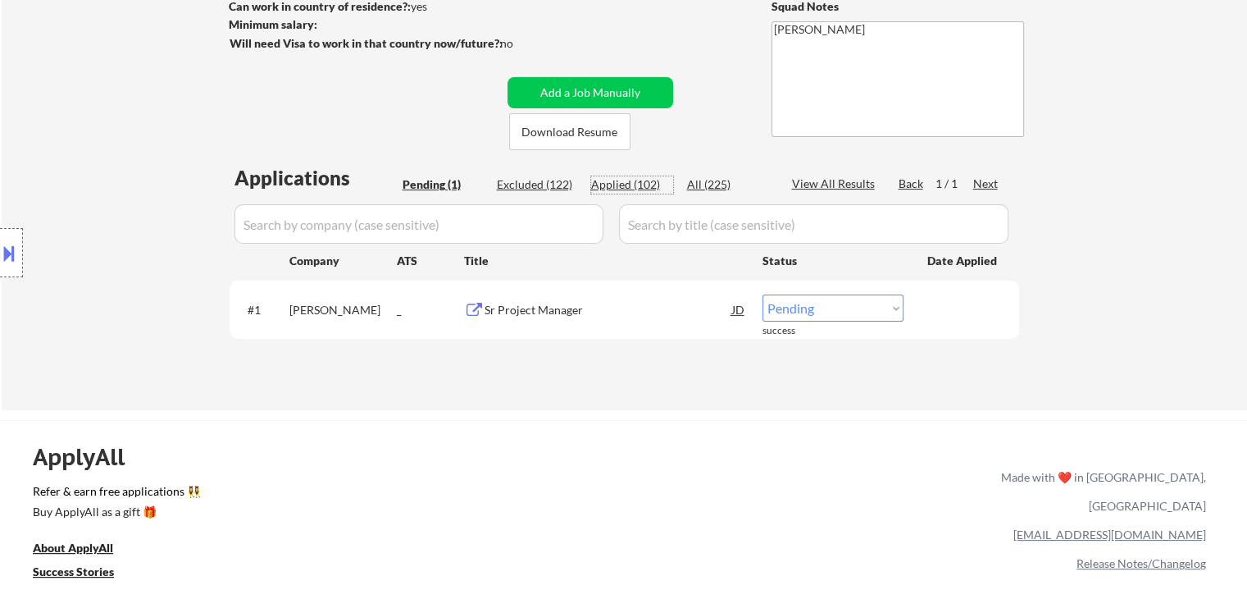
click at [617, 185] on div "Applied (102)" at bounding box center [632, 184] width 82 height 16
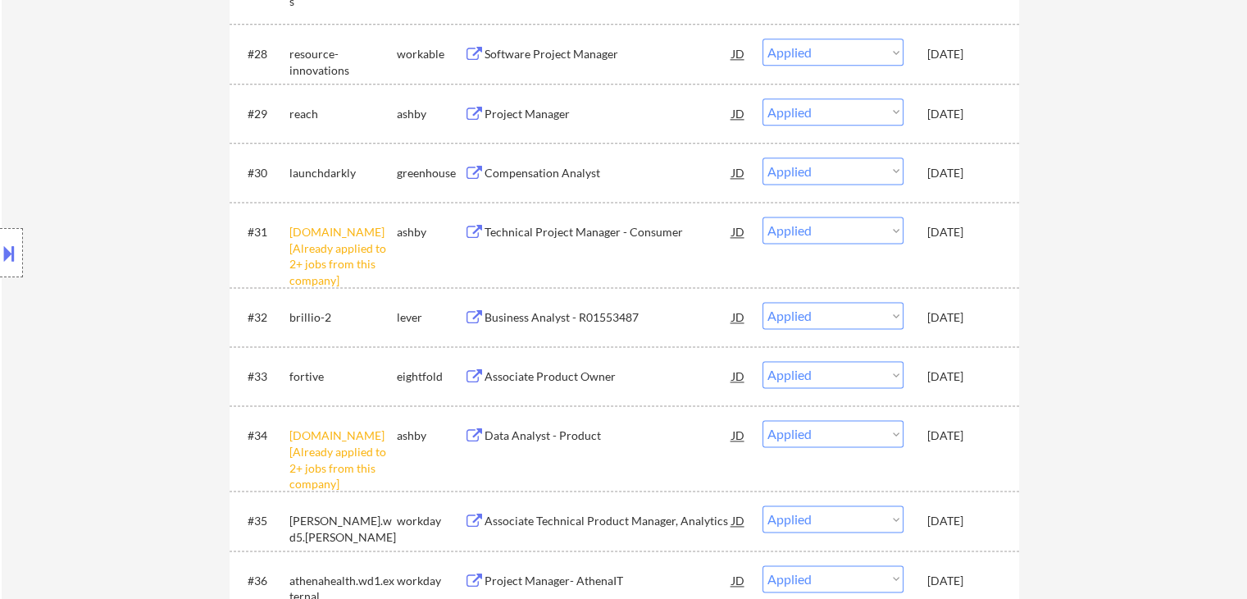
scroll to position [2132, 0]
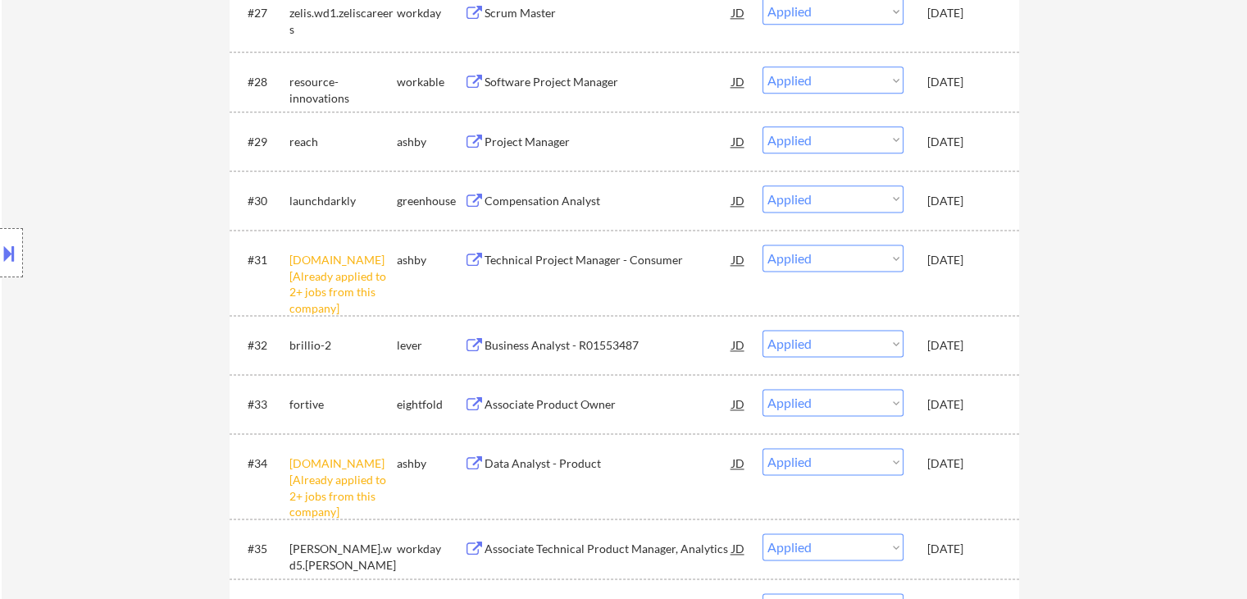
click at [130, 204] on div "Location Inclusions: Phoenix, AZ Tempe, AZ Scottsdale, AZ Glendale, AZ Mesa, AZ…" at bounding box center [147, 253] width 294 height 304
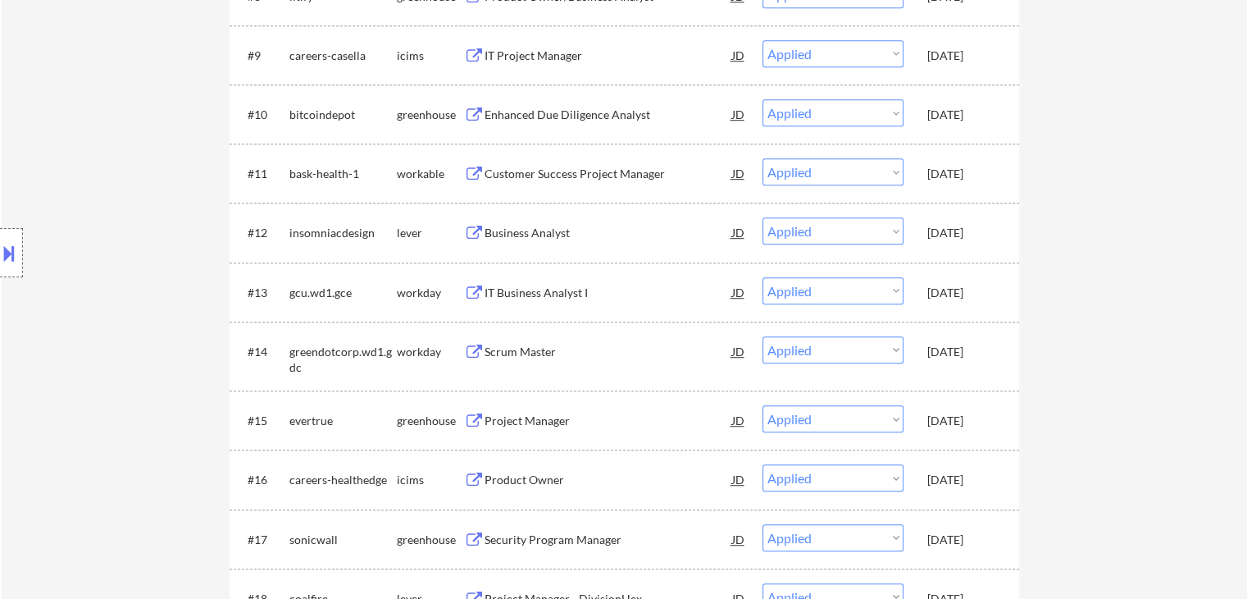
drag, startPoint x: 1169, startPoint y: 326, endPoint x: 1009, endPoint y: 362, distance: 163.9
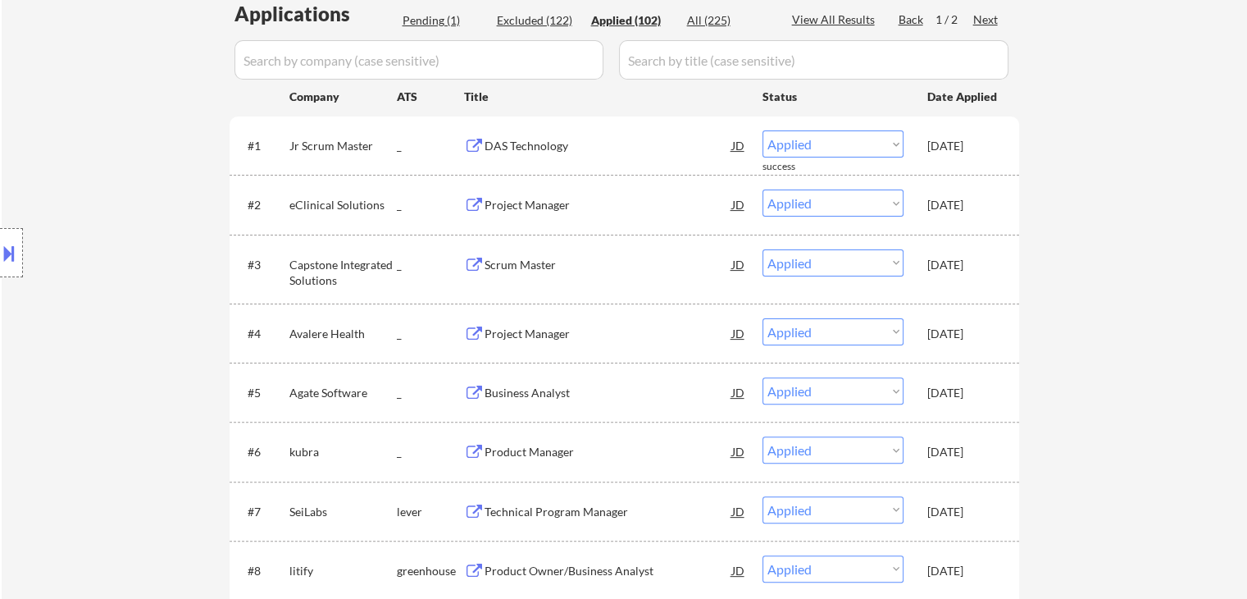
scroll to position [0, 0]
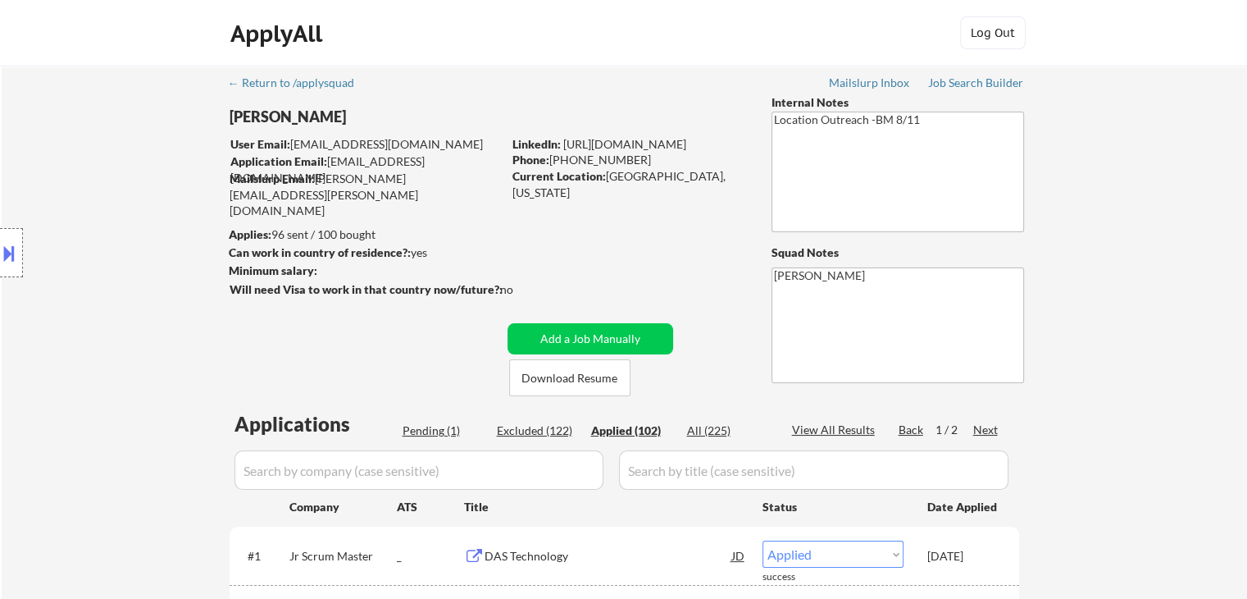
click at [444, 432] on div "Pending (1)" at bounding box center [444, 430] width 82 height 16
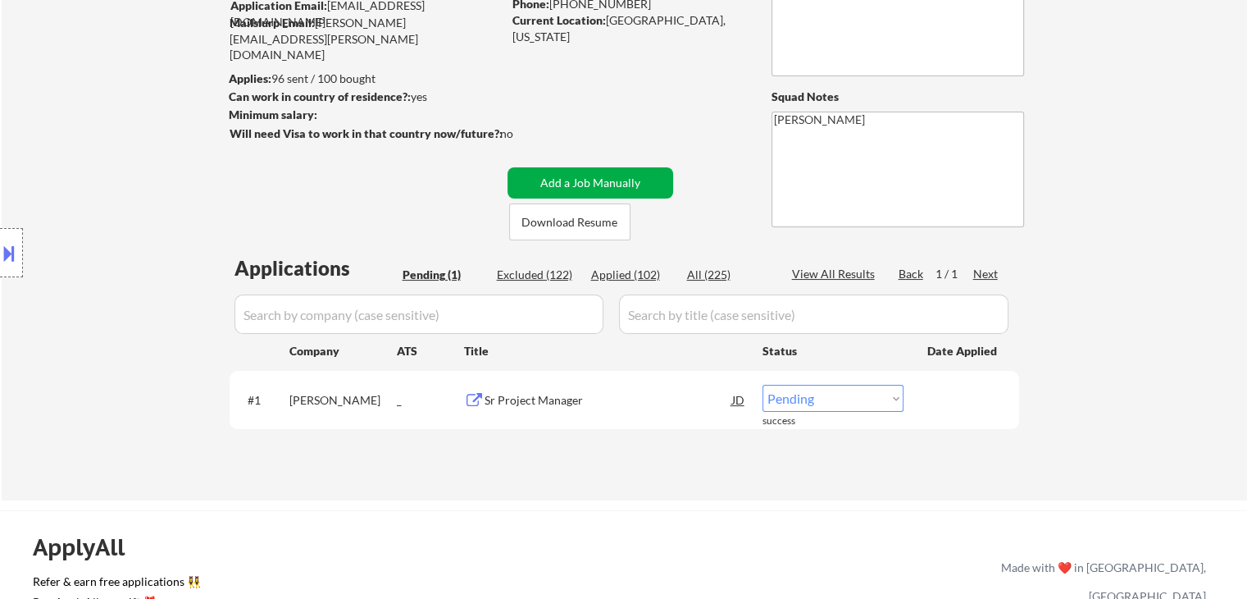
scroll to position [246, 0]
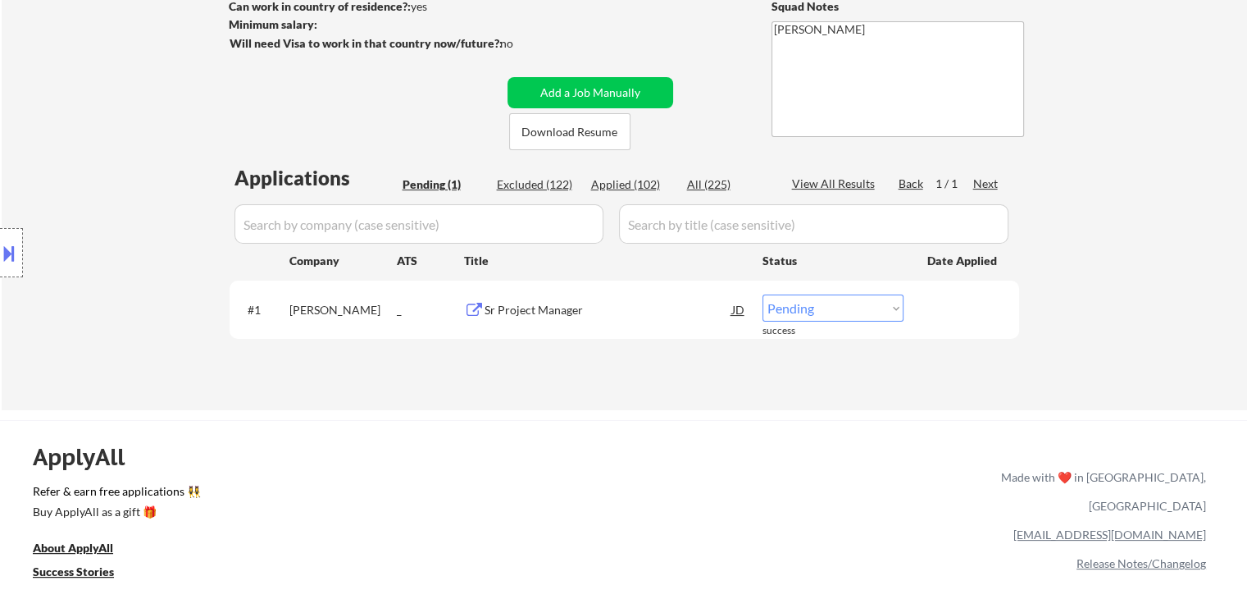
click at [432, 187] on div "Pending (1)" at bounding box center [444, 184] width 82 height 16
drag, startPoint x: 822, startPoint y: 303, endPoint x: 825, endPoint y: 314, distance: 10.9
click at [823, 303] on select "Choose an option... Pending Applied Excluded (Questions) Excluded (Expired) Exc…" at bounding box center [833, 307] width 141 height 27
select select ""applied""
click at [763, 294] on select "Choose an option... Pending Applied Excluded (Questions) Excluded (Expired) Exc…" at bounding box center [833, 307] width 141 height 27
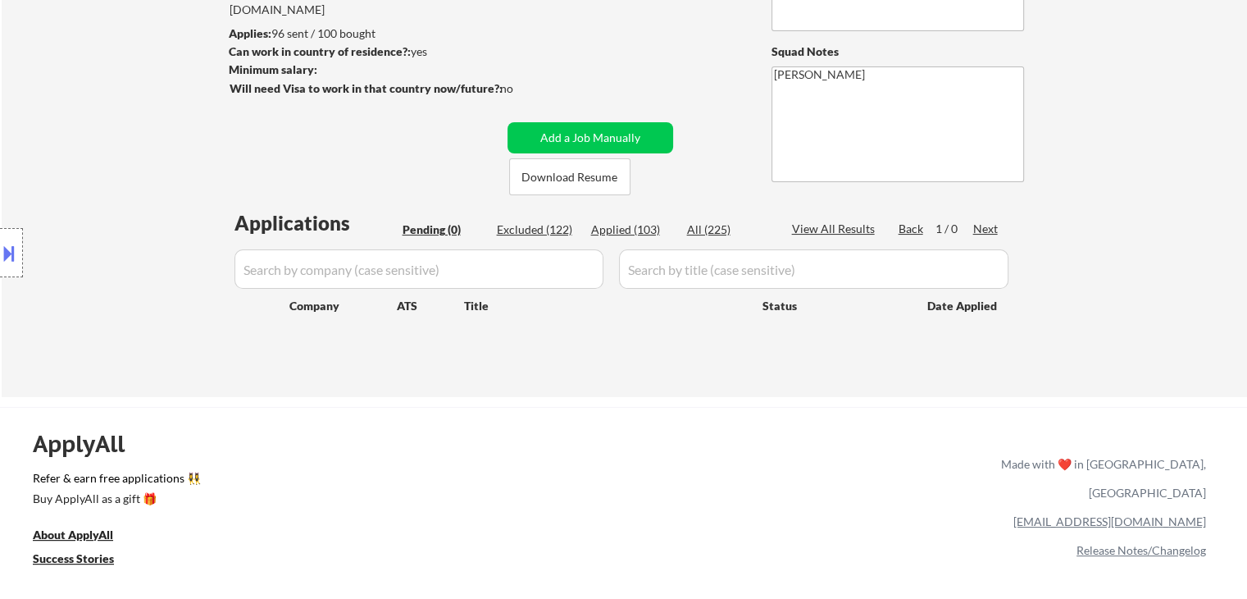
scroll to position [164, 0]
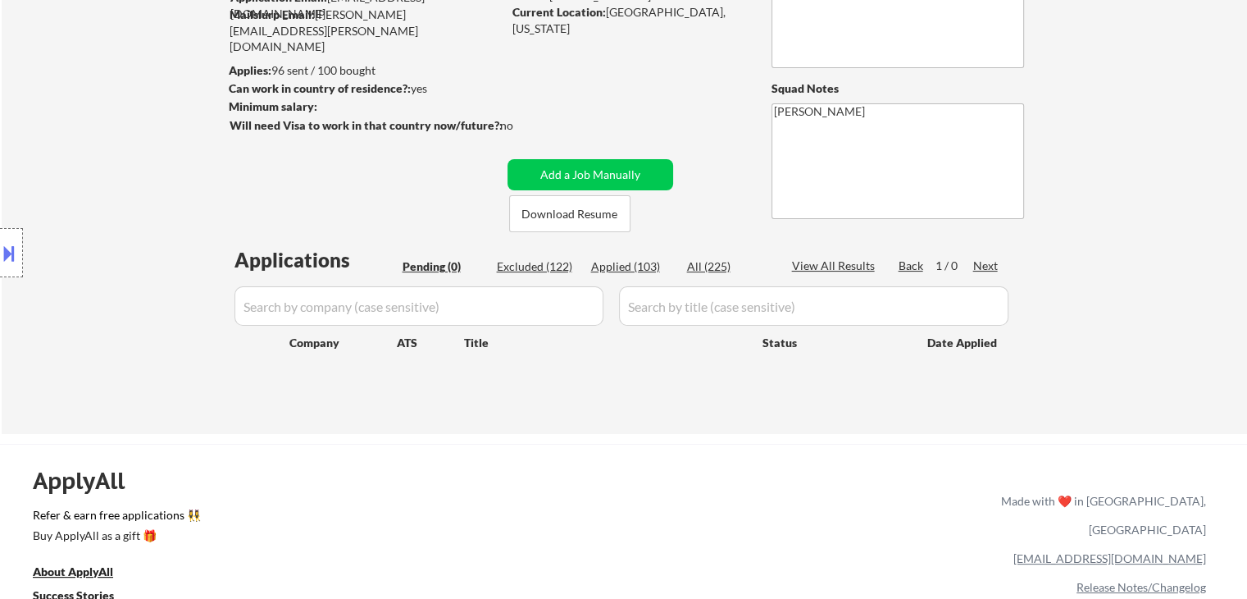
click at [619, 265] on div "Applied (103)" at bounding box center [632, 266] width 82 height 16
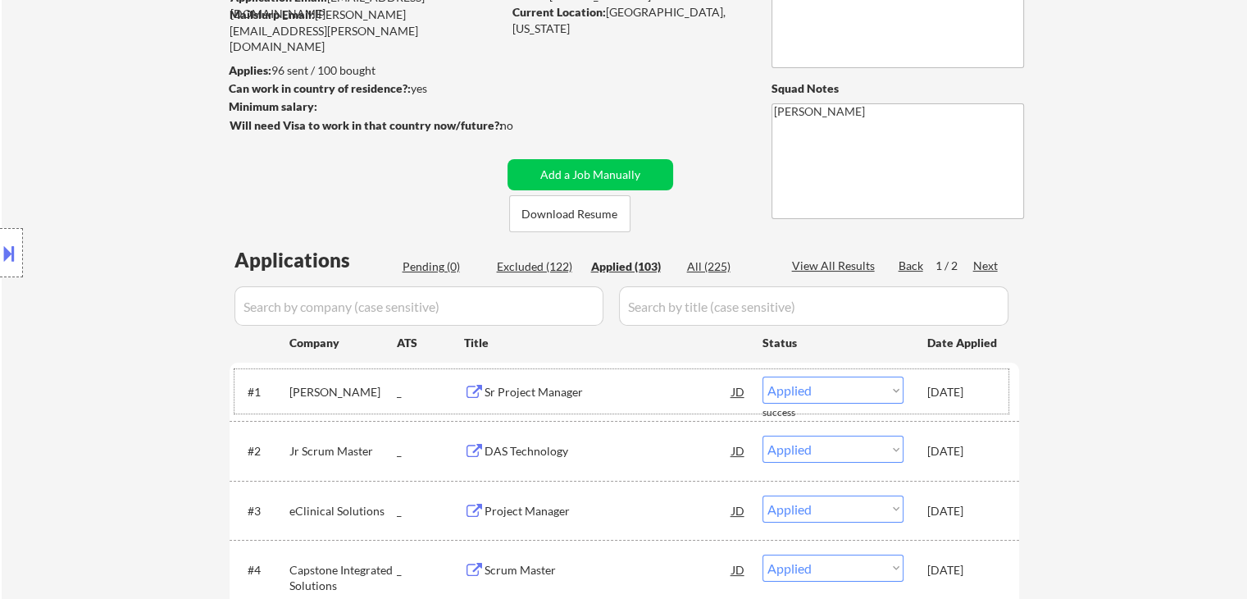
drag, startPoint x: 920, startPoint y: 387, endPoint x: 994, endPoint y: 401, distance: 75.1
click at [994, 401] on div "#1 Lippert _ Sr Project Manager JD Choose an option... Pending Applied Excluded…" at bounding box center [622, 391] width 774 height 44
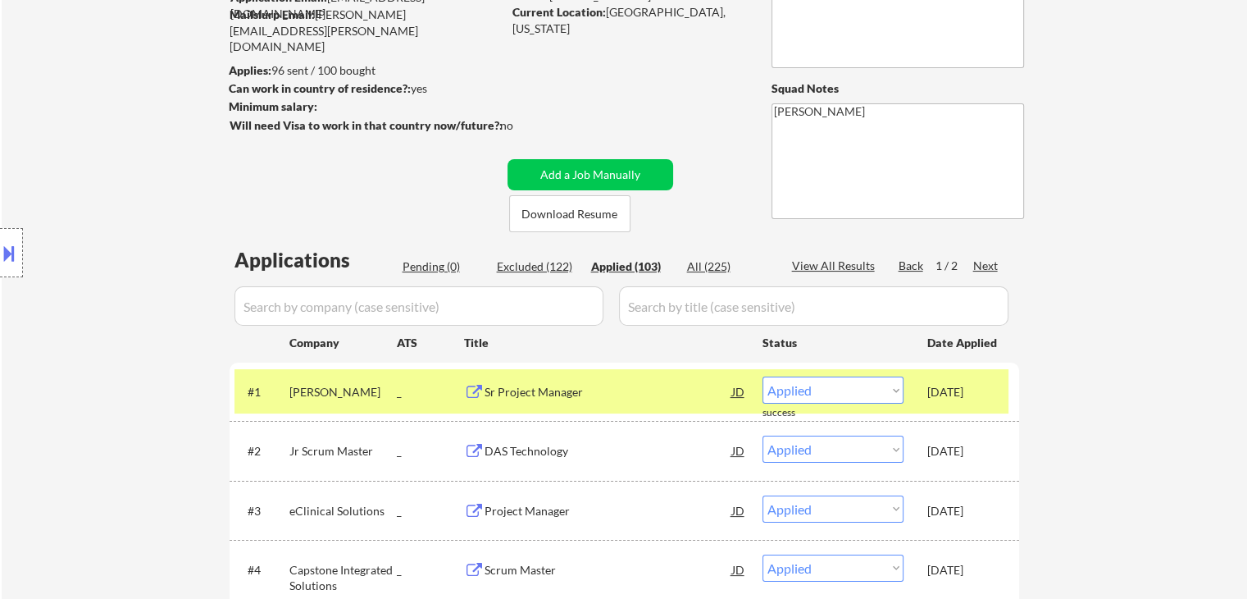
copy div "[DATE]"
click at [98, 157] on div "Location Inclusions: Phoenix, AZ Tempe, AZ Scottsdale, AZ Glendale, AZ Mesa, AZ…" at bounding box center [147, 253] width 294 height 304
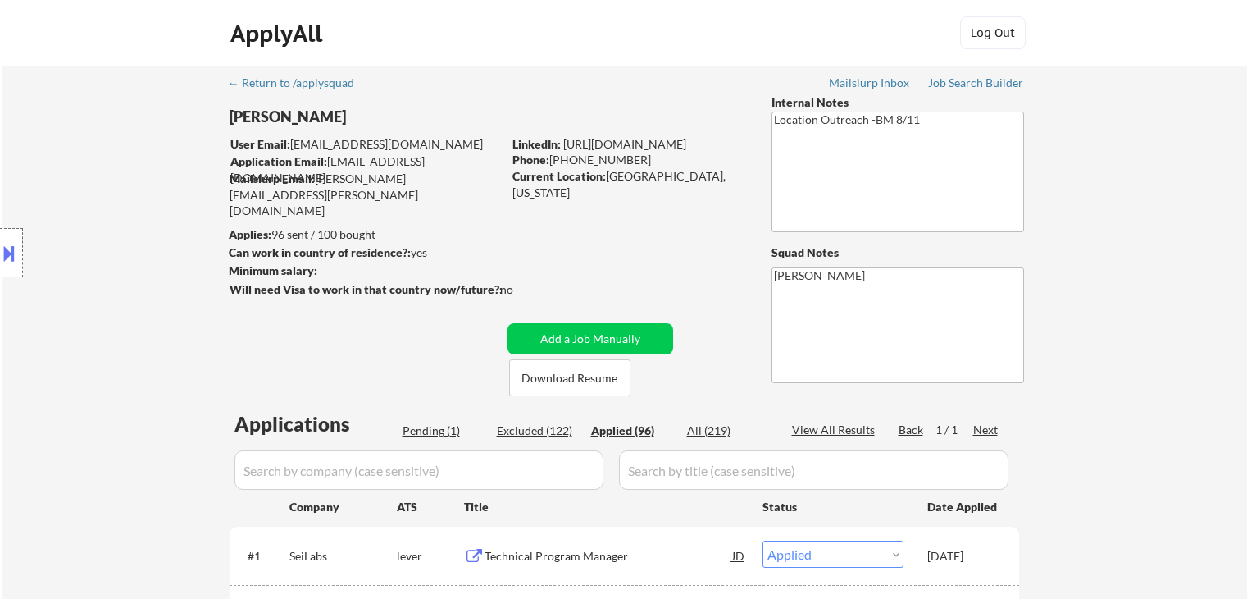
select select ""applied""
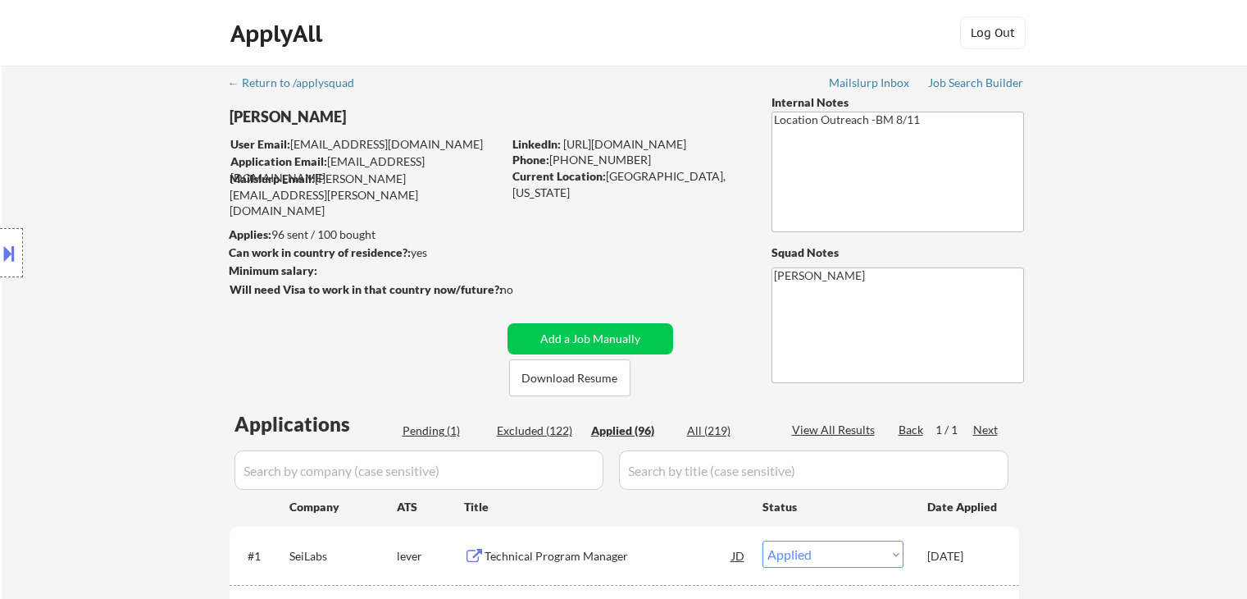
select select ""applied""
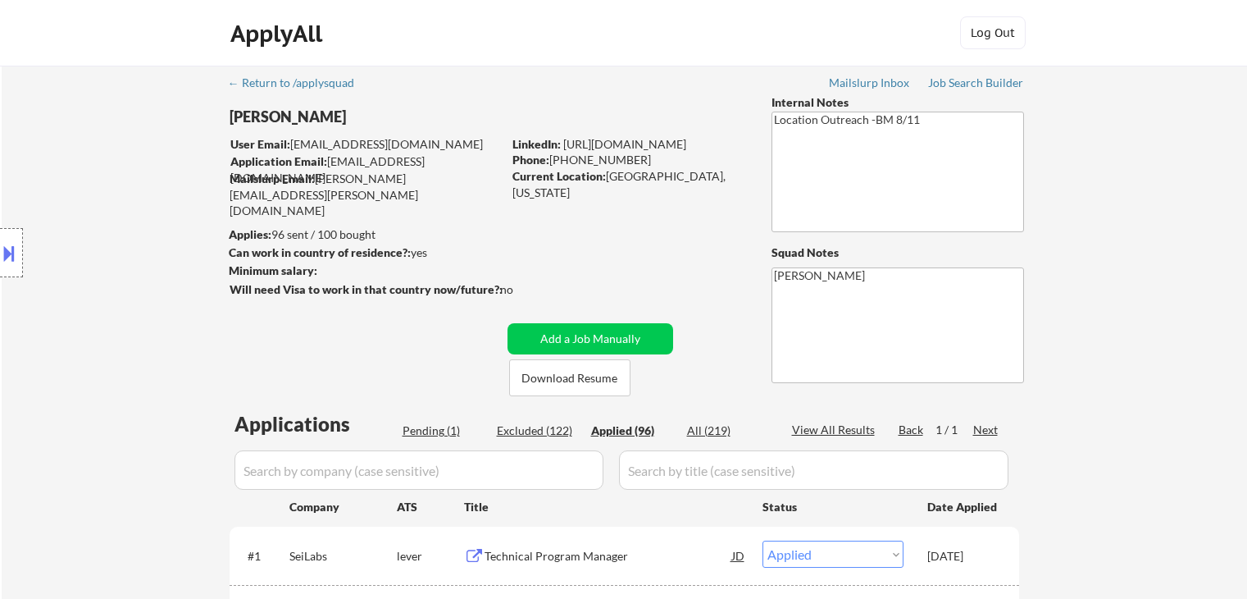
select select ""applied""
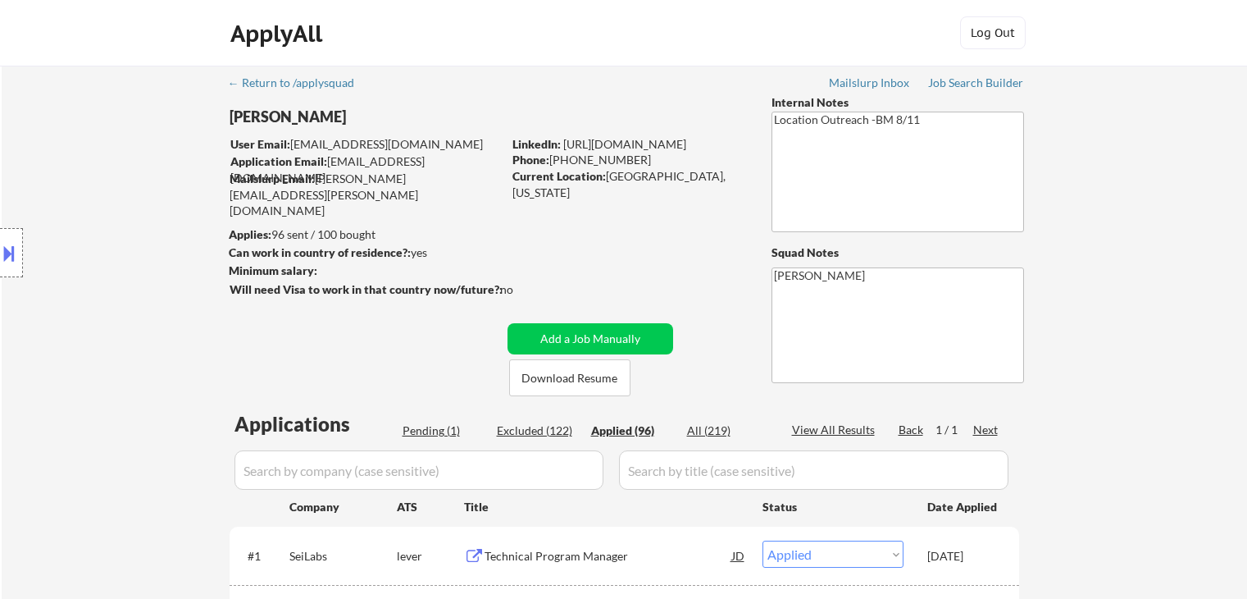
select select ""applied""
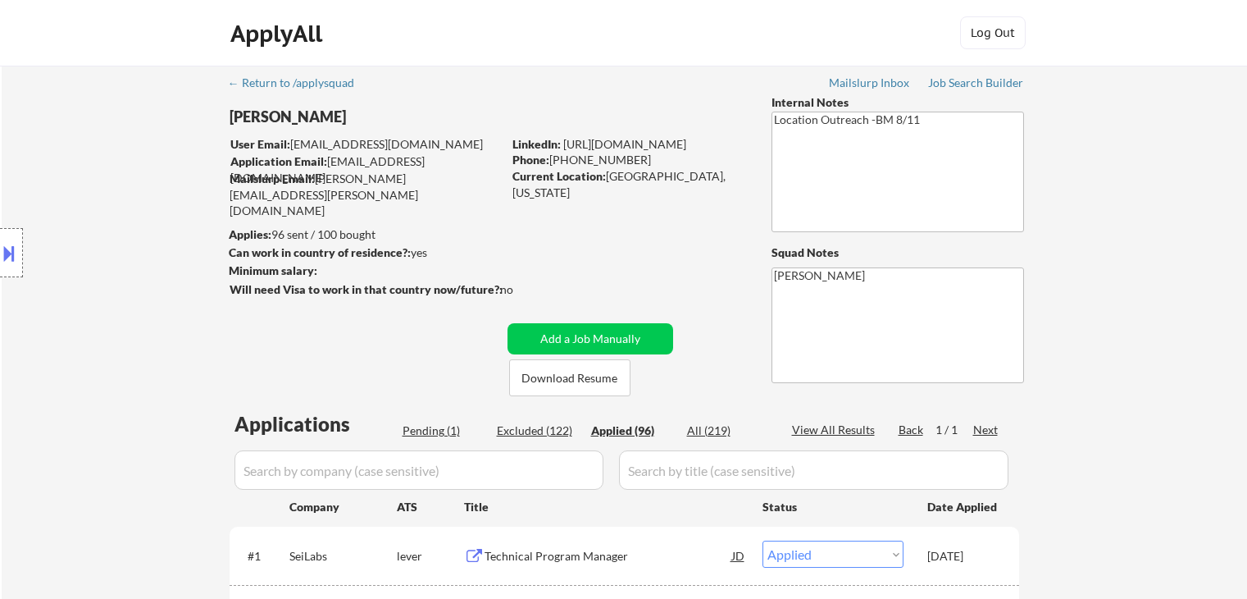
select select ""applied""
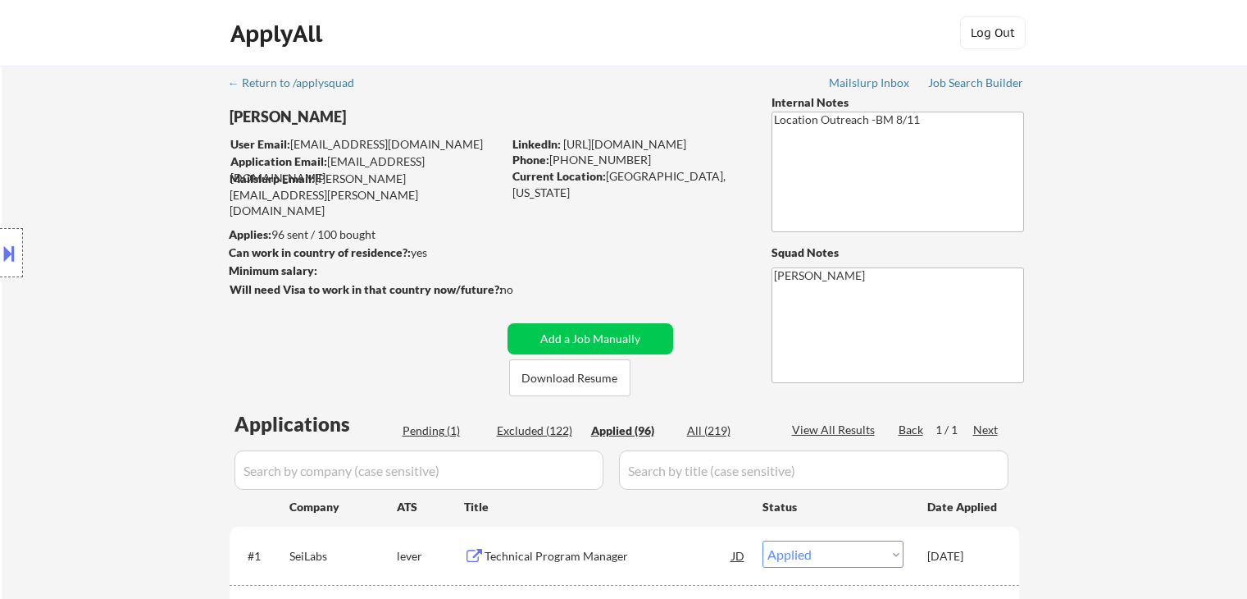
select select ""applied""
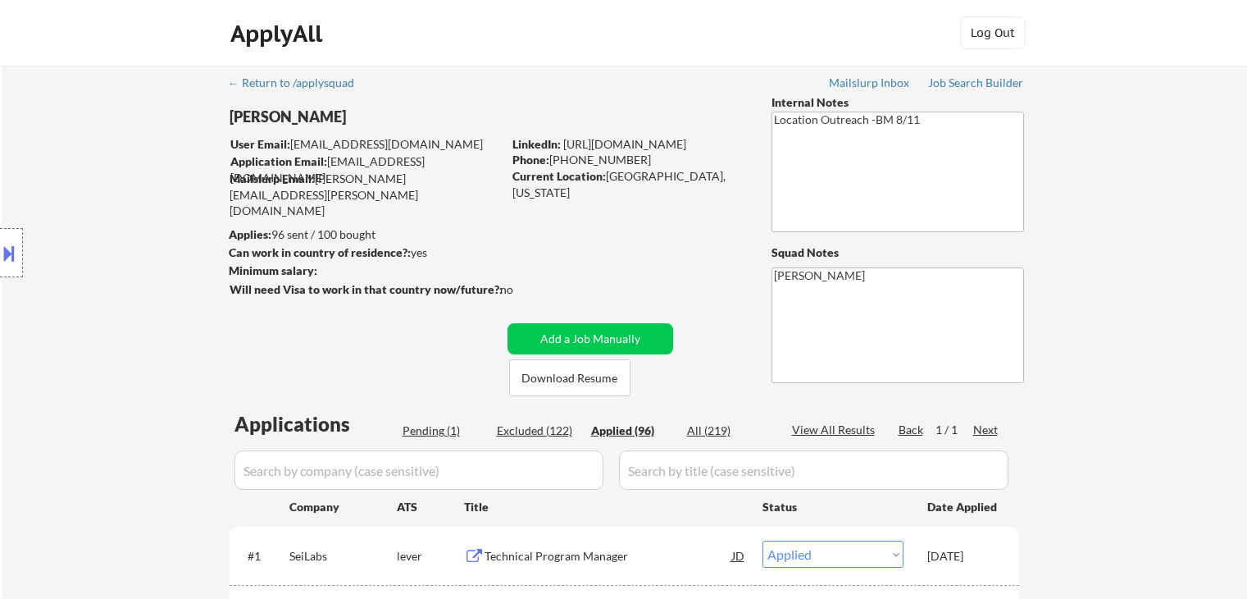
select select ""applied""
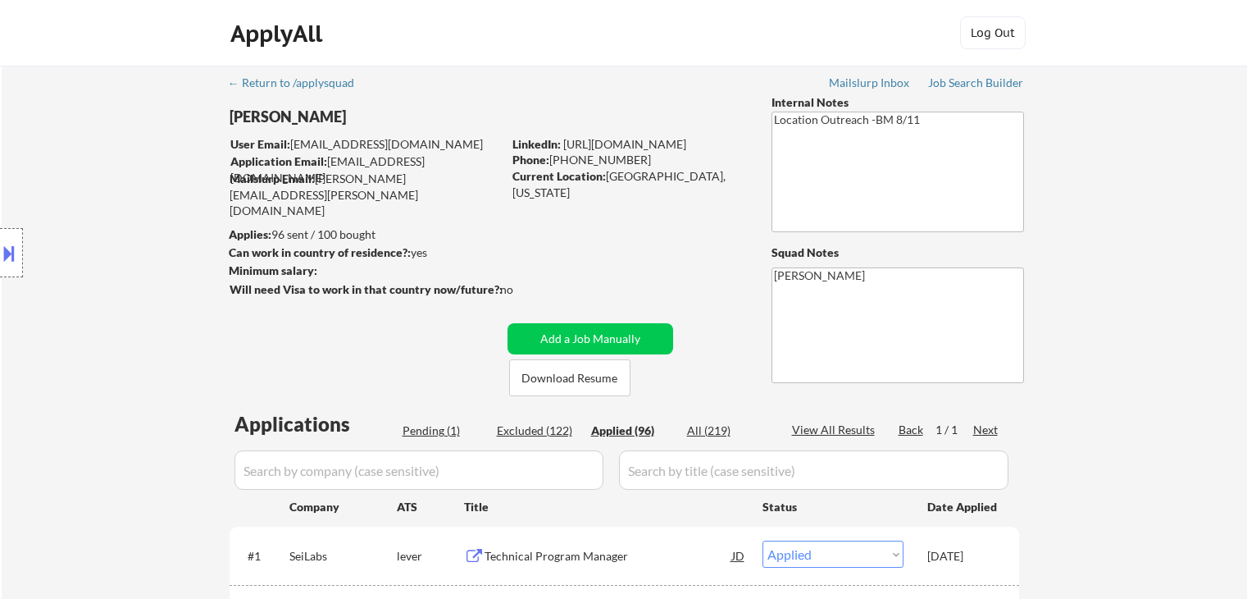
select select ""applied""
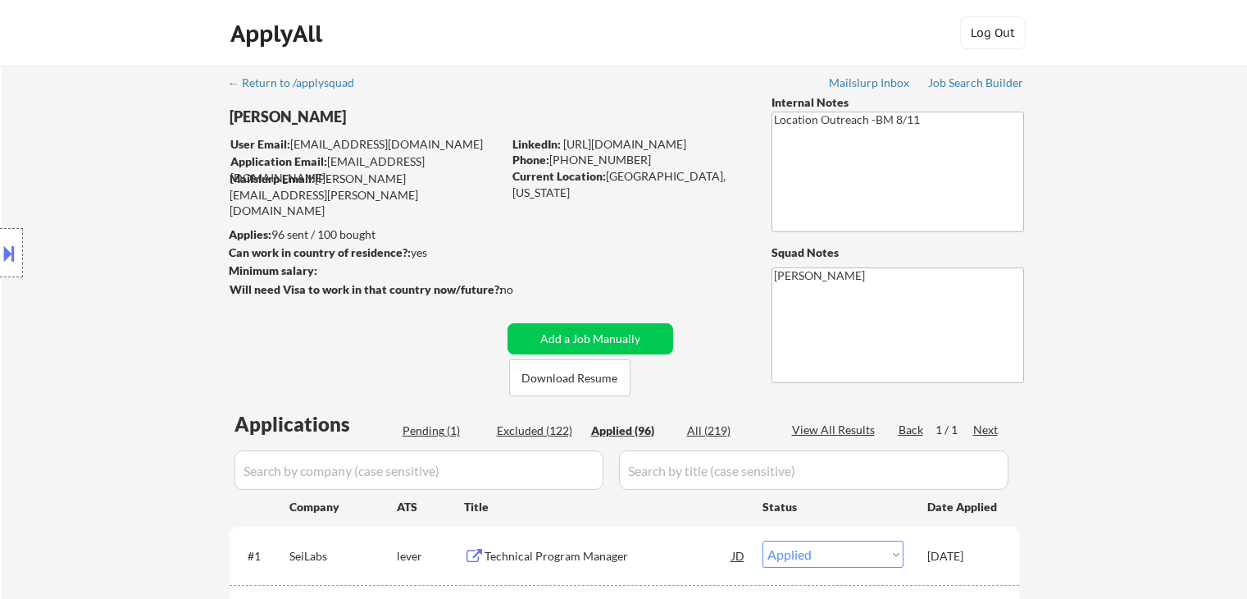
select select ""applied""
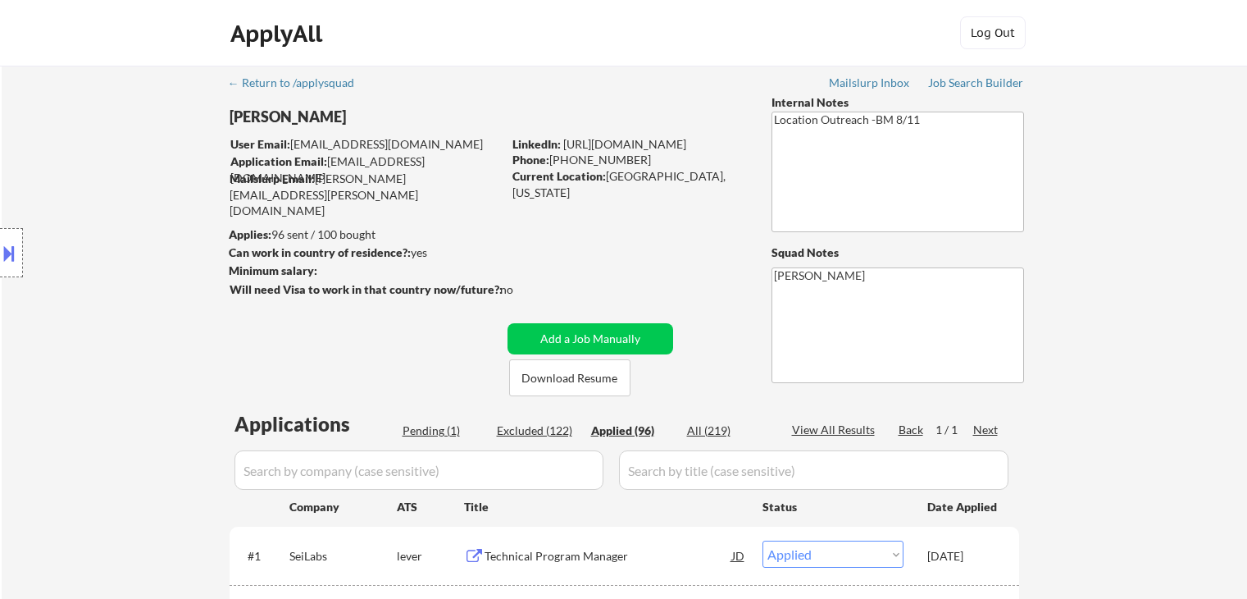
select select ""applied""
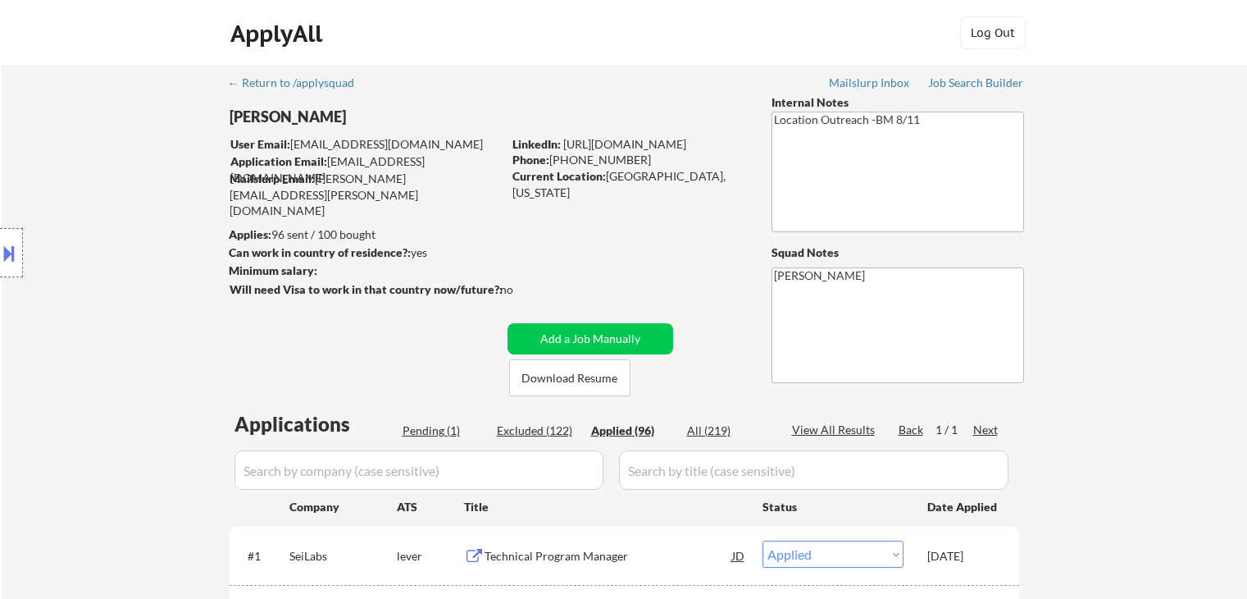
select select ""applied""
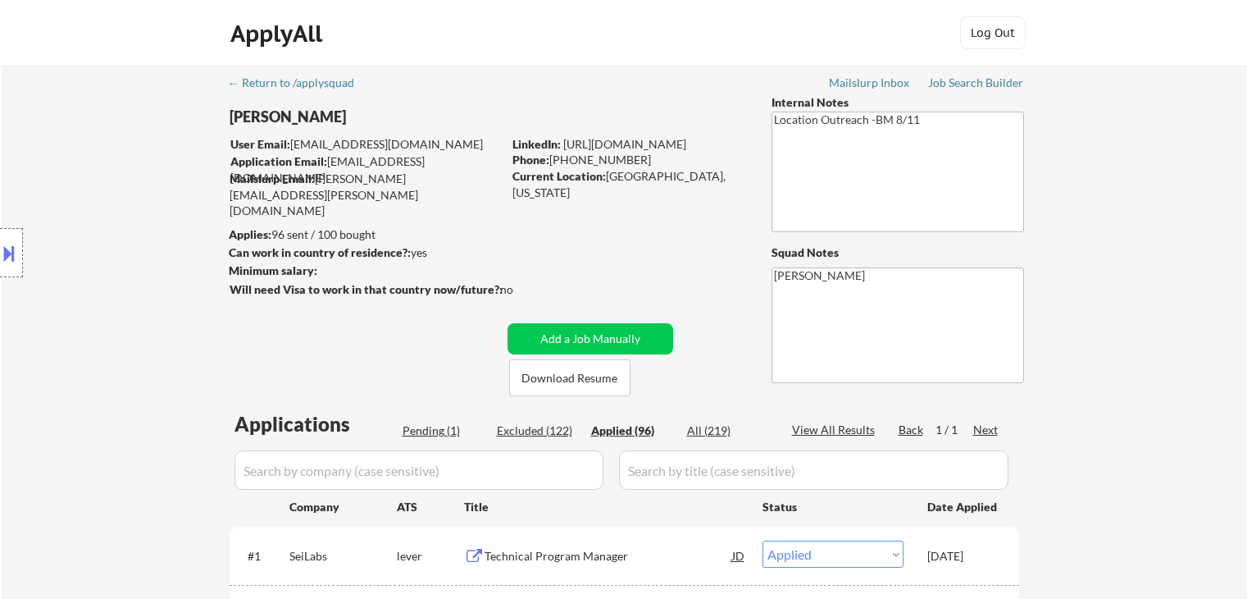
select select ""applied""
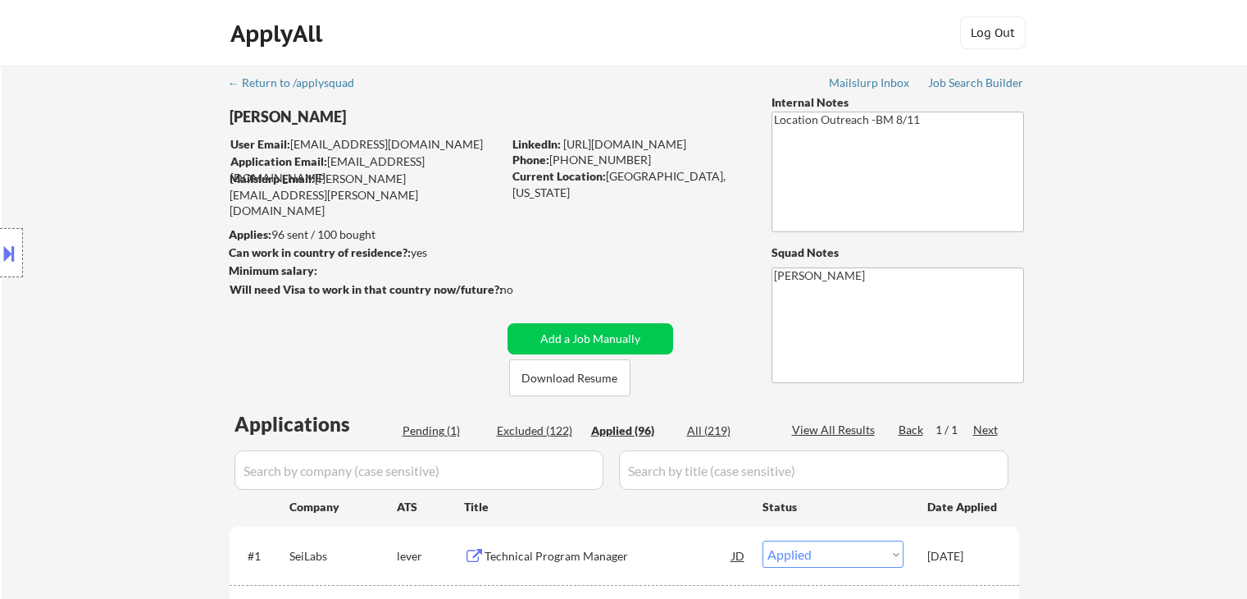
select select ""applied""
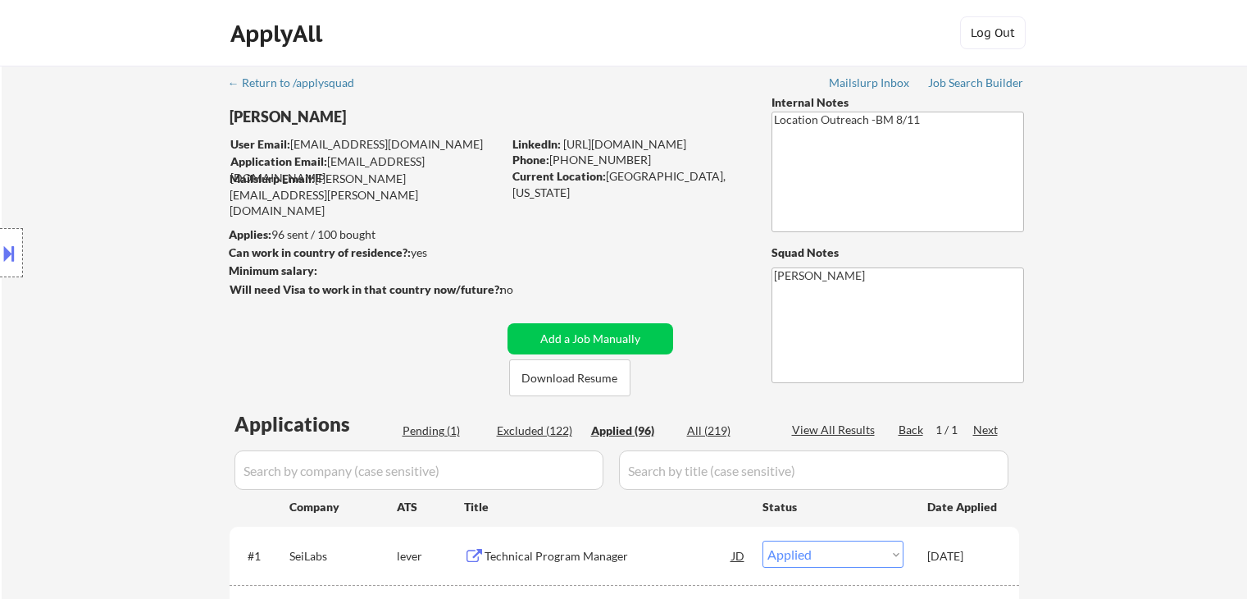
select select ""applied""
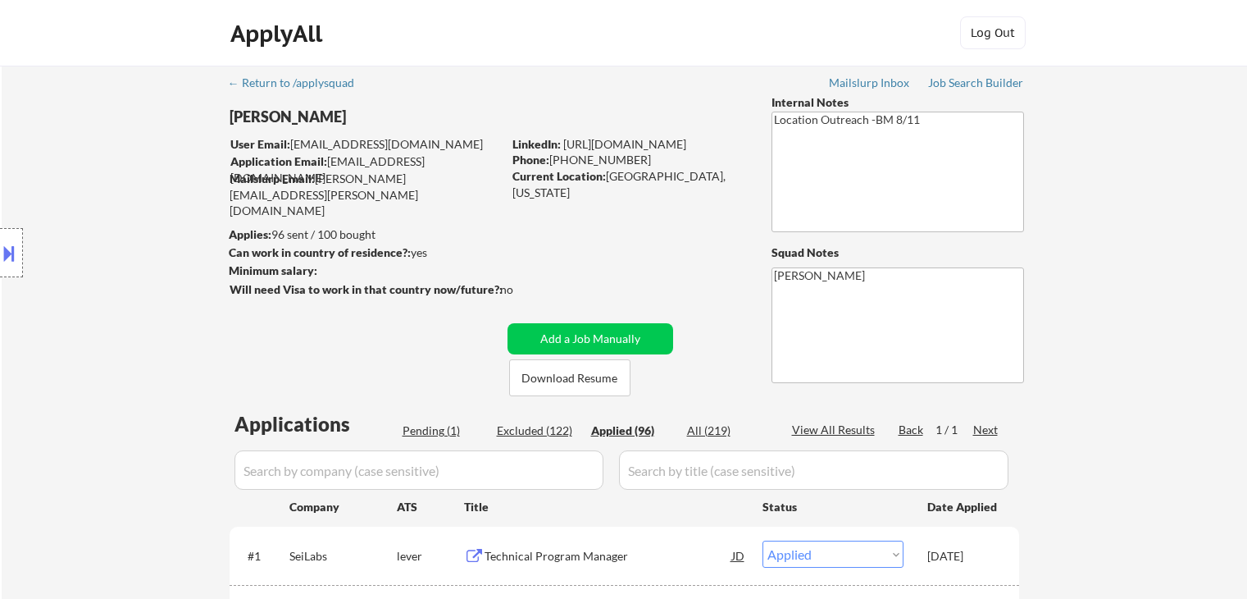
select select ""applied""
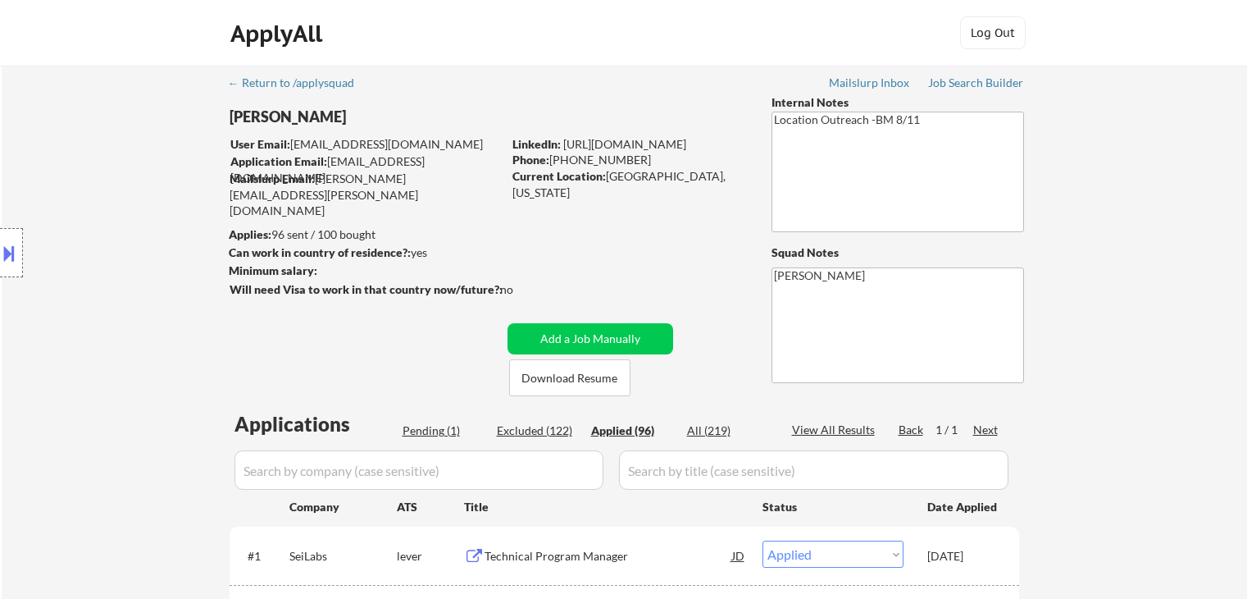
select select ""applied""
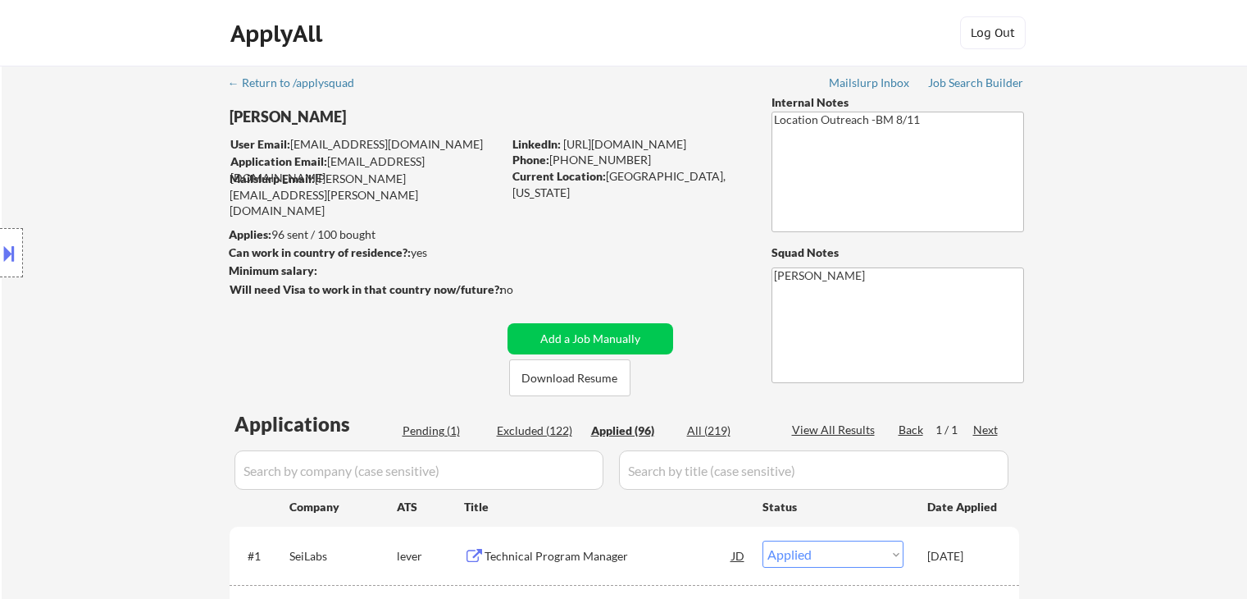
select select ""applied""
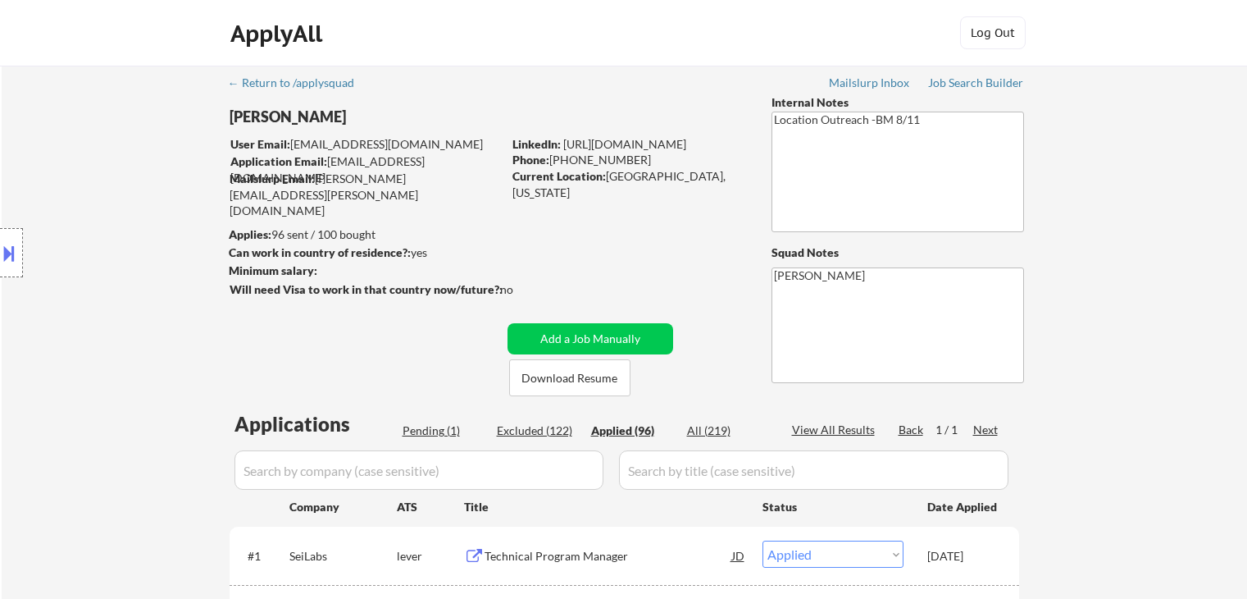
select select ""applied""
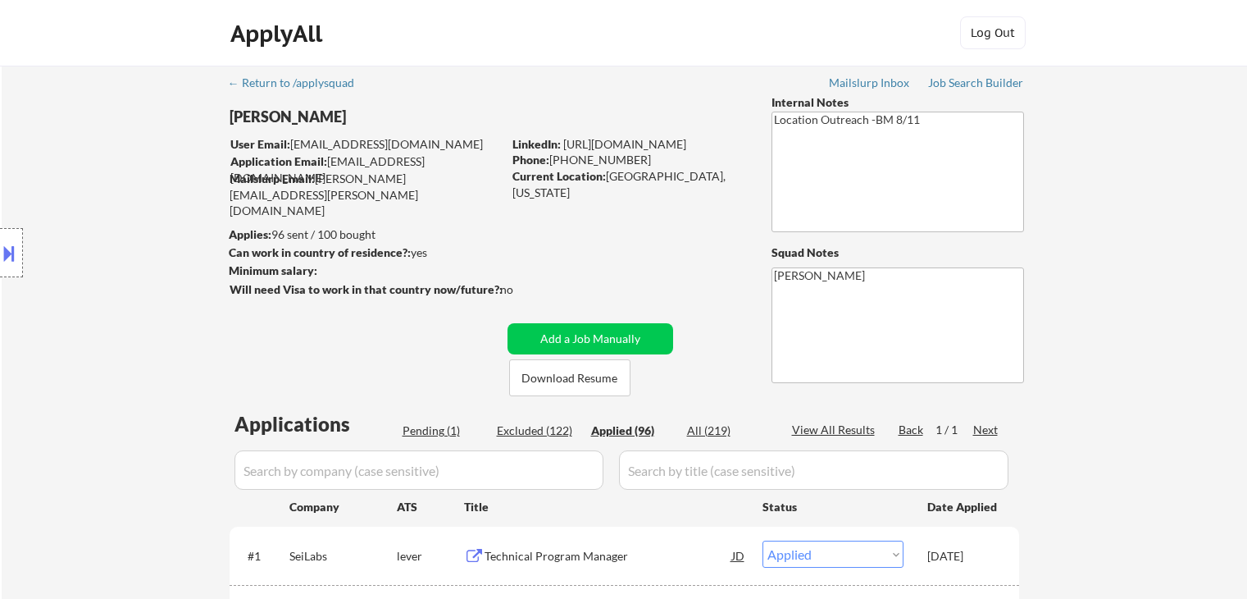
select select ""applied""
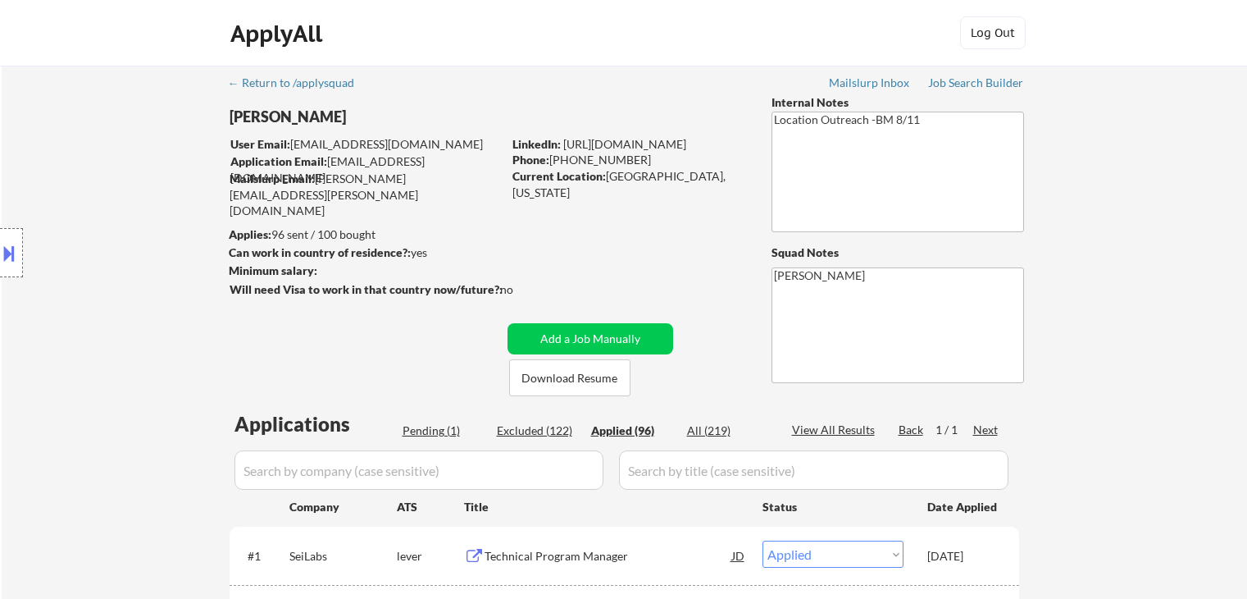
select select ""applied""
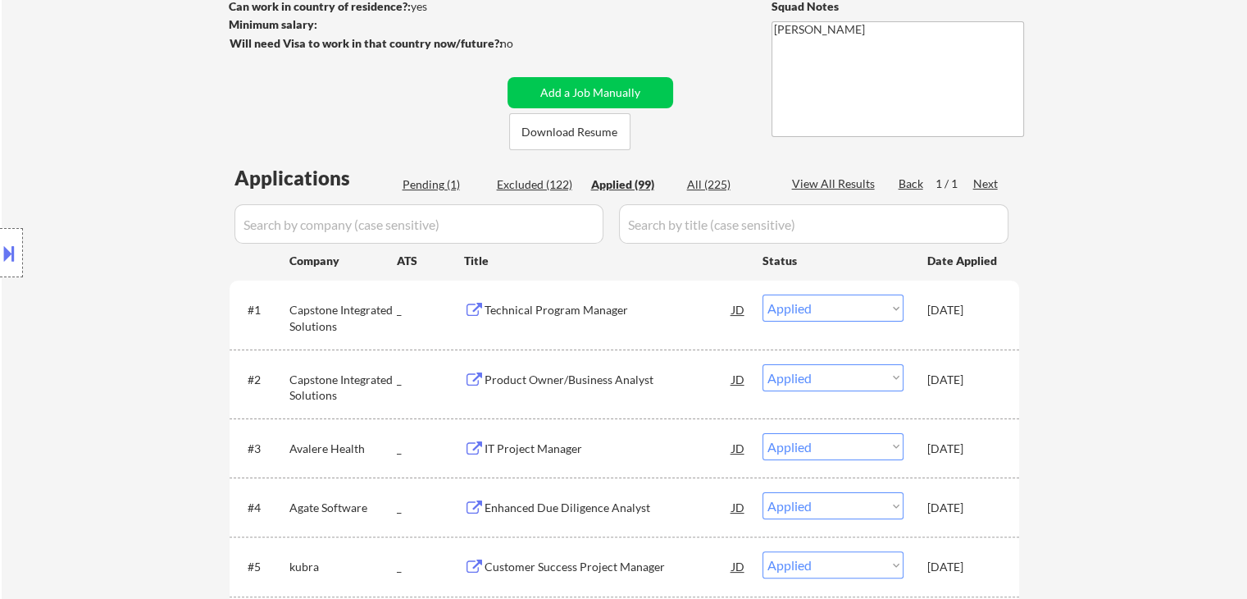
scroll to position [246, 0]
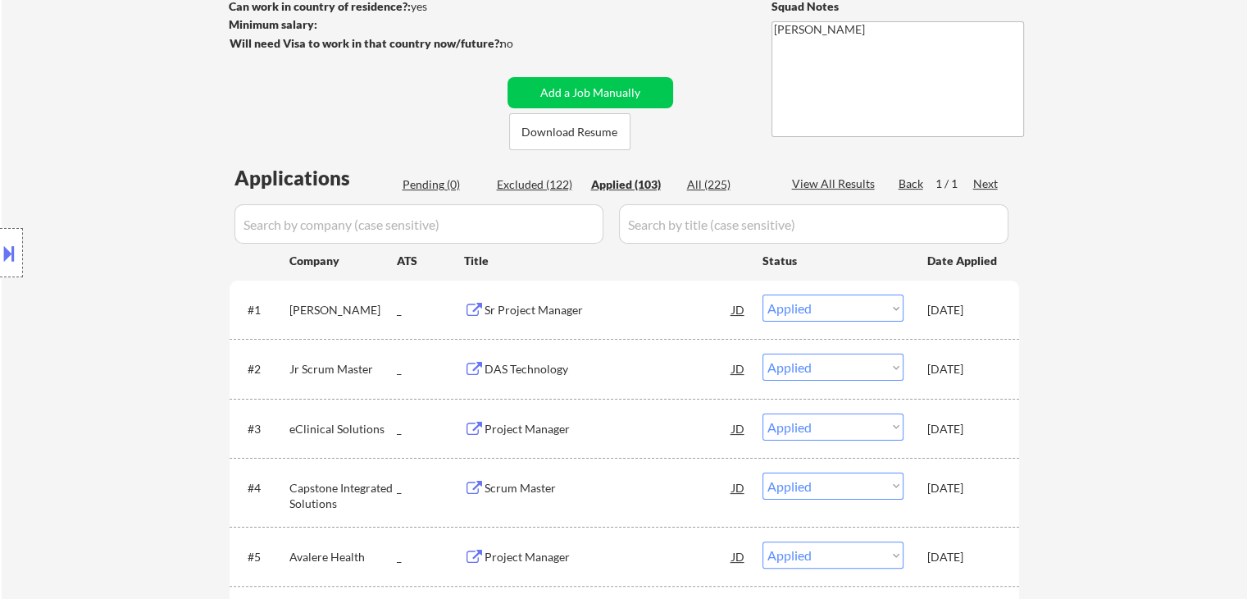
drag, startPoint x: 1171, startPoint y: 294, endPoint x: 594, endPoint y: 324, distance: 578.1
